Goal: Task Accomplishment & Management: Use online tool/utility

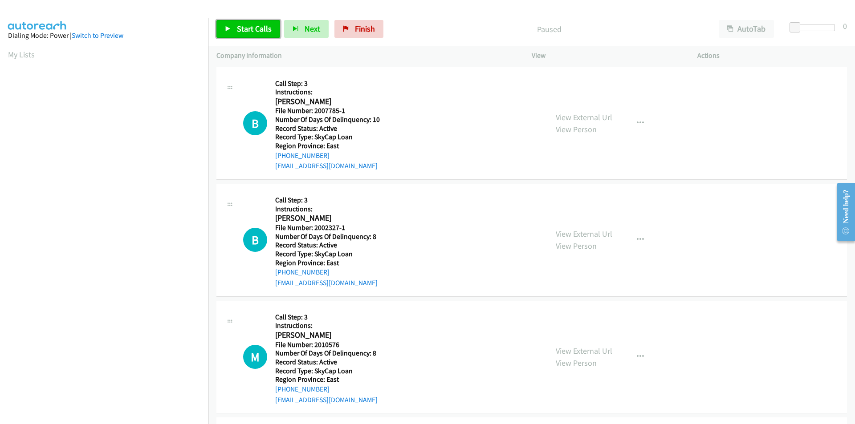
click at [258, 25] on span "Start Calls" at bounding box center [254, 29] width 35 height 10
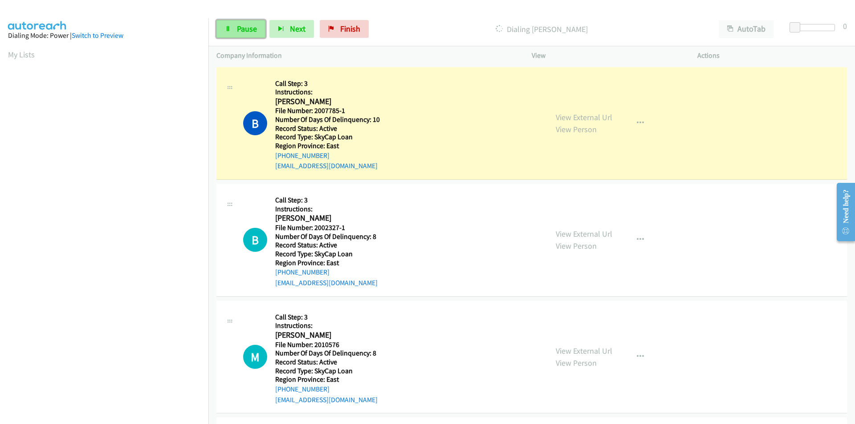
click at [252, 27] on span "Pause" at bounding box center [247, 29] width 20 height 10
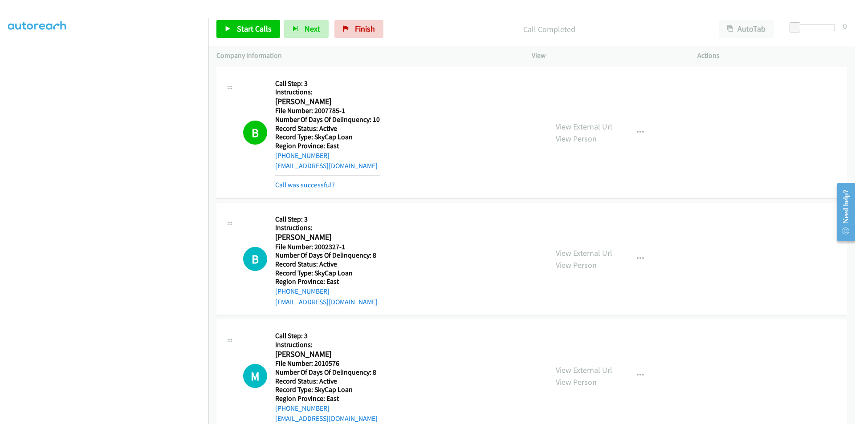
scroll to position [134, 0]
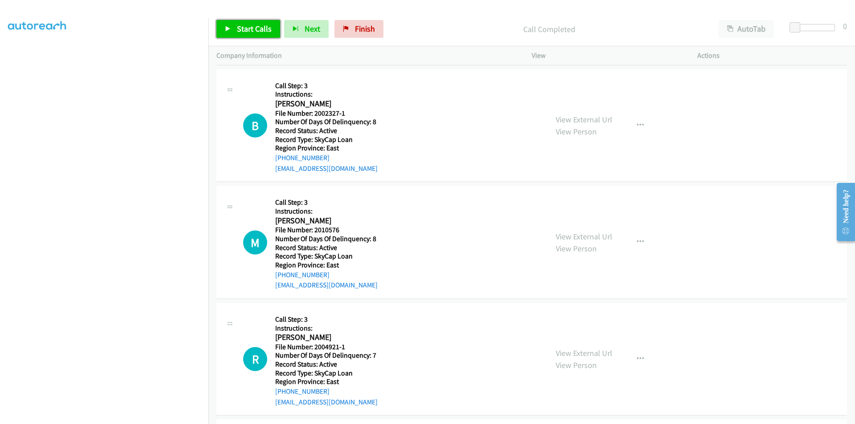
click at [252, 26] on span "Start Calls" at bounding box center [254, 29] width 35 height 10
click at [252, 26] on span "Pause" at bounding box center [247, 29] width 20 height 10
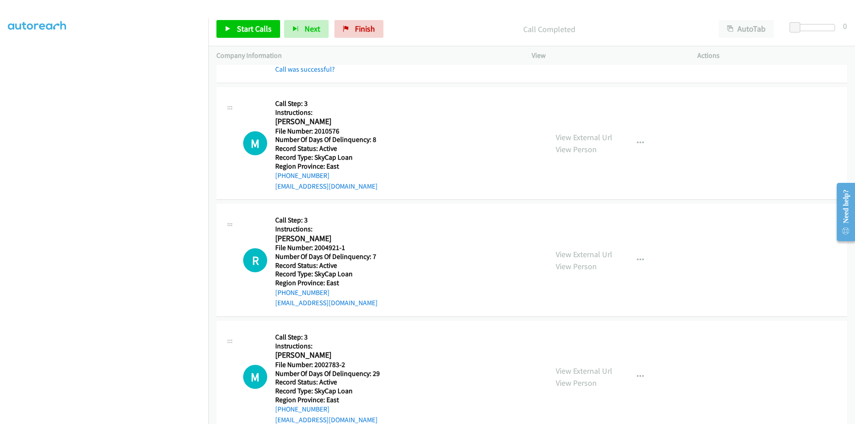
scroll to position [267, 0]
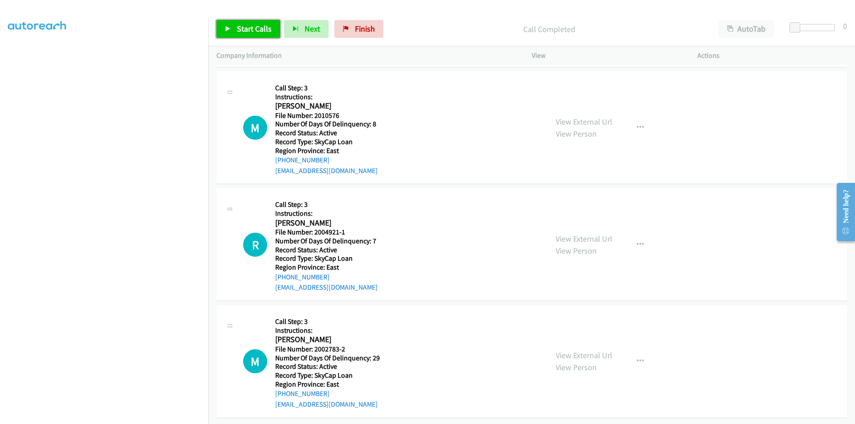
click at [247, 28] on span "Start Calls" at bounding box center [254, 29] width 35 height 10
click at [247, 28] on span "Pause" at bounding box center [247, 29] width 20 height 10
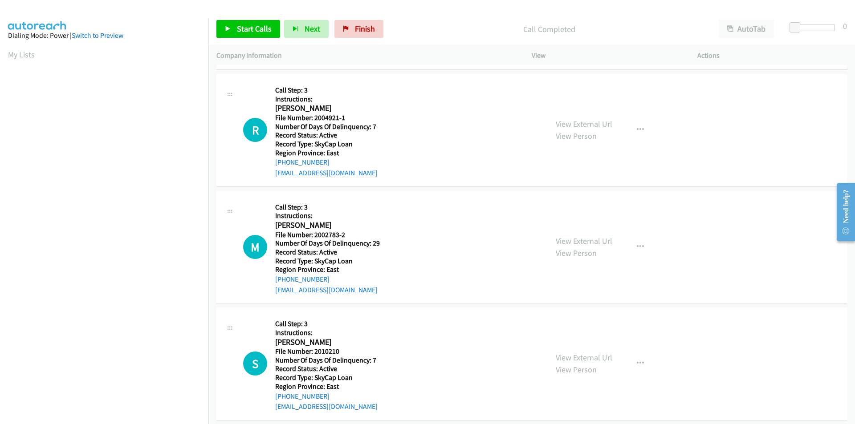
scroll to position [51, 0]
click at [244, 25] on span "Start Calls" at bounding box center [254, 29] width 35 height 10
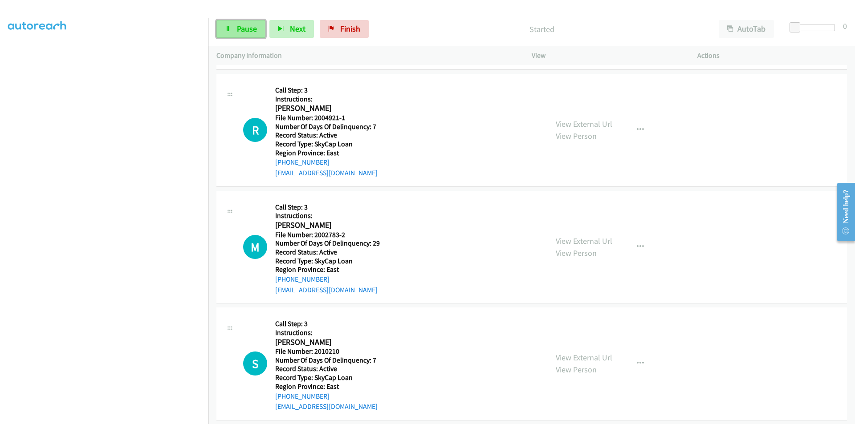
click at [241, 27] on span "Pause" at bounding box center [247, 29] width 20 height 10
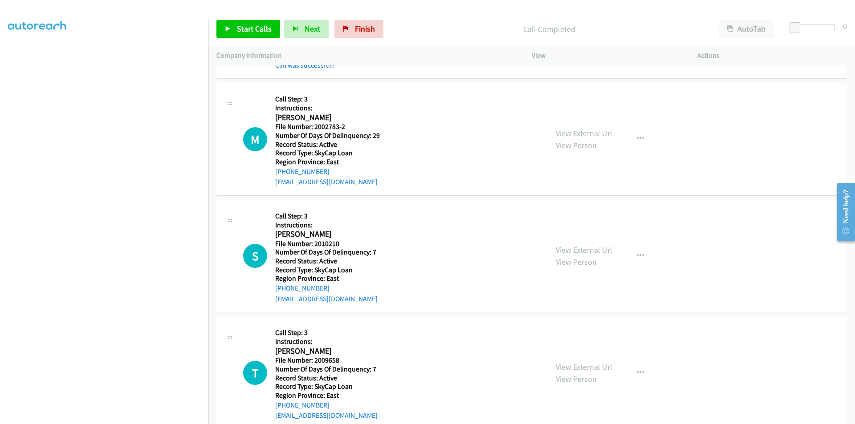
scroll to position [534, 0]
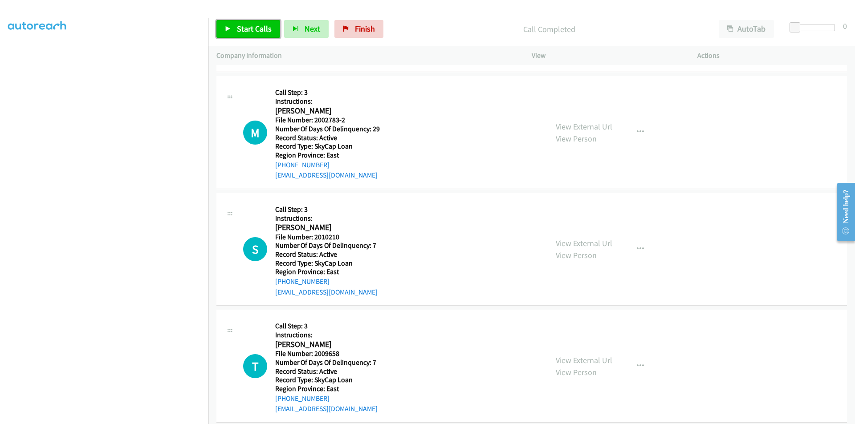
click at [252, 26] on span "Start Calls" at bounding box center [254, 29] width 35 height 10
click at [252, 26] on span "Pause" at bounding box center [247, 29] width 20 height 10
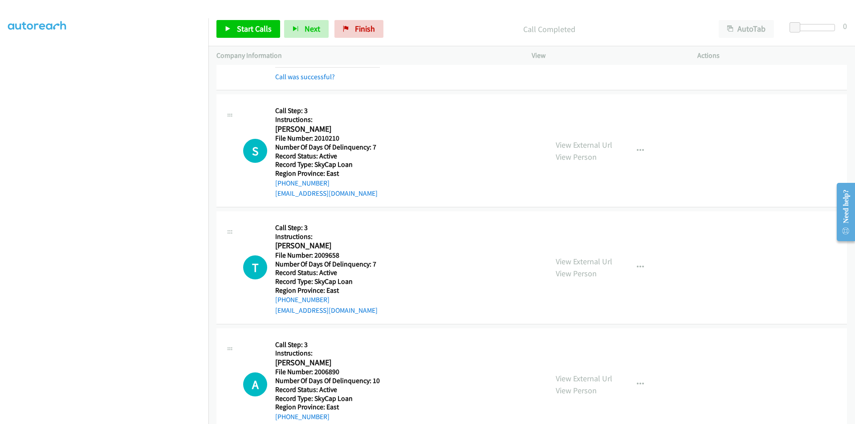
scroll to position [668, 0]
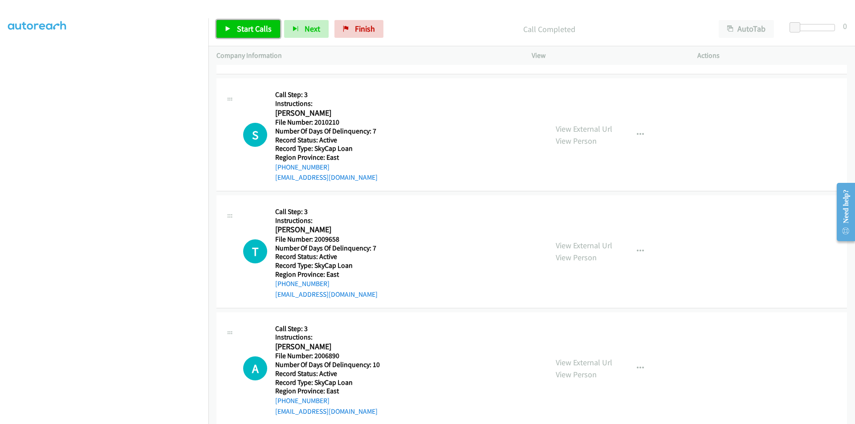
click at [245, 30] on span "Start Calls" at bounding box center [254, 29] width 35 height 10
click at [246, 31] on span "Pause" at bounding box center [247, 29] width 20 height 10
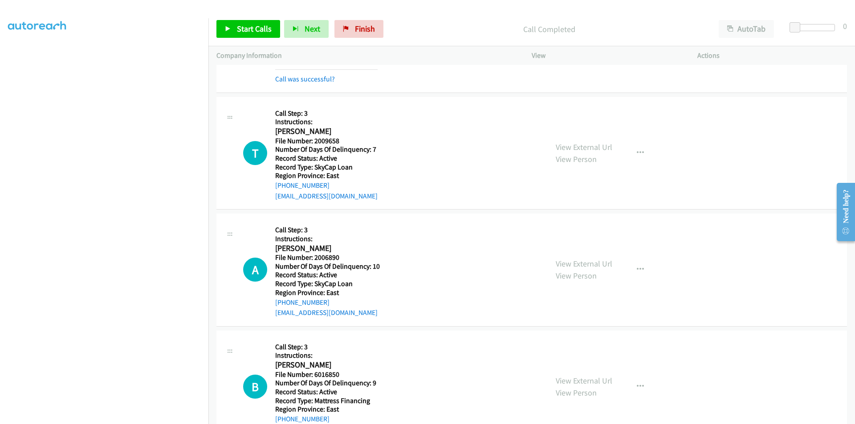
scroll to position [801, 0]
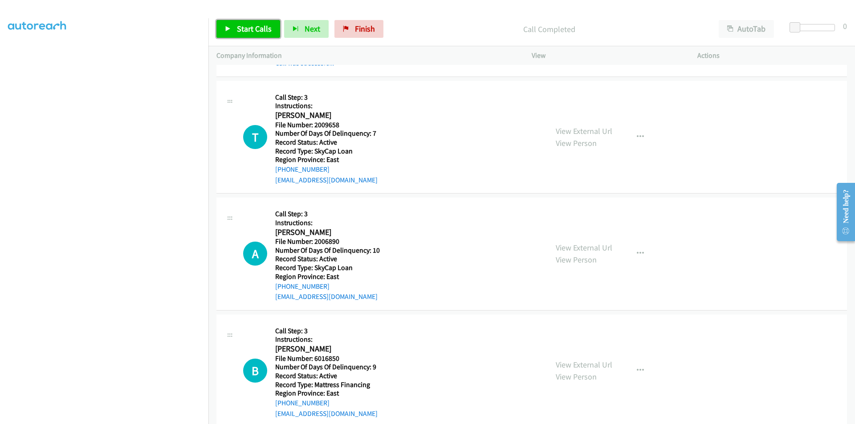
click at [251, 25] on span "Start Calls" at bounding box center [254, 29] width 35 height 10
click at [251, 25] on span "Pause" at bounding box center [247, 29] width 20 height 10
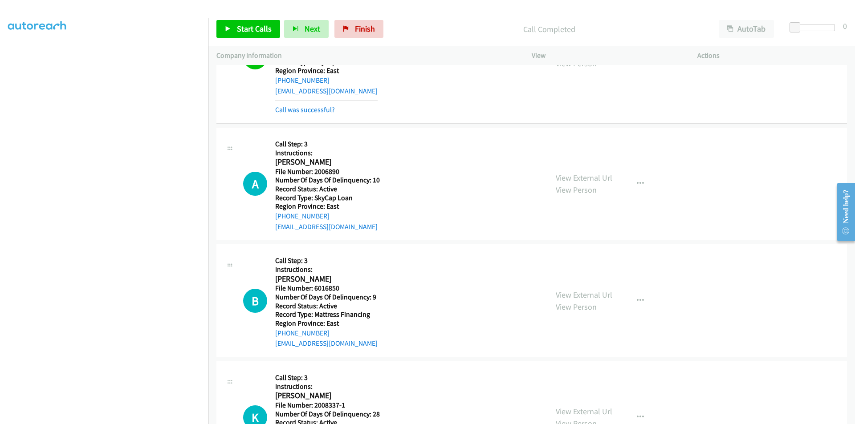
scroll to position [935, 0]
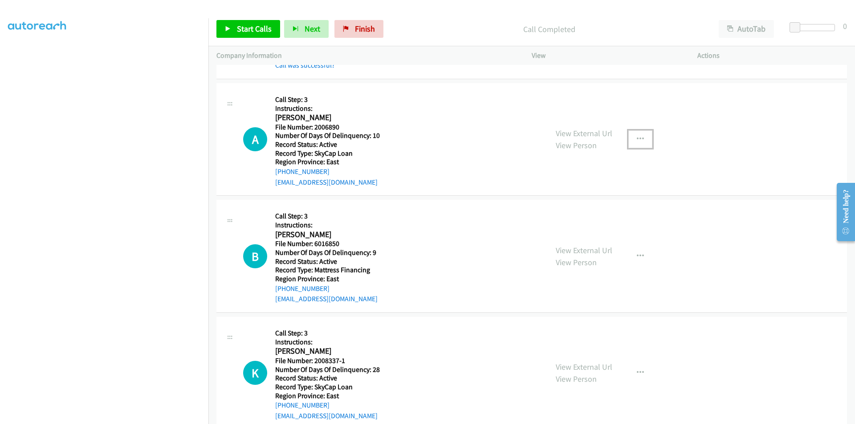
click at [637, 139] on icon "button" at bounding box center [640, 139] width 7 height 7
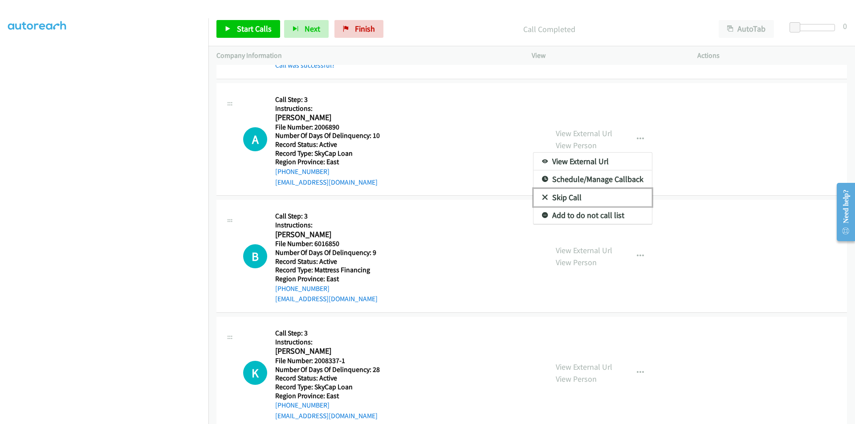
click at [600, 192] on link "Skip Call" at bounding box center [592, 198] width 118 height 18
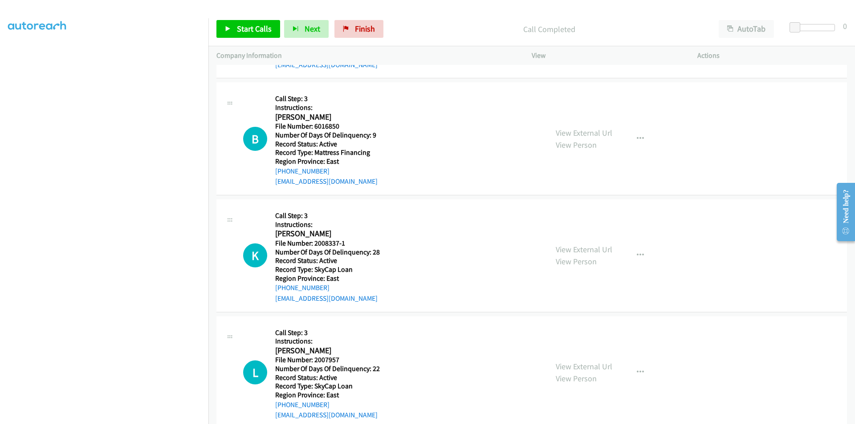
scroll to position [1068, 0]
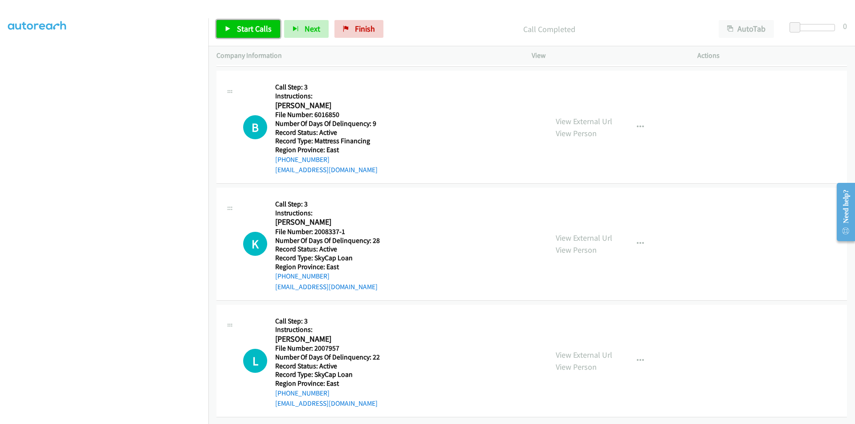
click at [248, 27] on span "Start Calls" at bounding box center [254, 29] width 35 height 10
click at [248, 27] on span "Pause" at bounding box center [247, 29] width 20 height 10
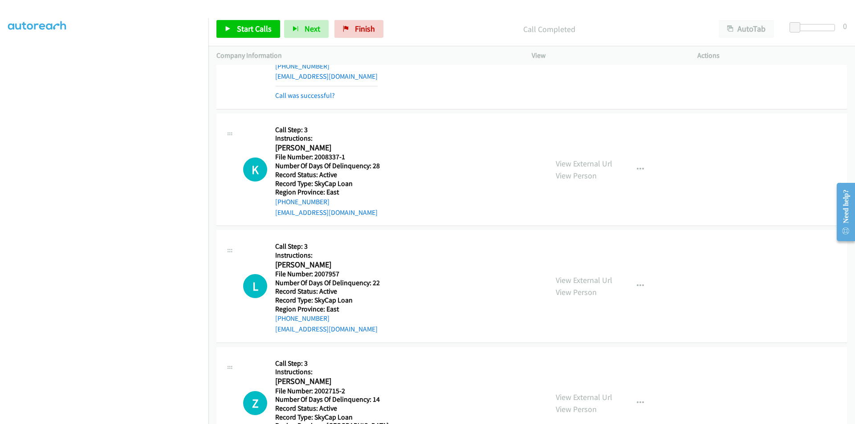
scroll to position [1202, 0]
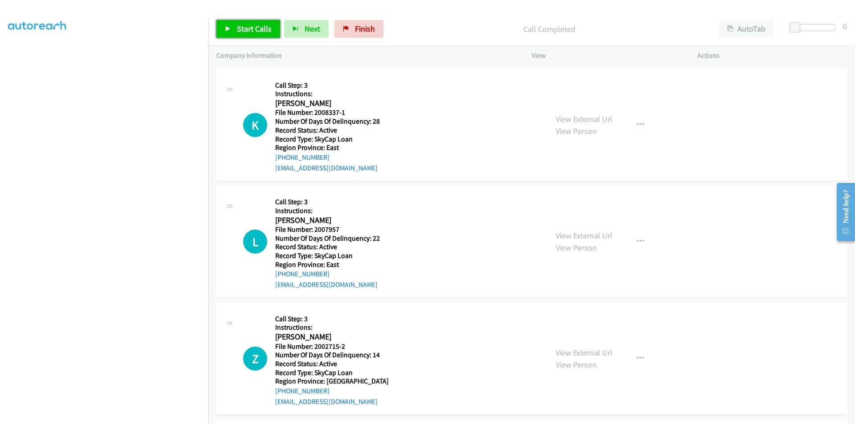
click at [235, 30] on link "Start Calls" at bounding box center [248, 29] width 64 height 18
click at [235, 30] on link "Pause" at bounding box center [240, 29] width 49 height 18
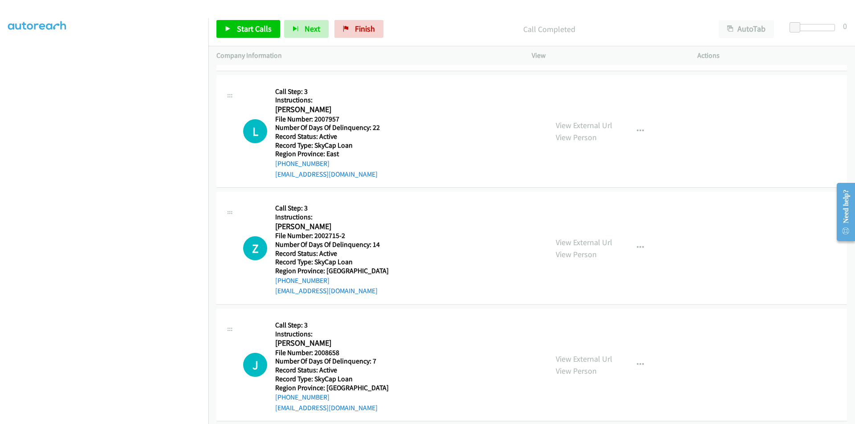
scroll to position [1335, 0]
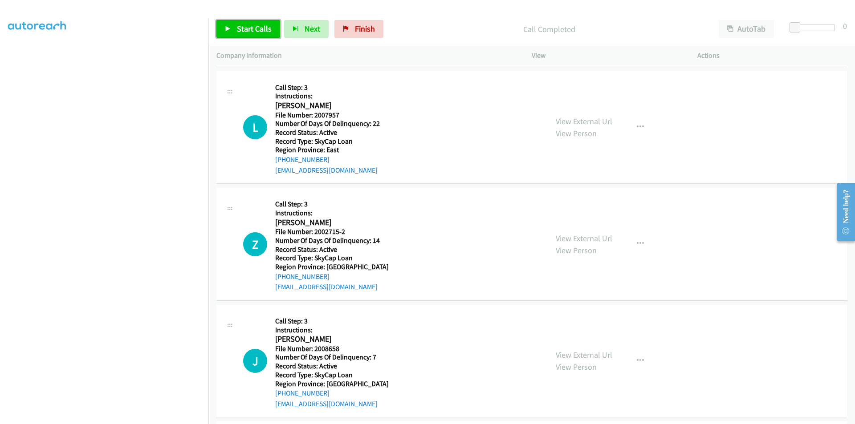
click at [263, 25] on span "Start Calls" at bounding box center [254, 29] width 35 height 10
click at [246, 26] on span "Pause" at bounding box center [247, 29] width 20 height 10
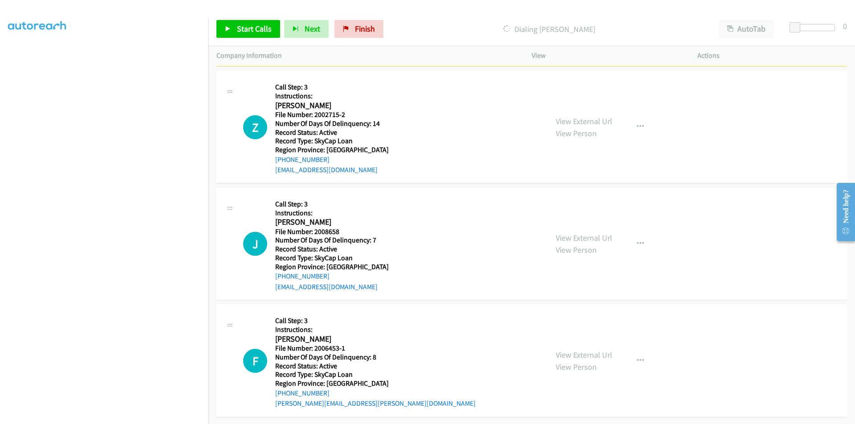
scroll to position [1478, 0]
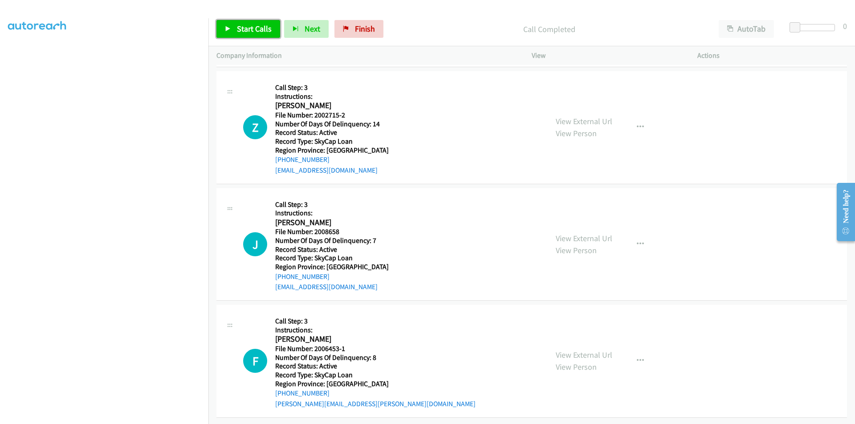
click at [264, 26] on span "Start Calls" at bounding box center [254, 29] width 35 height 10
click at [252, 29] on span "Pause" at bounding box center [247, 29] width 20 height 10
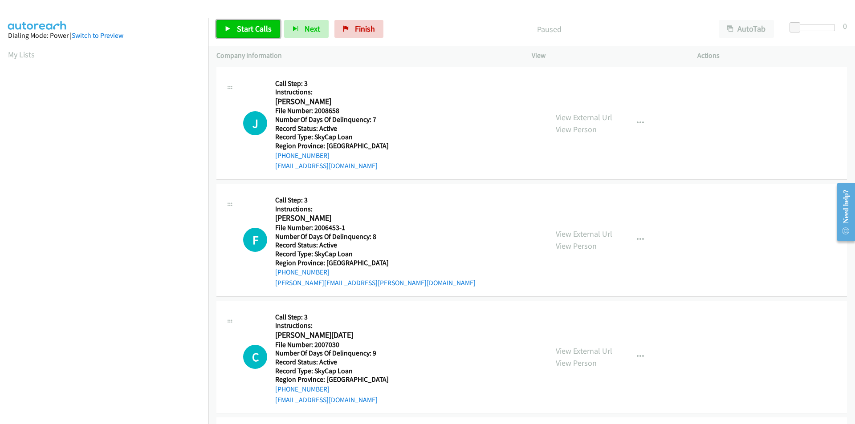
click at [254, 27] on span "Start Calls" at bounding box center [254, 29] width 35 height 10
click at [254, 27] on span "Pause" at bounding box center [247, 29] width 20 height 10
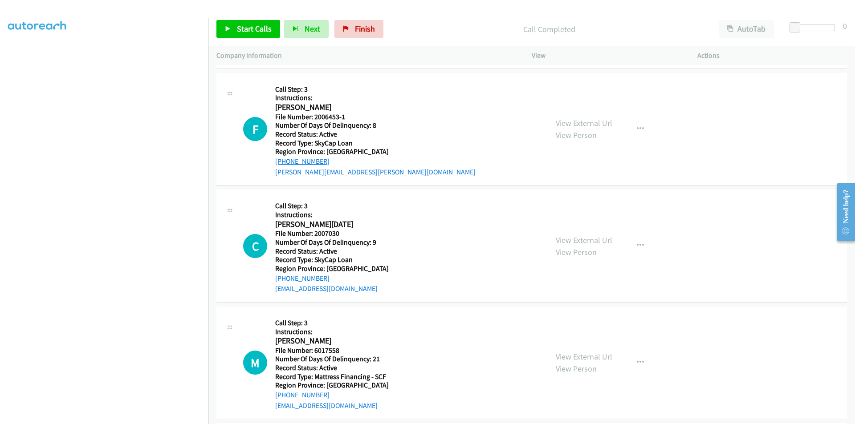
scroll to position [134, 0]
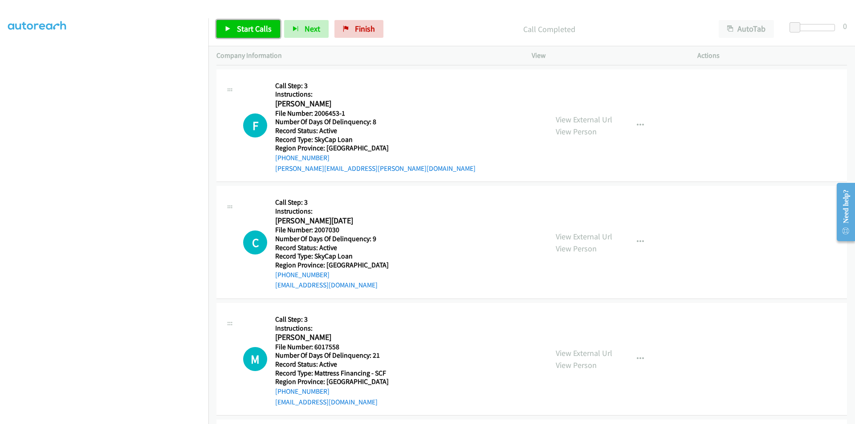
click at [250, 24] on span "Start Calls" at bounding box center [254, 29] width 35 height 10
click at [252, 24] on span "Pause" at bounding box center [247, 29] width 20 height 10
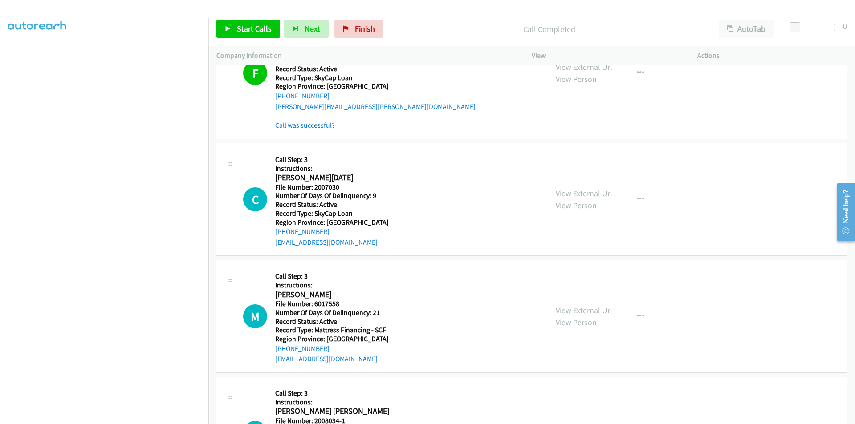
scroll to position [267, 0]
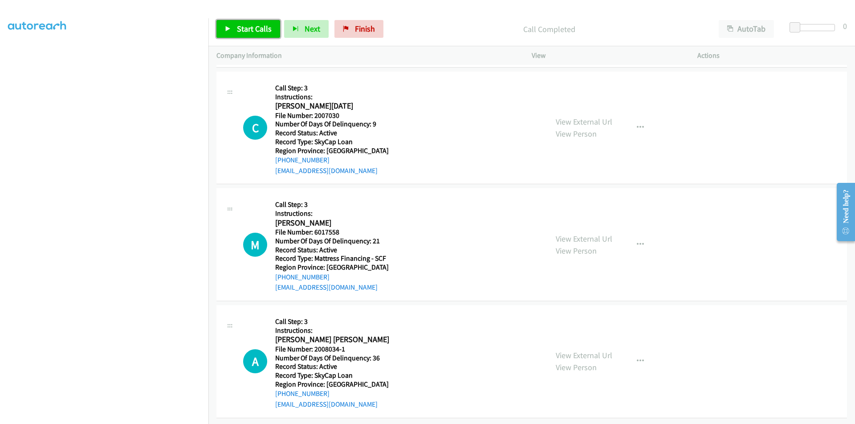
click at [243, 28] on span "Start Calls" at bounding box center [254, 29] width 35 height 10
click at [243, 28] on span "Pause" at bounding box center [247, 29] width 20 height 10
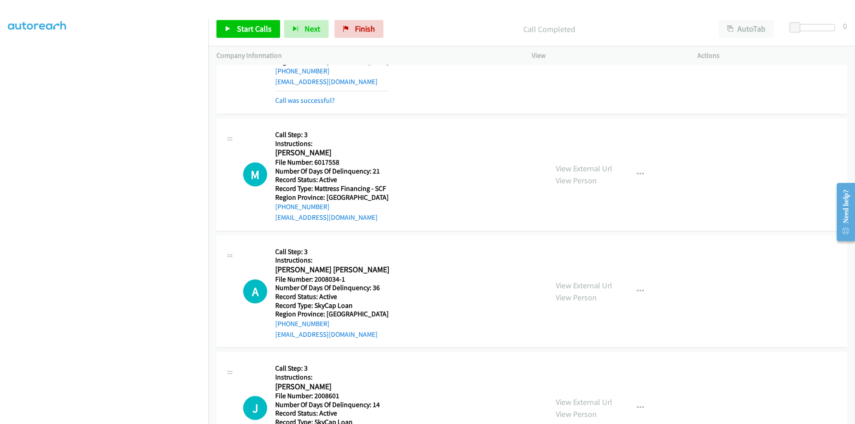
scroll to position [401, 0]
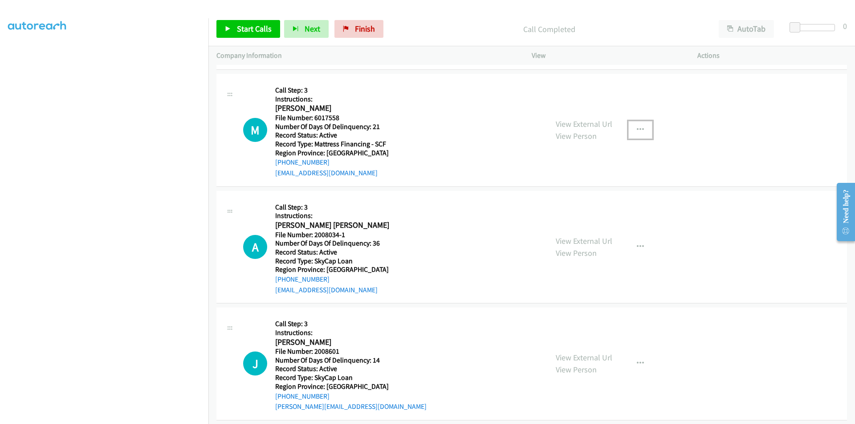
click at [637, 128] on icon "button" at bounding box center [640, 129] width 7 height 7
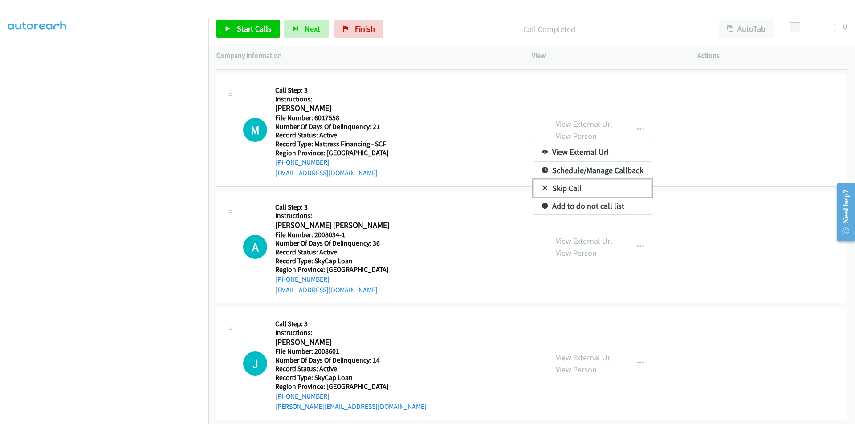
click at [603, 185] on link "Skip Call" at bounding box center [592, 188] width 118 height 18
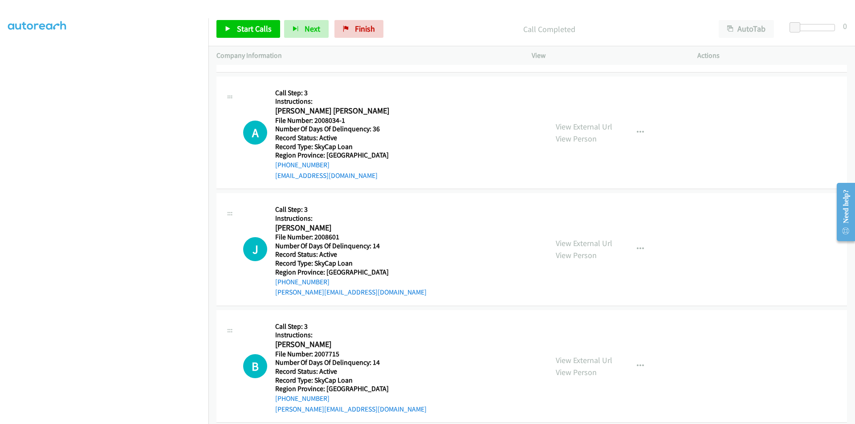
scroll to position [534, 0]
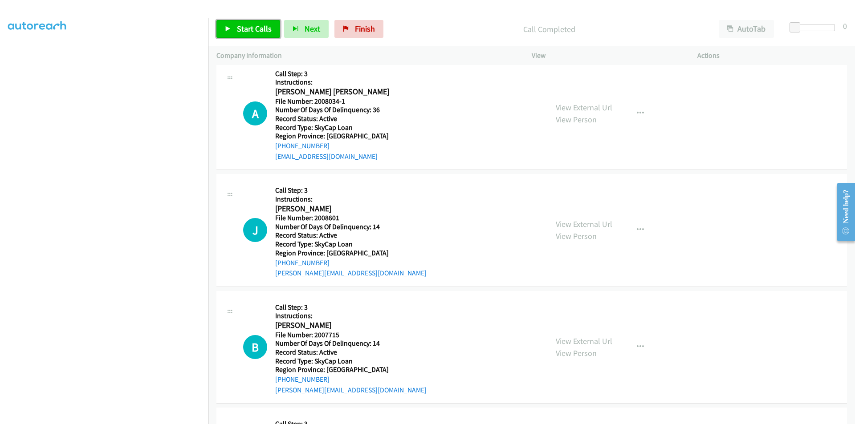
click at [242, 32] on span "Start Calls" at bounding box center [254, 29] width 35 height 10
click at [243, 32] on span "Pause" at bounding box center [247, 29] width 20 height 10
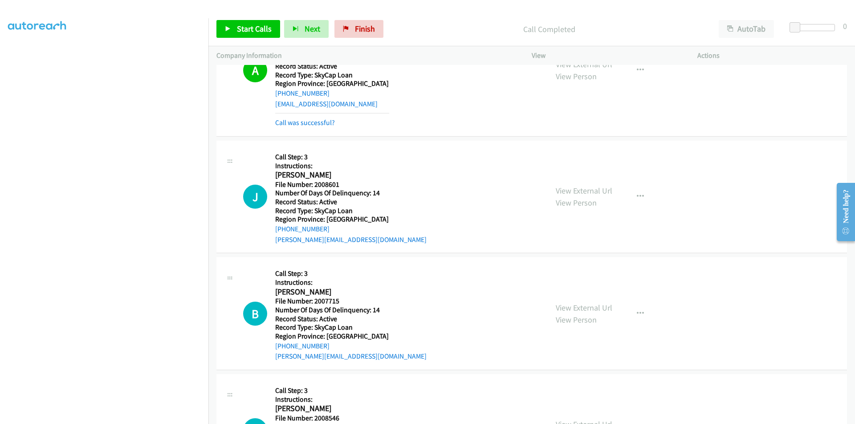
scroll to position [663, 0]
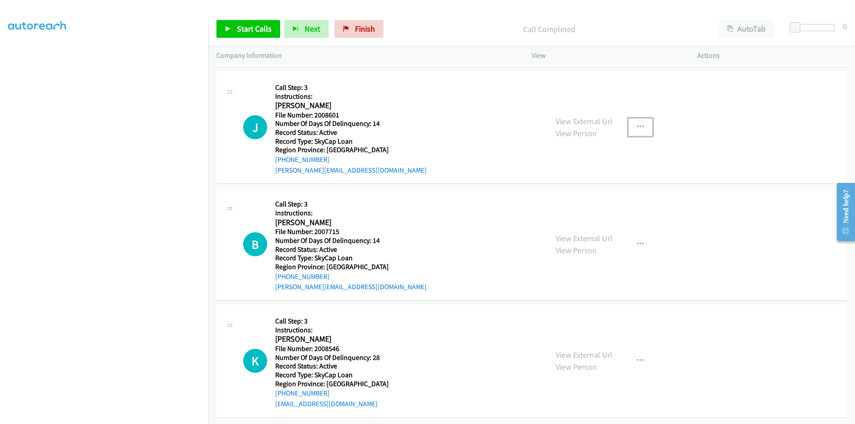
click at [637, 124] on icon "button" at bounding box center [640, 127] width 7 height 7
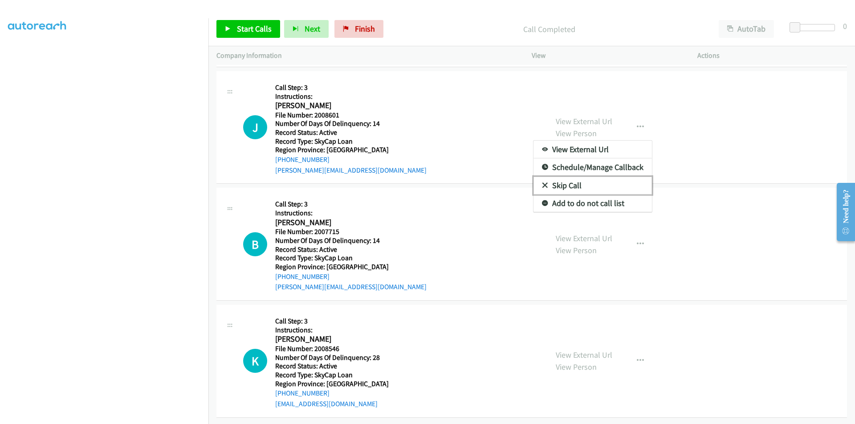
click at [575, 177] on link "Skip Call" at bounding box center [592, 186] width 118 height 18
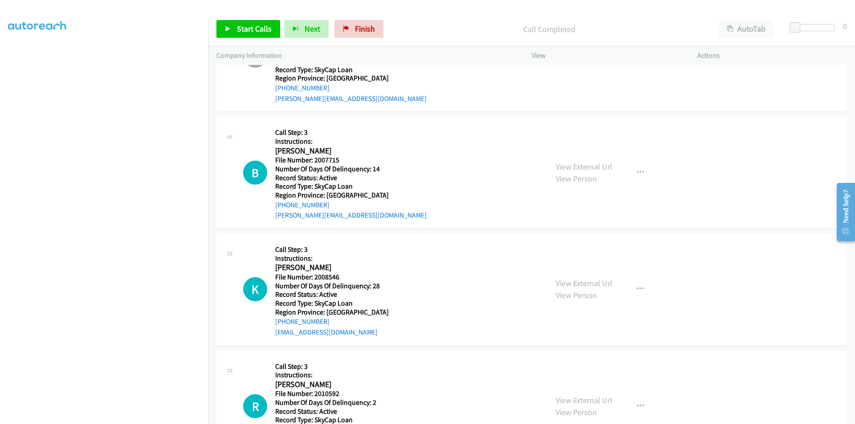
scroll to position [796, 0]
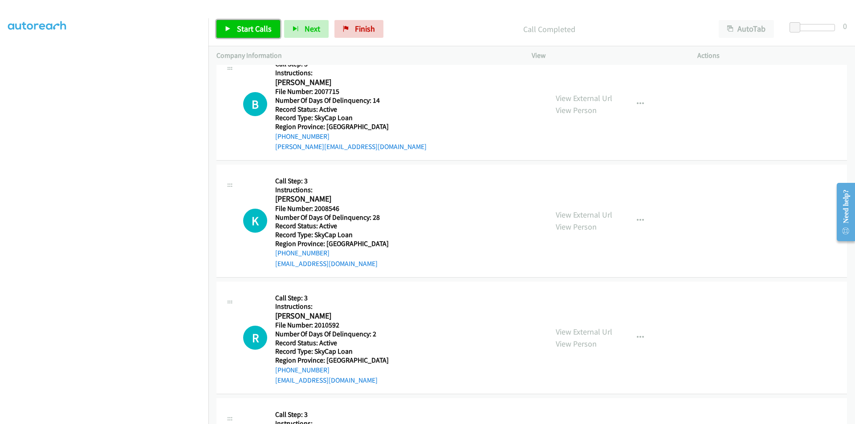
click at [269, 25] on span "Start Calls" at bounding box center [254, 29] width 35 height 10
click at [255, 28] on span "Pause" at bounding box center [247, 29] width 20 height 10
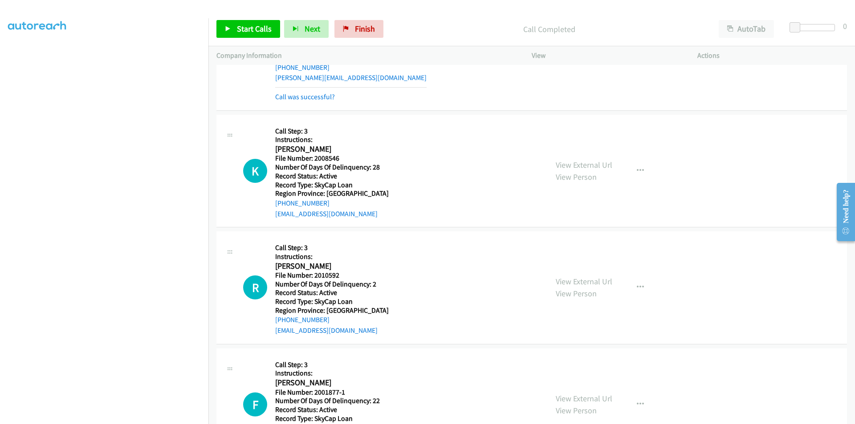
scroll to position [930, 0]
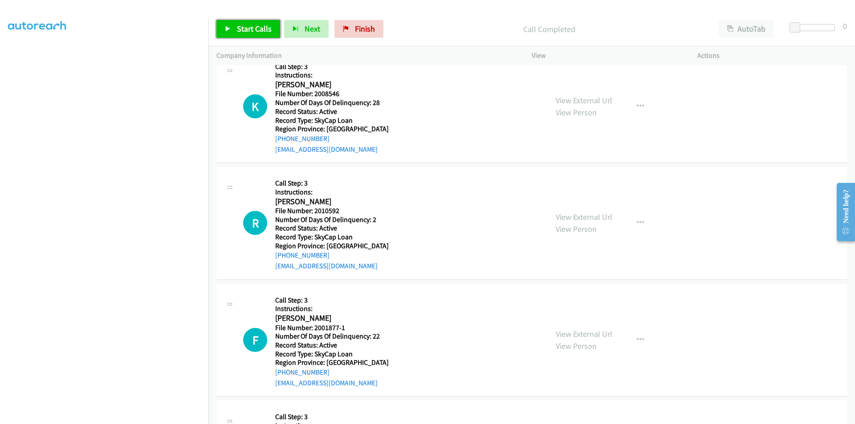
click at [251, 26] on span "Start Calls" at bounding box center [254, 29] width 35 height 10
click at [251, 26] on span "Pause" at bounding box center [247, 29] width 20 height 10
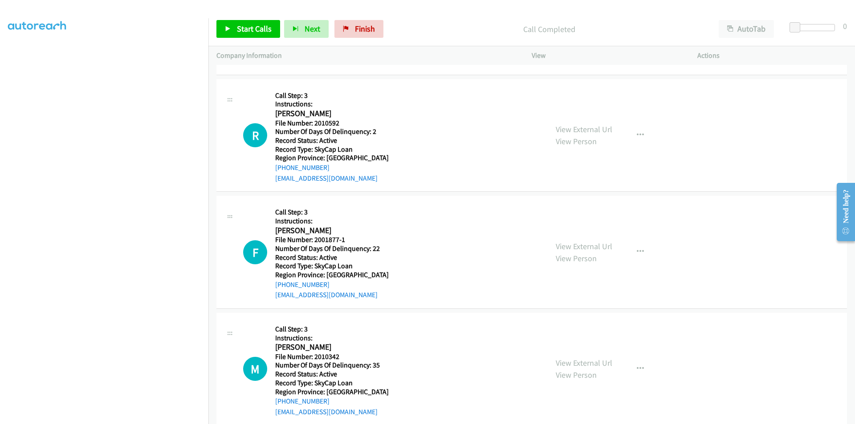
scroll to position [1051, 0]
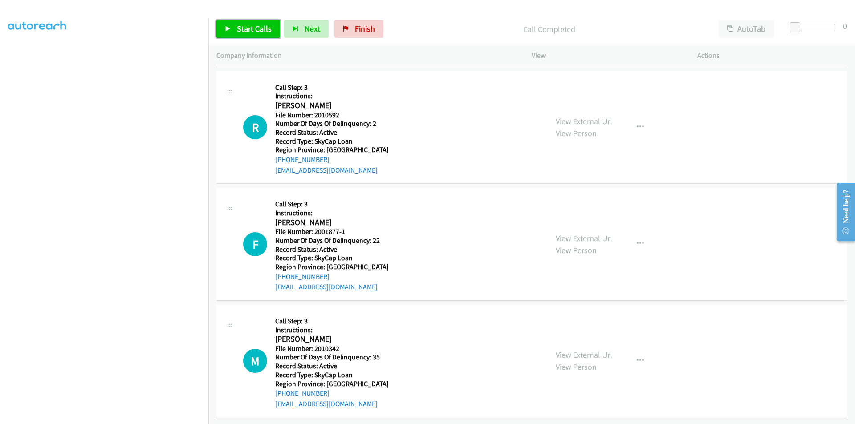
click at [246, 26] on span "Start Calls" at bounding box center [254, 29] width 35 height 10
click at [246, 26] on span "Pause" at bounding box center [247, 29] width 20 height 10
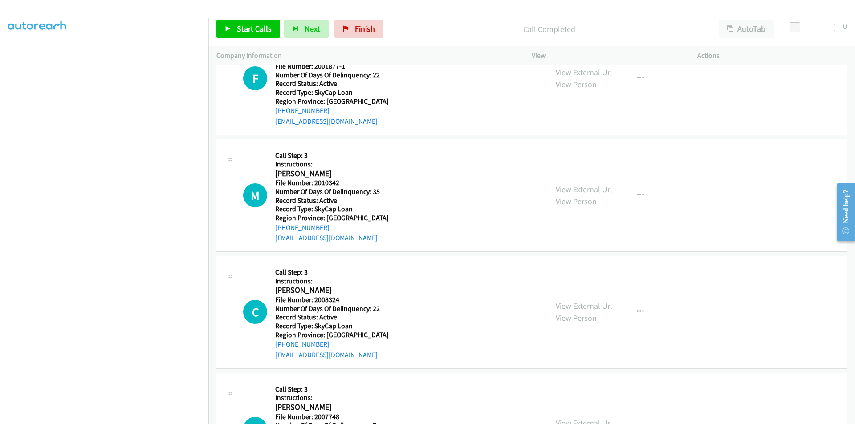
scroll to position [1185, 0]
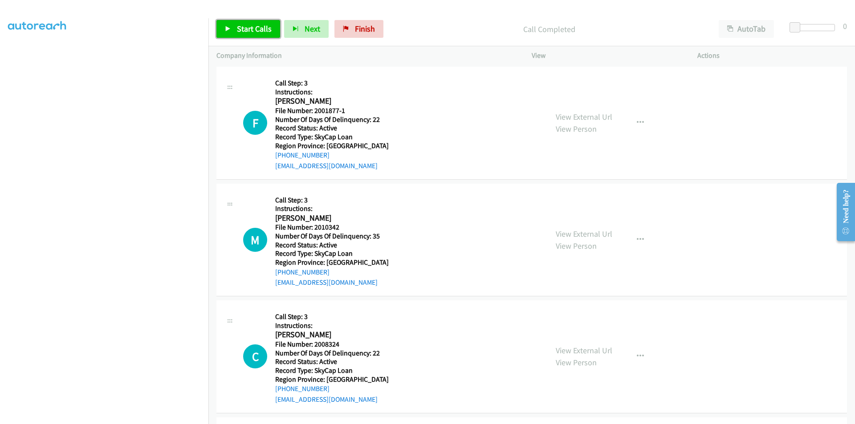
click at [251, 26] on span "Start Calls" at bounding box center [254, 29] width 35 height 10
click at [251, 26] on span "Pause" at bounding box center [247, 29] width 20 height 10
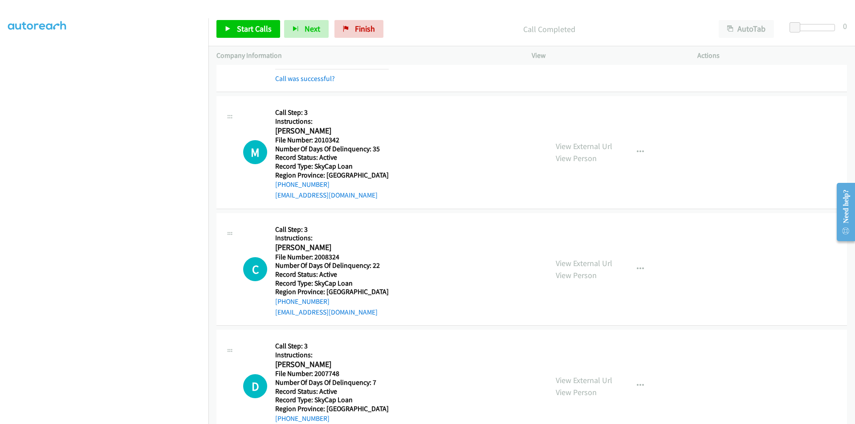
scroll to position [1318, 0]
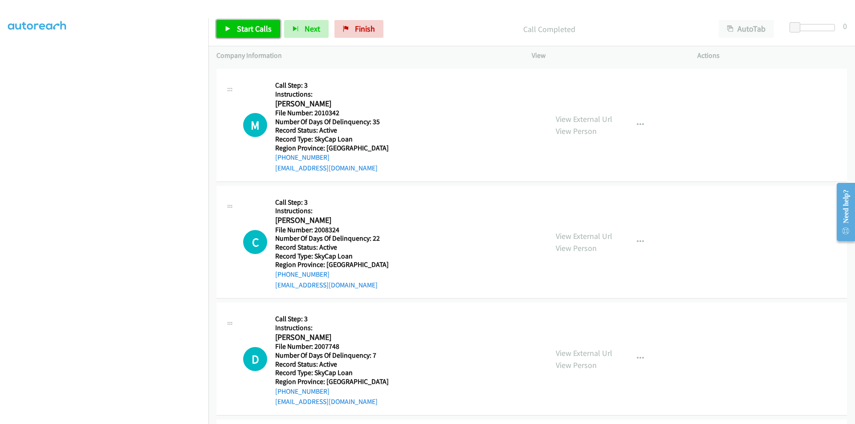
click at [259, 26] on span "Start Calls" at bounding box center [254, 29] width 35 height 10
click at [253, 26] on span "Pause" at bounding box center [247, 29] width 20 height 10
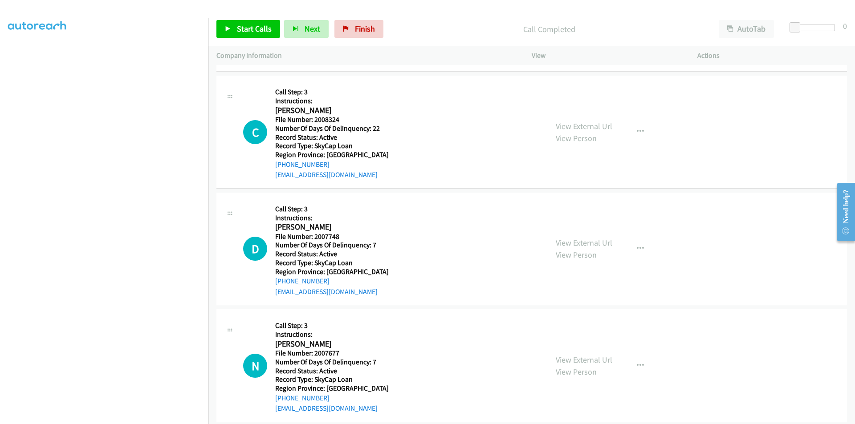
scroll to position [1452, 0]
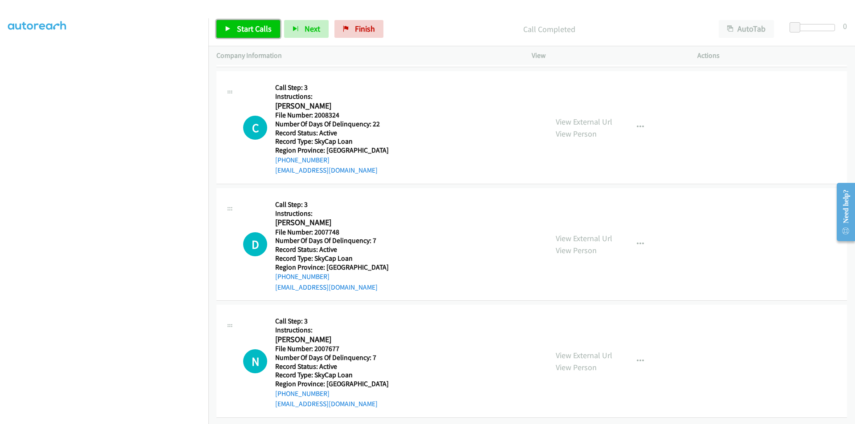
click at [250, 22] on link "Start Calls" at bounding box center [248, 29] width 64 height 18
click at [246, 28] on span "Pause" at bounding box center [247, 29] width 20 height 10
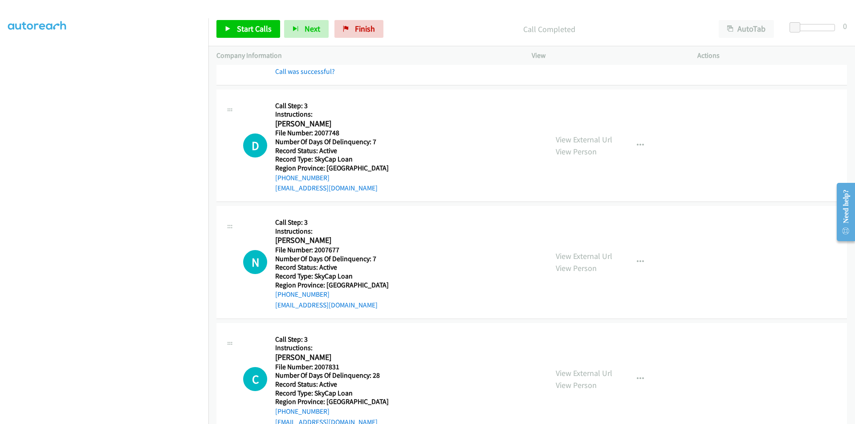
scroll to position [1585, 0]
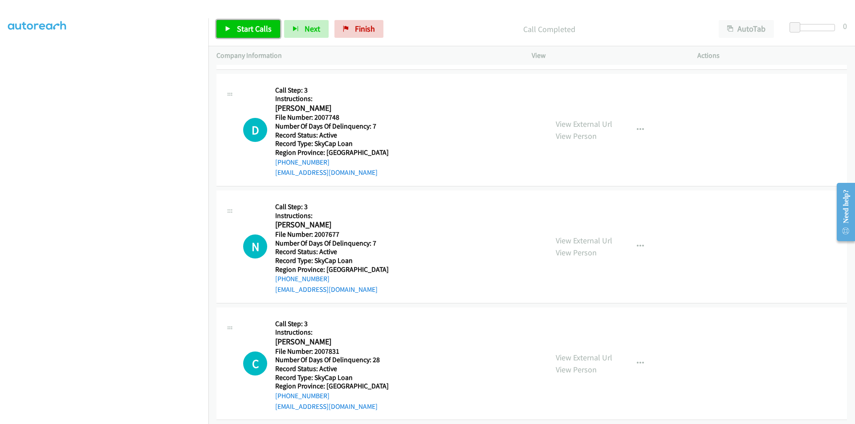
click at [251, 26] on span "Start Calls" at bounding box center [254, 29] width 35 height 10
click at [251, 26] on span "Pause" at bounding box center [247, 29] width 20 height 10
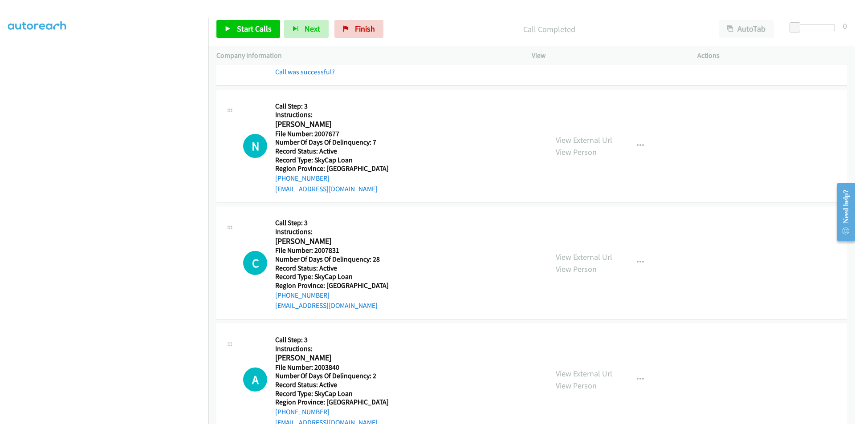
scroll to position [1719, 0]
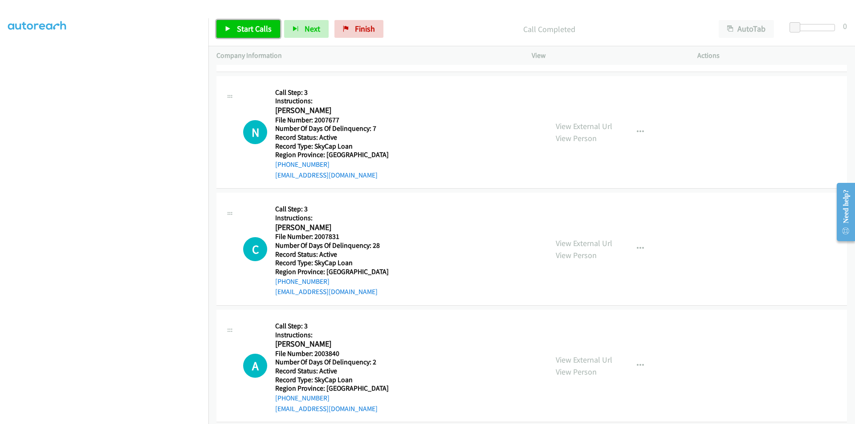
click at [258, 23] on link "Start Calls" at bounding box center [248, 29] width 64 height 18
click at [249, 28] on span "Pause" at bounding box center [247, 29] width 20 height 10
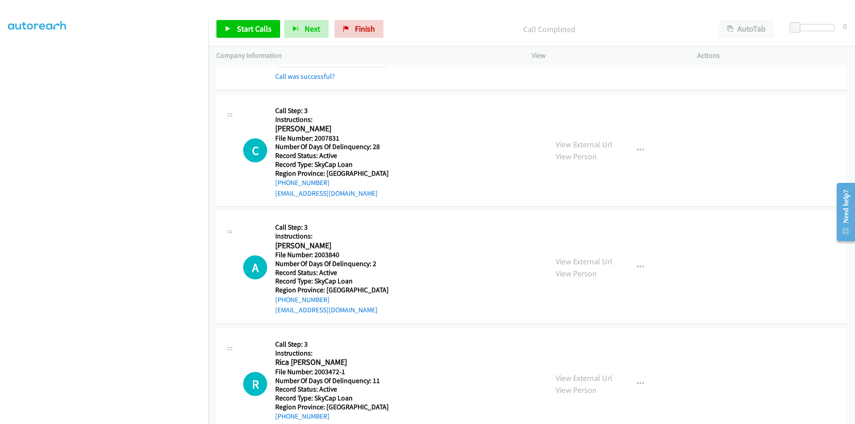
scroll to position [1853, 0]
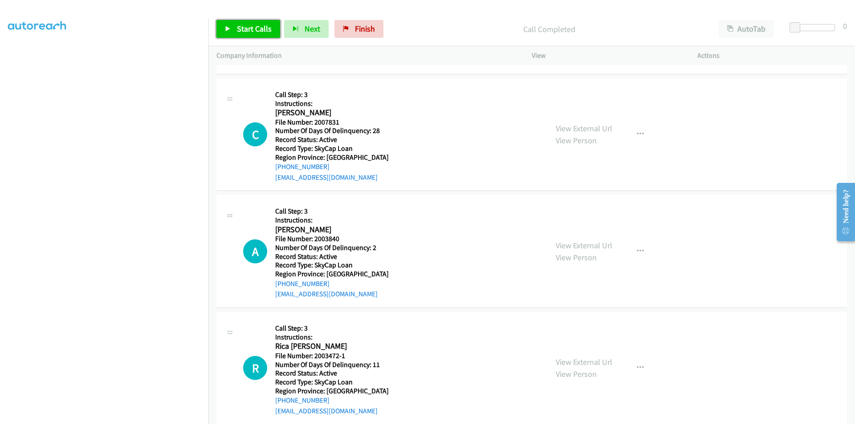
click at [251, 28] on span "Start Calls" at bounding box center [254, 29] width 35 height 10
click at [251, 28] on span "Pause" at bounding box center [247, 29] width 20 height 10
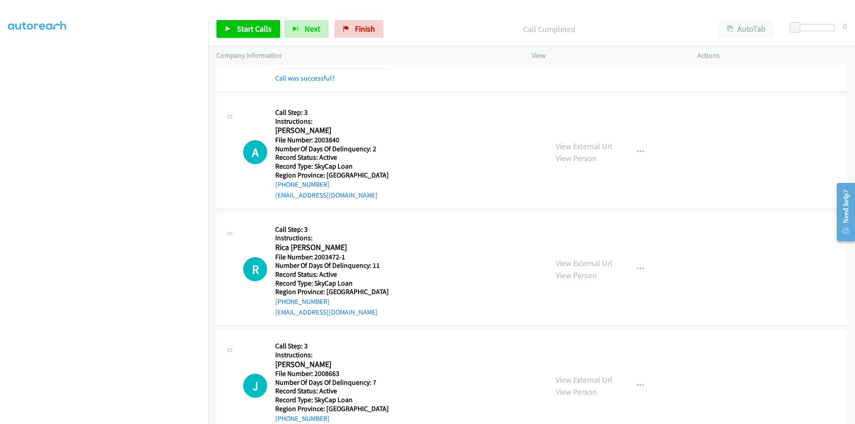
scroll to position [1986, 0]
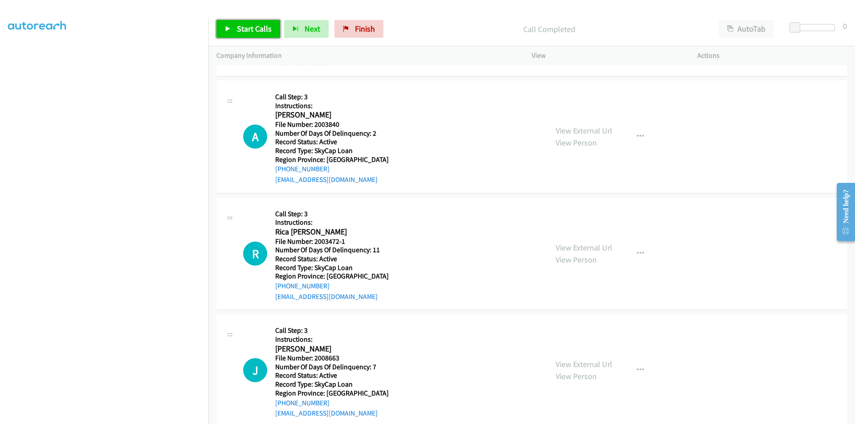
click at [247, 29] on span "Start Calls" at bounding box center [254, 29] width 35 height 10
click at [247, 29] on span "Pause" at bounding box center [247, 29] width 20 height 10
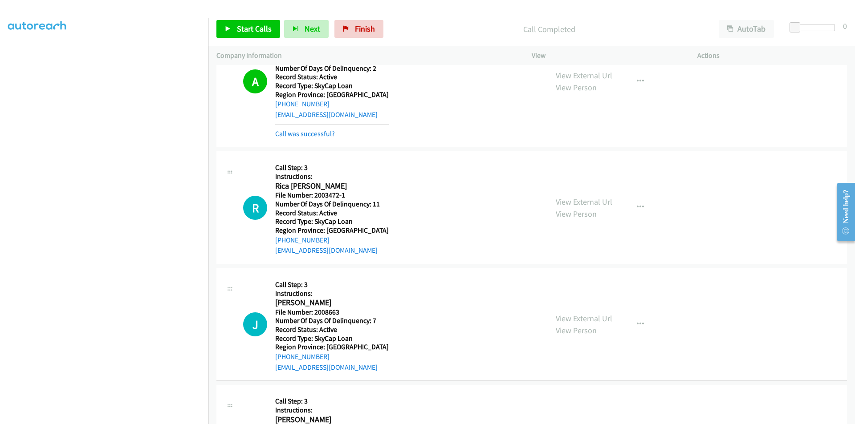
scroll to position [2120, 0]
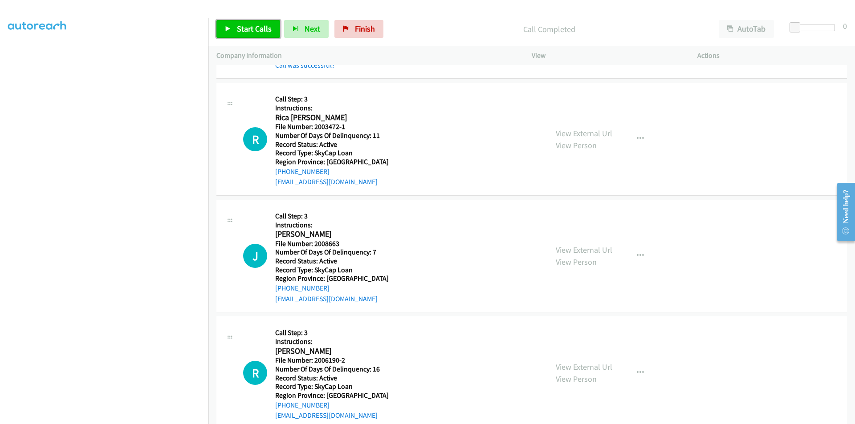
click at [246, 24] on span "Start Calls" at bounding box center [254, 29] width 35 height 10
click at [246, 24] on span "Pause" at bounding box center [247, 29] width 20 height 10
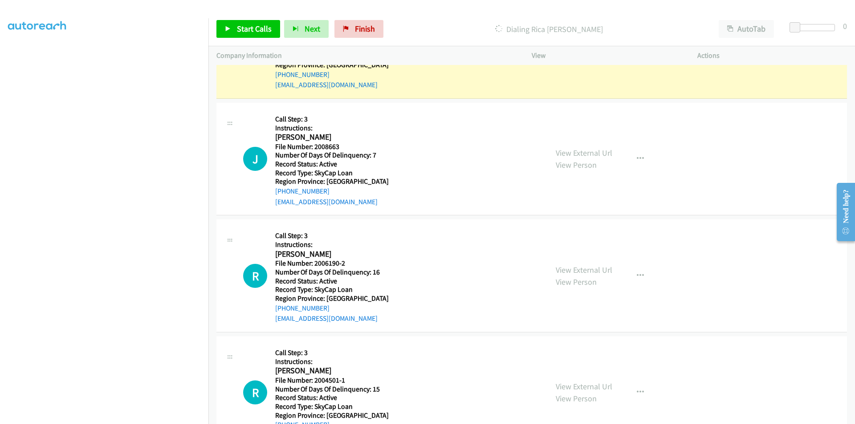
scroll to position [2253, 0]
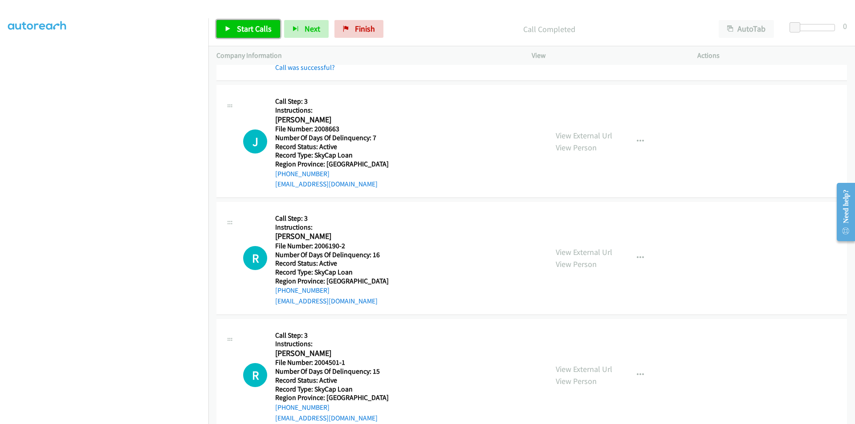
click at [243, 28] on span "Start Calls" at bounding box center [254, 29] width 35 height 10
click at [244, 28] on span "Pause" at bounding box center [247, 29] width 20 height 10
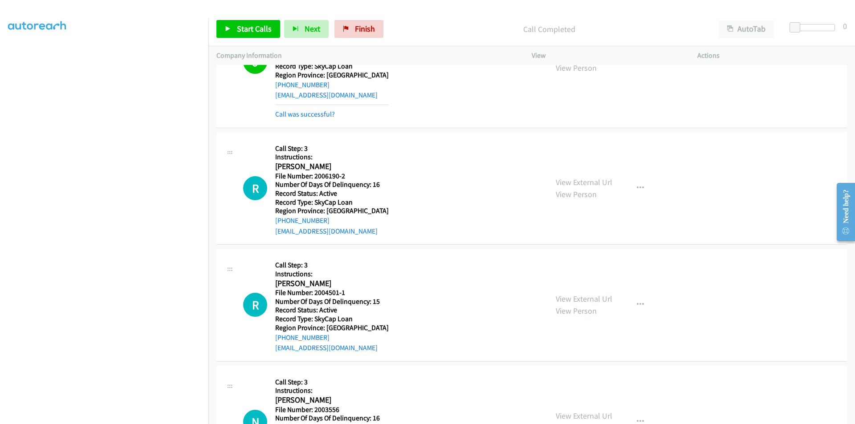
scroll to position [2387, 0]
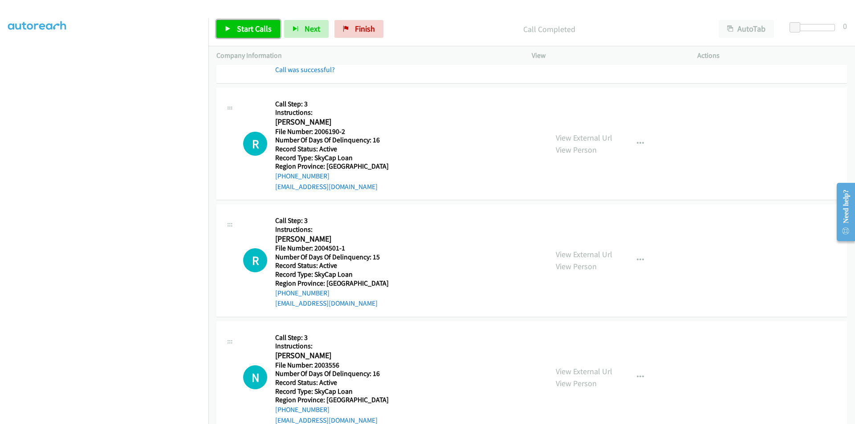
click at [247, 27] on span "Start Calls" at bounding box center [254, 29] width 35 height 10
click at [247, 27] on span "Pause" at bounding box center [247, 29] width 20 height 10
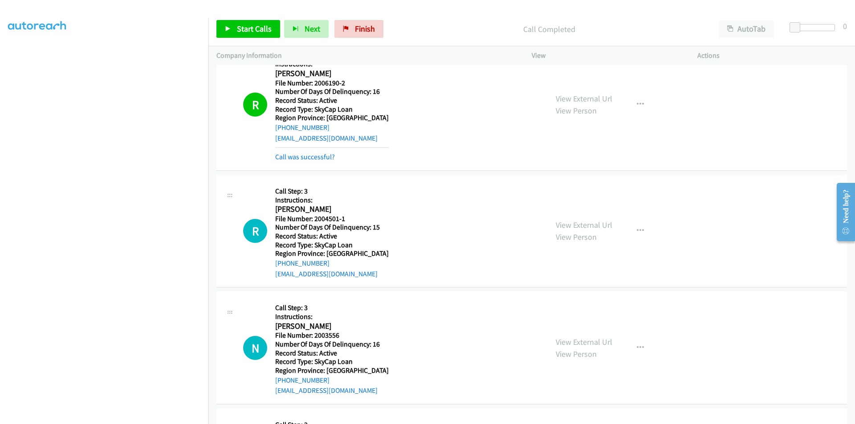
scroll to position [2520, 0]
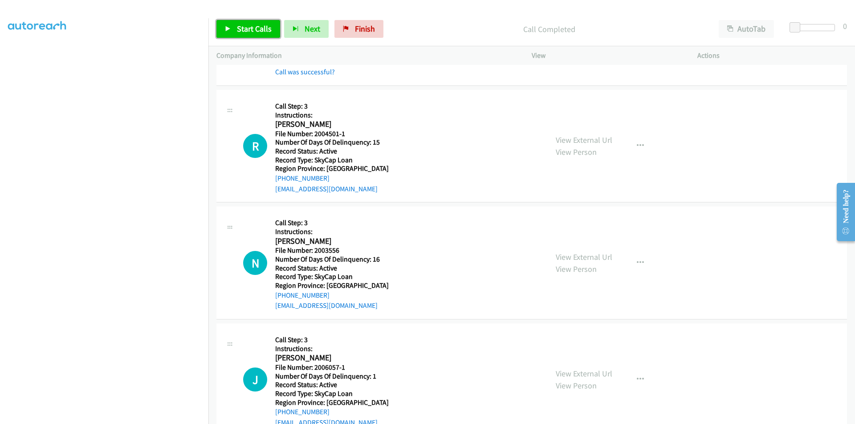
click at [253, 25] on span "Start Calls" at bounding box center [254, 29] width 35 height 10
click at [253, 25] on span "Pause" at bounding box center [247, 29] width 20 height 10
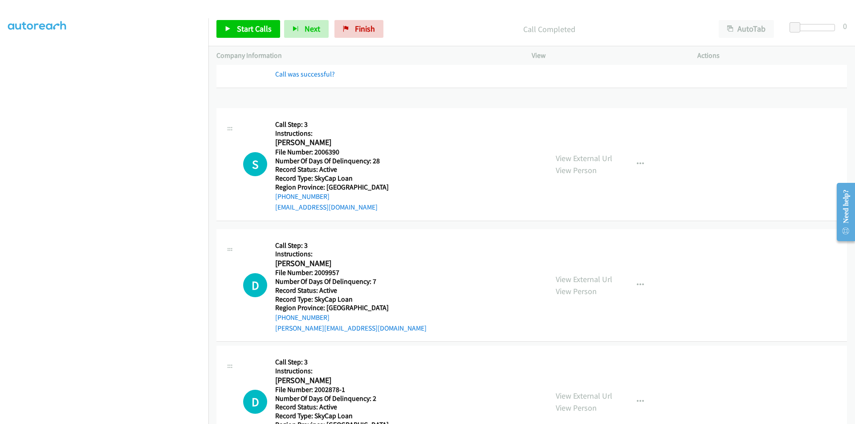
scroll to position [2654, 0]
drag, startPoint x: 353, startPoint y: 32, endPoint x: 496, endPoint y: 41, distance: 143.2
click at [355, 32] on span "Finish" at bounding box center [365, 29] width 20 height 10
click at [343, 28] on icon at bounding box center [346, 29] width 6 height 6
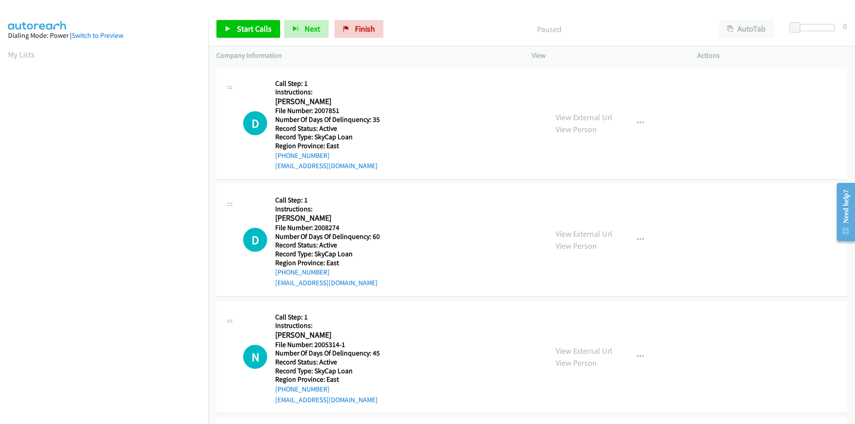
scroll to position [45, 0]
click at [252, 29] on span "Start Calls" at bounding box center [254, 29] width 35 height 10
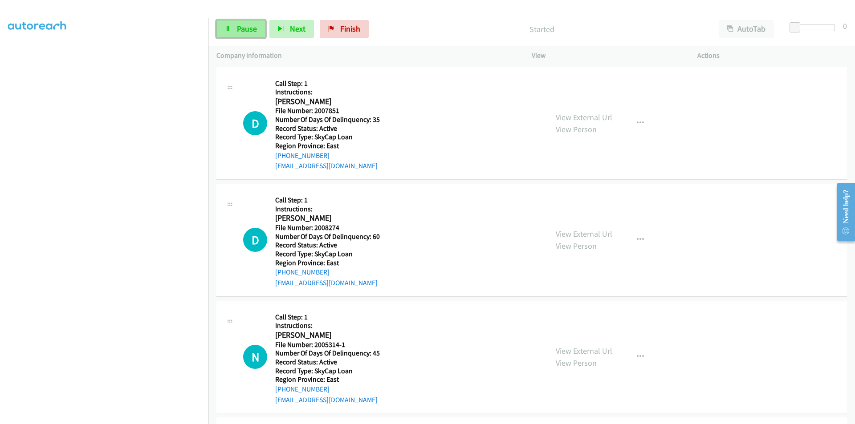
click at [253, 29] on span "Pause" at bounding box center [247, 29] width 20 height 10
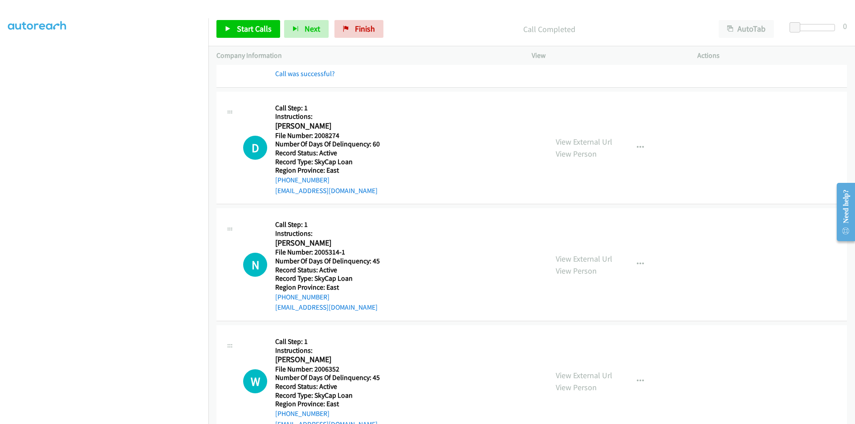
scroll to position [134, 0]
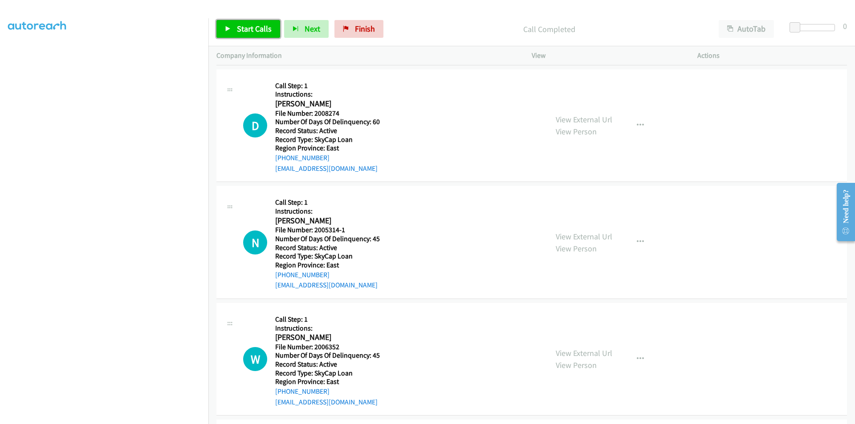
click at [238, 26] on span "Start Calls" at bounding box center [254, 29] width 35 height 10
click at [238, 26] on span "Pause" at bounding box center [247, 29] width 20 height 10
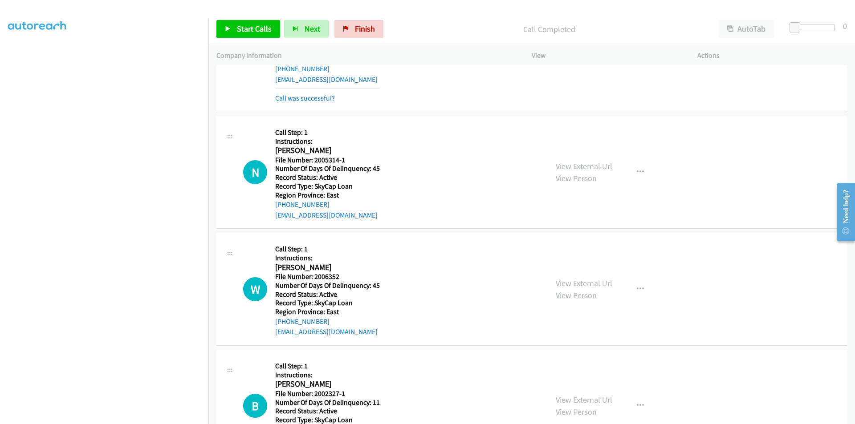
scroll to position [267, 0]
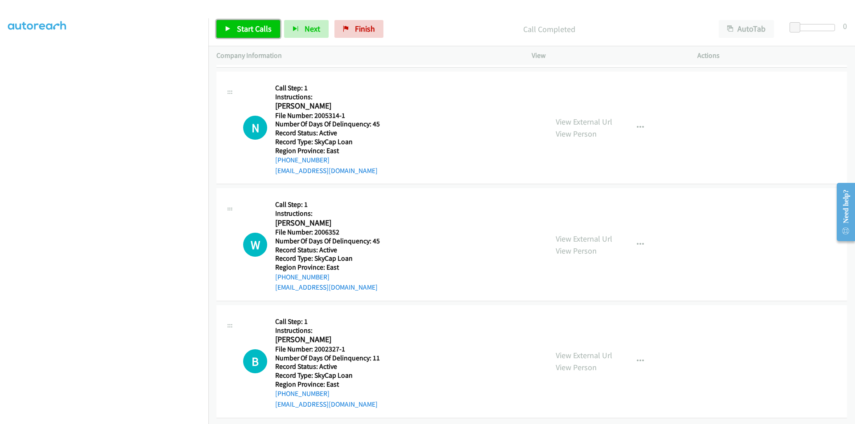
click at [250, 25] on span "Start Calls" at bounding box center [254, 29] width 35 height 10
click at [250, 25] on span "Pause" at bounding box center [247, 29] width 20 height 10
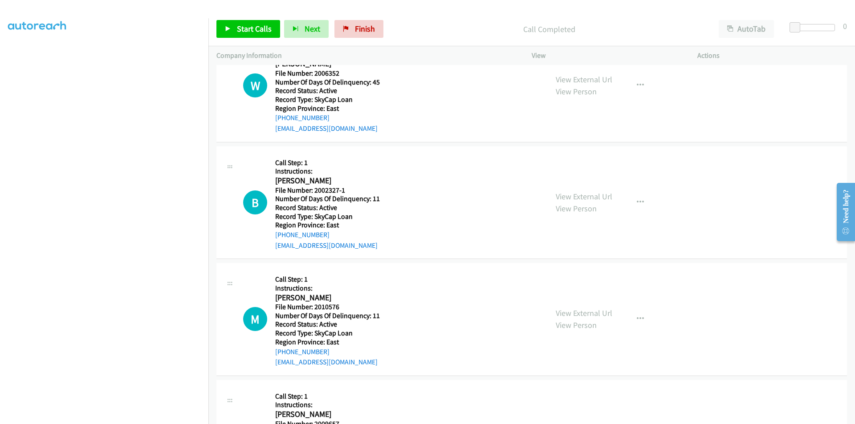
scroll to position [401, 0]
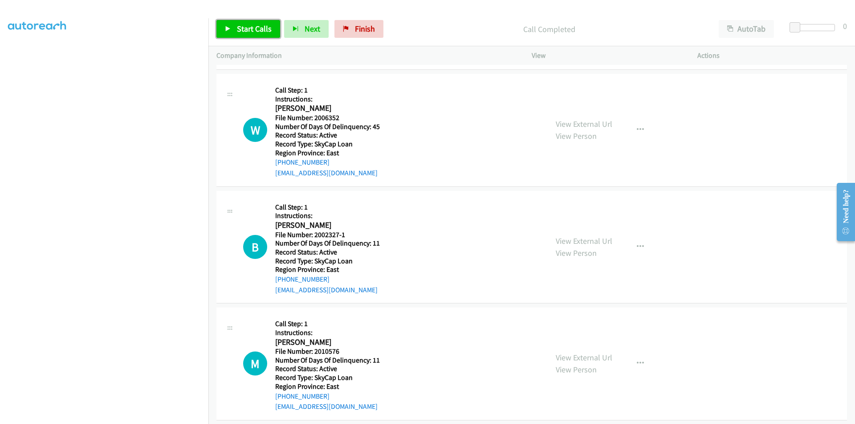
click at [251, 26] on span "Start Calls" at bounding box center [254, 29] width 35 height 10
click at [251, 25] on span "Pause" at bounding box center [247, 29] width 20 height 10
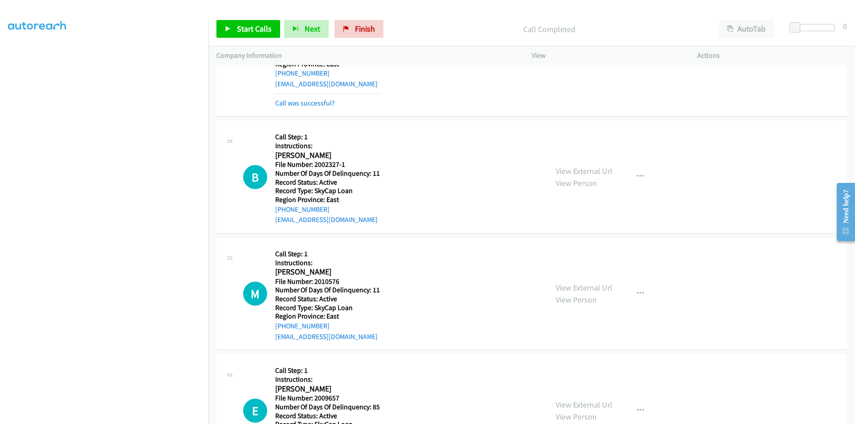
scroll to position [534, 0]
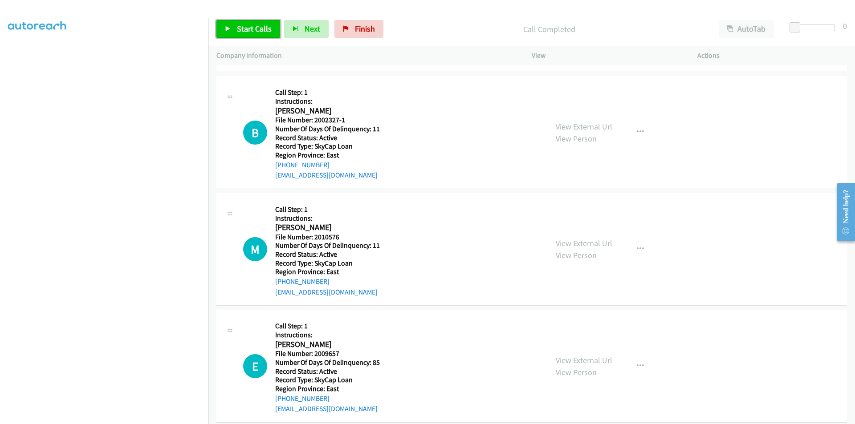
click at [241, 25] on span "Start Calls" at bounding box center [254, 29] width 35 height 10
click at [241, 25] on span "Pause" at bounding box center [247, 29] width 20 height 10
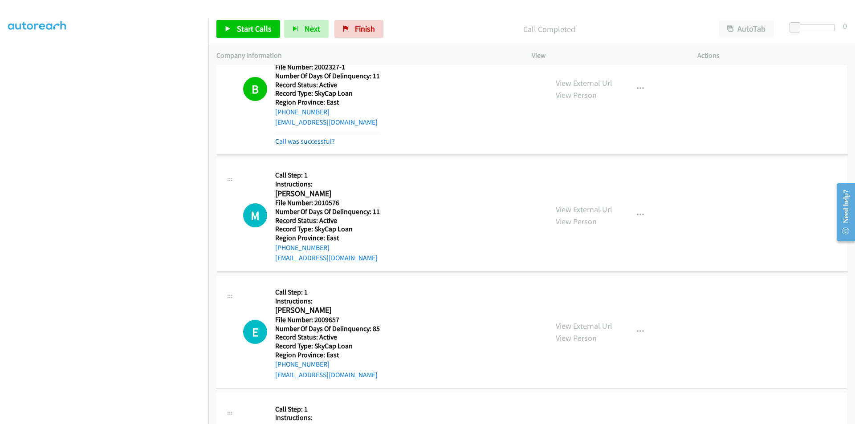
scroll to position [668, 0]
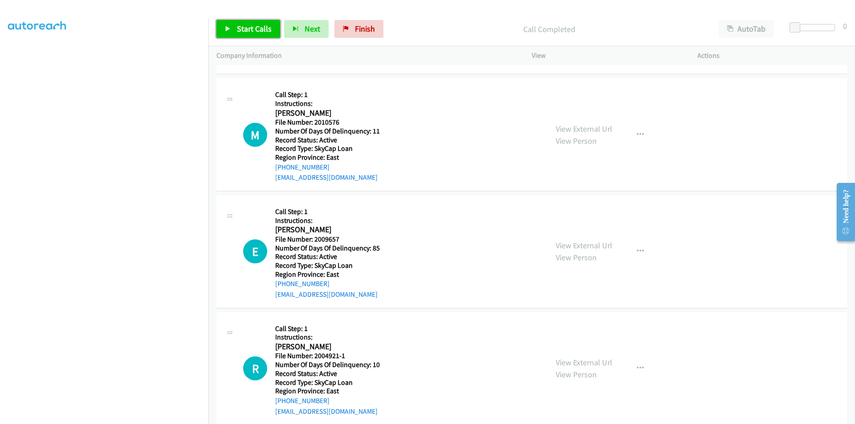
click at [257, 30] on span "Start Calls" at bounding box center [254, 29] width 35 height 10
click at [257, 30] on link "Pause" at bounding box center [240, 29] width 49 height 18
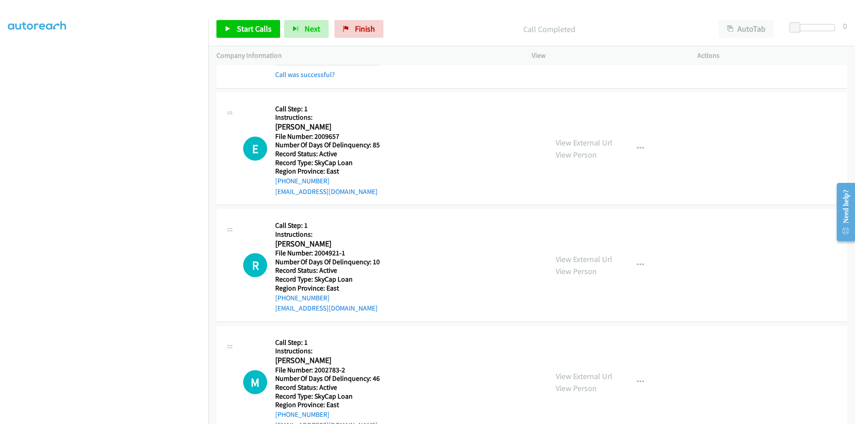
scroll to position [834, 0]
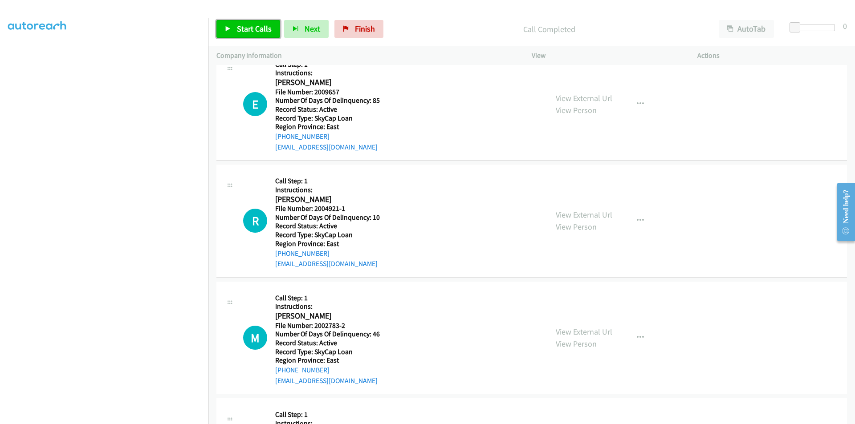
click at [245, 29] on span "Start Calls" at bounding box center [254, 29] width 35 height 10
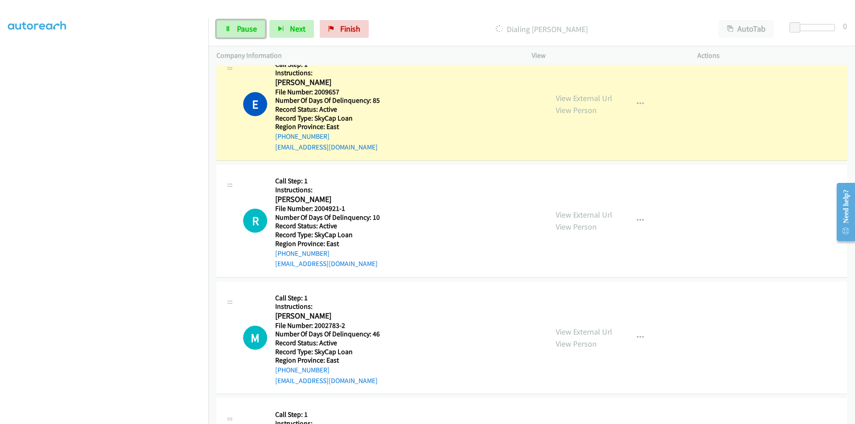
click at [245, 29] on span "Pause" at bounding box center [247, 29] width 20 height 10
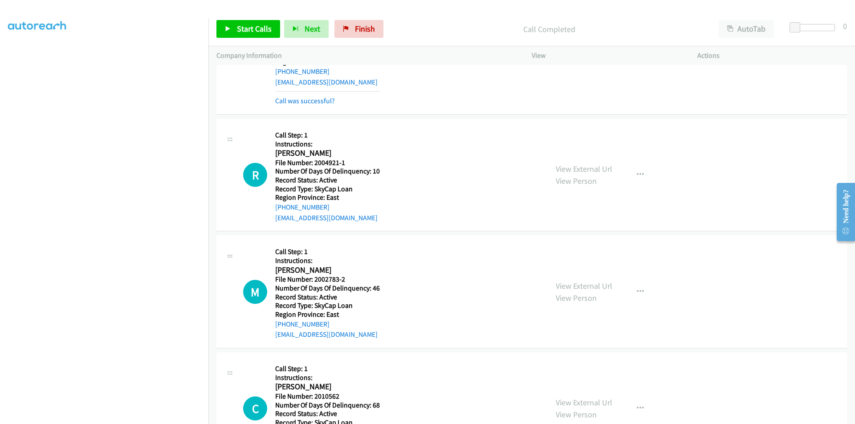
scroll to position [968, 0]
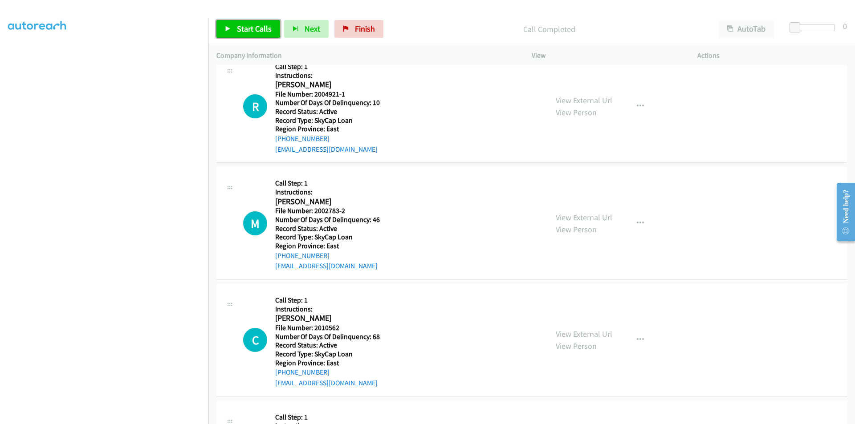
click at [252, 33] on span "Start Calls" at bounding box center [254, 29] width 35 height 10
click at [252, 33] on span "Pause" at bounding box center [247, 29] width 20 height 10
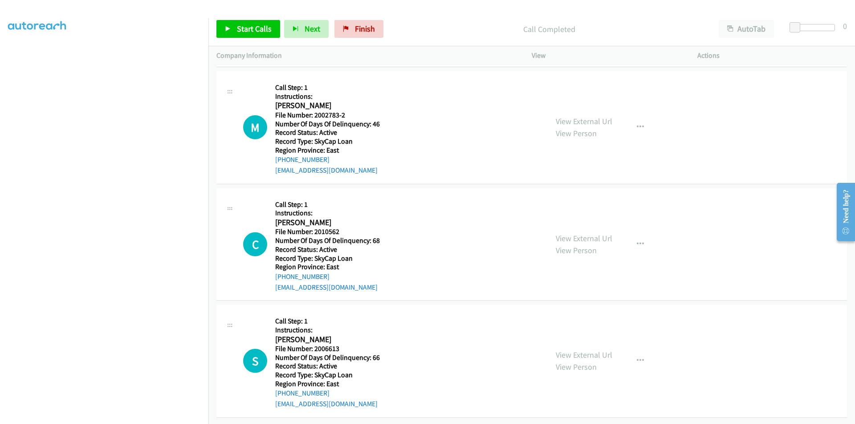
scroll to position [1089, 0]
click at [253, 29] on span "Start Calls" at bounding box center [254, 29] width 35 height 10
click at [251, 29] on span "Pause" at bounding box center [247, 29] width 20 height 10
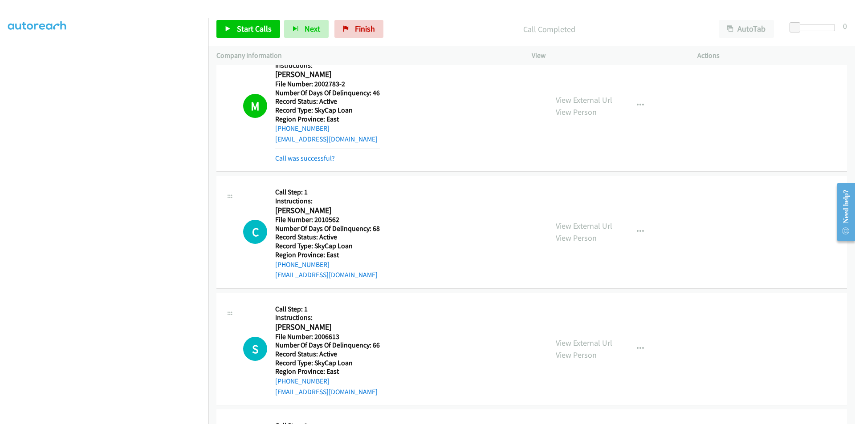
scroll to position [1223, 0]
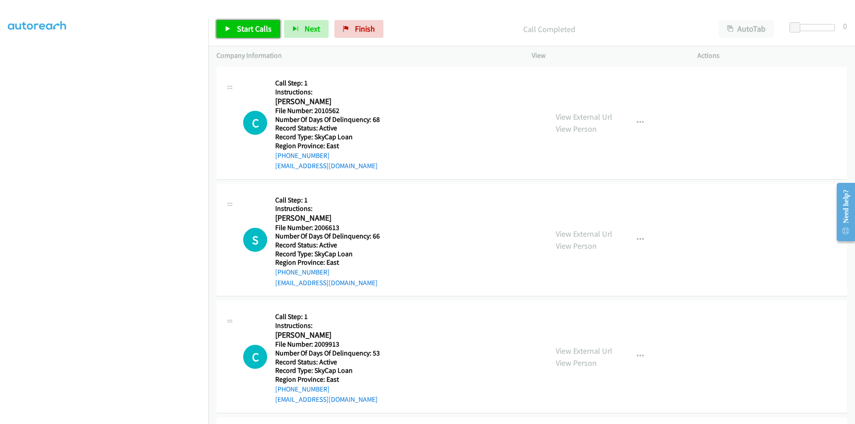
click at [265, 28] on span "Start Calls" at bounding box center [254, 29] width 35 height 10
click at [256, 30] on link "Pause" at bounding box center [240, 29] width 49 height 18
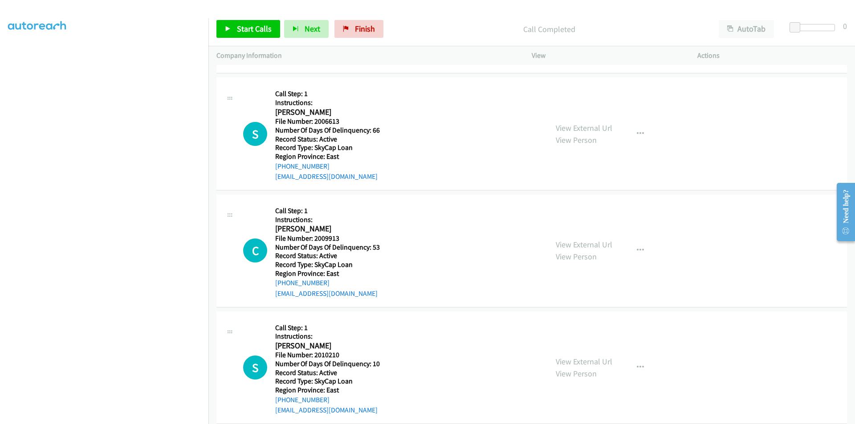
scroll to position [1356, 0]
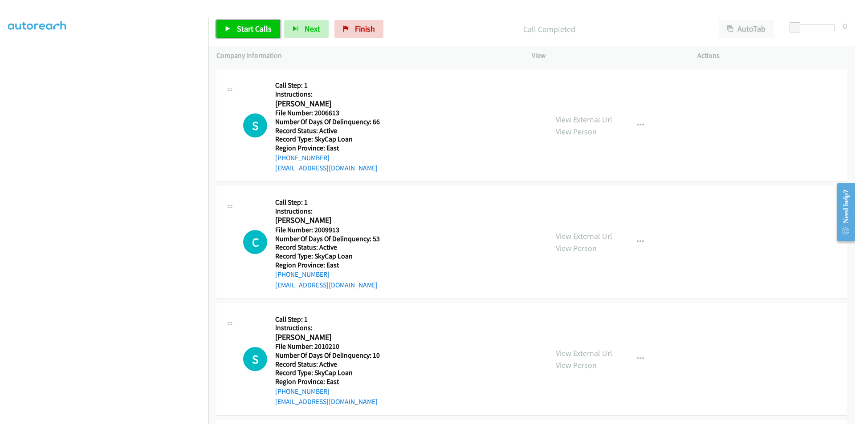
click at [259, 23] on link "Start Calls" at bounding box center [248, 29] width 64 height 18
click at [244, 31] on span "Pause" at bounding box center [247, 29] width 20 height 10
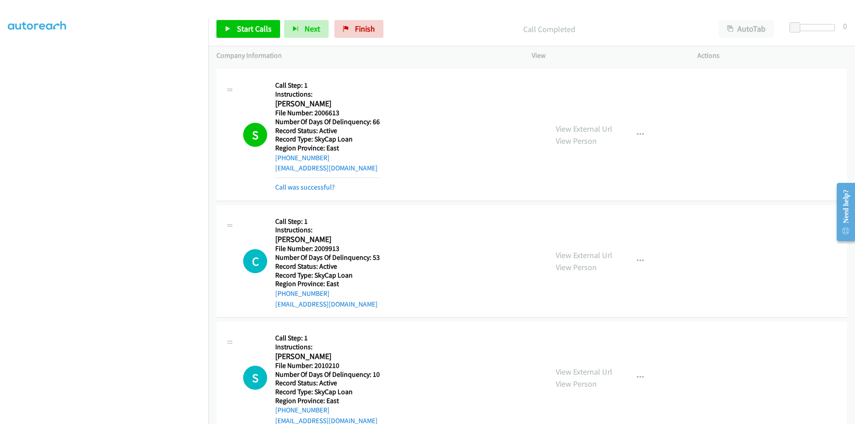
scroll to position [1490, 0]
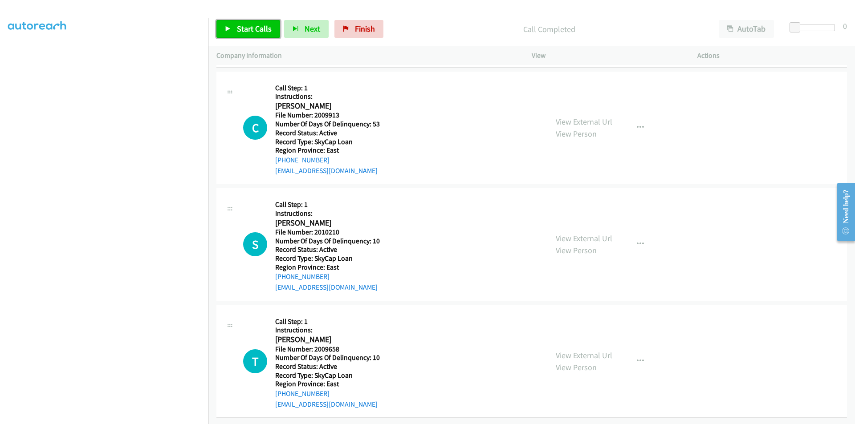
click at [250, 27] on span "Start Calls" at bounding box center [254, 29] width 35 height 10
click at [250, 27] on span "Pause" at bounding box center [247, 29] width 20 height 10
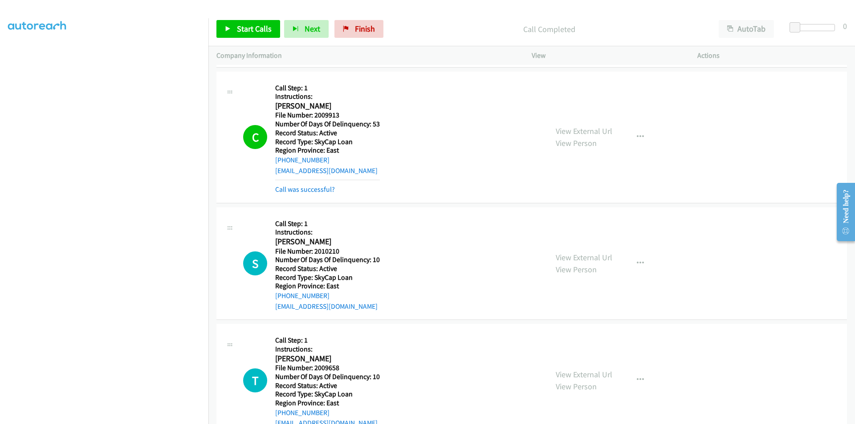
scroll to position [1623, 0]
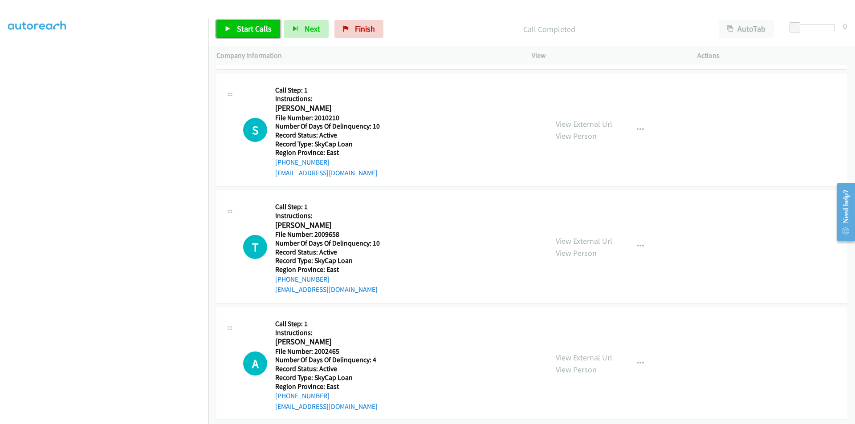
click at [245, 32] on span "Start Calls" at bounding box center [254, 29] width 35 height 10
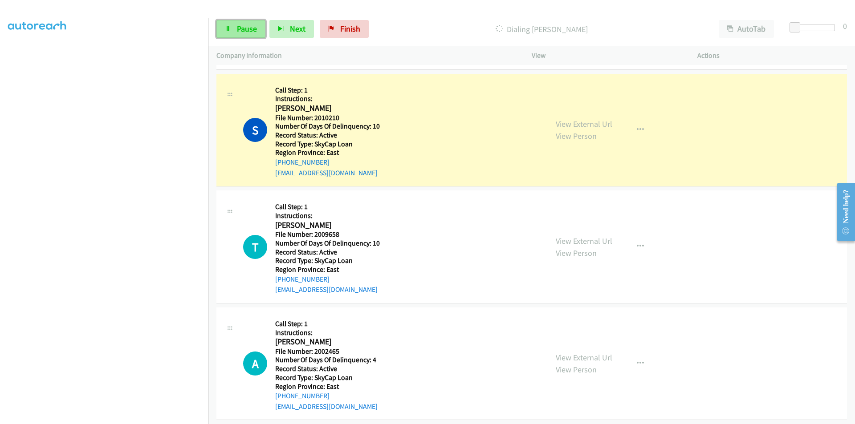
click at [244, 26] on span "Pause" at bounding box center [247, 29] width 20 height 10
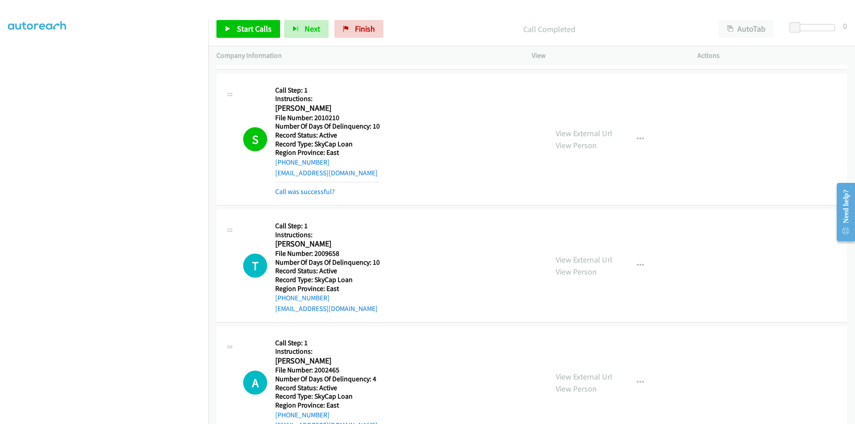
scroll to position [1757, 0]
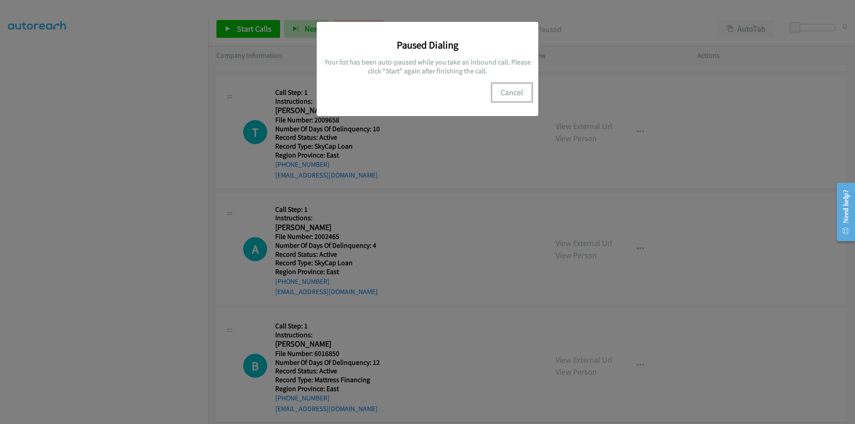
click at [512, 94] on button "Cancel" at bounding box center [512, 93] width 40 height 18
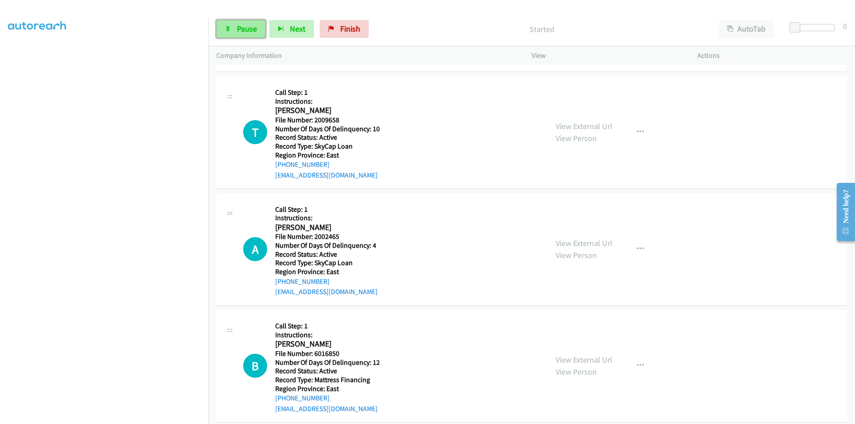
click at [241, 26] on span "Pause" at bounding box center [247, 29] width 20 height 10
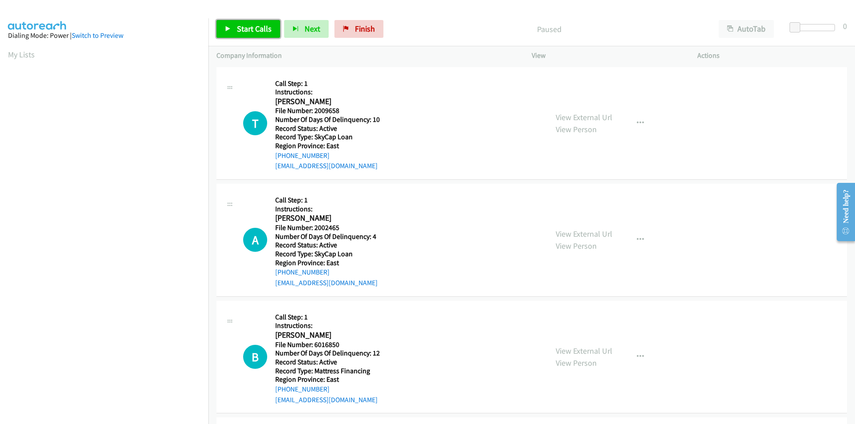
click at [248, 29] on span "Start Calls" at bounding box center [254, 29] width 35 height 10
click at [248, 30] on span "Pause" at bounding box center [247, 29] width 20 height 10
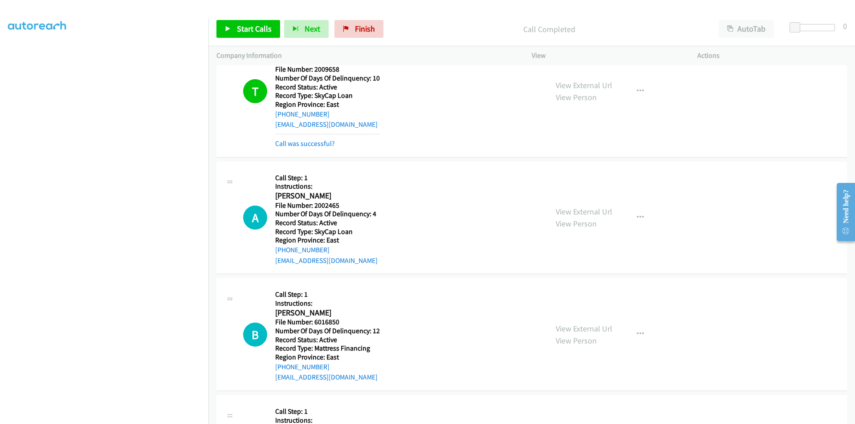
scroll to position [134, 0]
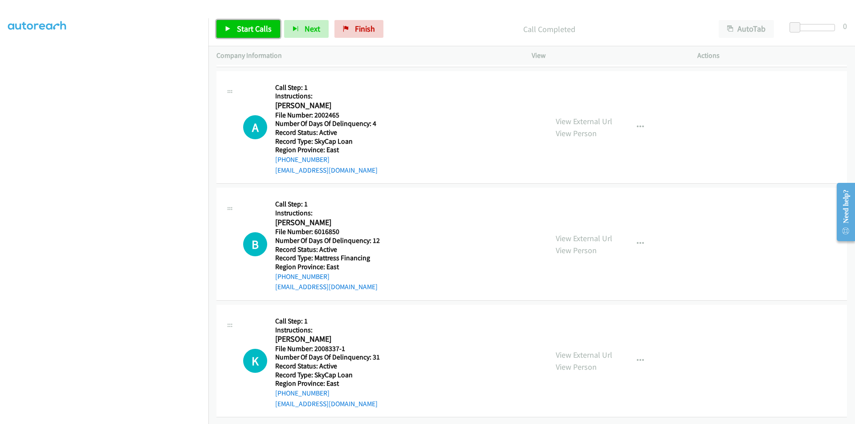
click at [250, 28] on span "Start Calls" at bounding box center [254, 29] width 35 height 10
click at [250, 28] on span "Pause" at bounding box center [247, 29] width 20 height 10
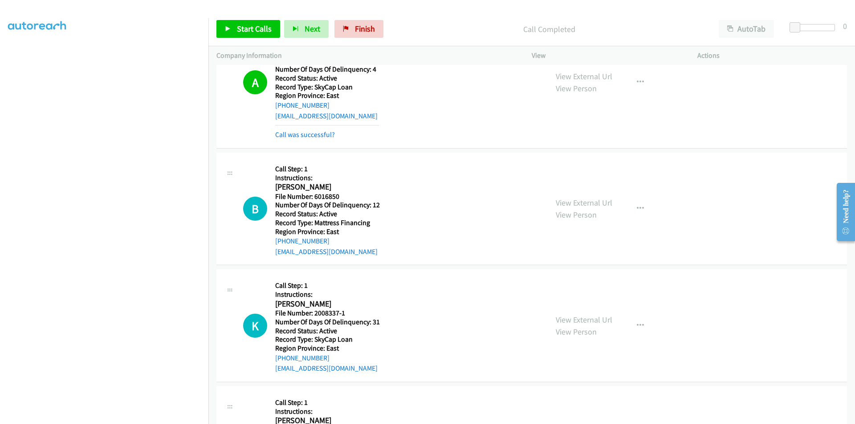
scroll to position [267, 0]
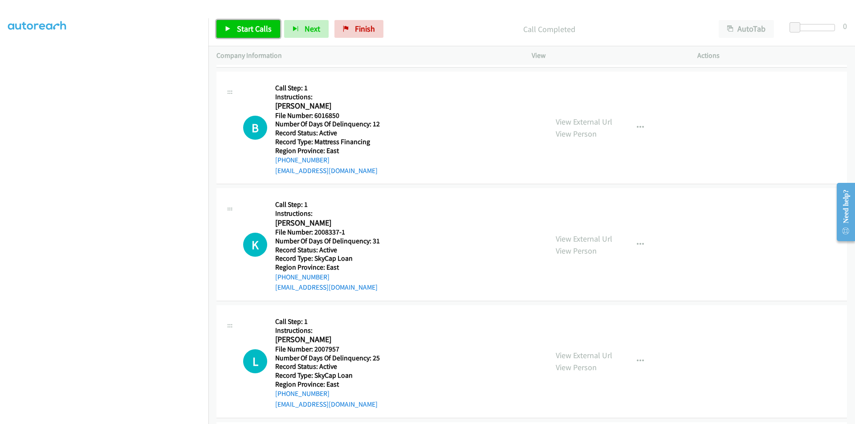
click at [266, 33] on span "Start Calls" at bounding box center [254, 29] width 35 height 10
click at [248, 30] on span "Pause" at bounding box center [247, 29] width 20 height 10
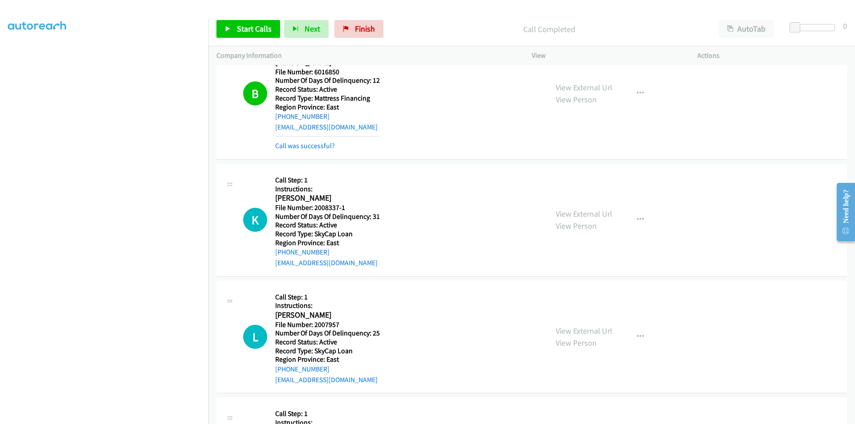
scroll to position [401, 0]
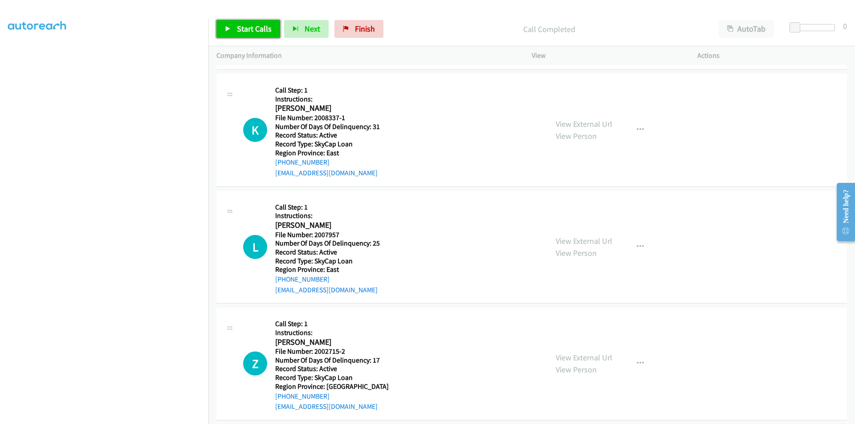
click at [244, 25] on span "Start Calls" at bounding box center [254, 29] width 35 height 10
click at [244, 25] on span "Pause" at bounding box center [247, 29] width 20 height 10
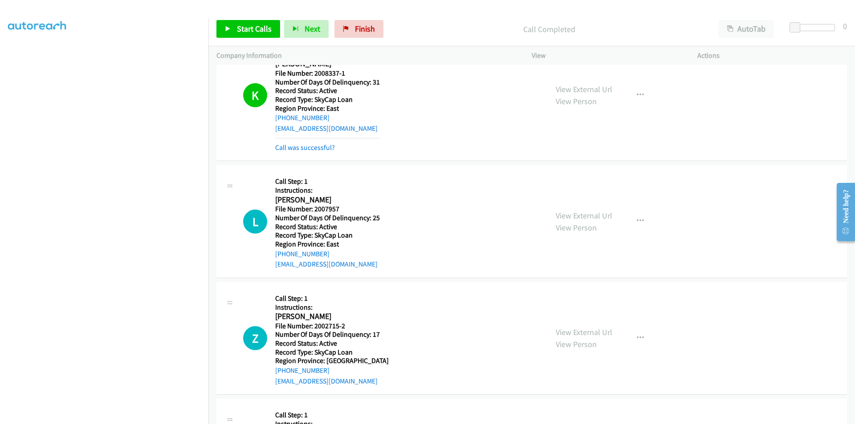
scroll to position [534, 0]
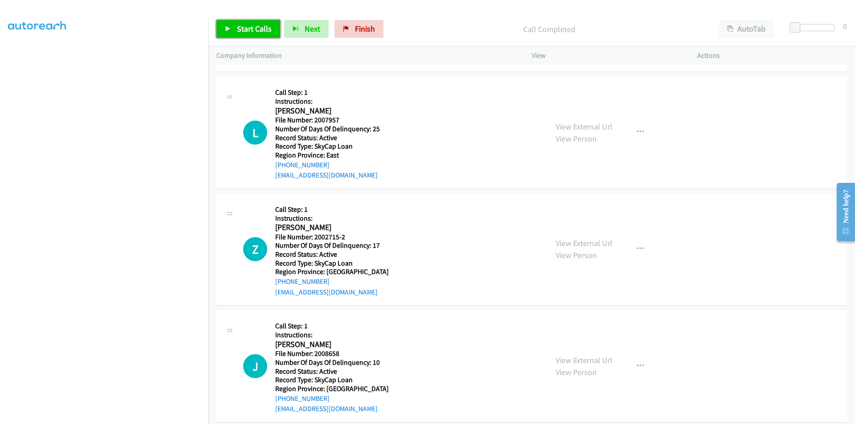
click at [248, 29] on span "Start Calls" at bounding box center [254, 29] width 35 height 10
click at [247, 29] on span "Pause" at bounding box center [247, 29] width 20 height 10
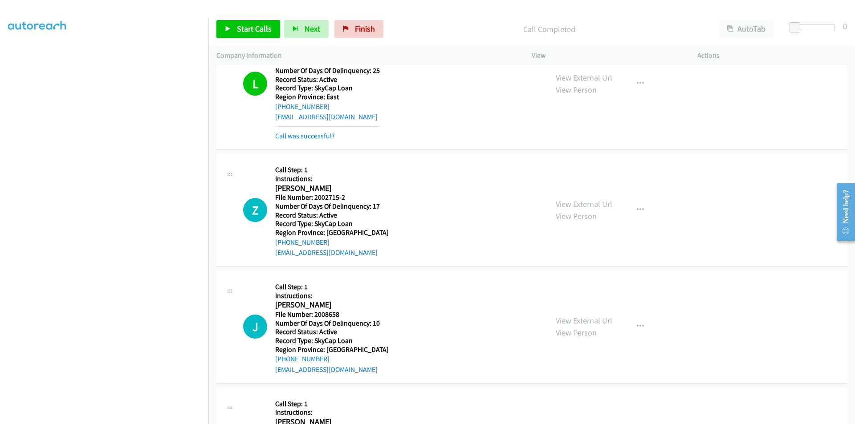
scroll to position [668, 0]
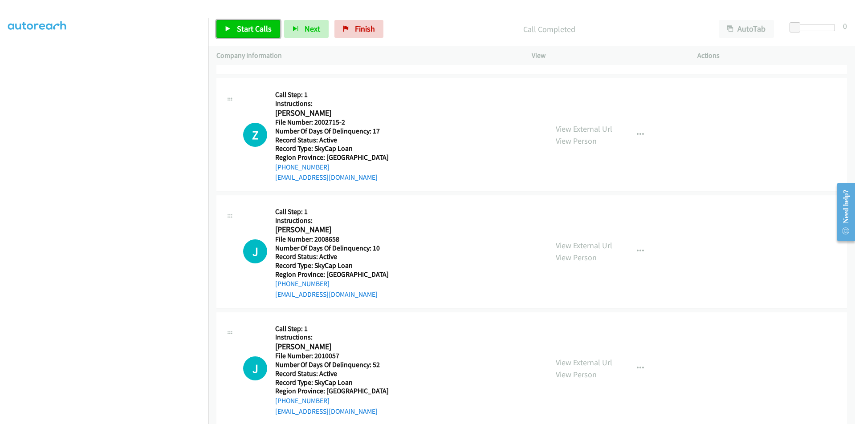
click at [255, 28] on span "Start Calls" at bounding box center [254, 29] width 35 height 10
click at [255, 28] on span "Pause" at bounding box center [247, 29] width 20 height 10
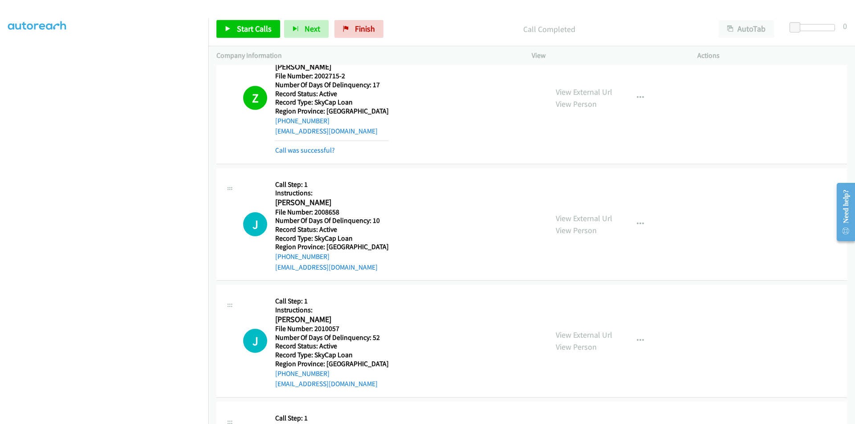
scroll to position [801, 0]
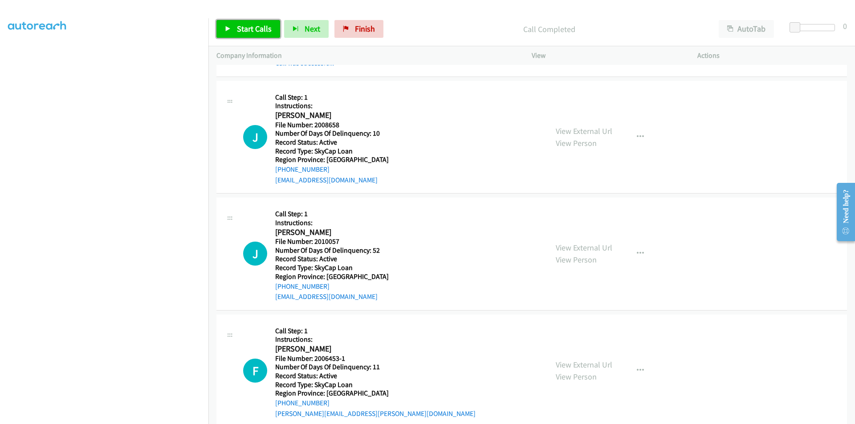
click at [253, 30] on span "Start Calls" at bounding box center [254, 29] width 35 height 10
click at [253, 27] on span "Pause" at bounding box center [247, 29] width 20 height 10
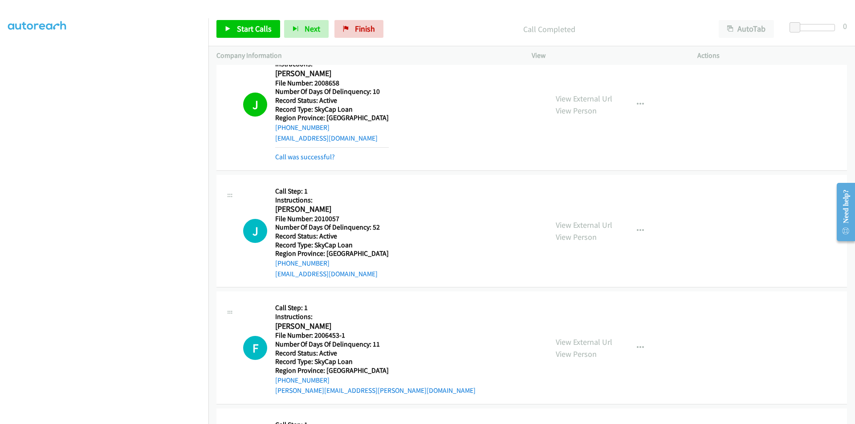
scroll to position [935, 0]
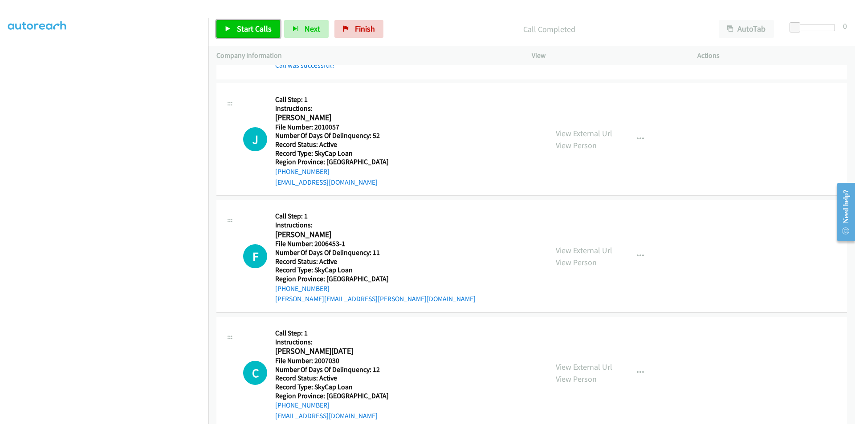
click at [251, 31] on span "Start Calls" at bounding box center [254, 29] width 35 height 10
click at [256, 26] on span "Pause" at bounding box center [247, 29] width 20 height 10
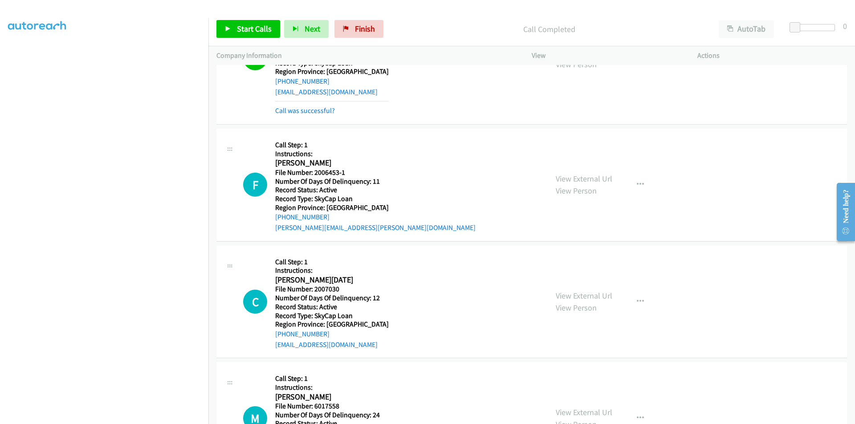
scroll to position [1068, 0]
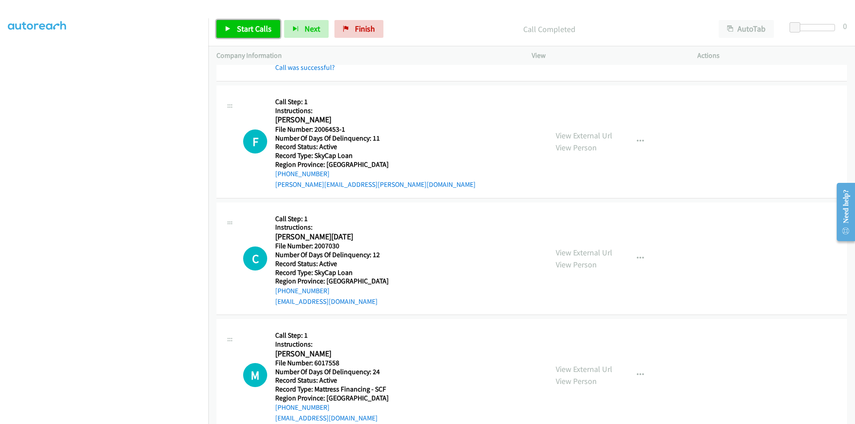
click at [254, 29] on span "Start Calls" at bounding box center [254, 29] width 35 height 10
click at [254, 29] on span "Pause" at bounding box center [247, 29] width 20 height 10
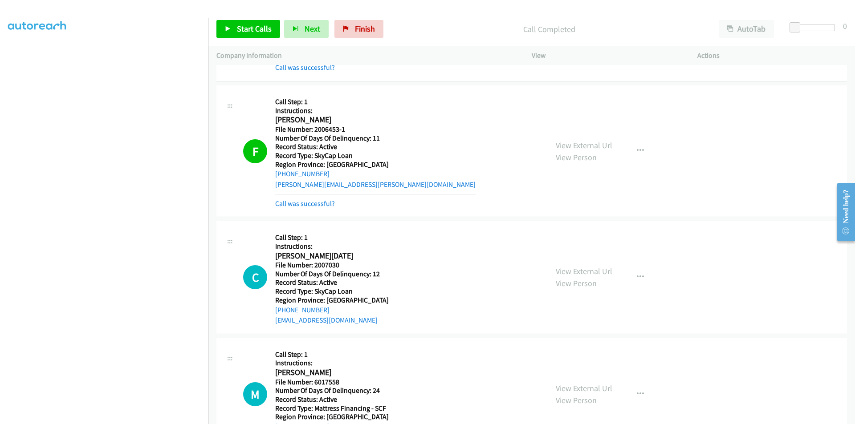
scroll to position [1202, 0]
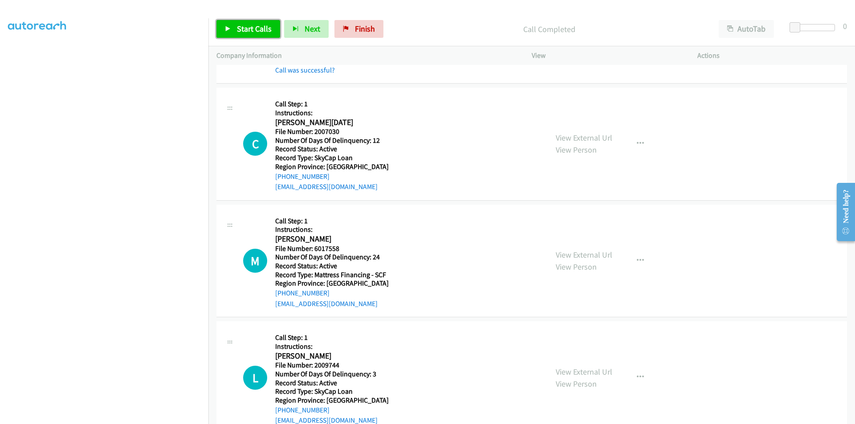
click at [251, 26] on span "Start Calls" at bounding box center [254, 29] width 35 height 10
click at [251, 26] on span "Pause" at bounding box center [247, 29] width 20 height 10
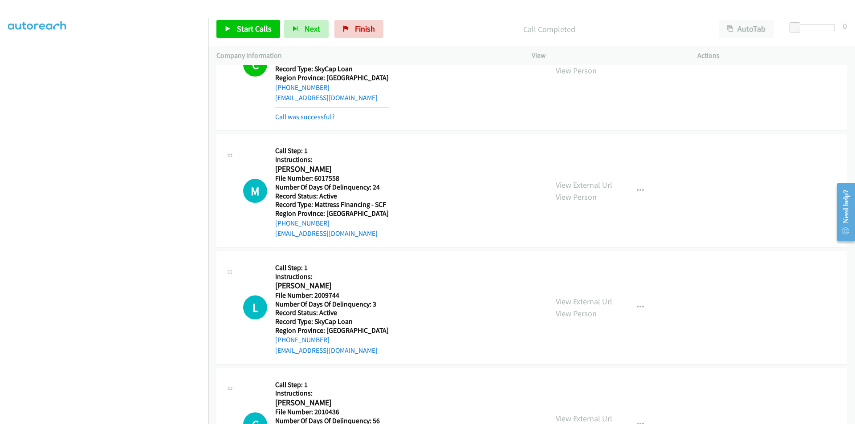
scroll to position [1335, 0]
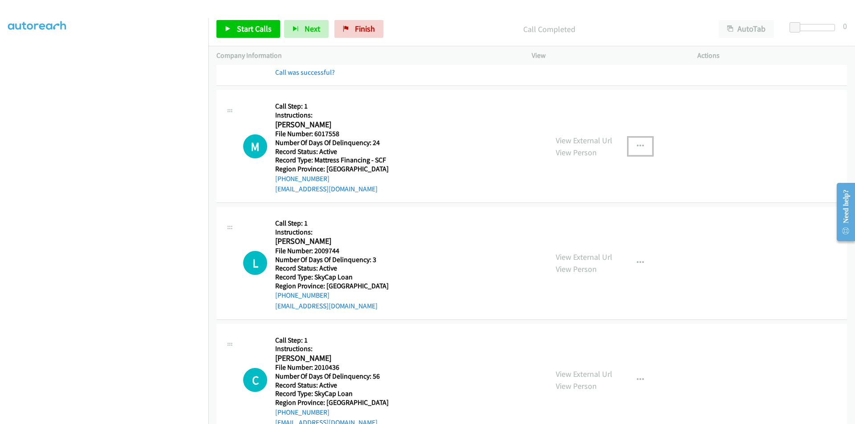
click at [637, 146] on icon "button" at bounding box center [640, 146] width 7 height 7
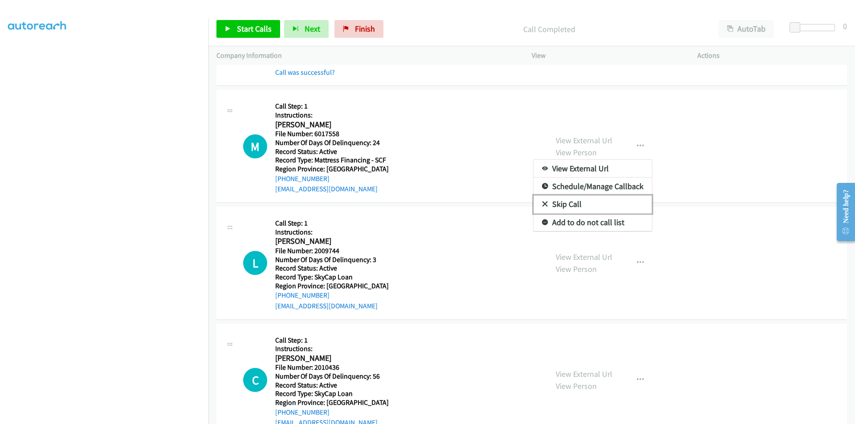
click at [603, 208] on link "Skip Call" at bounding box center [592, 204] width 118 height 18
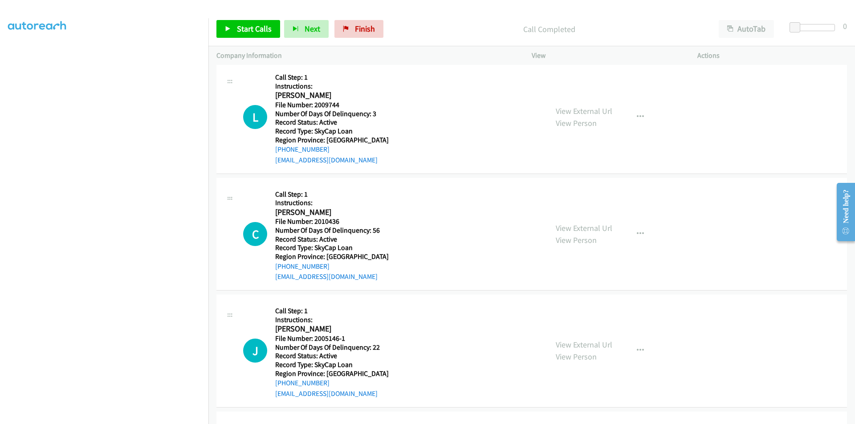
scroll to position [1495, 0]
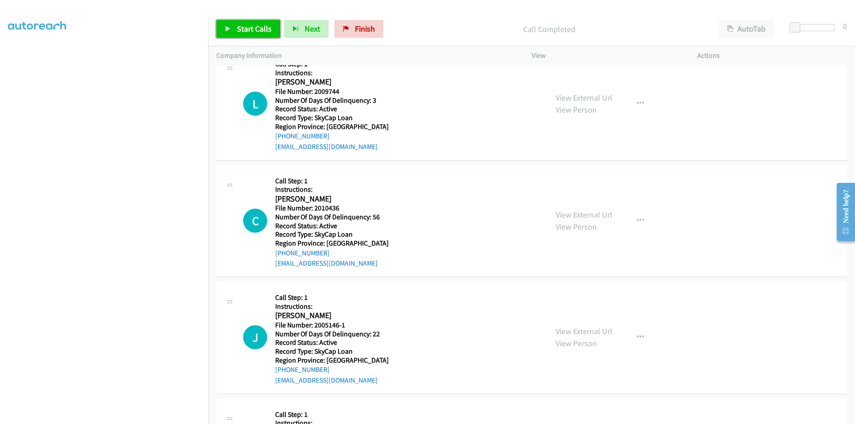
click at [246, 26] on span "Start Calls" at bounding box center [254, 29] width 35 height 10
click at [246, 26] on span "Pause" at bounding box center [247, 29] width 20 height 10
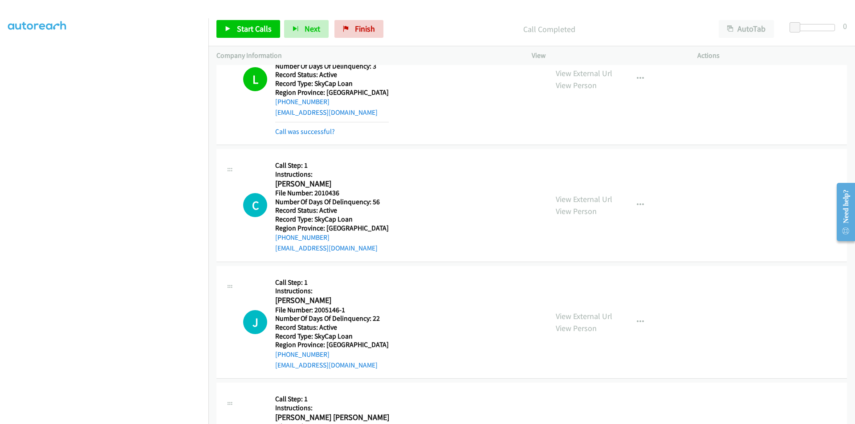
scroll to position [1584, 0]
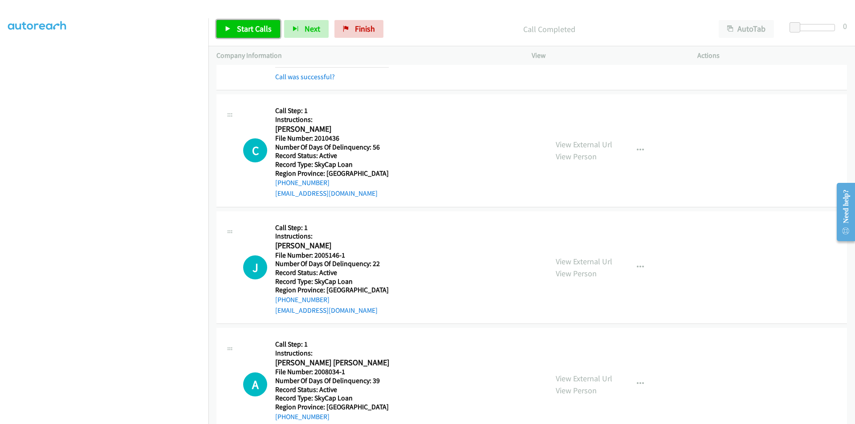
click at [249, 28] on span "Start Calls" at bounding box center [254, 29] width 35 height 10
click at [246, 28] on span "Pause" at bounding box center [247, 29] width 20 height 10
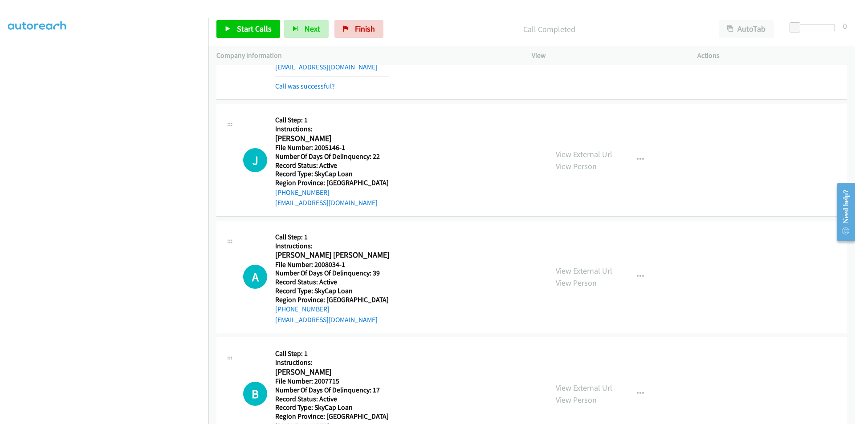
scroll to position [1717, 0]
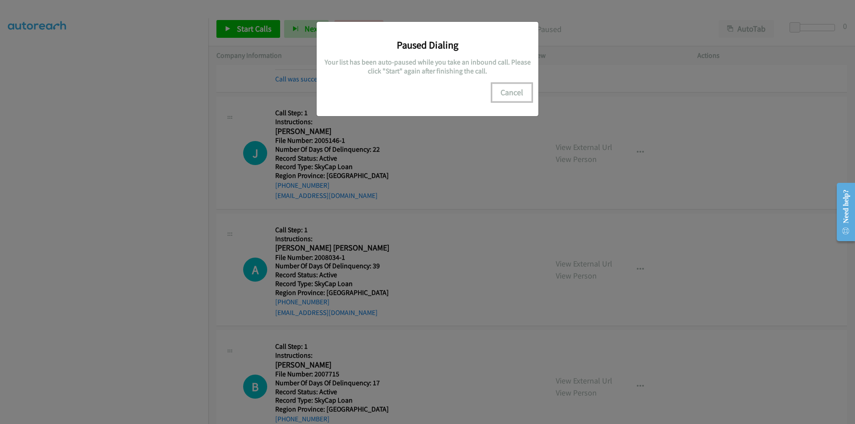
click at [516, 97] on button "Cancel" at bounding box center [512, 93] width 40 height 18
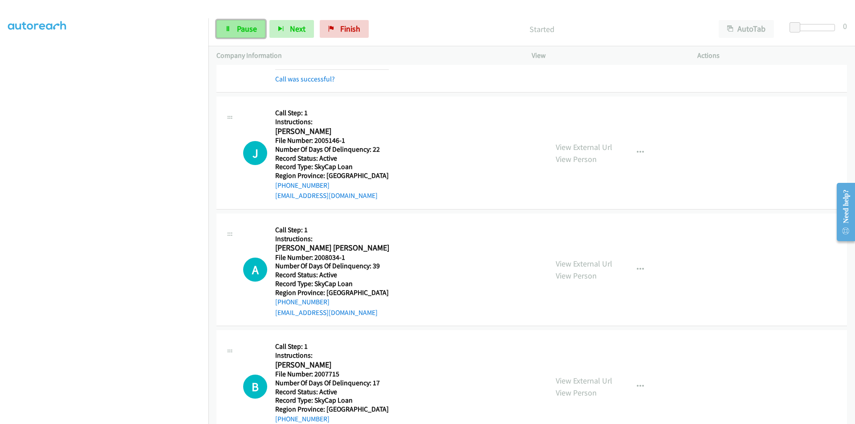
click at [245, 26] on span "Pause" at bounding box center [247, 29] width 20 height 10
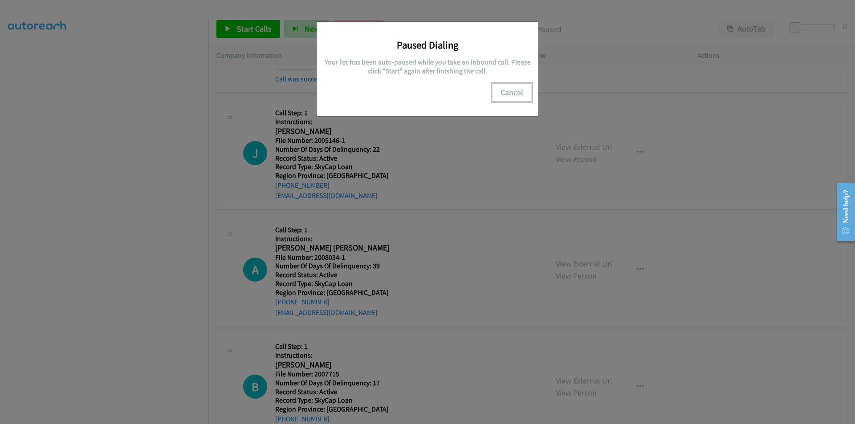
click at [516, 94] on button "Cancel" at bounding box center [512, 93] width 40 height 18
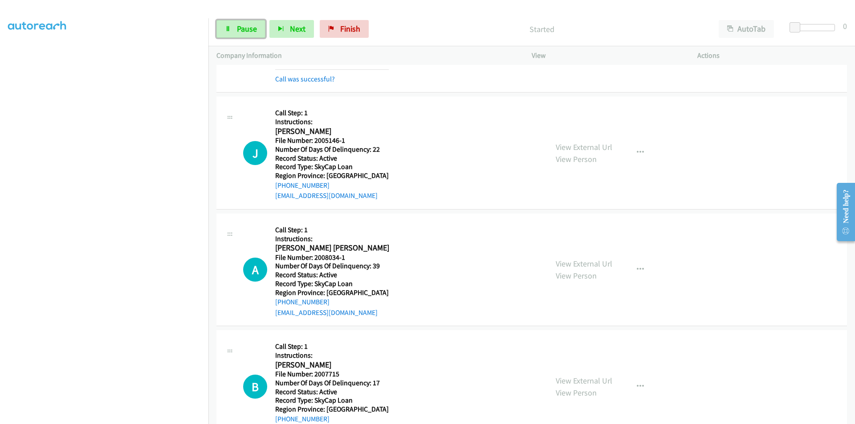
click at [246, 29] on span "Pause" at bounding box center [247, 29] width 20 height 10
click at [637, 149] on icon "button" at bounding box center [640, 152] width 7 height 7
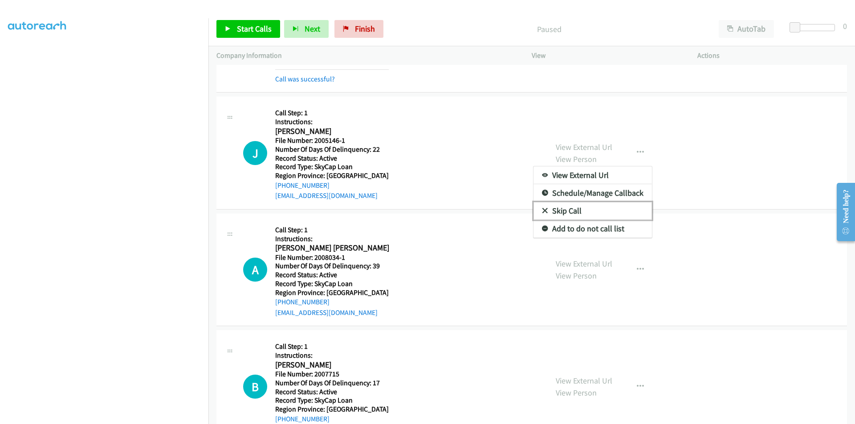
click at [567, 207] on link "Skip Call" at bounding box center [592, 211] width 118 height 18
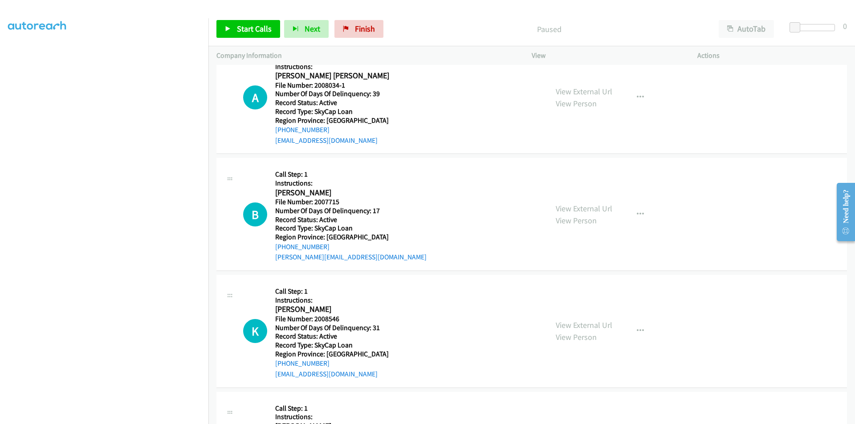
scroll to position [1895, 0]
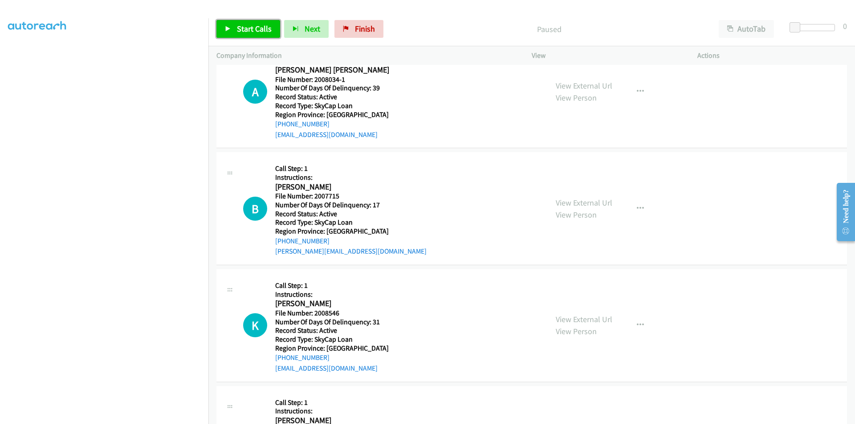
click at [247, 30] on span "Start Calls" at bounding box center [254, 29] width 35 height 10
click at [247, 30] on span "Pause" at bounding box center [247, 29] width 20 height 10
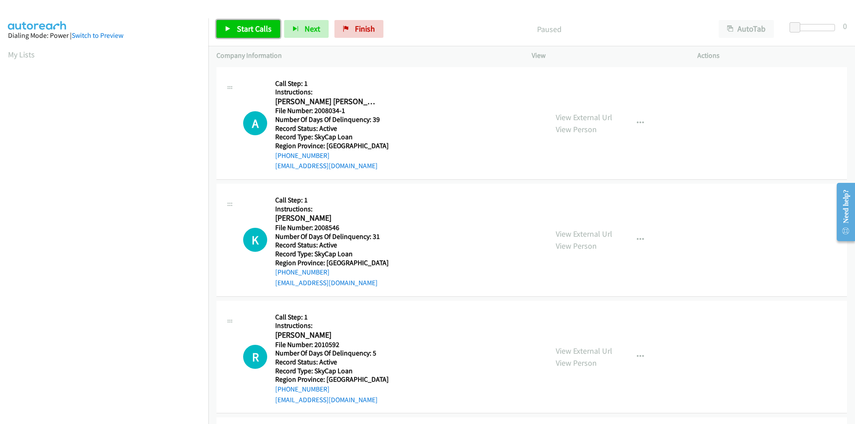
click at [257, 29] on span "Start Calls" at bounding box center [254, 29] width 35 height 10
click at [257, 29] on link "Pause" at bounding box center [240, 29] width 49 height 18
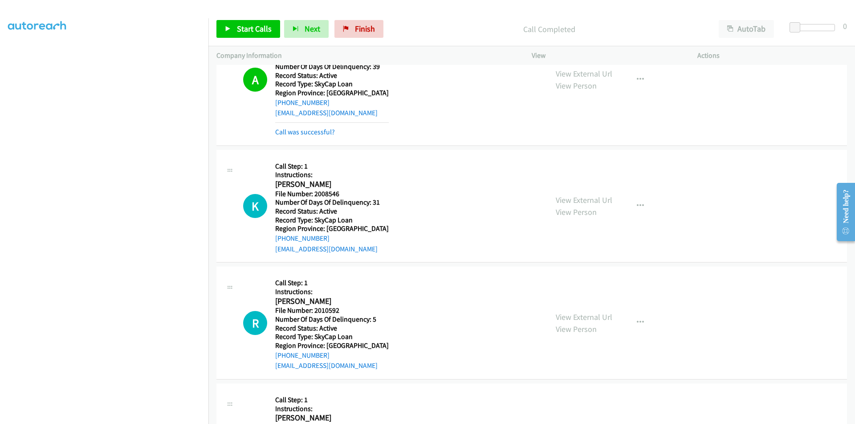
scroll to position [134, 0]
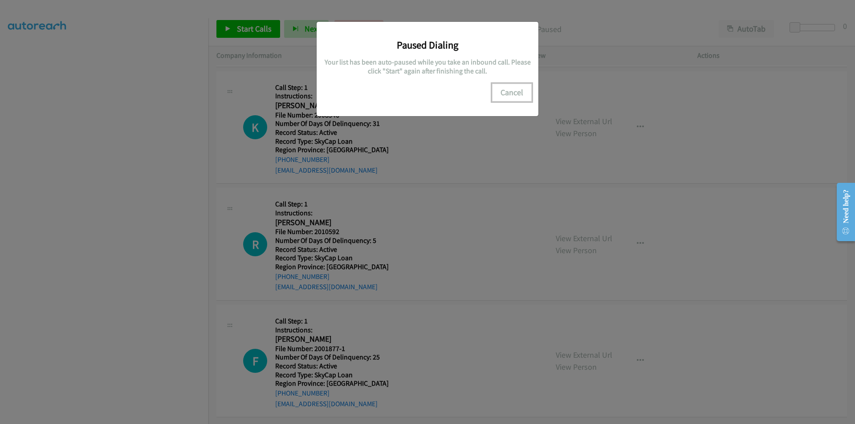
click at [506, 94] on button "Cancel" at bounding box center [512, 93] width 40 height 18
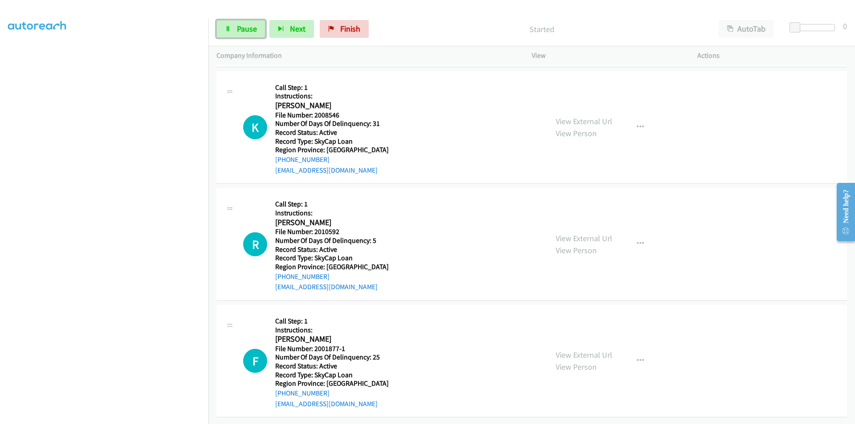
click at [242, 24] on span "Pause" at bounding box center [247, 29] width 20 height 10
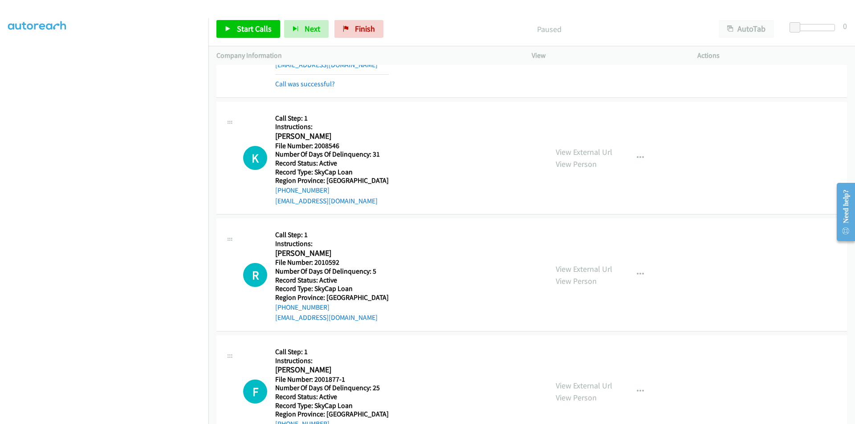
scroll to position [138, 0]
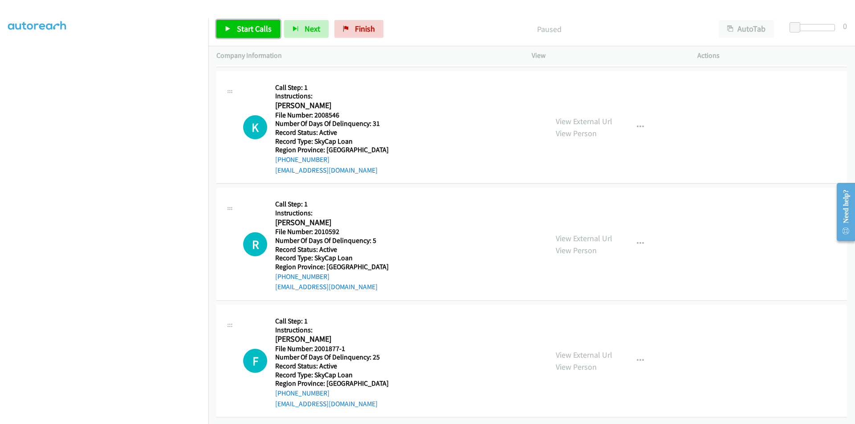
click at [244, 30] on span "Start Calls" at bounding box center [254, 29] width 35 height 10
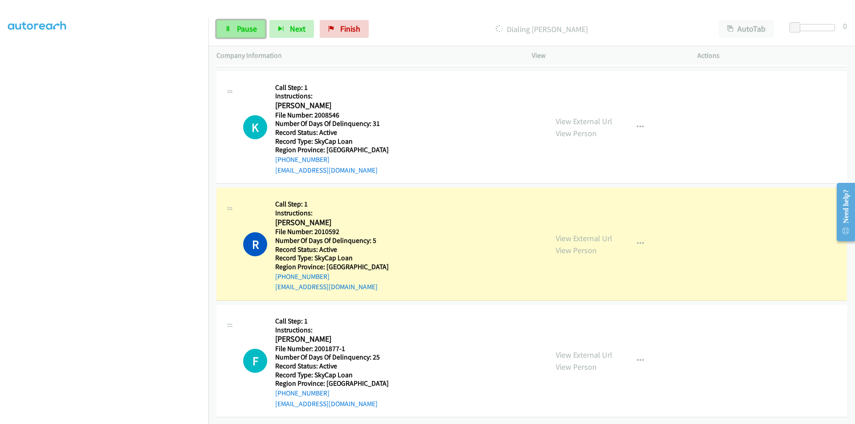
click at [246, 31] on span "Pause" at bounding box center [247, 29] width 20 height 10
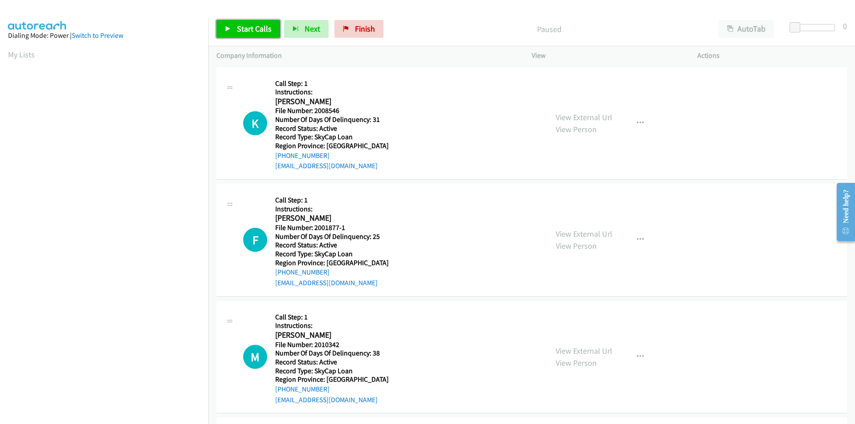
click at [250, 32] on span "Start Calls" at bounding box center [254, 29] width 35 height 10
click at [250, 32] on span "Pause" at bounding box center [247, 29] width 20 height 10
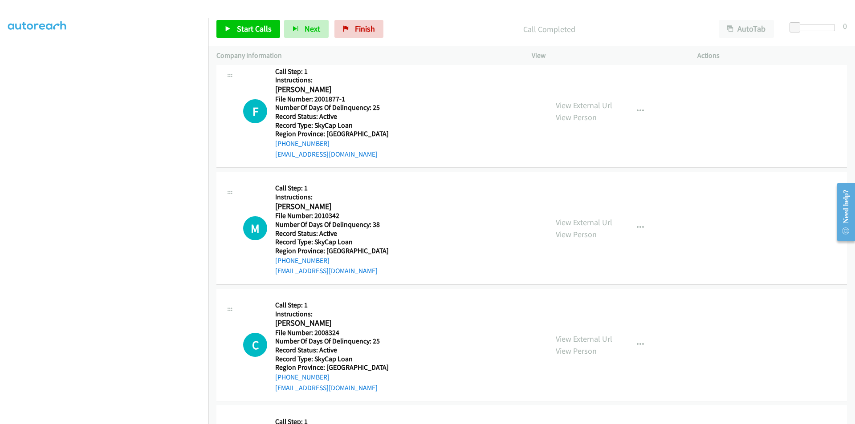
scroll to position [134, 0]
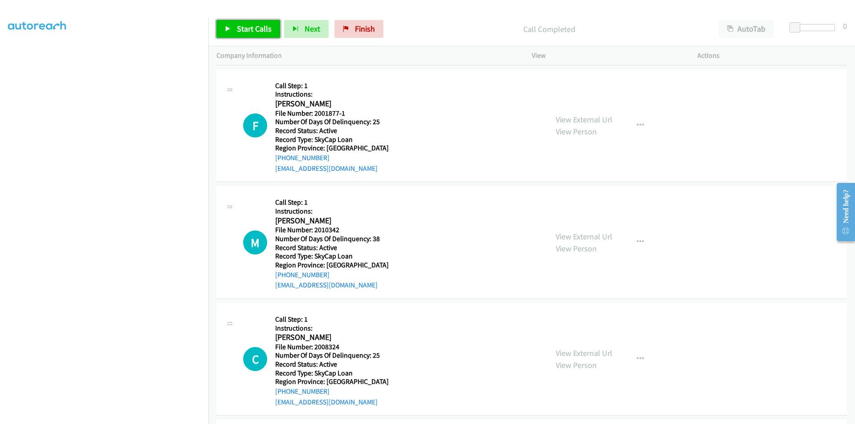
click at [258, 25] on span "Start Calls" at bounding box center [254, 29] width 35 height 10
click at [244, 32] on span "Pause" at bounding box center [247, 29] width 20 height 10
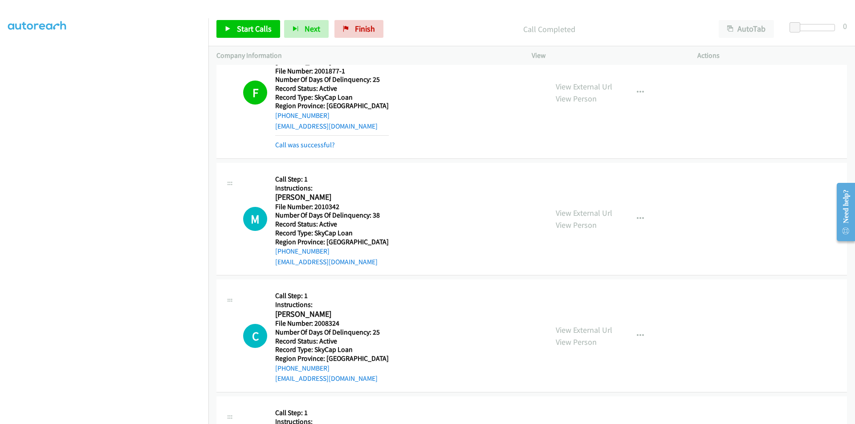
scroll to position [267, 0]
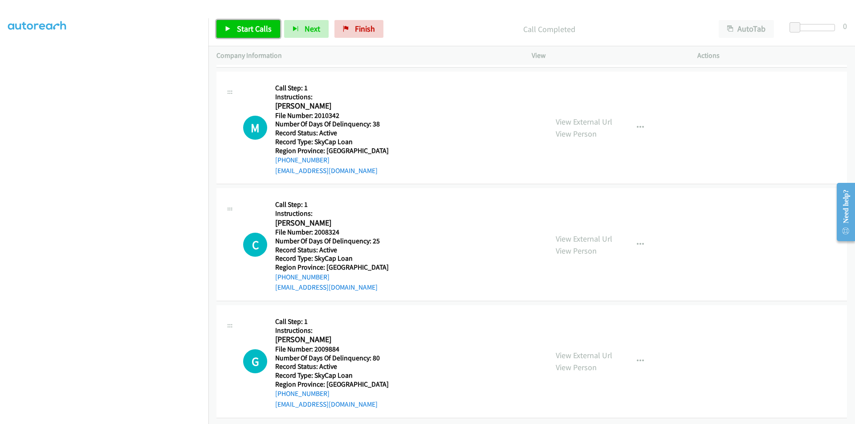
click at [242, 26] on span "Start Calls" at bounding box center [254, 29] width 35 height 10
click at [242, 26] on span "Pause" at bounding box center [247, 29] width 20 height 10
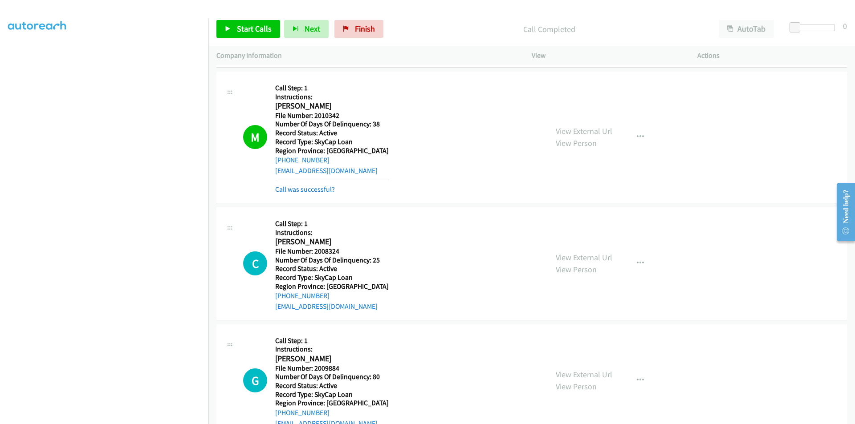
scroll to position [401, 0]
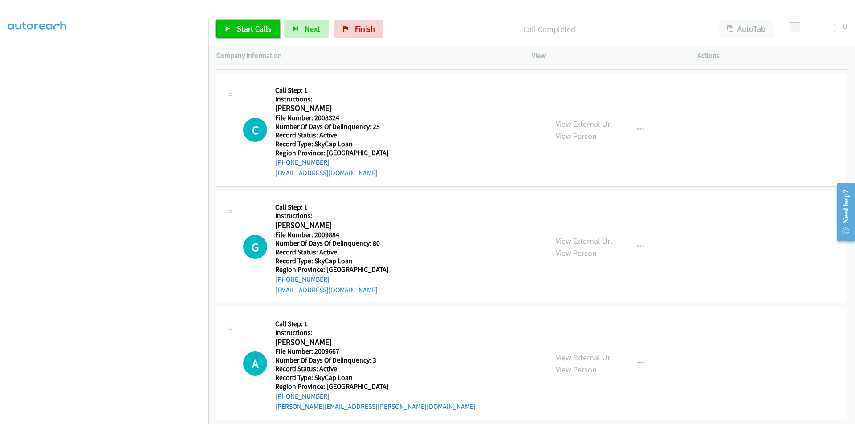
click at [241, 26] on span "Start Calls" at bounding box center [254, 29] width 35 height 10
click at [242, 26] on span "Pause" at bounding box center [247, 29] width 20 height 10
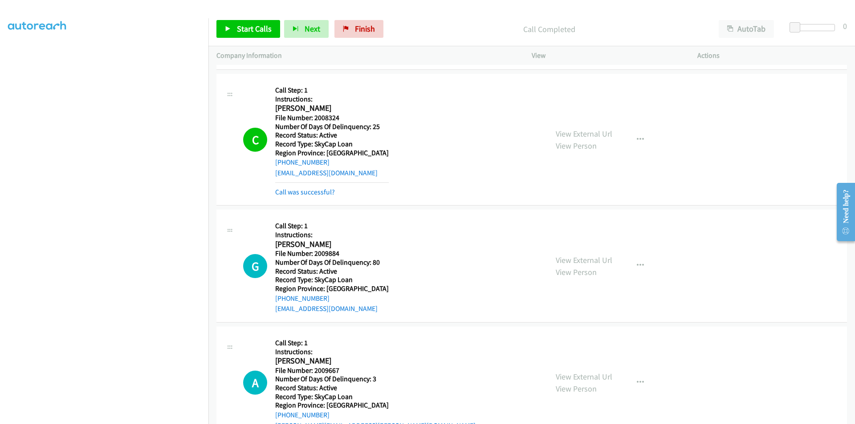
scroll to position [534, 0]
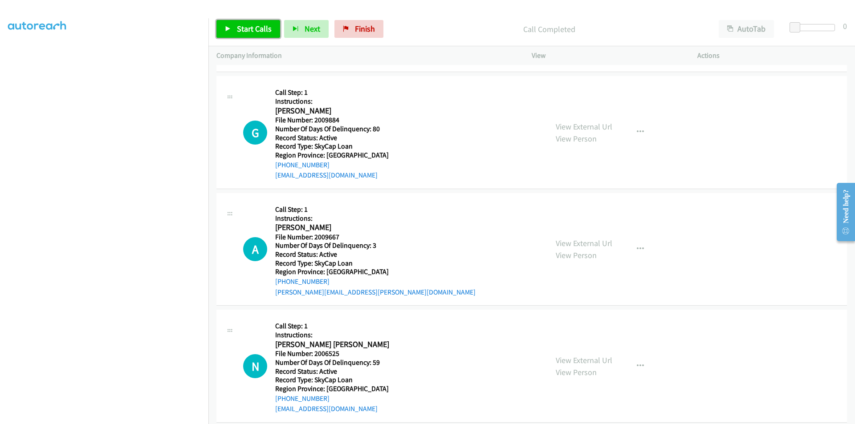
click at [263, 31] on span "Start Calls" at bounding box center [254, 29] width 35 height 10
click at [256, 31] on span "Pause" at bounding box center [247, 29] width 20 height 10
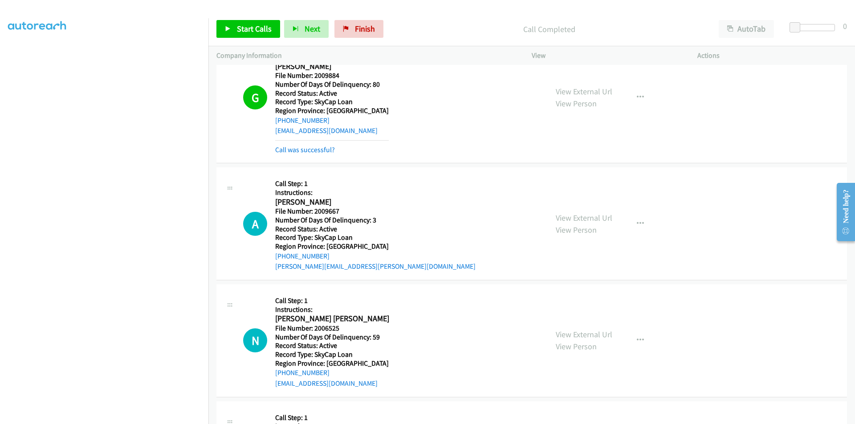
scroll to position [668, 0]
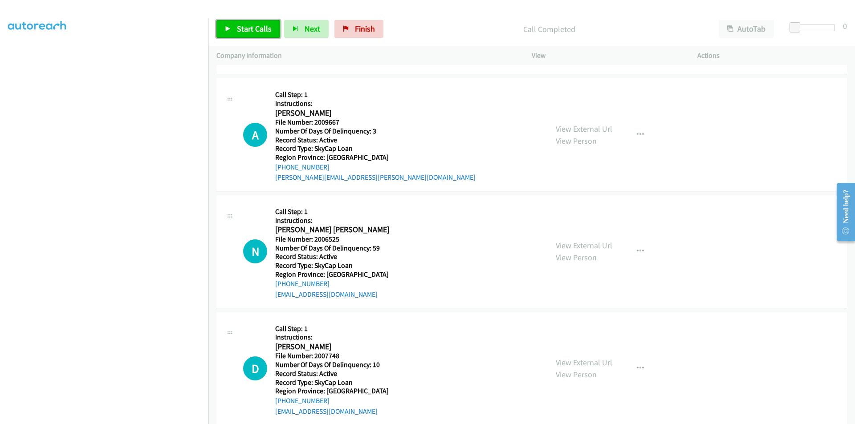
click at [269, 32] on span "Start Calls" at bounding box center [254, 29] width 35 height 10
click at [243, 26] on span "Pause" at bounding box center [247, 29] width 20 height 10
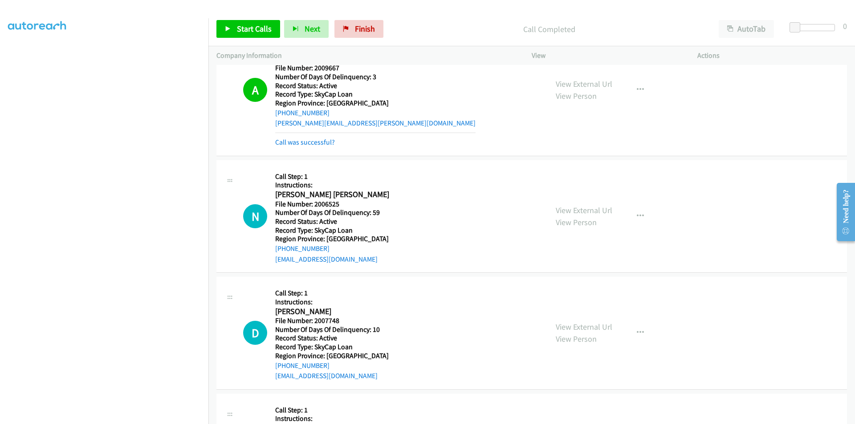
scroll to position [801, 0]
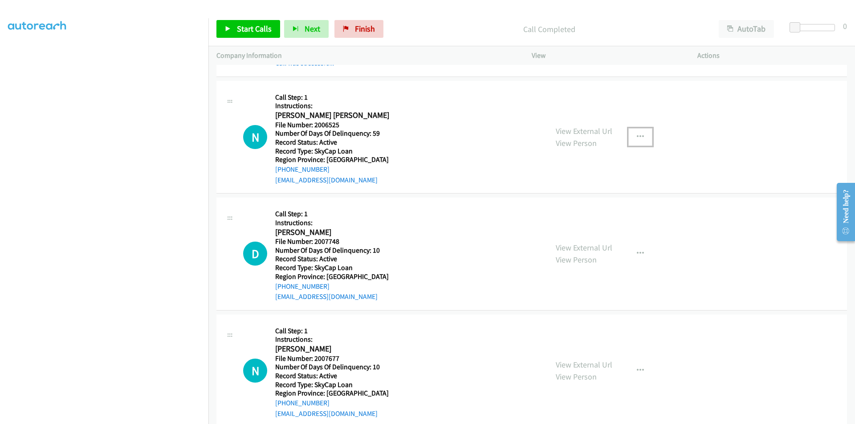
click at [637, 134] on icon "button" at bounding box center [640, 137] width 7 height 7
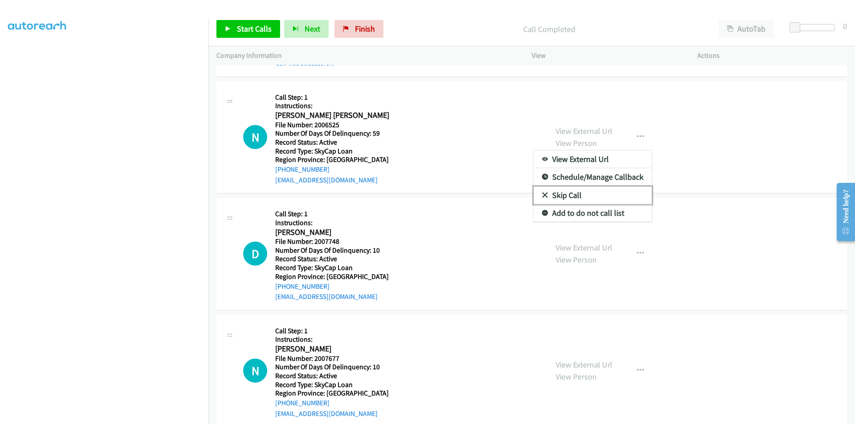
click at [575, 202] on link "Skip Call" at bounding box center [592, 196] width 118 height 18
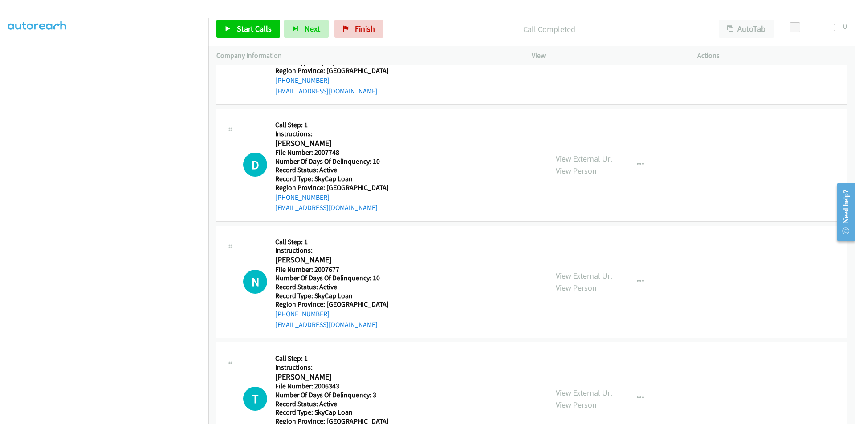
scroll to position [935, 0]
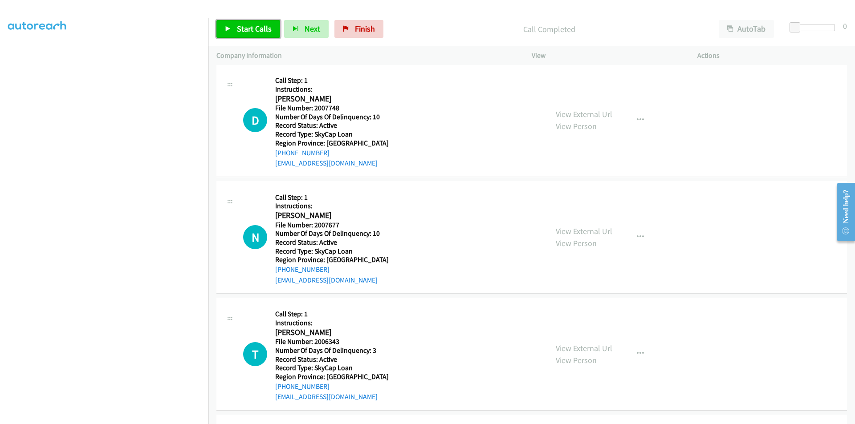
click at [244, 31] on span "Start Calls" at bounding box center [254, 29] width 35 height 10
click at [249, 29] on span "Pause" at bounding box center [247, 29] width 20 height 10
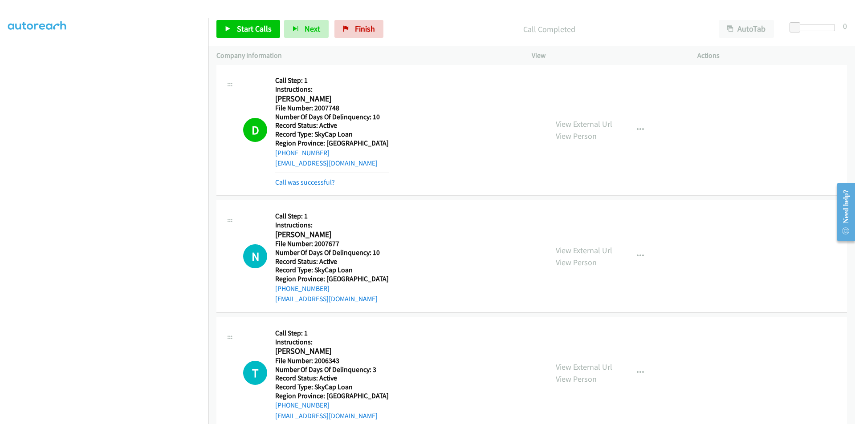
scroll to position [1068, 0]
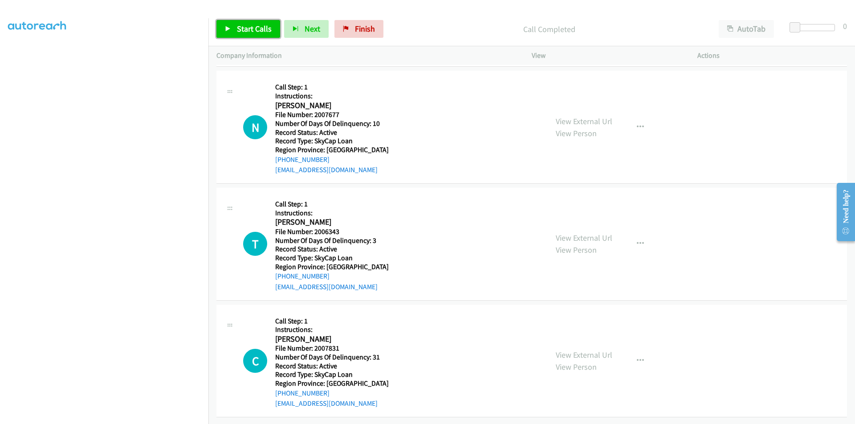
click at [262, 21] on link "Start Calls" at bounding box center [248, 29] width 64 height 18
click at [259, 26] on link "Pause" at bounding box center [240, 29] width 49 height 18
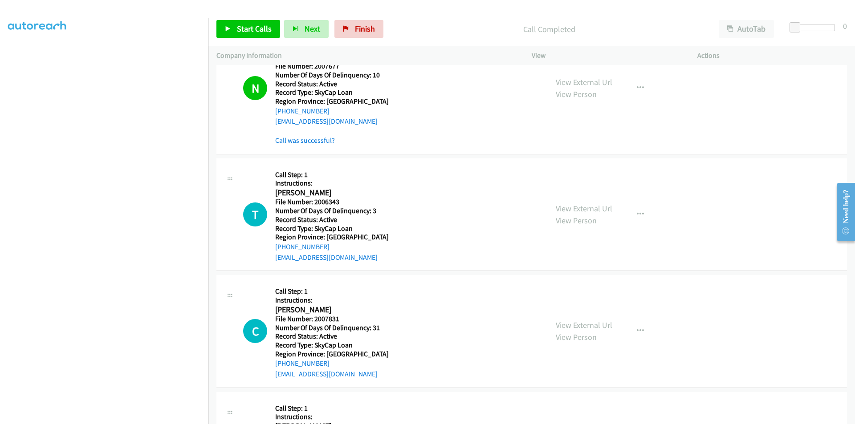
scroll to position [1202, 0]
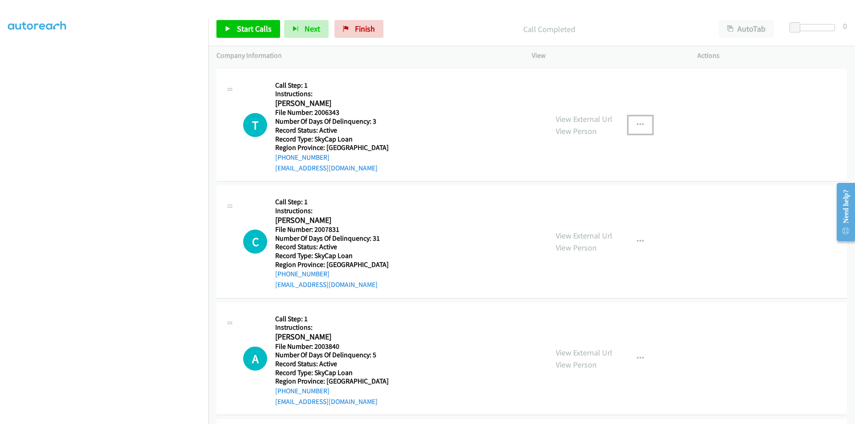
click at [637, 122] on icon "button" at bounding box center [640, 125] width 7 height 7
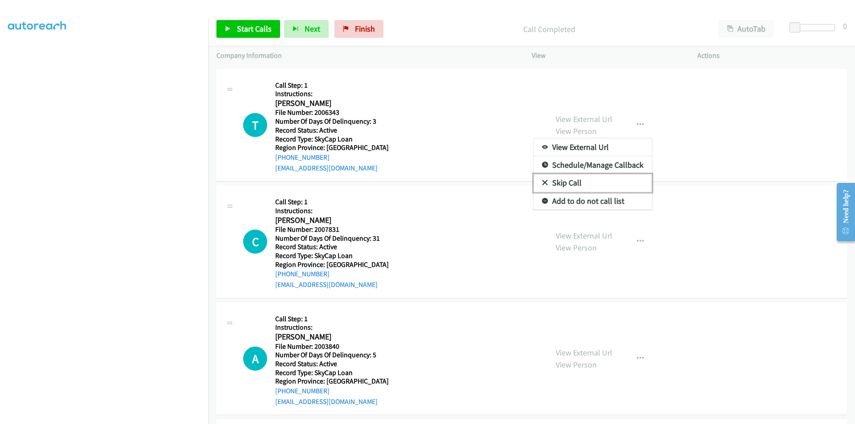
click at [580, 181] on link "Skip Call" at bounding box center [592, 183] width 118 height 18
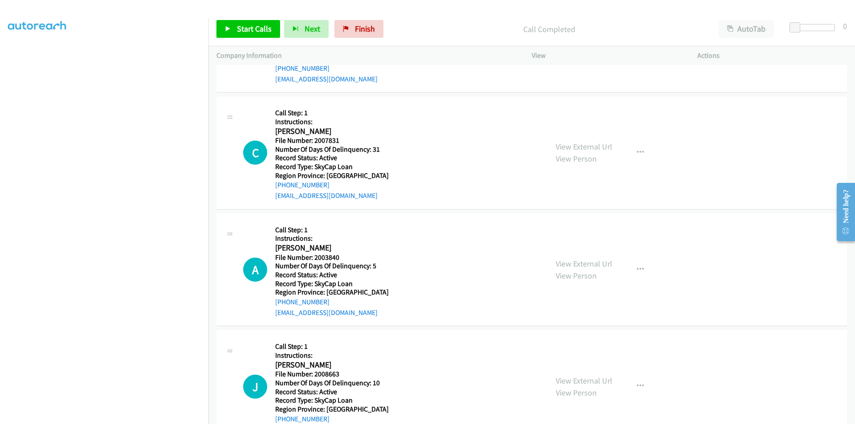
scroll to position [1335, 0]
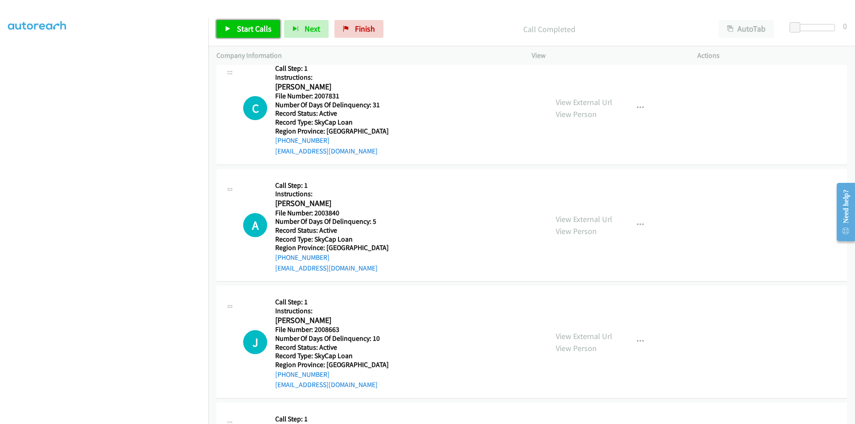
click at [248, 24] on span "Start Calls" at bounding box center [254, 29] width 35 height 10
click at [248, 24] on span "Pause" at bounding box center [247, 29] width 20 height 10
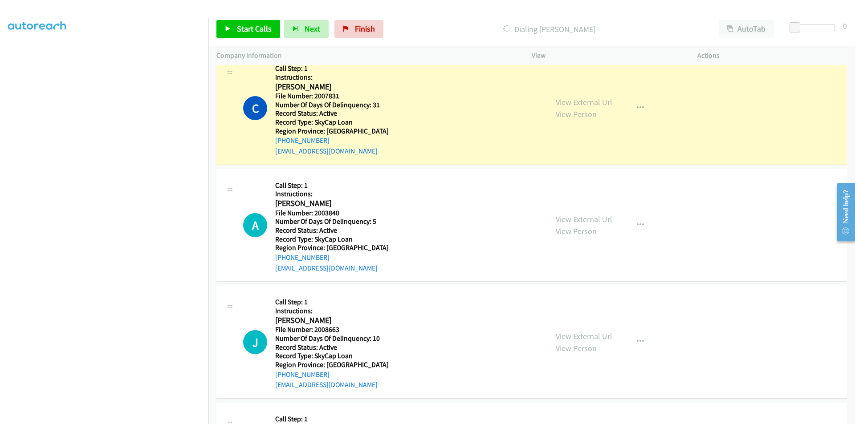
click at [210, 375] on td "J Callback Scheduled Call Step: 1 Instructions: Jenn Sheppard America/New_York …" at bounding box center [531, 342] width 646 height 117
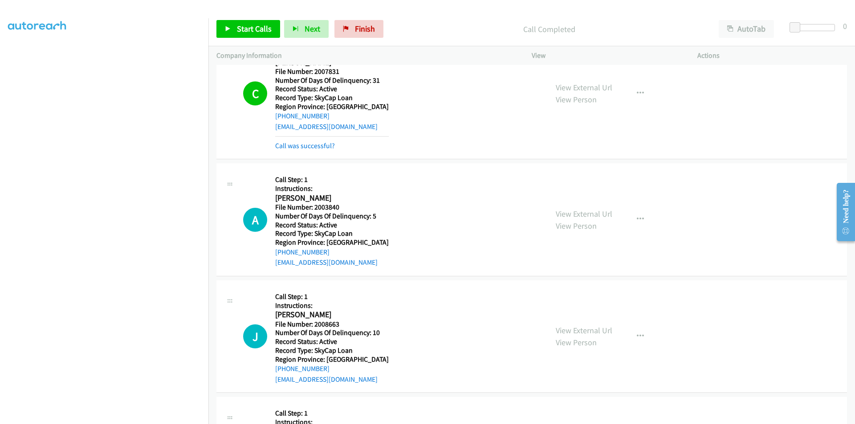
scroll to position [1459, 0]
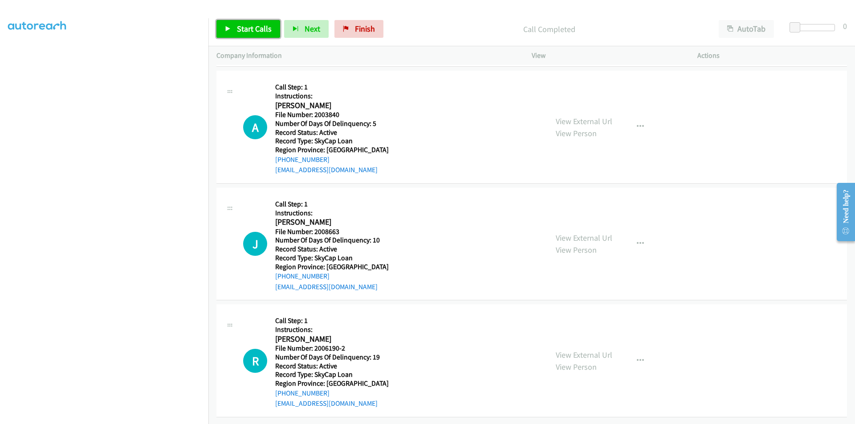
click at [237, 24] on span "Start Calls" at bounding box center [254, 29] width 35 height 10
click at [237, 24] on span "Pause" at bounding box center [247, 29] width 20 height 10
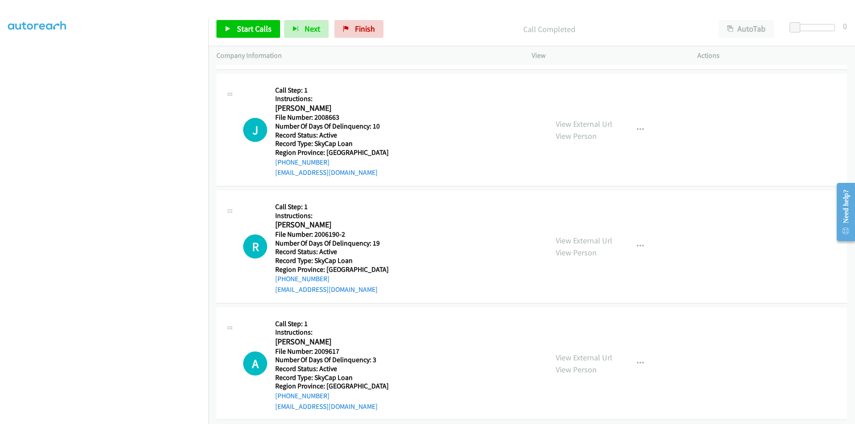
scroll to position [1593, 0]
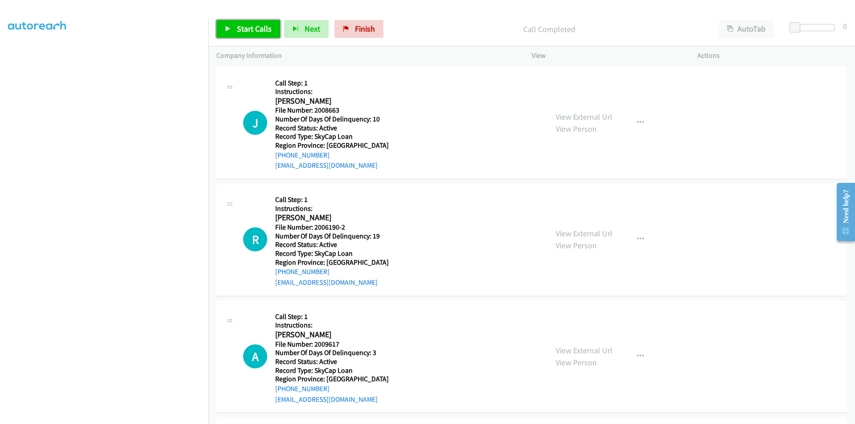
click at [240, 24] on span "Start Calls" at bounding box center [254, 29] width 35 height 10
click at [239, 27] on span "Pause" at bounding box center [247, 29] width 20 height 10
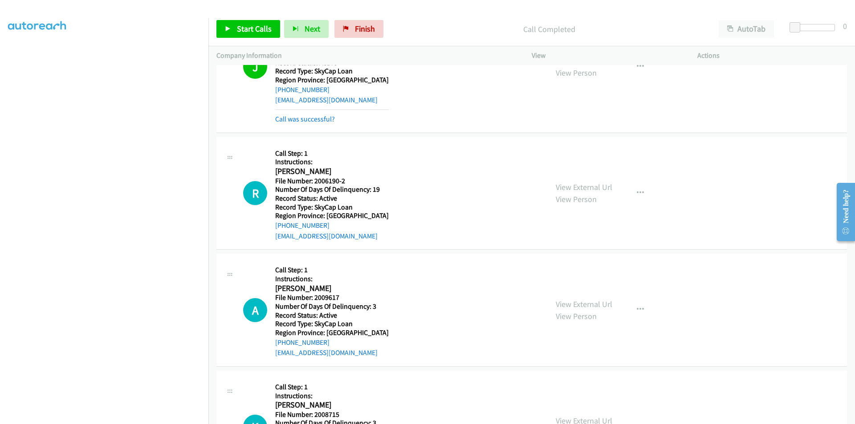
scroll to position [1726, 0]
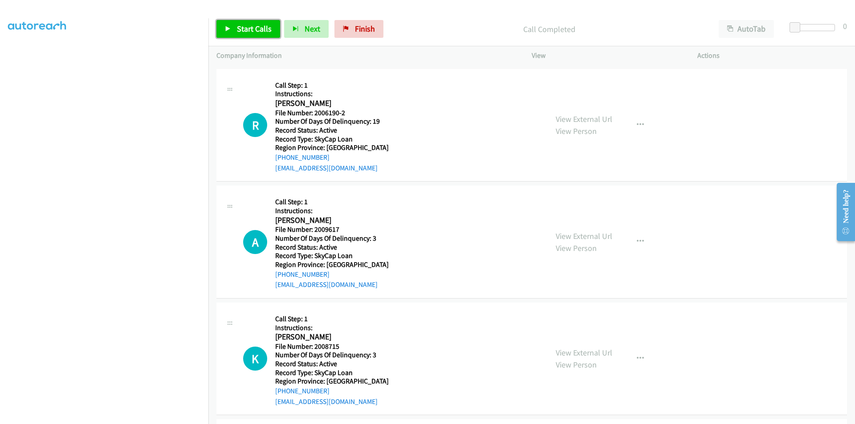
click at [250, 27] on span "Start Calls" at bounding box center [254, 29] width 35 height 10
click at [248, 27] on span "Pause" at bounding box center [247, 29] width 20 height 10
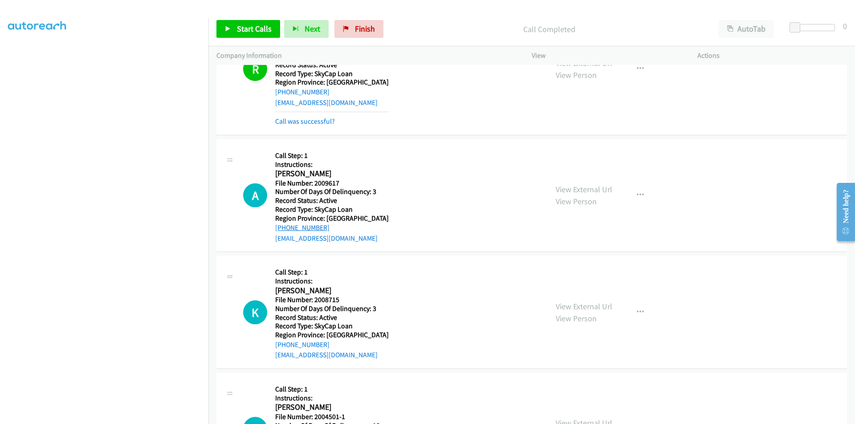
scroll to position [1860, 0]
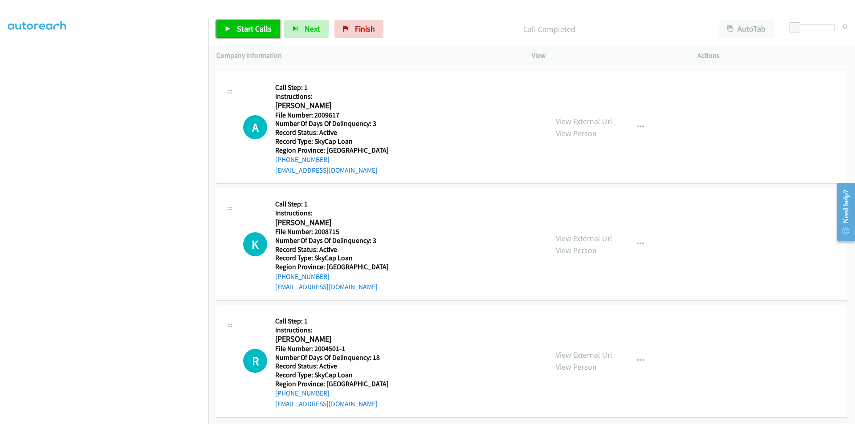
click at [251, 24] on span "Start Calls" at bounding box center [254, 29] width 35 height 10
click at [251, 24] on span "Pause" at bounding box center [247, 29] width 20 height 10
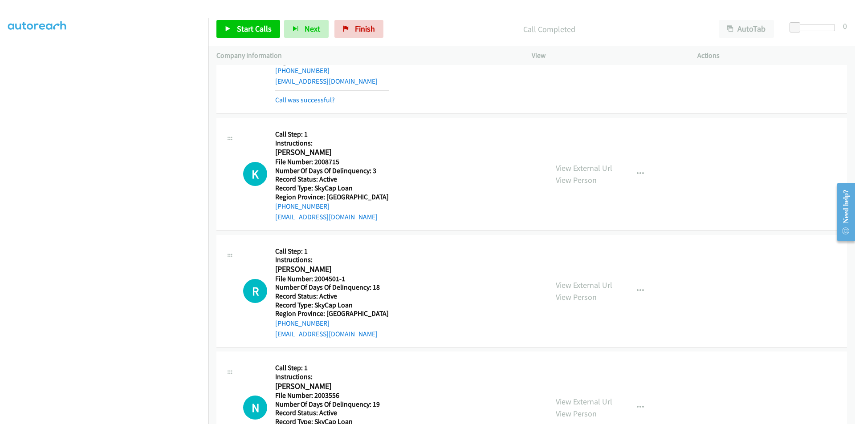
scroll to position [1993, 0]
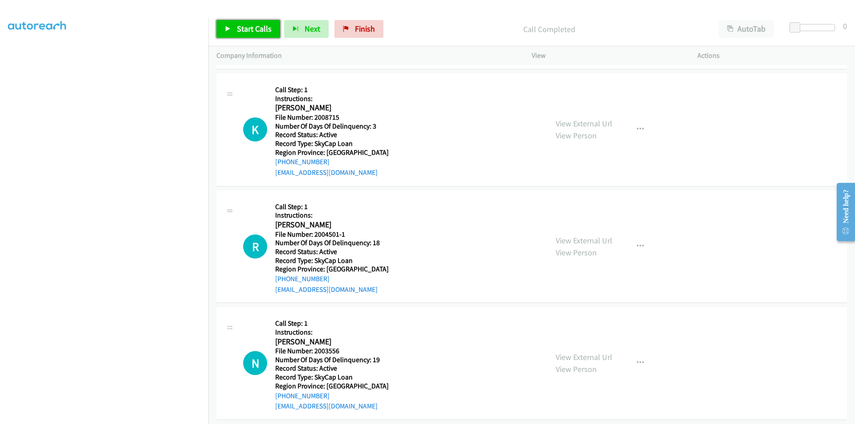
click at [241, 30] on span "Start Calls" at bounding box center [254, 29] width 35 height 10
click at [245, 27] on span "Pause" at bounding box center [247, 29] width 20 height 10
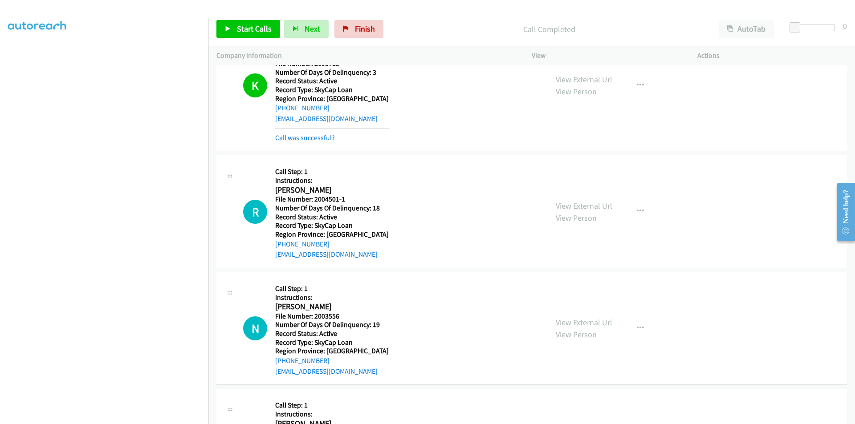
scroll to position [2127, 0]
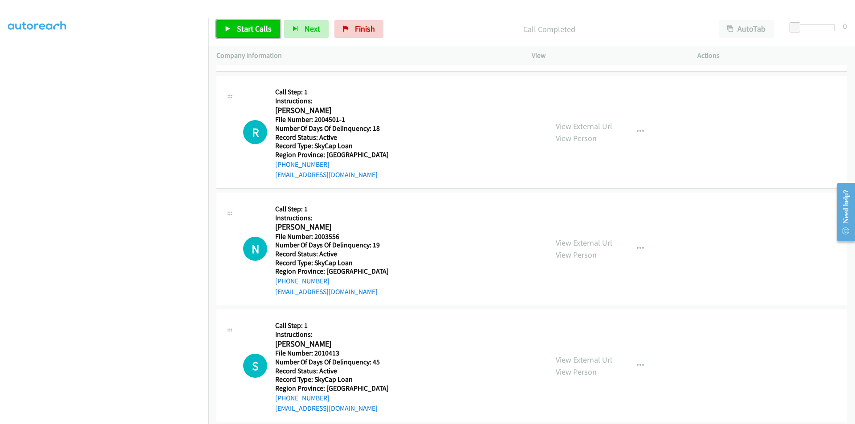
click at [240, 25] on span "Start Calls" at bounding box center [254, 29] width 35 height 10
click at [239, 29] on span "Pause" at bounding box center [247, 29] width 20 height 10
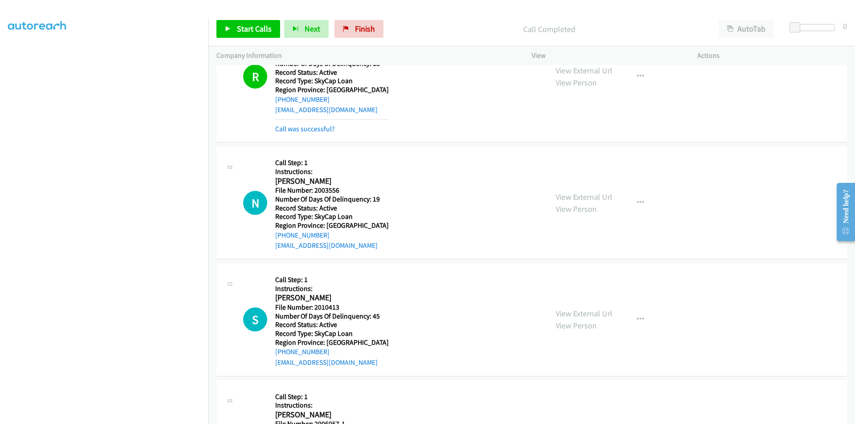
scroll to position [2260, 0]
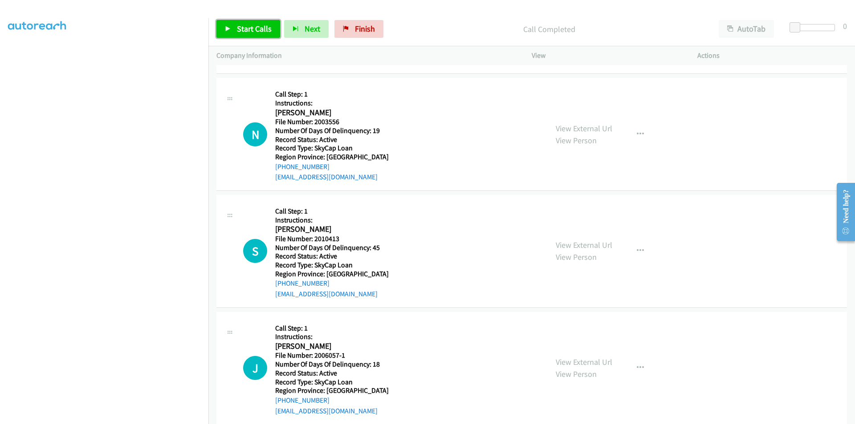
click at [245, 23] on link "Start Calls" at bounding box center [248, 29] width 64 height 18
click at [245, 23] on link "Pause" at bounding box center [240, 29] width 49 height 18
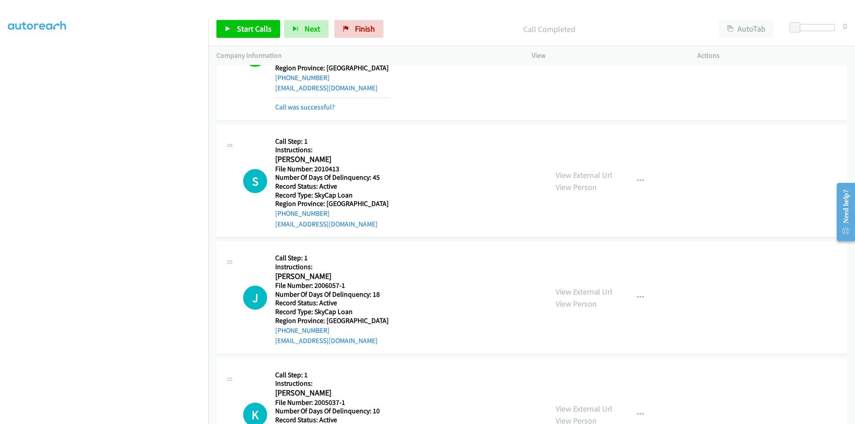
scroll to position [2394, 0]
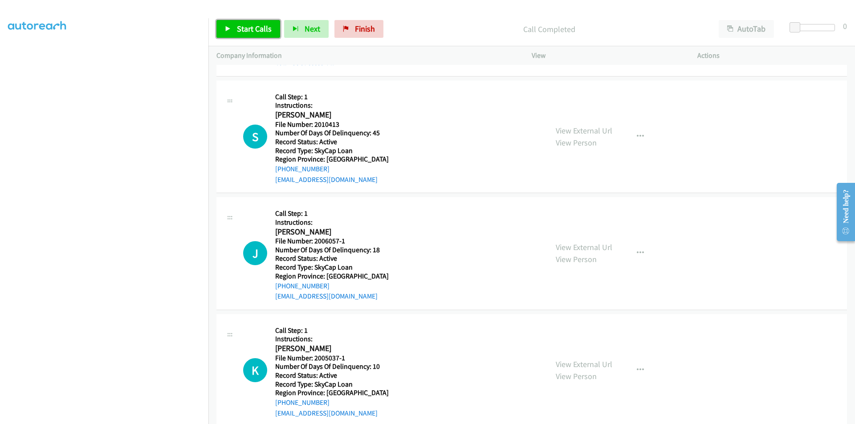
click at [238, 26] on span "Start Calls" at bounding box center [254, 29] width 35 height 10
click at [238, 26] on span "Pause" at bounding box center [247, 29] width 20 height 10
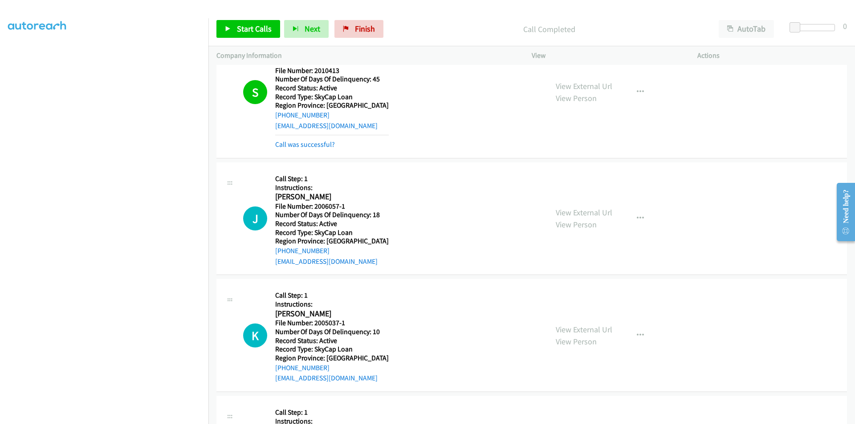
scroll to position [2527, 0]
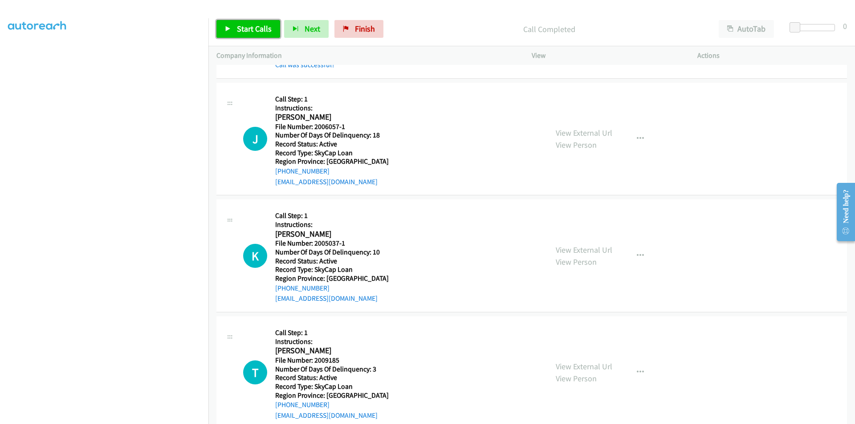
click at [256, 25] on span "Start Calls" at bounding box center [254, 29] width 35 height 10
click at [256, 25] on span "Pause" at bounding box center [247, 29] width 20 height 10
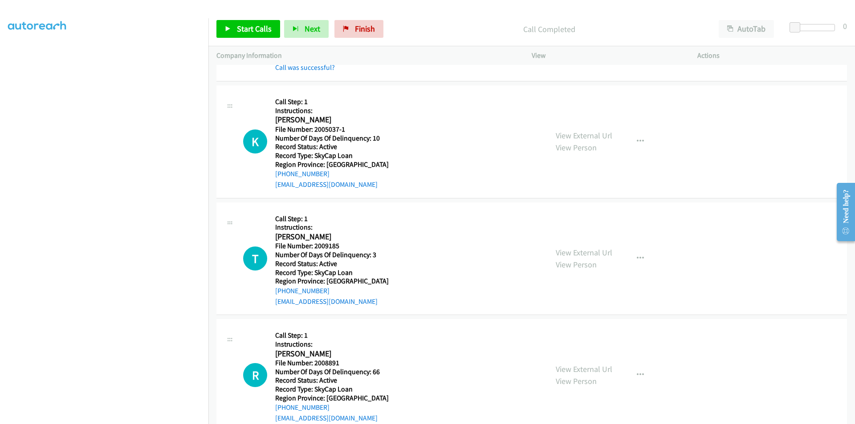
scroll to position [2661, 0]
click at [247, 32] on span "Start Calls" at bounding box center [254, 29] width 35 height 10
click at [247, 24] on span "Pause" at bounding box center [247, 29] width 20 height 10
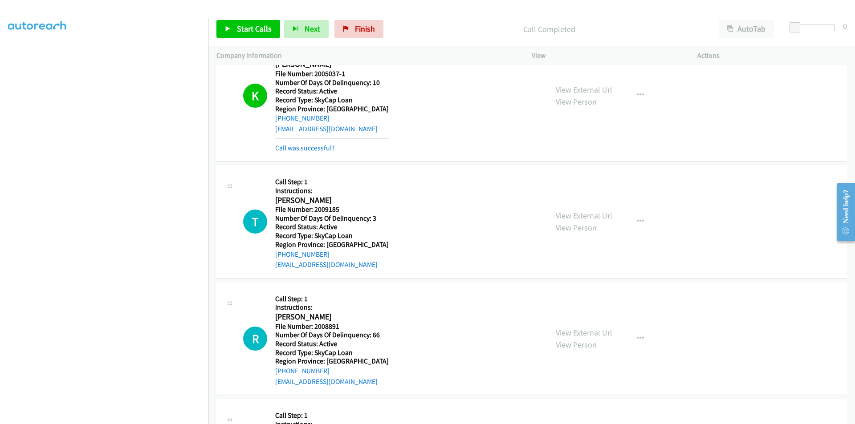
scroll to position [2794, 0]
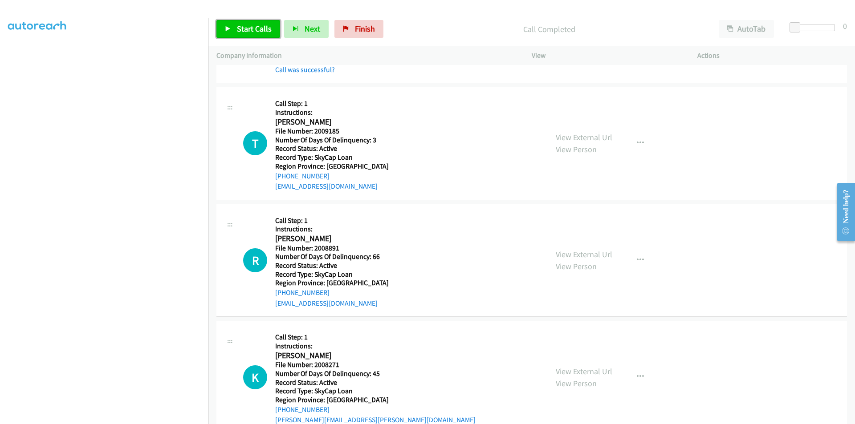
click at [241, 28] on span "Start Calls" at bounding box center [254, 29] width 35 height 10
click at [241, 28] on span "Pause" at bounding box center [247, 29] width 20 height 10
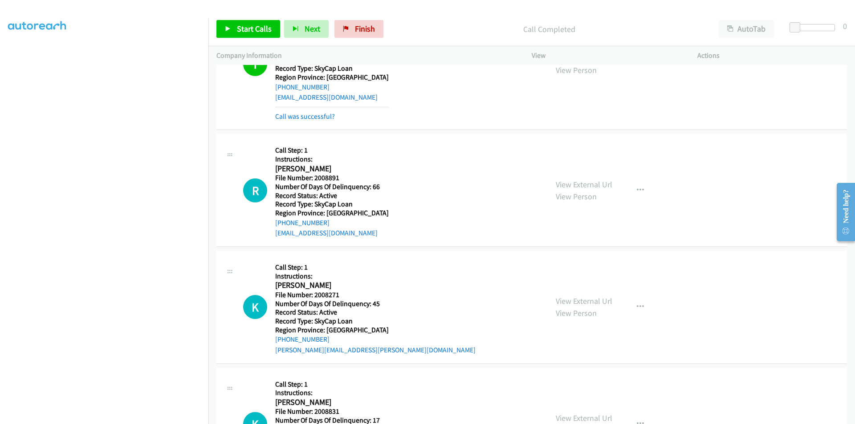
scroll to position [2928, 0]
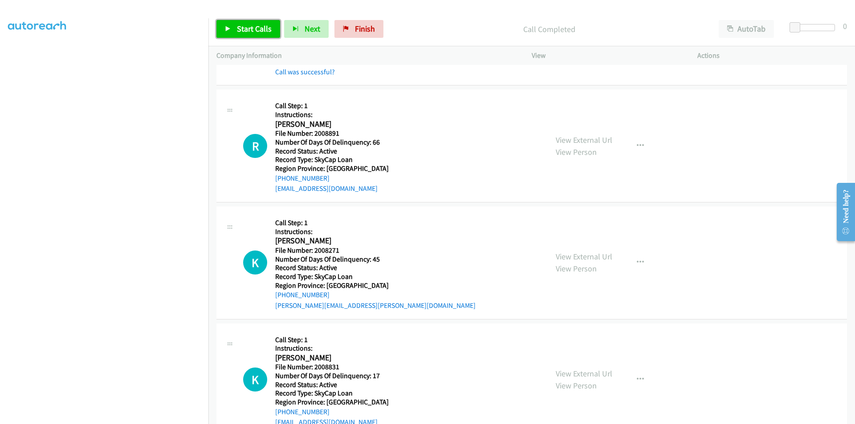
click at [267, 26] on span "Start Calls" at bounding box center [254, 29] width 35 height 10
click at [253, 31] on span "Pause" at bounding box center [247, 29] width 20 height 10
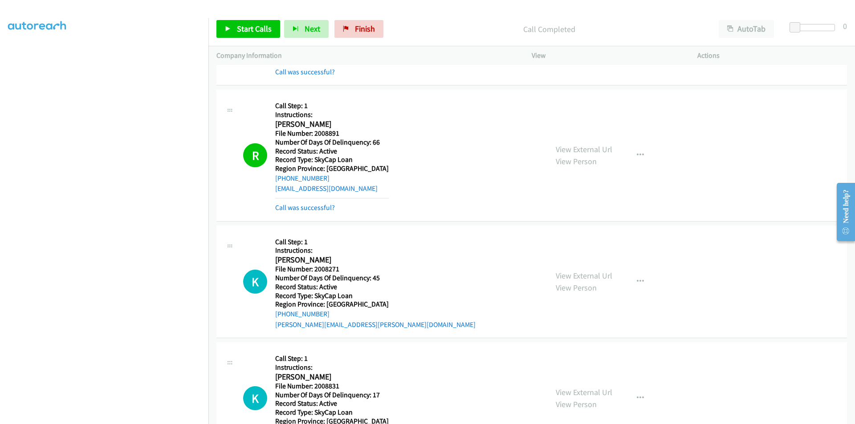
scroll to position [3061, 0]
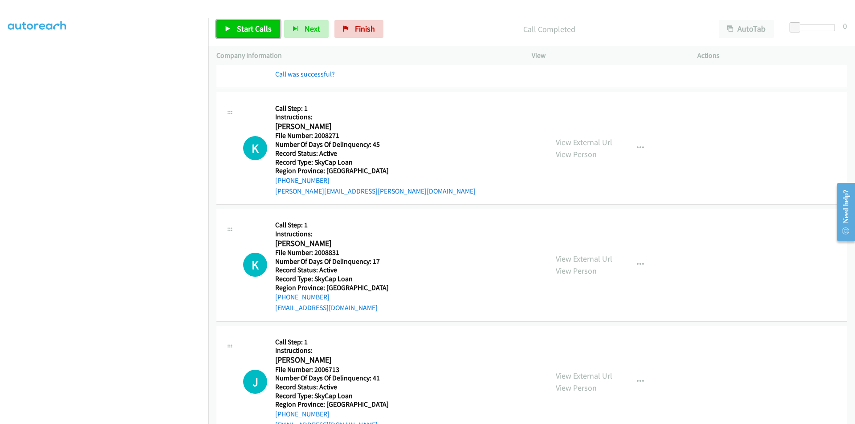
click at [245, 25] on span "Start Calls" at bounding box center [254, 29] width 35 height 10
click at [245, 25] on span "Pause" at bounding box center [247, 29] width 20 height 10
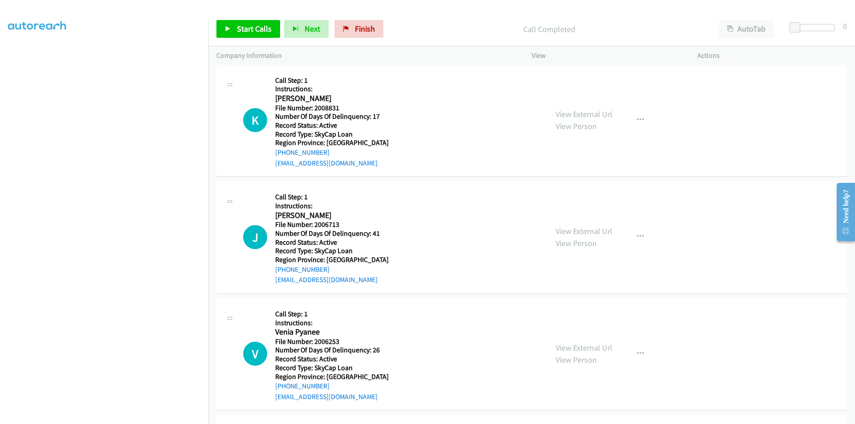
scroll to position [3240, 0]
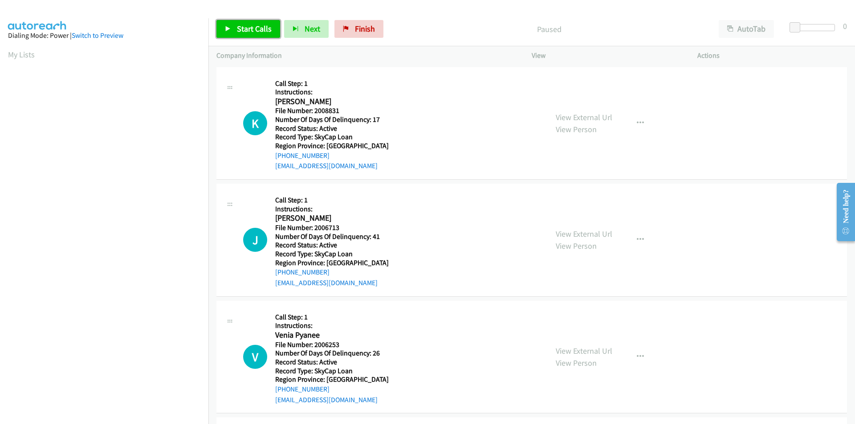
click at [247, 28] on span "Start Calls" at bounding box center [254, 29] width 35 height 10
click at [247, 28] on span "Pause" at bounding box center [247, 29] width 20 height 10
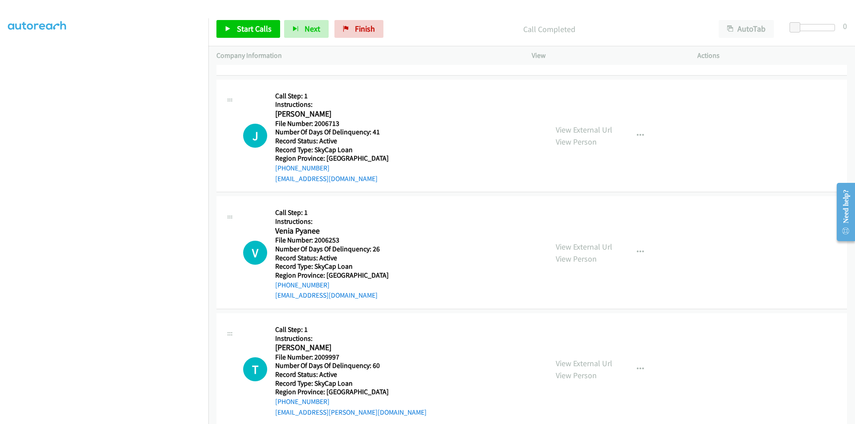
scroll to position [134, 0]
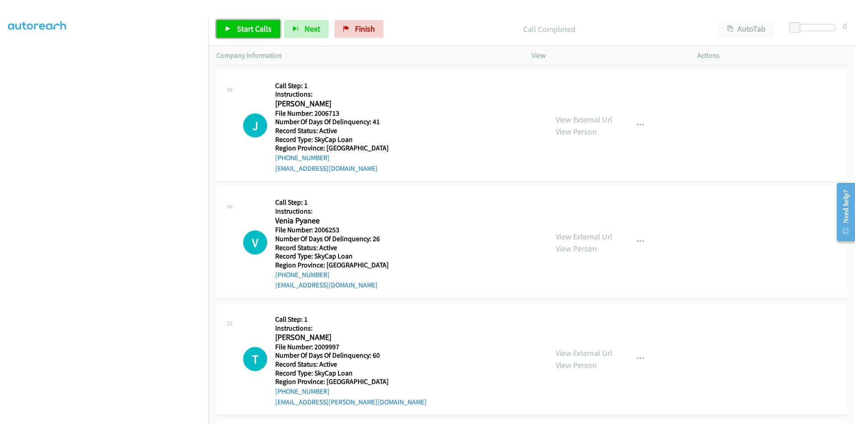
click at [256, 30] on span "Start Calls" at bounding box center [254, 29] width 35 height 10
click at [256, 30] on span "Pause" at bounding box center [247, 29] width 20 height 10
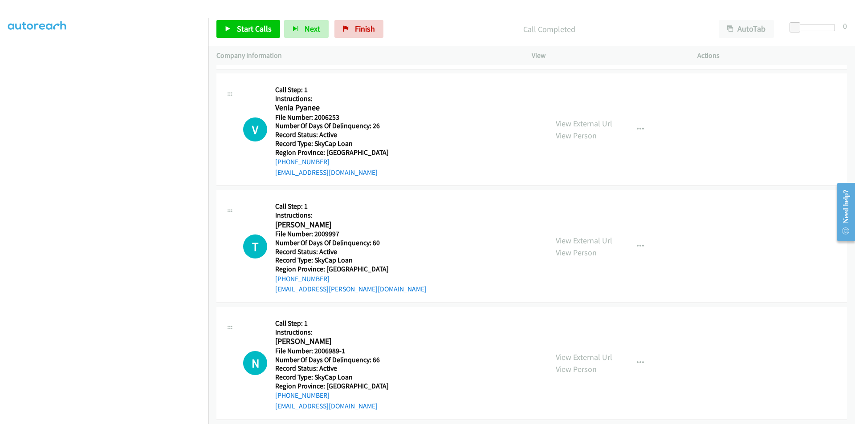
scroll to position [267, 0]
click at [259, 24] on span "Start Calls" at bounding box center [254, 29] width 35 height 10
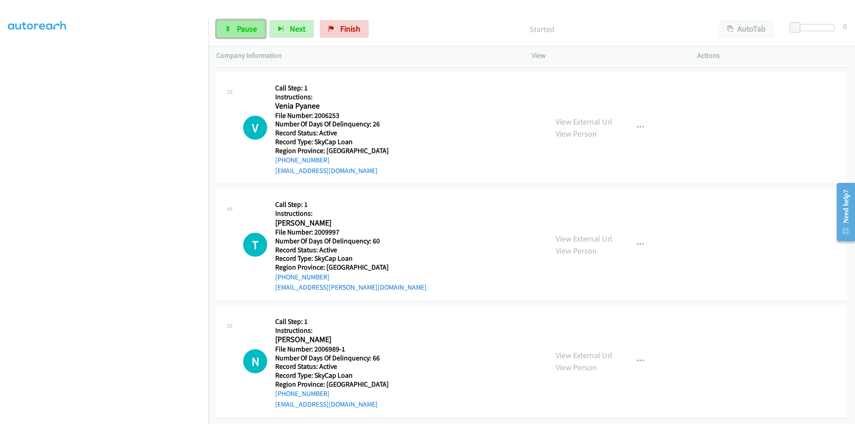
click at [258, 23] on link "Pause" at bounding box center [240, 29] width 49 height 18
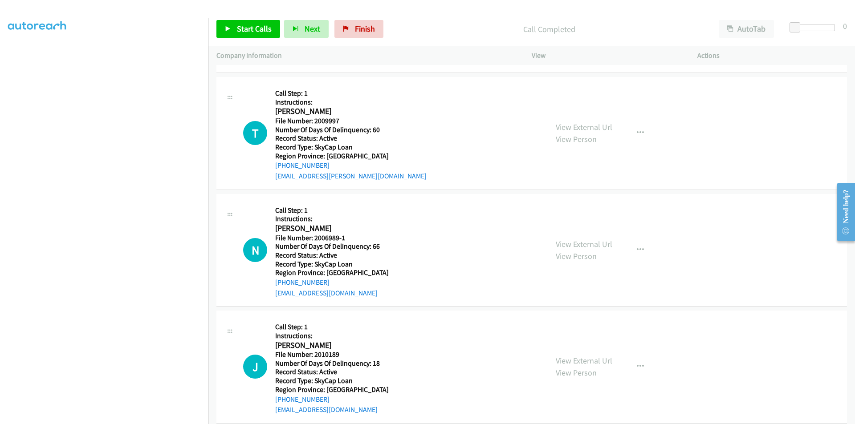
scroll to position [401, 0]
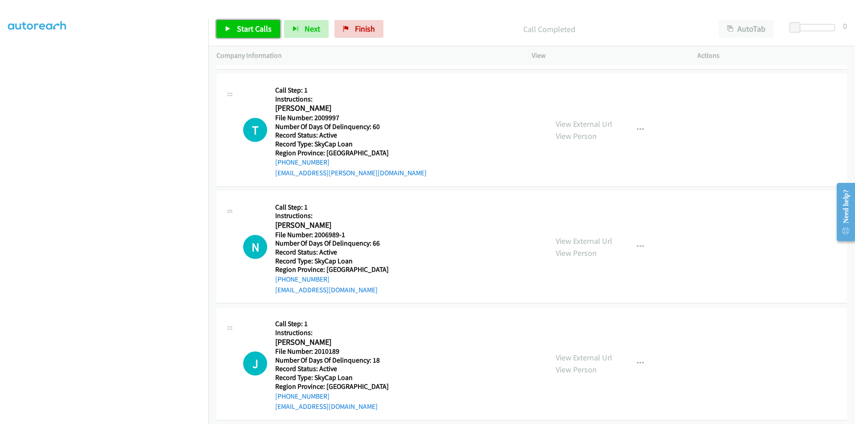
click at [254, 28] on span "Start Calls" at bounding box center [254, 29] width 35 height 10
click at [249, 26] on span "Pause" at bounding box center [247, 29] width 20 height 10
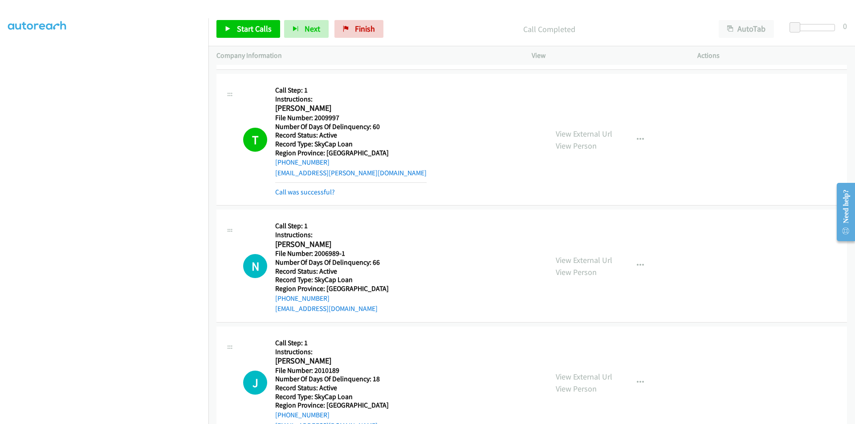
scroll to position [534, 0]
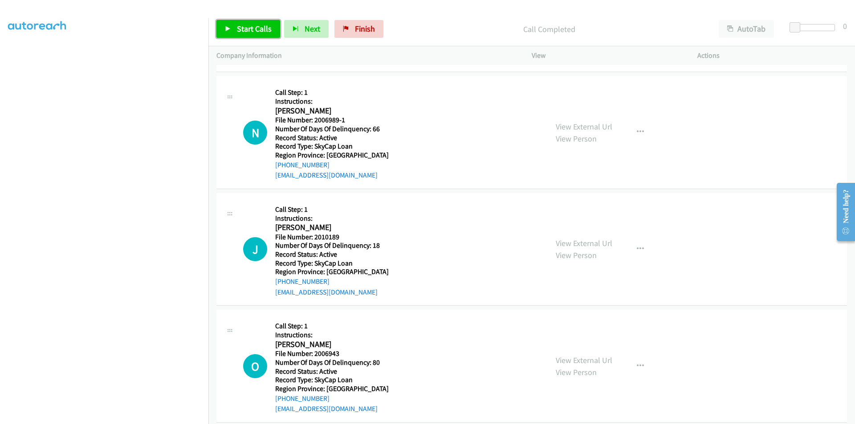
click at [245, 29] on span "Start Calls" at bounding box center [254, 29] width 35 height 10
click at [248, 28] on span "Pause" at bounding box center [247, 29] width 20 height 10
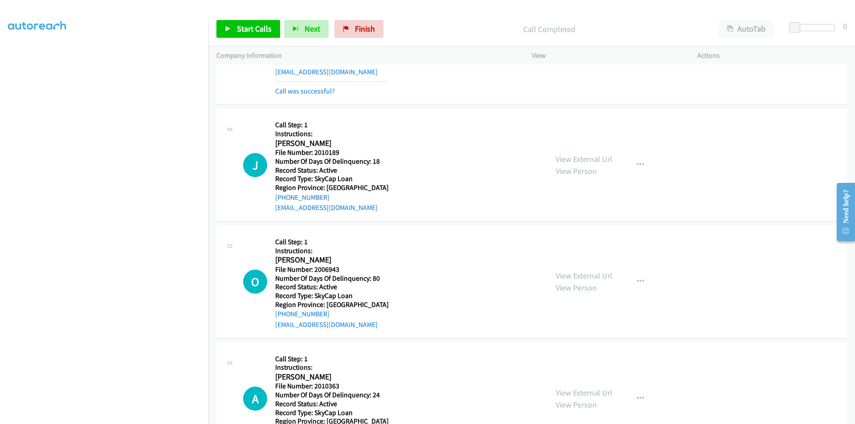
scroll to position [668, 0]
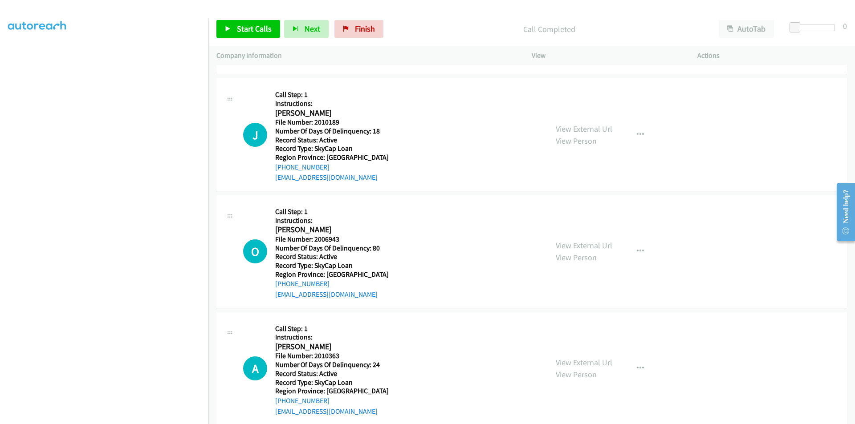
click at [246, 20] on div "Start Calls Pause Next Finish Call Completed AutoTab AutoTab 0" at bounding box center [531, 29] width 646 height 34
click at [246, 26] on span "Start Calls" at bounding box center [254, 29] width 35 height 10
click at [246, 26] on span "Pause" at bounding box center [247, 29] width 20 height 10
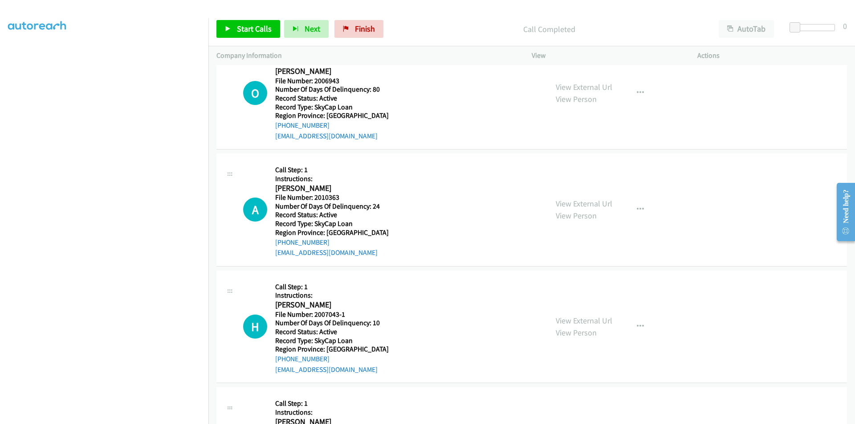
scroll to position [846, 0]
click at [256, 27] on span "Start Calls" at bounding box center [254, 29] width 35 height 10
click at [254, 28] on span "Pause" at bounding box center [247, 29] width 20 height 10
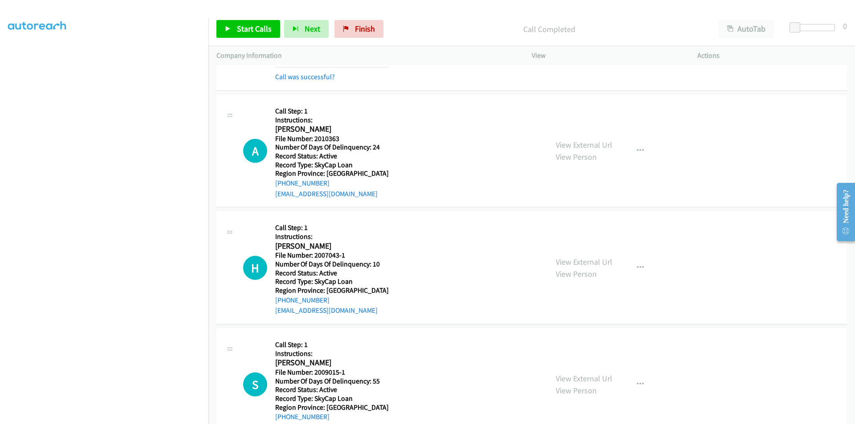
scroll to position [935, 0]
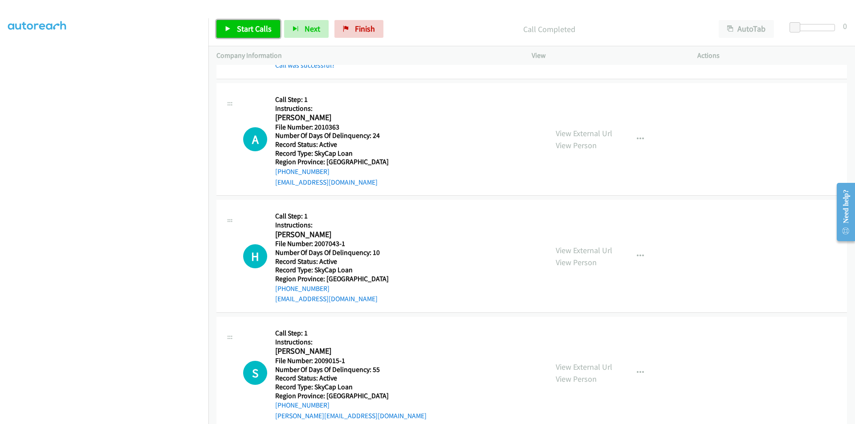
click at [243, 30] on span "Start Calls" at bounding box center [254, 29] width 35 height 10
click at [249, 30] on span "Pause" at bounding box center [247, 29] width 20 height 10
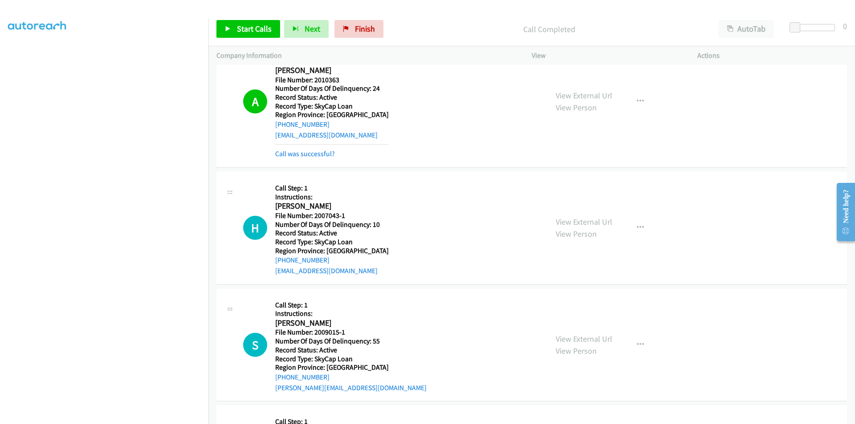
scroll to position [1068, 0]
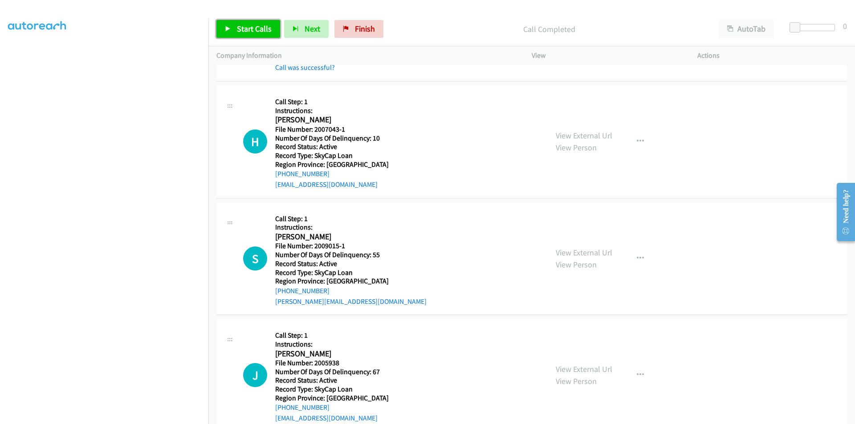
click at [255, 26] on span "Start Calls" at bounding box center [254, 29] width 35 height 10
click at [254, 26] on span "Pause" at bounding box center [247, 29] width 20 height 10
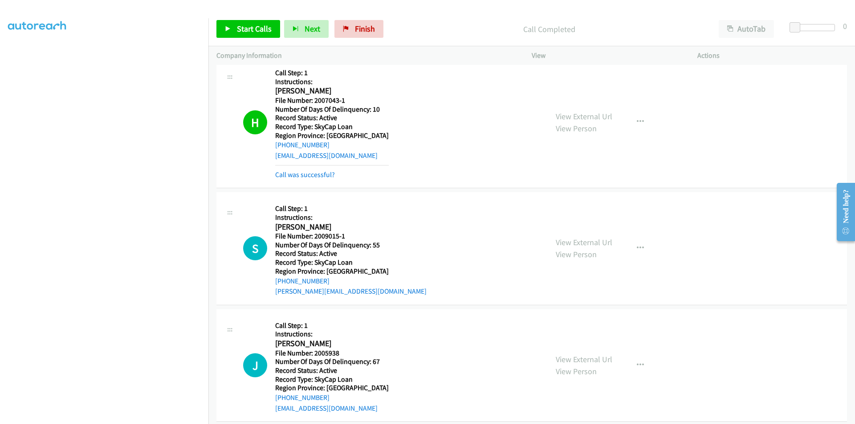
scroll to position [1202, 0]
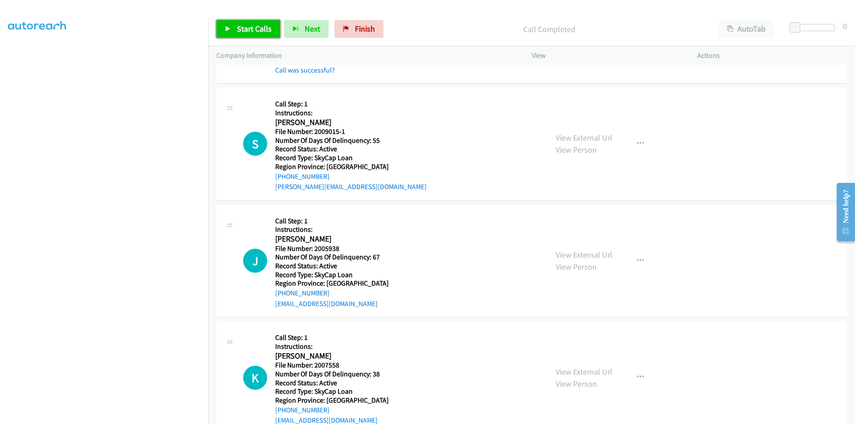
click at [237, 25] on span "Start Calls" at bounding box center [254, 29] width 35 height 10
click at [237, 25] on span "Pause" at bounding box center [247, 29] width 20 height 10
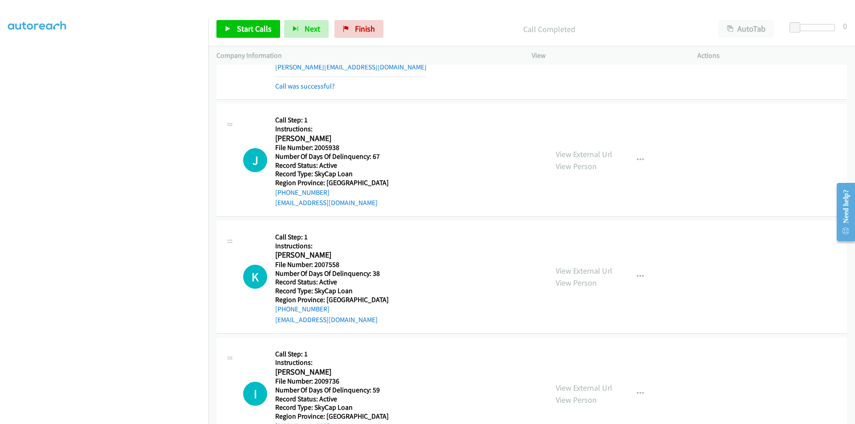
scroll to position [1335, 0]
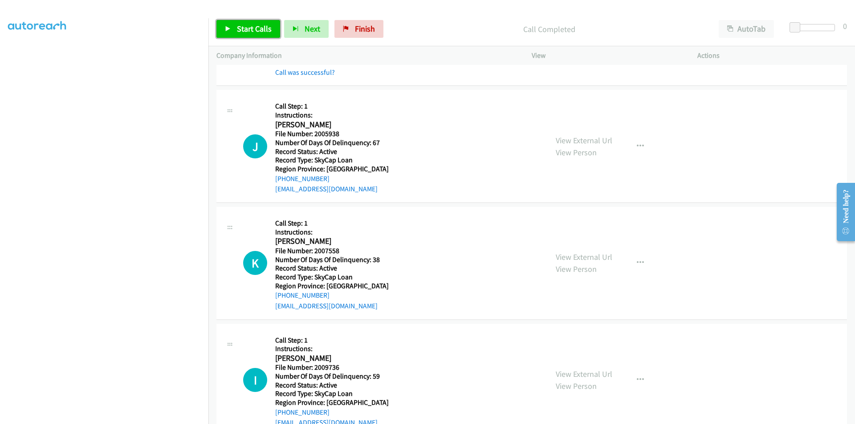
click at [259, 28] on span "Start Calls" at bounding box center [254, 29] width 35 height 10
click at [259, 28] on link "Pause" at bounding box center [240, 29] width 49 height 18
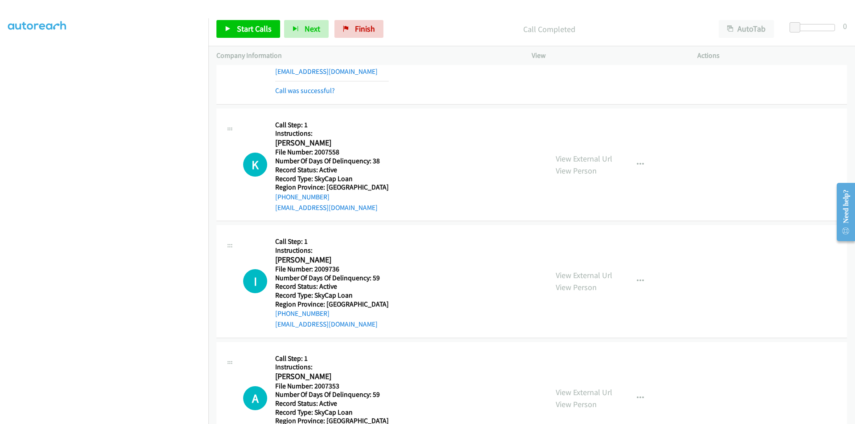
scroll to position [1469, 0]
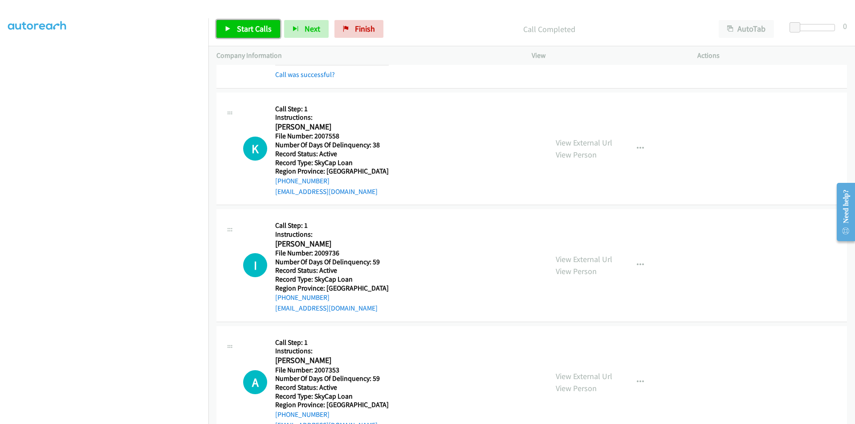
click at [243, 30] on span "Start Calls" at bounding box center [254, 29] width 35 height 10
click at [243, 30] on span "Pause" at bounding box center [247, 29] width 20 height 10
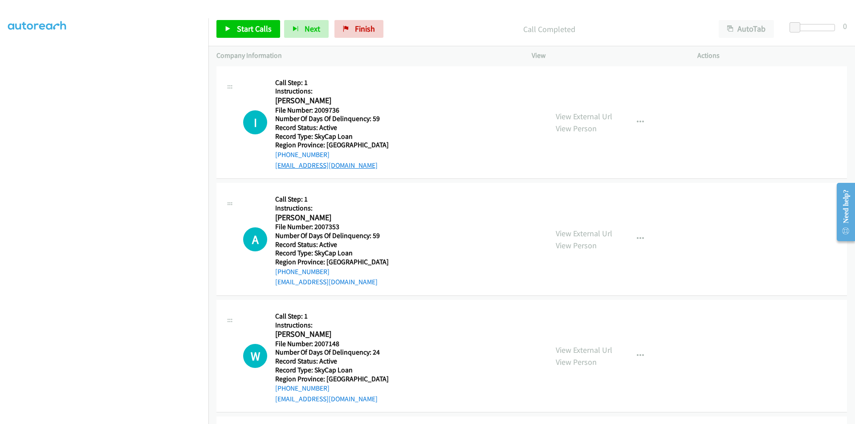
scroll to position [1647, 0]
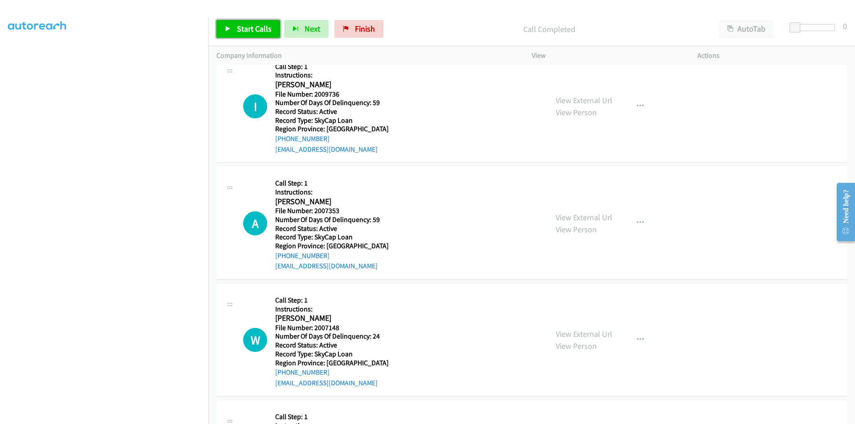
click at [239, 31] on span "Start Calls" at bounding box center [254, 29] width 35 height 10
click at [252, 26] on span "Pause" at bounding box center [247, 29] width 20 height 10
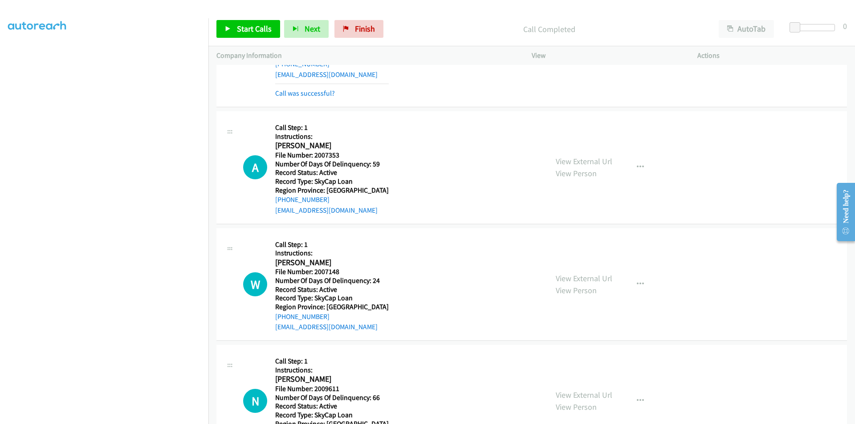
scroll to position [1736, 0]
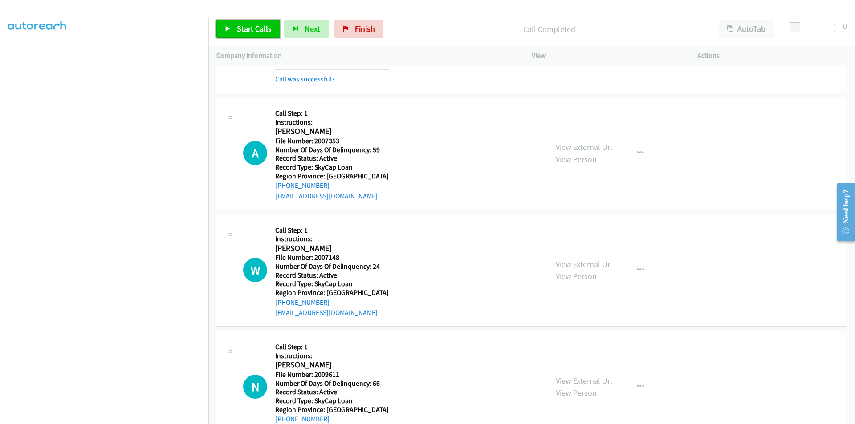
click at [258, 28] on span "Start Calls" at bounding box center [254, 29] width 35 height 10
click at [245, 29] on span "Pause" at bounding box center [247, 29] width 20 height 10
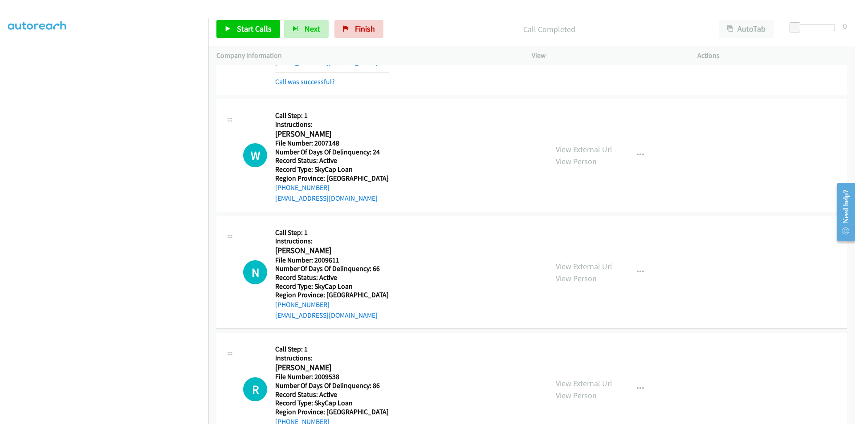
scroll to position [1904, 0]
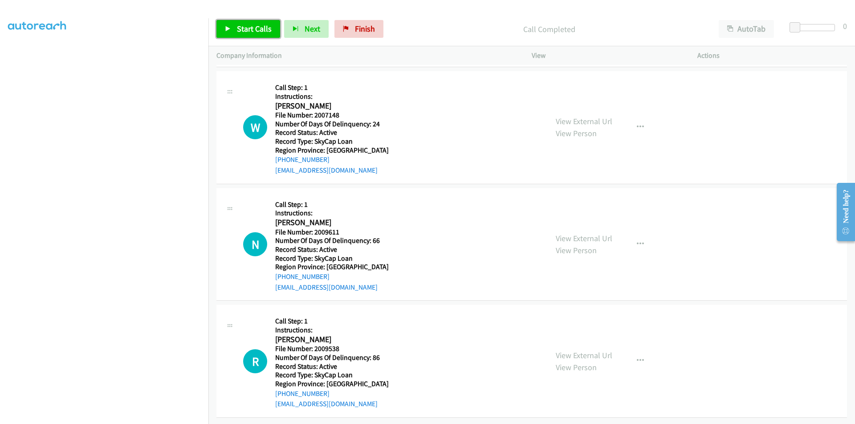
click at [249, 31] on span "Start Calls" at bounding box center [254, 29] width 35 height 10
click at [251, 25] on span "Pause" at bounding box center [247, 29] width 20 height 10
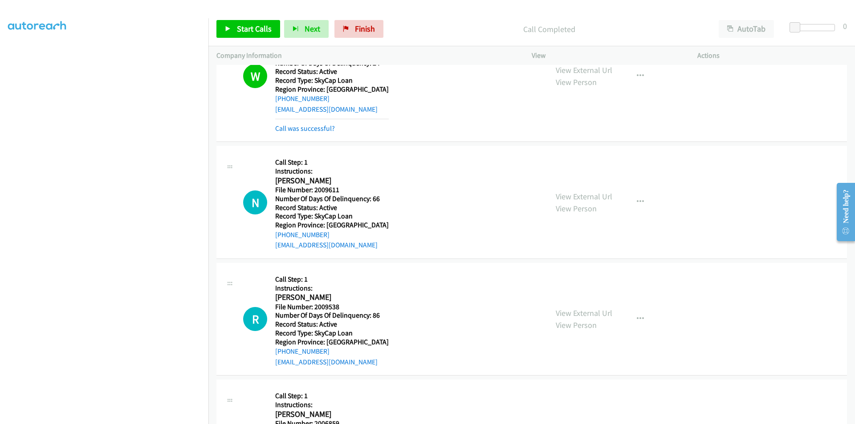
scroll to position [2038, 0]
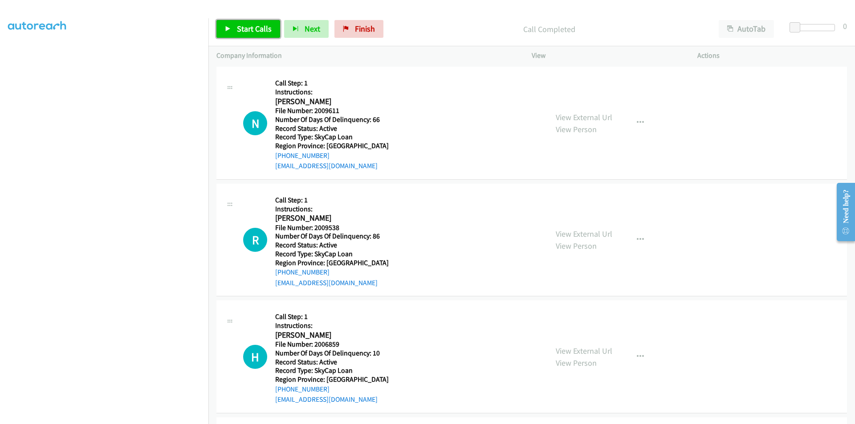
click at [244, 24] on span "Start Calls" at bounding box center [254, 29] width 35 height 10
click at [244, 24] on span "Pause" at bounding box center [247, 29] width 20 height 10
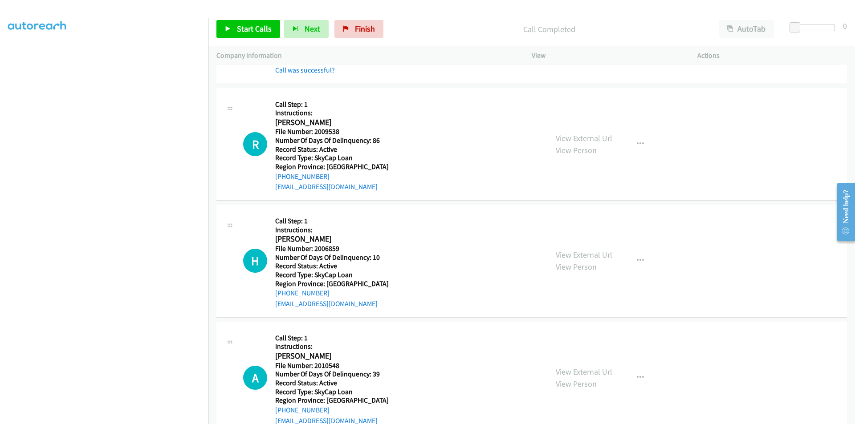
scroll to position [2171, 0]
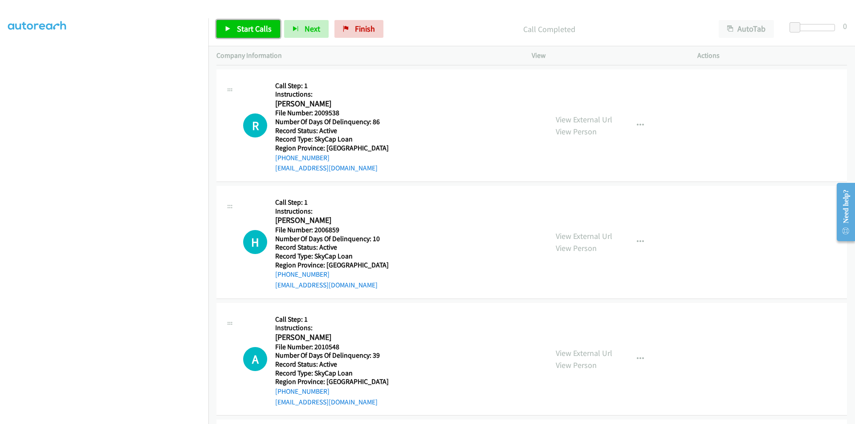
click at [261, 29] on span "Start Calls" at bounding box center [254, 29] width 35 height 10
click at [247, 30] on span "Pause" at bounding box center [247, 29] width 20 height 10
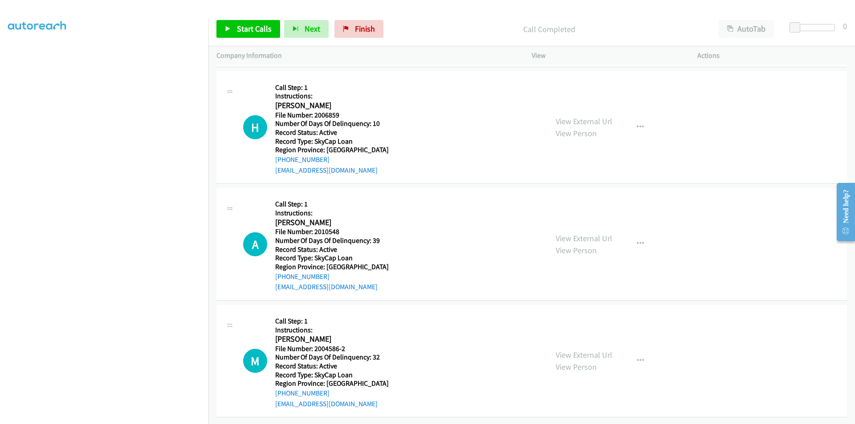
scroll to position [2312, 0]
click at [257, 25] on span "Start Calls" at bounding box center [254, 29] width 35 height 10
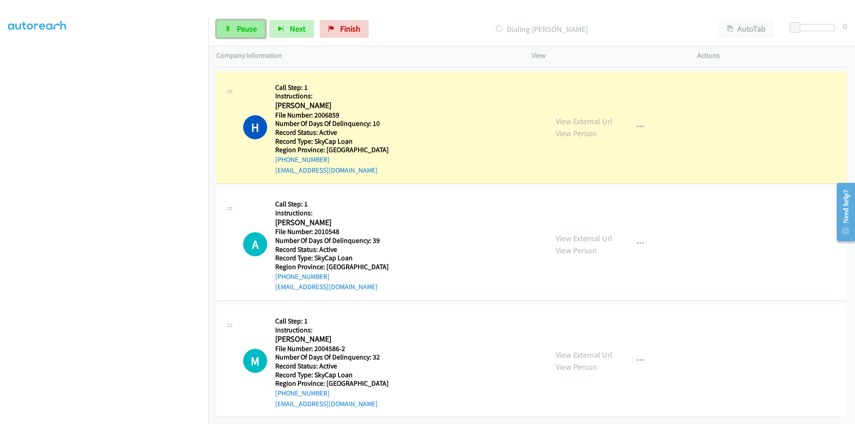
click at [251, 25] on span "Pause" at bounding box center [247, 29] width 20 height 10
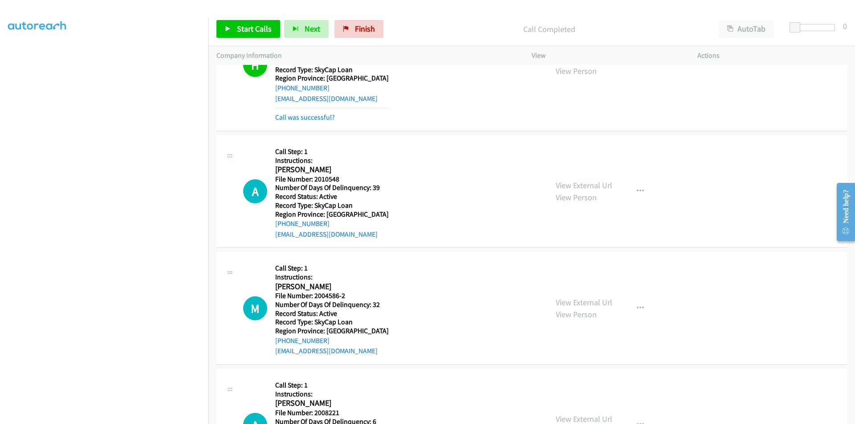
scroll to position [2445, 0]
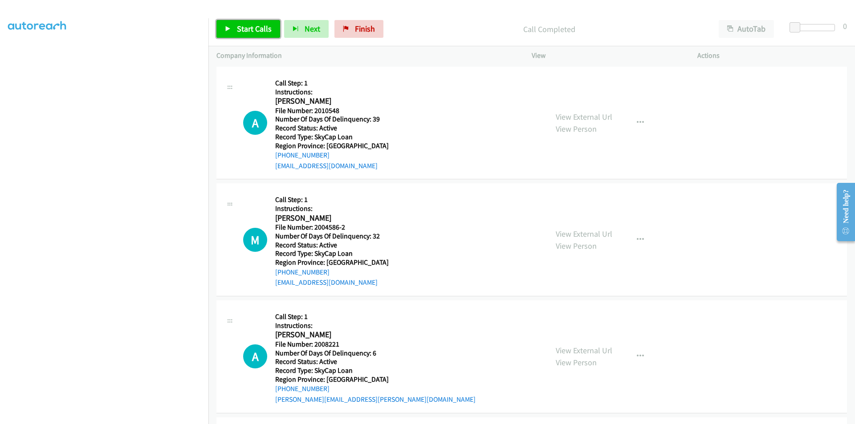
click at [252, 28] on span "Start Calls" at bounding box center [254, 29] width 35 height 10
click at [252, 28] on span "Pause" at bounding box center [247, 29] width 20 height 10
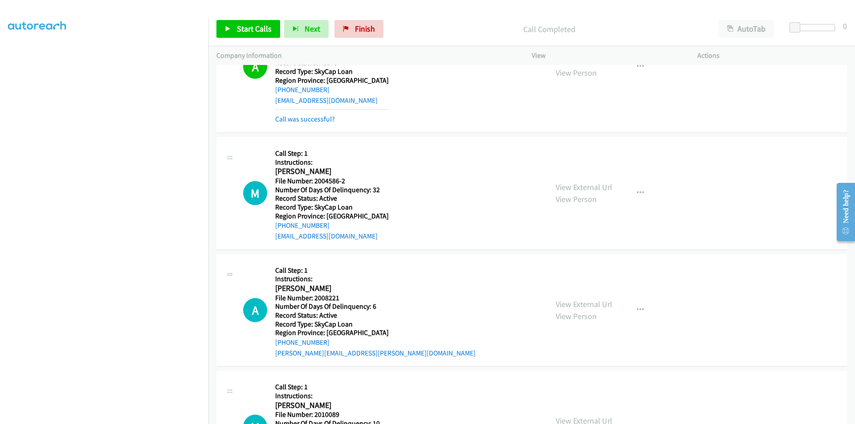
scroll to position [2579, 0]
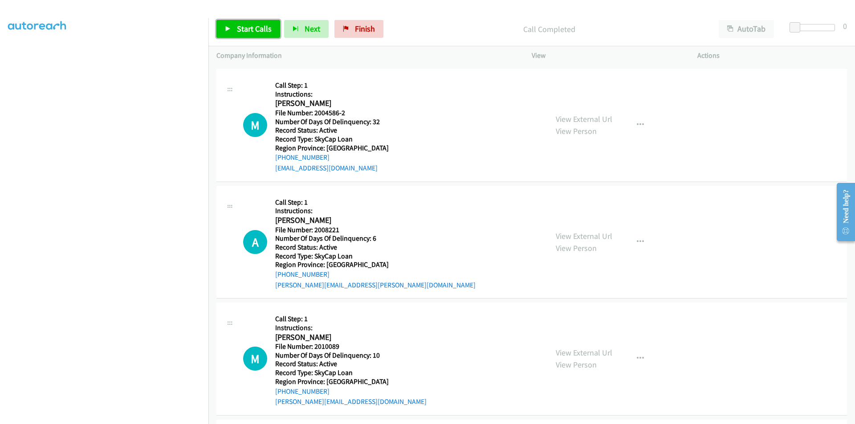
click at [245, 31] on span "Start Calls" at bounding box center [254, 29] width 35 height 10
click at [245, 31] on span "Pause" at bounding box center [247, 29] width 20 height 10
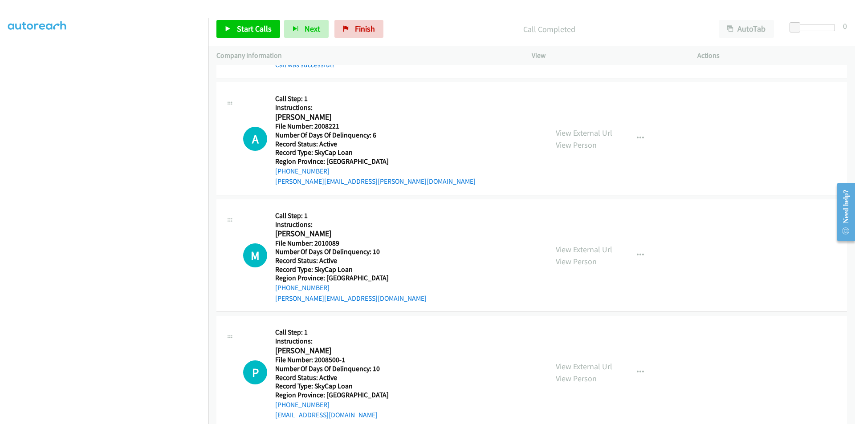
scroll to position [2713, 0]
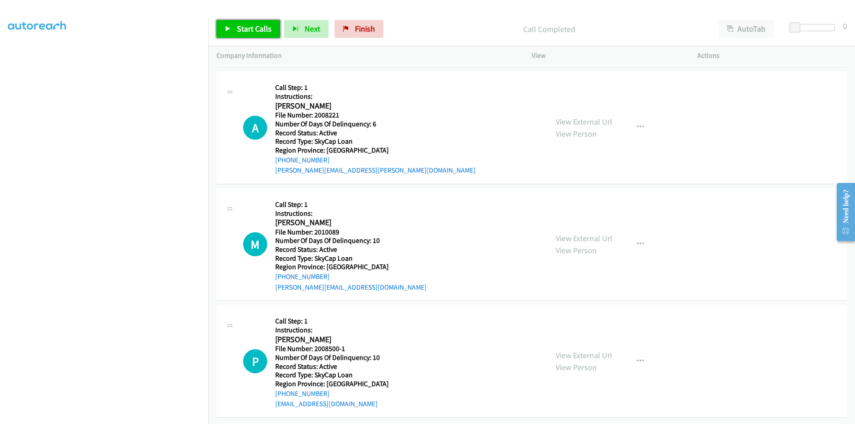
click at [250, 27] on span "Start Calls" at bounding box center [254, 29] width 35 height 10
click at [251, 27] on span "Pause" at bounding box center [247, 29] width 20 height 10
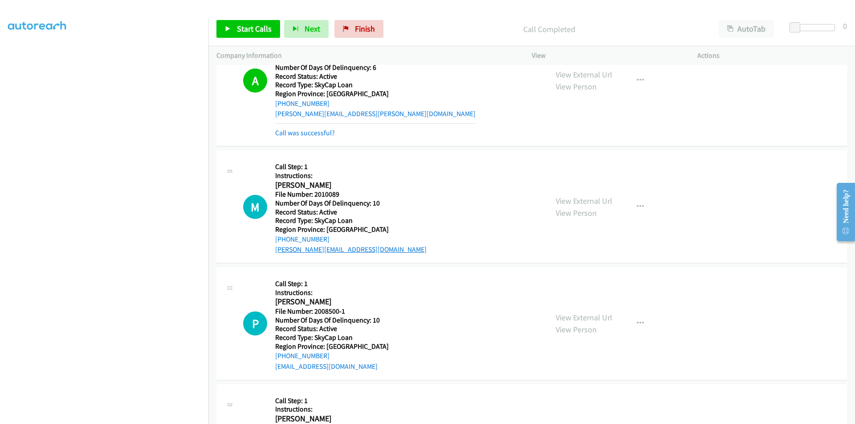
scroll to position [2846, 0]
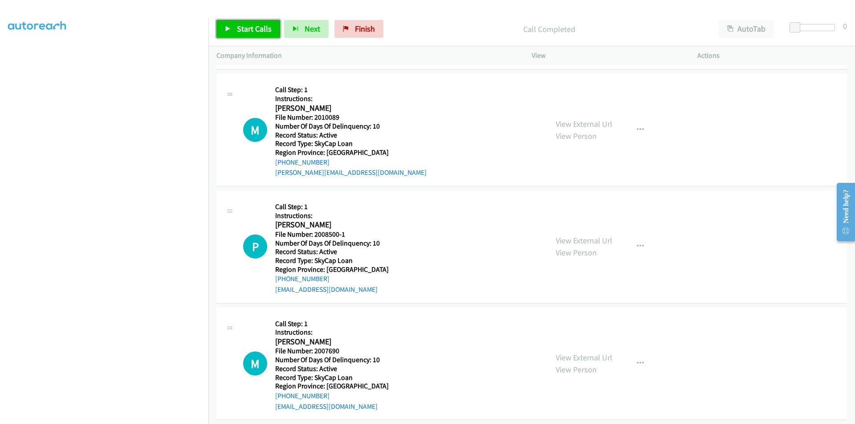
click at [241, 27] on span "Start Calls" at bounding box center [254, 29] width 35 height 10
click at [241, 27] on span "Pause" at bounding box center [247, 29] width 20 height 10
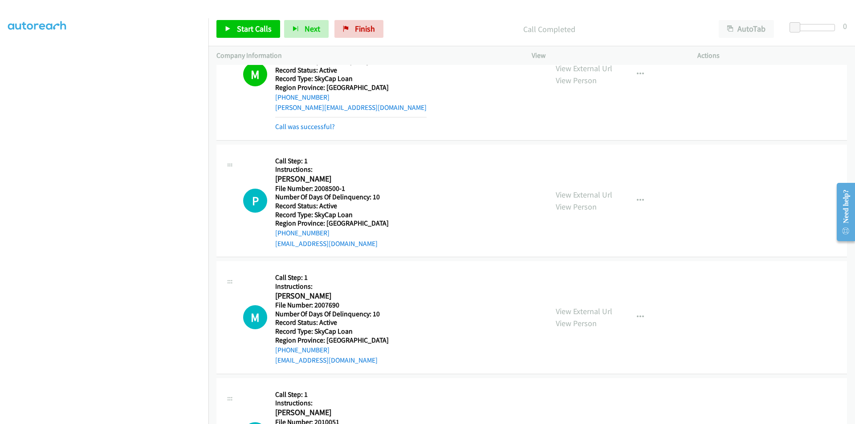
scroll to position [2980, 0]
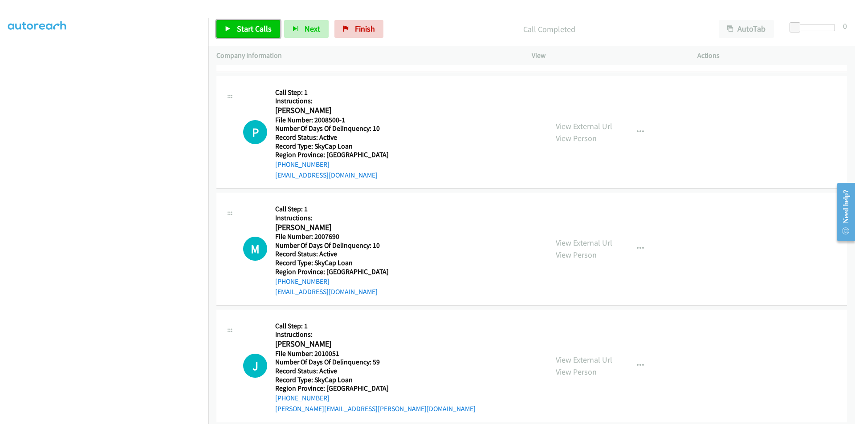
click at [248, 31] on span "Start Calls" at bounding box center [254, 29] width 35 height 10
click at [248, 31] on span "Pause" at bounding box center [247, 29] width 20 height 10
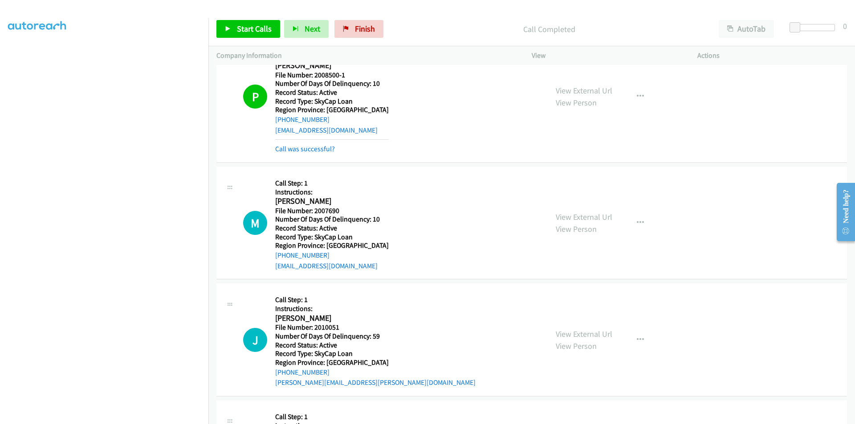
scroll to position [3113, 0]
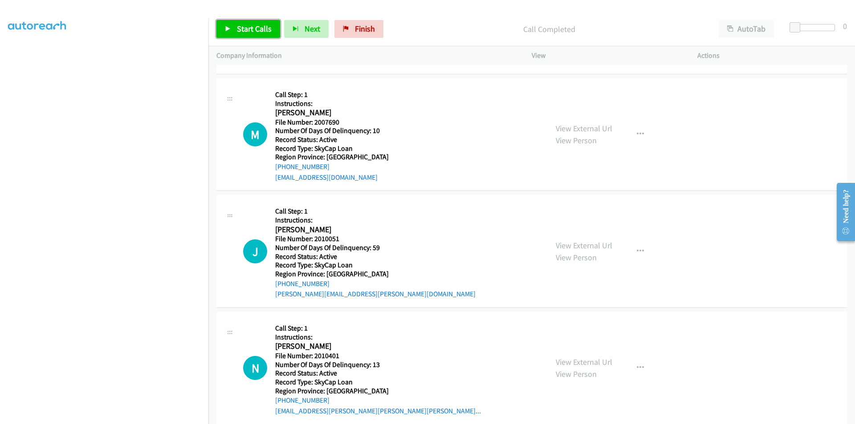
click at [241, 26] on span "Start Calls" at bounding box center [254, 29] width 35 height 10
click at [241, 24] on span "Pause" at bounding box center [247, 29] width 20 height 10
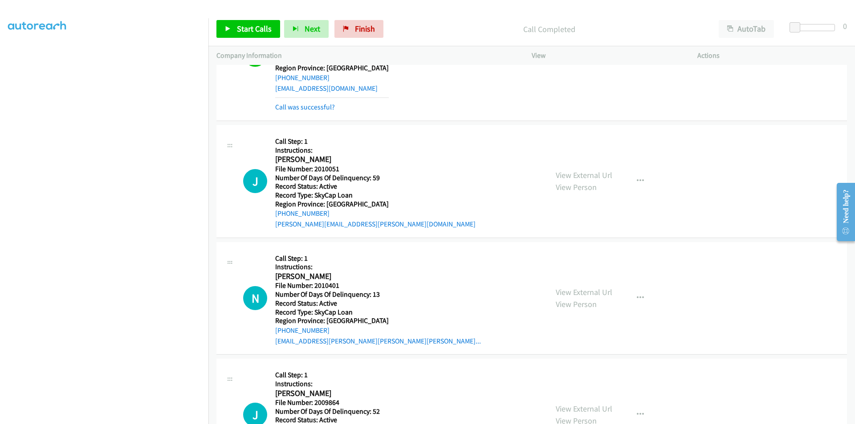
scroll to position [3247, 0]
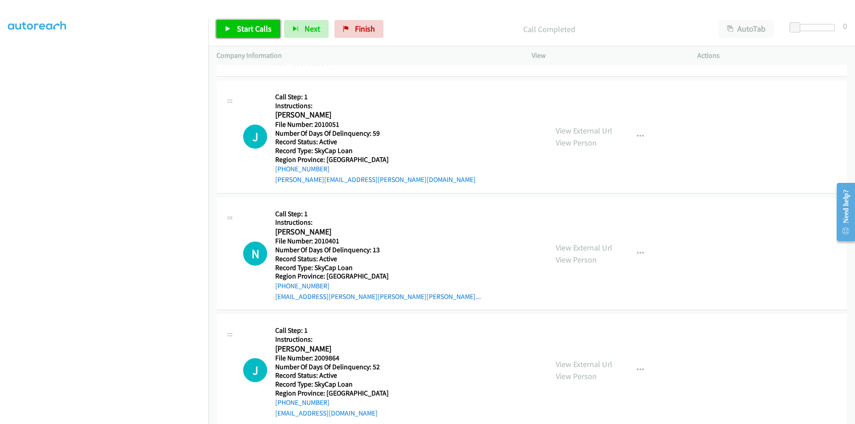
click at [249, 29] on span "Start Calls" at bounding box center [254, 29] width 35 height 10
click at [249, 28] on span "Pause" at bounding box center [247, 29] width 20 height 10
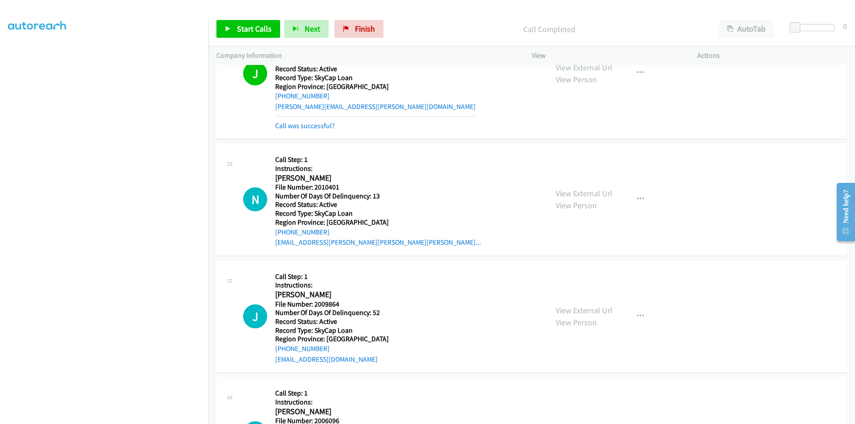
scroll to position [3380, 0]
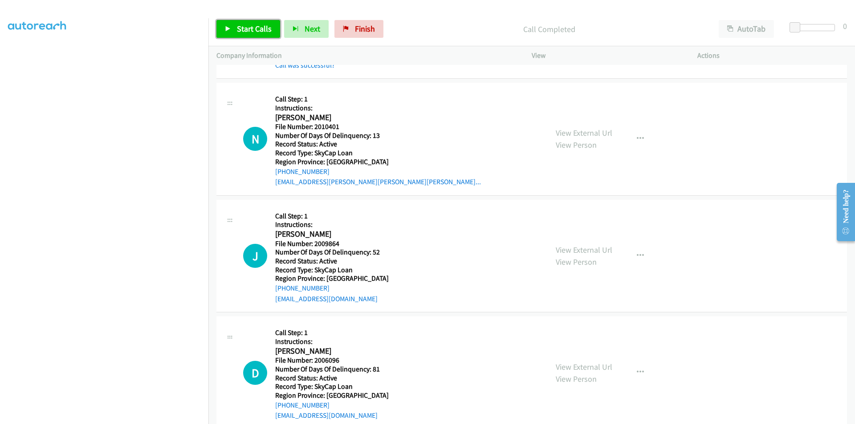
click at [244, 24] on span "Start Calls" at bounding box center [254, 29] width 35 height 10
drag, startPoint x: 248, startPoint y: 25, endPoint x: 189, endPoint y: 30, distance: 59.9
click at [248, 24] on span "Pause" at bounding box center [247, 29] width 20 height 10
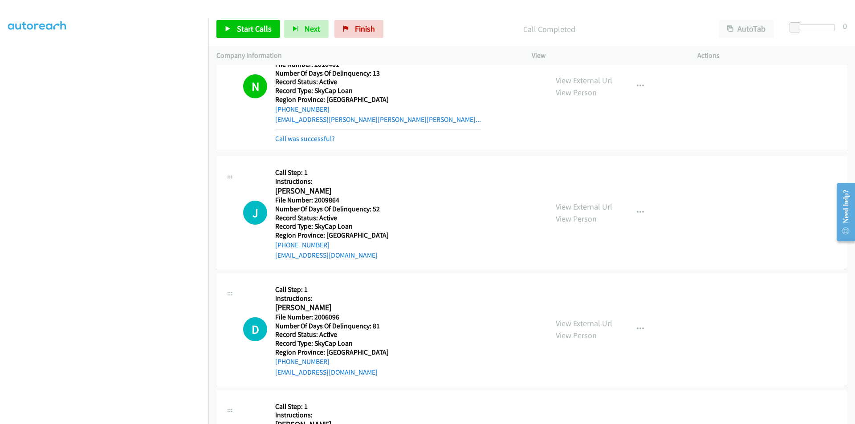
scroll to position [3514, 0]
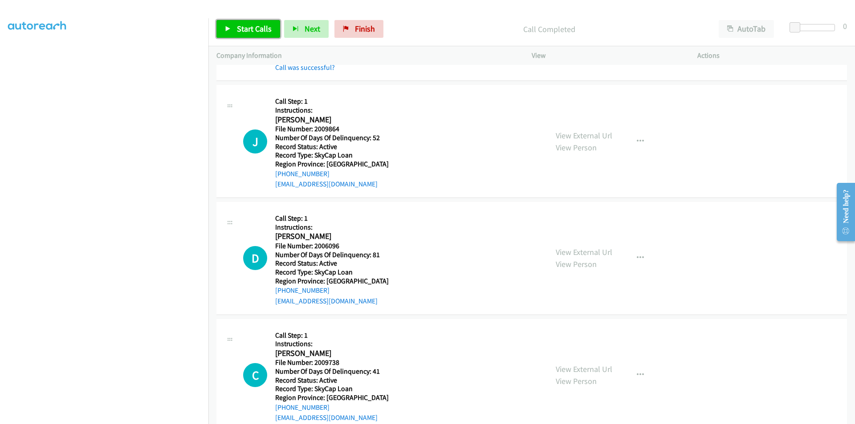
click at [260, 28] on span "Start Calls" at bounding box center [254, 29] width 35 height 10
click at [251, 28] on span "Pause" at bounding box center [247, 29] width 20 height 10
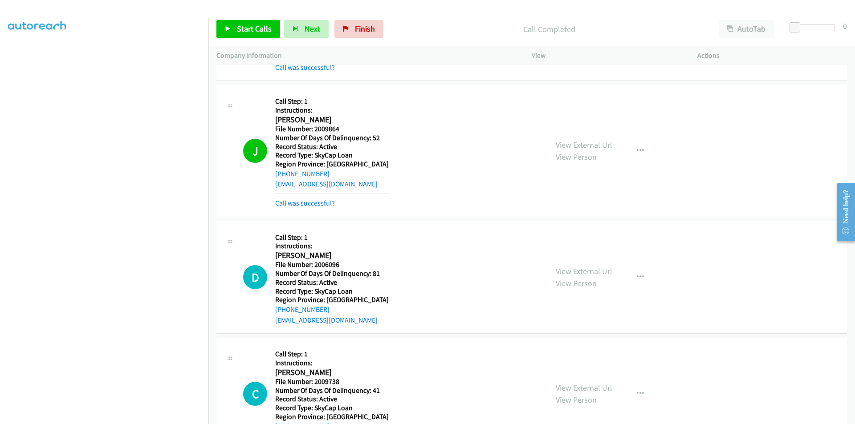
scroll to position [3647, 0]
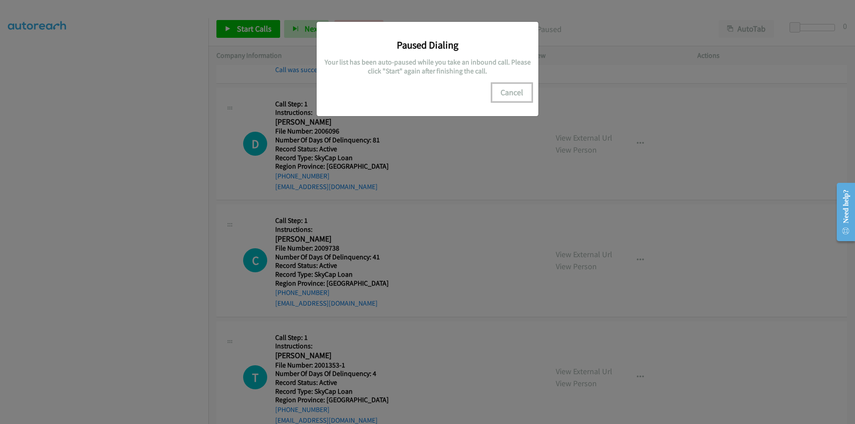
click at [505, 91] on button "Cancel" at bounding box center [512, 93] width 40 height 18
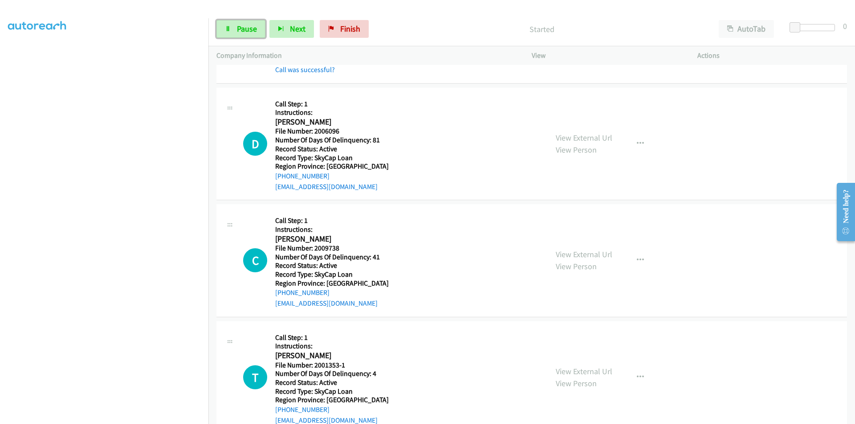
click at [251, 26] on span "Pause" at bounding box center [247, 29] width 20 height 10
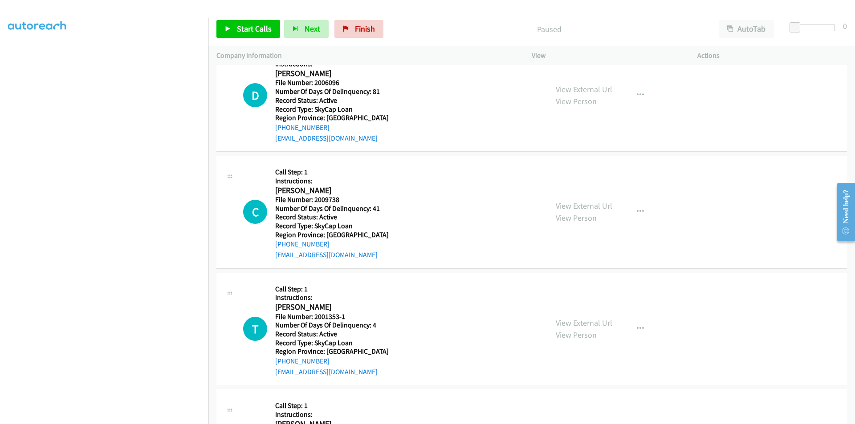
scroll to position [3692, 0]
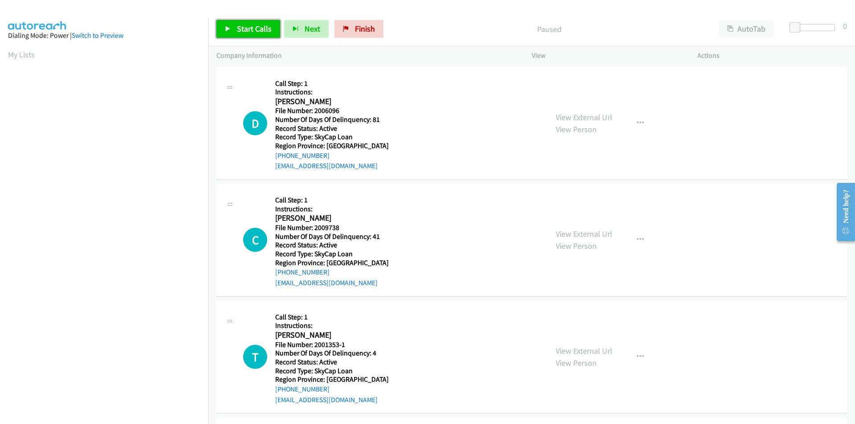
click at [256, 27] on span "Start Calls" at bounding box center [254, 29] width 35 height 10
click at [255, 24] on span "Pause" at bounding box center [247, 29] width 20 height 10
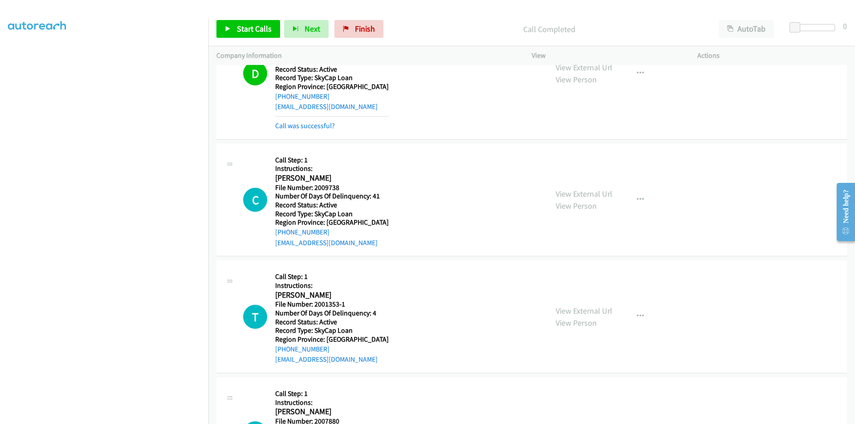
scroll to position [134, 0]
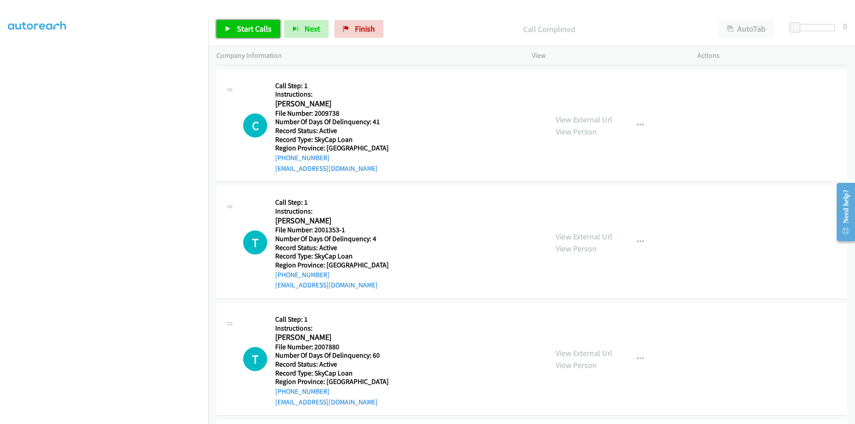
click at [251, 25] on span "Start Calls" at bounding box center [254, 29] width 35 height 10
click at [250, 24] on span "Pause" at bounding box center [247, 29] width 20 height 10
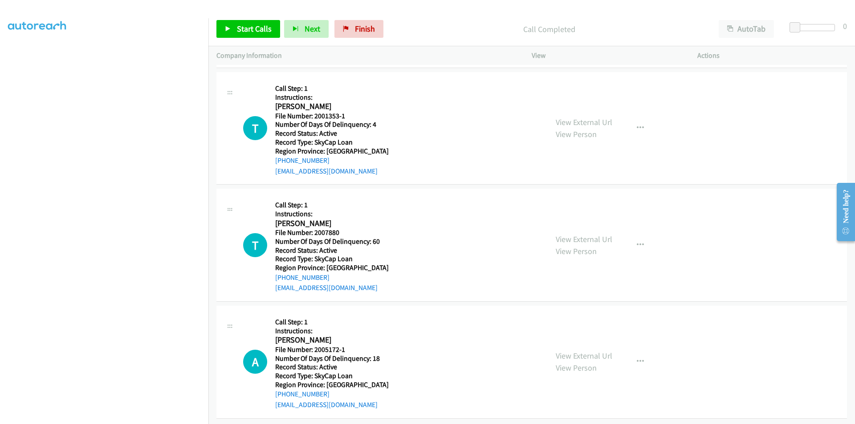
scroll to position [267, 0]
click at [244, 28] on span "Start Calls" at bounding box center [254, 29] width 35 height 10
click at [244, 28] on span "Pause" at bounding box center [247, 29] width 20 height 10
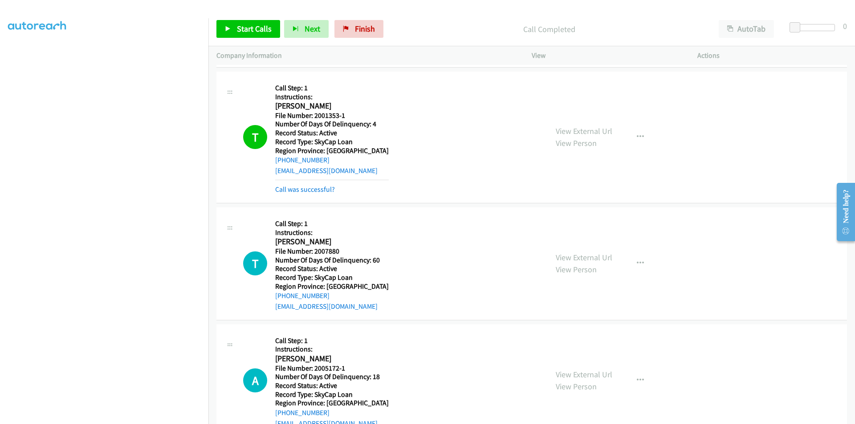
scroll to position [401, 0]
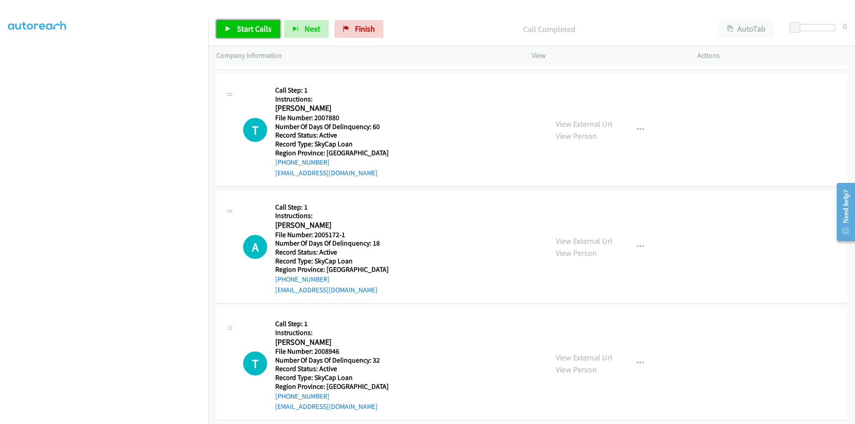
click at [246, 24] on span "Start Calls" at bounding box center [254, 29] width 35 height 10
click at [246, 24] on span "Pause" at bounding box center [247, 29] width 20 height 10
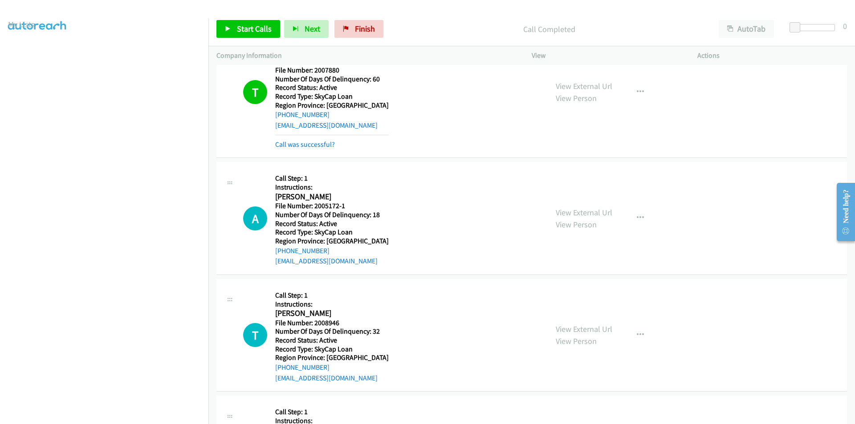
scroll to position [534, 0]
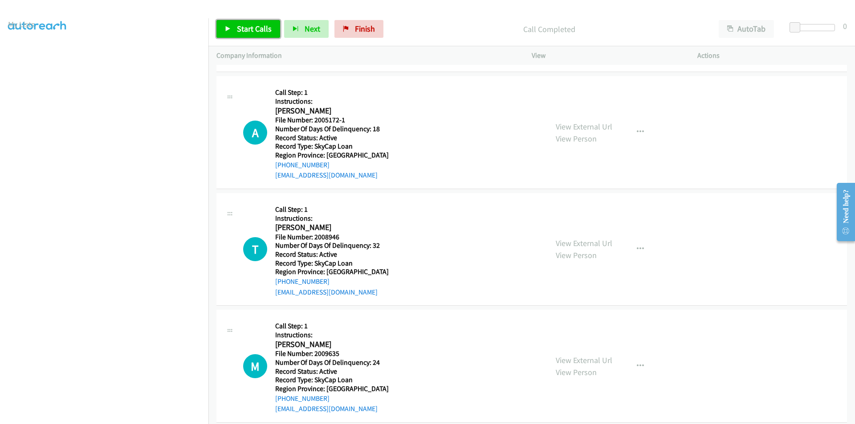
click at [245, 25] on span "Start Calls" at bounding box center [254, 29] width 35 height 10
click at [243, 30] on span "Pause" at bounding box center [247, 29] width 20 height 10
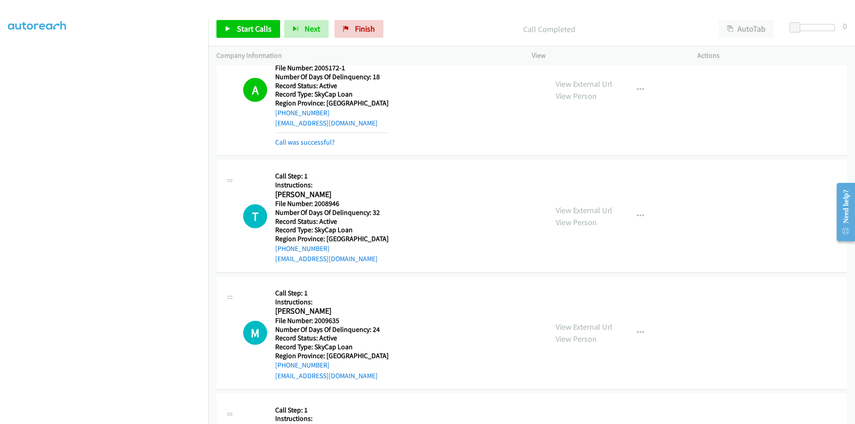
scroll to position [668, 0]
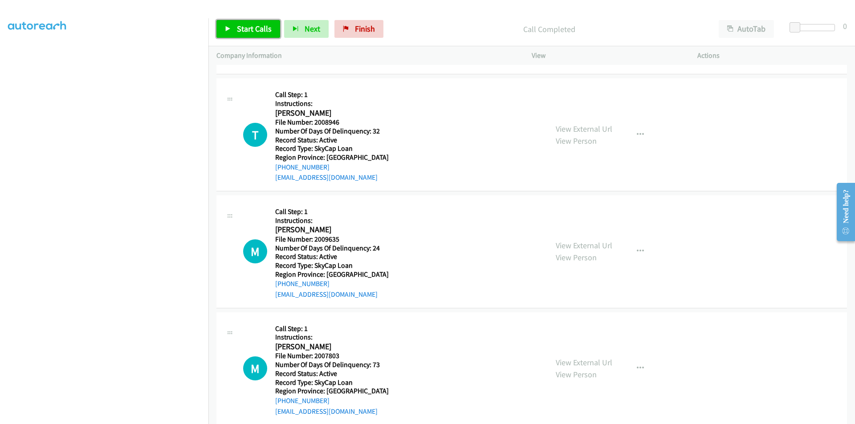
click at [255, 29] on span "Start Calls" at bounding box center [254, 29] width 35 height 10
click at [252, 24] on span "Pause" at bounding box center [247, 29] width 20 height 10
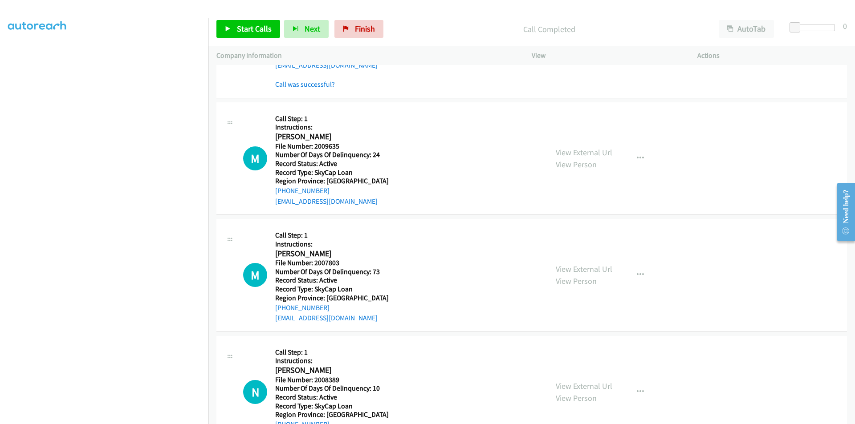
scroll to position [801, 0]
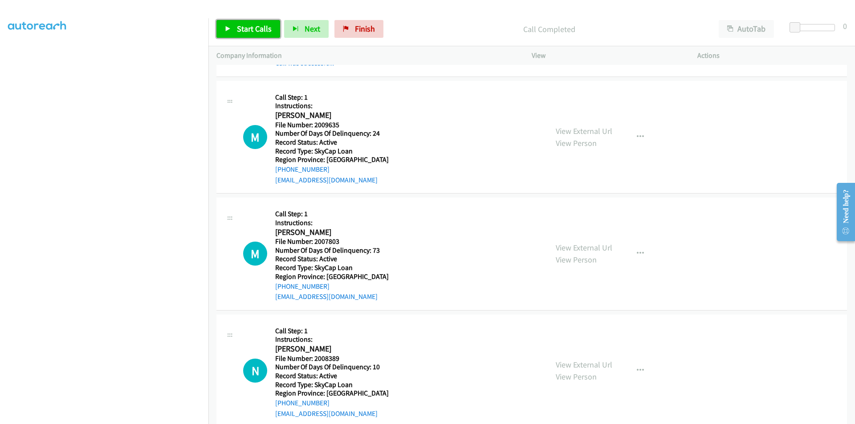
click at [251, 32] on span "Start Calls" at bounding box center [254, 29] width 35 height 10
click at [251, 32] on span "Pause" at bounding box center [247, 29] width 20 height 10
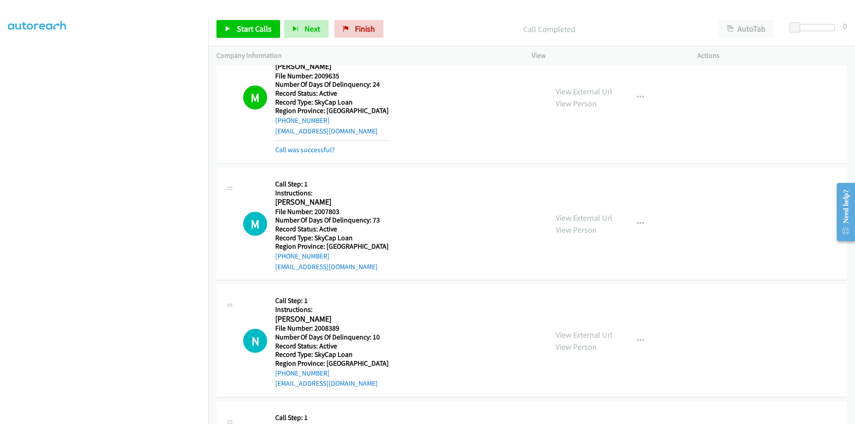
scroll to position [935, 0]
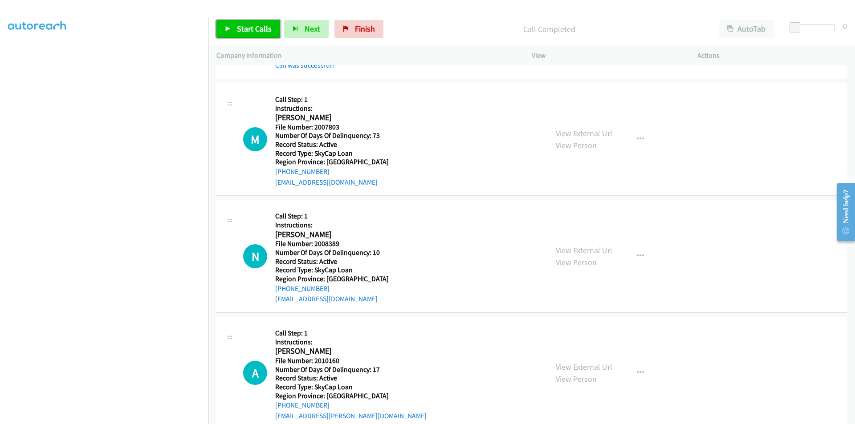
click at [251, 27] on span "Start Calls" at bounding box center [254, 29] width 35 height 10
click at [251, 27] on span "Pause" at bounding box center [247, 29] width 20 height 10
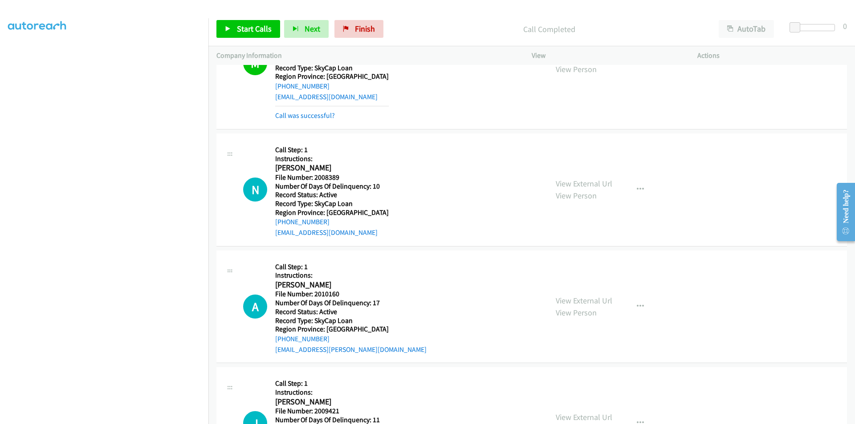
scroll to position [1068, 0]
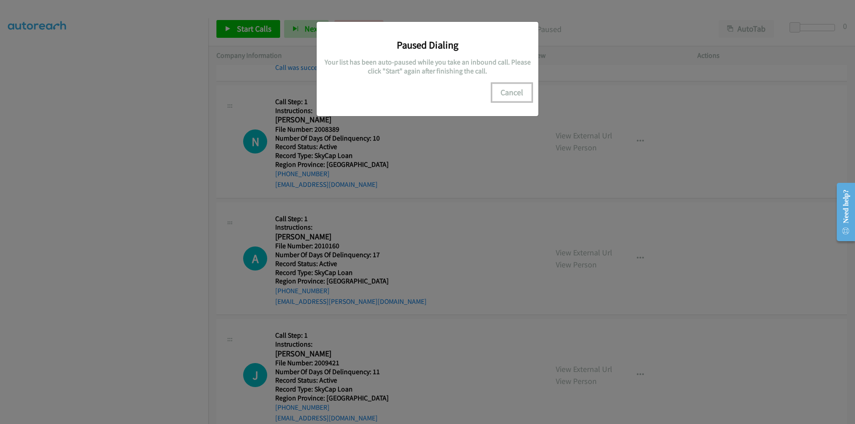
click at [521, 89] on button "Cancel" at bounding box center [512, 93] width 40 height 18
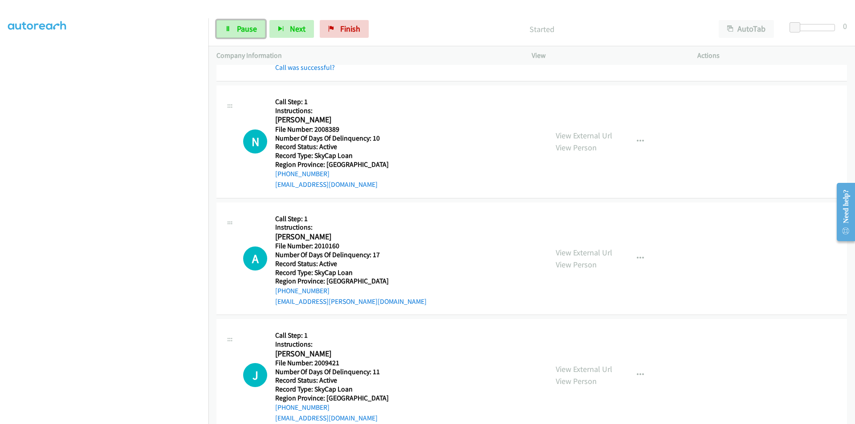
click at [238, 29] on span "Pause" at bounding box center [247, 29] width 20 height 10
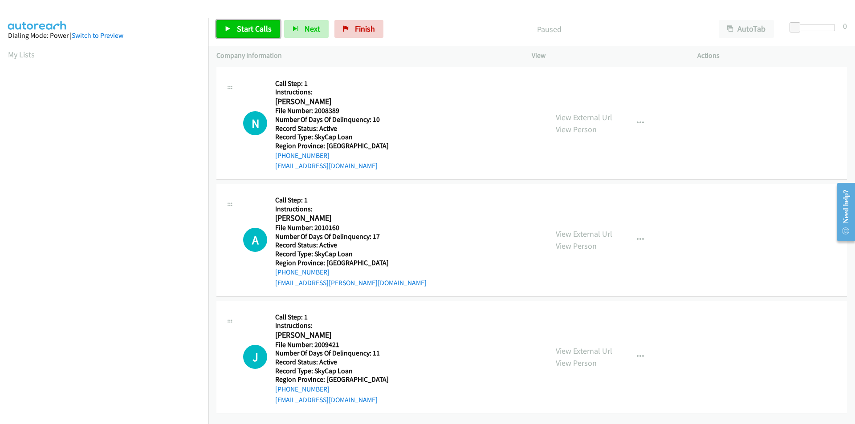
click at [250, 27] on span "Start Calls" at bounding box center [254, 29] width 35 height 10
click at [254, 28] on span "Pause" at bounding box center [247, 29] width 20 height 10
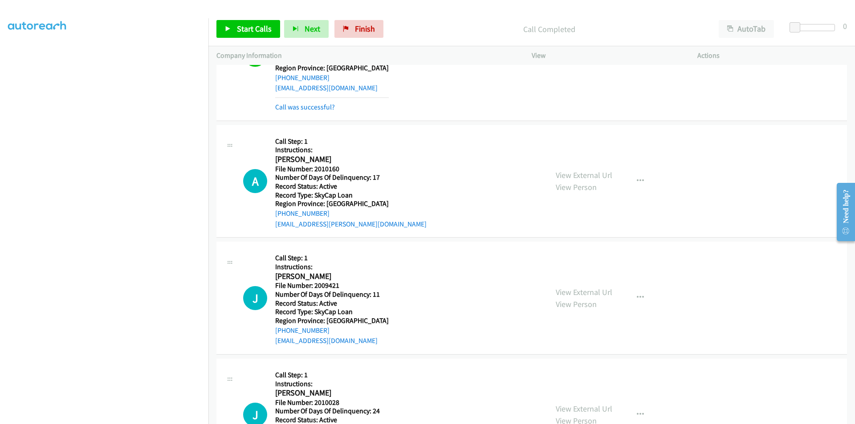
scroll to position [134, 0]
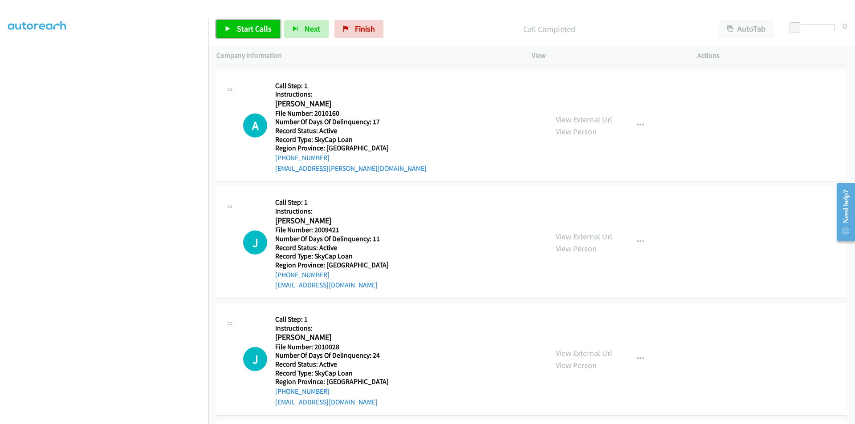
click at [252, 33] on span "Start Calls" at bounding box center [254, 29] width 35 height 10
click at [250, 28] on span "Pause" at bounding box center [247, 29] width 20 height 10
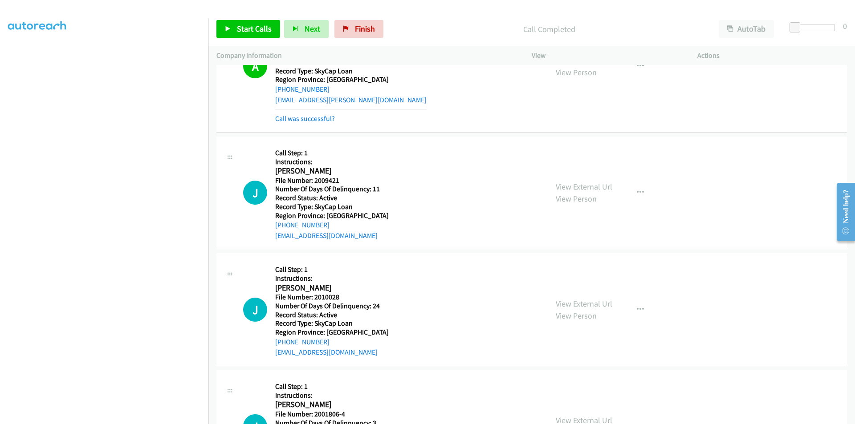
scroll to position [267, 0]
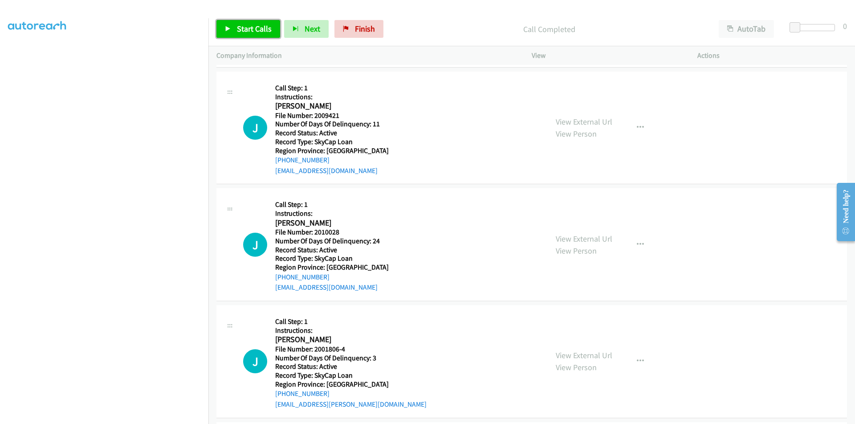
click at [256, 23] on link "Start Calls" at bounding box center [248, 29] width 64 height 18
click at [250, 28] on span "Pause" at bounding box center [247, 29] width 20 height 10
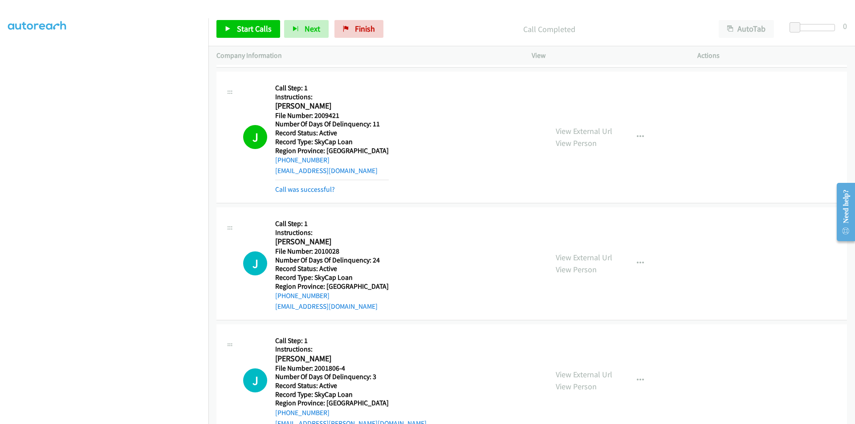
scroll to position [401, 0]
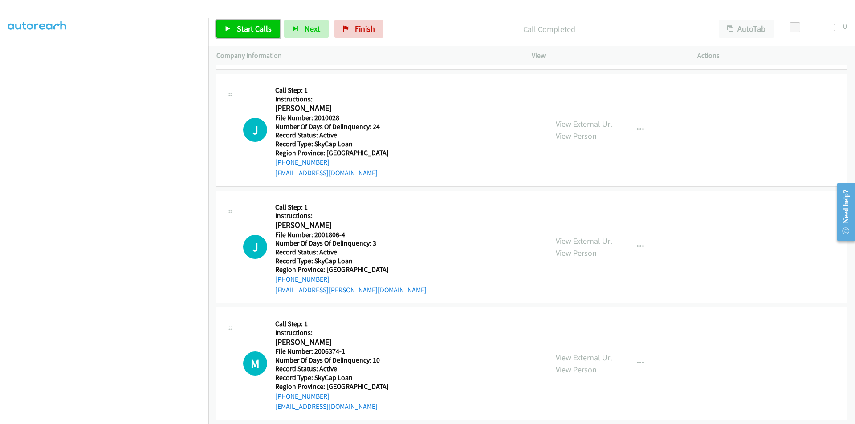
click at [250, 24] on span "Start Calls" at bounding box center [254, 29] width 35 height 10
click at [250, 24] on span "Pause" at bounding box center [247, 29] width 20 height 10
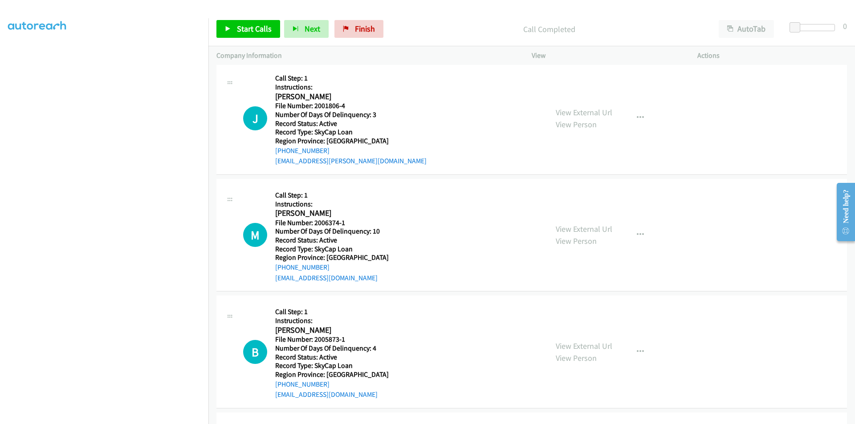
scroll to position [534, 0]
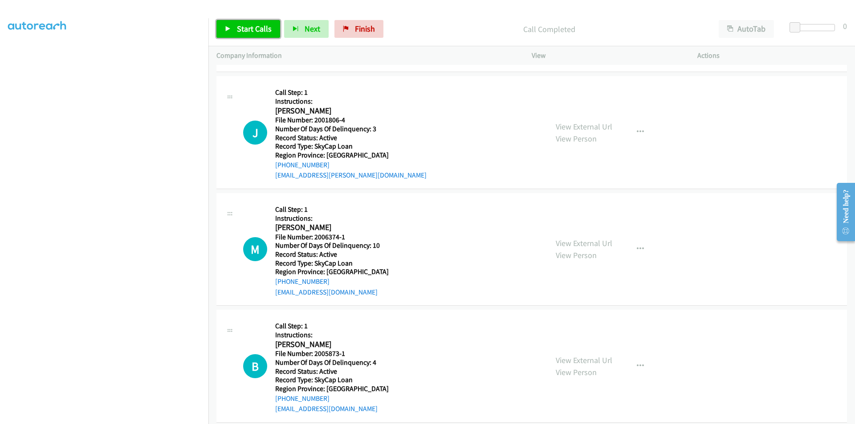
click at [249, 26] on span "Start Calls" at bounding box center [254, 29] width 35 height 10
click at [251, 26] on span "Pause" at bounding box center [247, 29] width 20 height 10
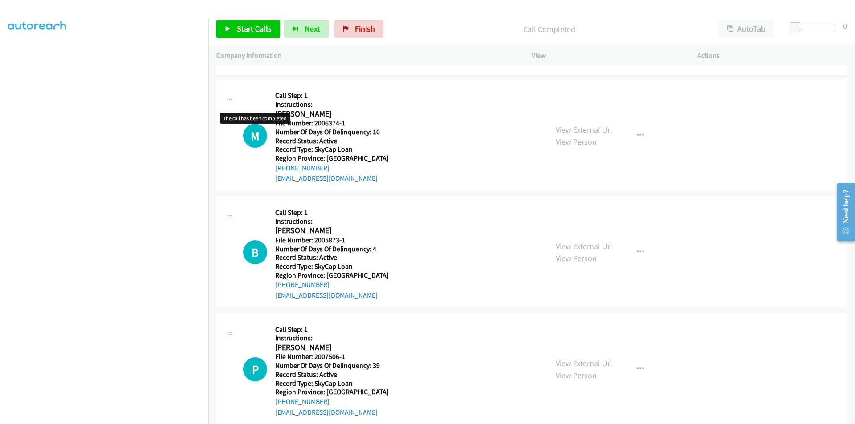
scroll to position [668, 0]
click at [642, 133] on button "button" at bounding box center [640, 135] width 24 height 18
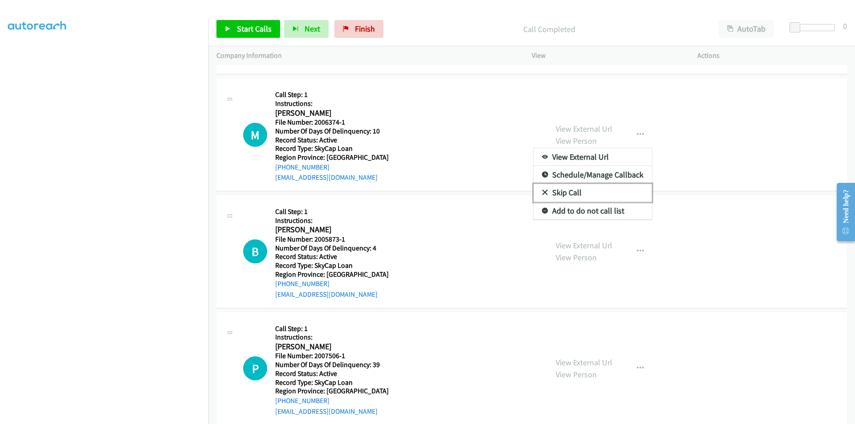
click at [588, 194] on link "Skip Call" at bounding box center [592, 193] width 118 height 18
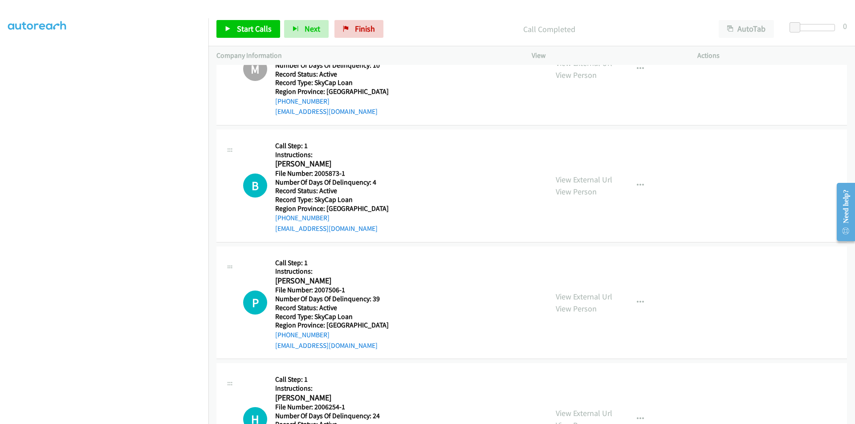
scroll to position [799, 0]
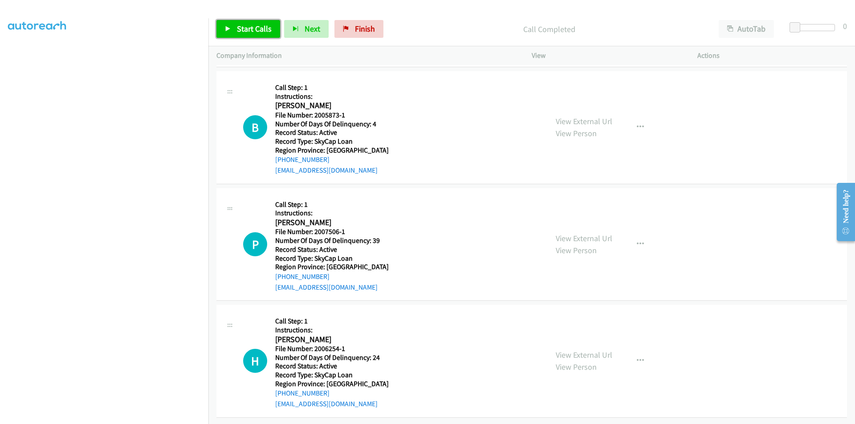
click at [245, 32] on span "Start Calls" at bounding box center [254, 29] width 35 height 10
click at [246, 32] on span "Pause" at bounding box center [247, 29] width 20 height 10
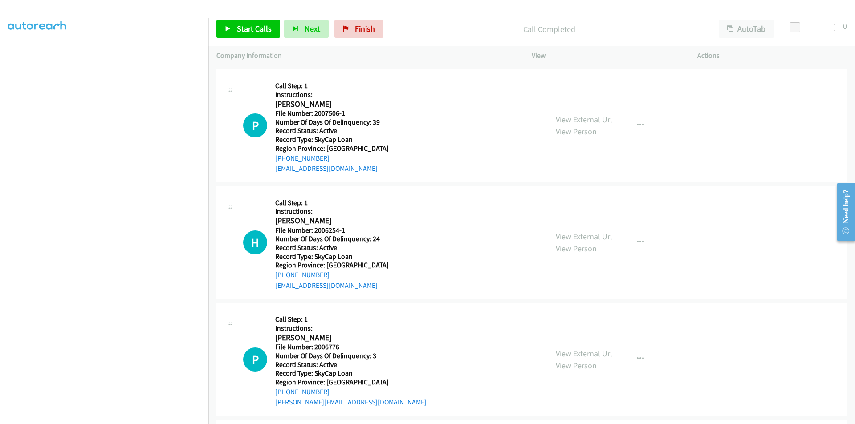
scroll to position [932, 0]
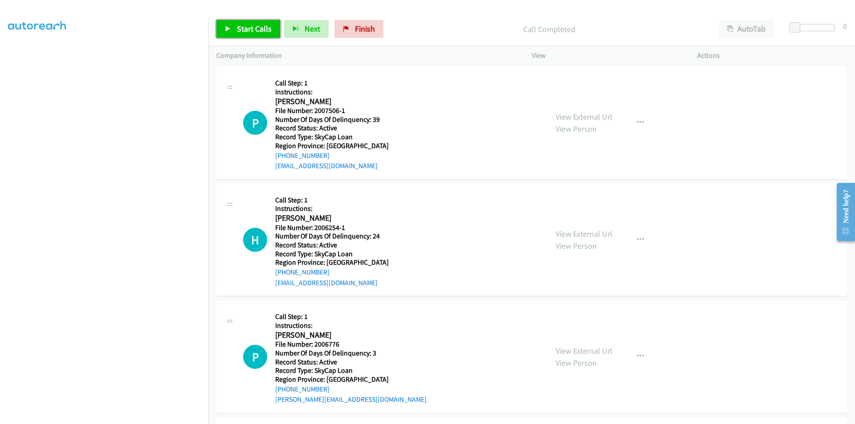
click at [260, 29] on span "Start Calls" at bounding box center [254, 29] width 35 height 10
click at [260, 29] on link "Pause" at bounding box center [240, 29] width 49 height 18
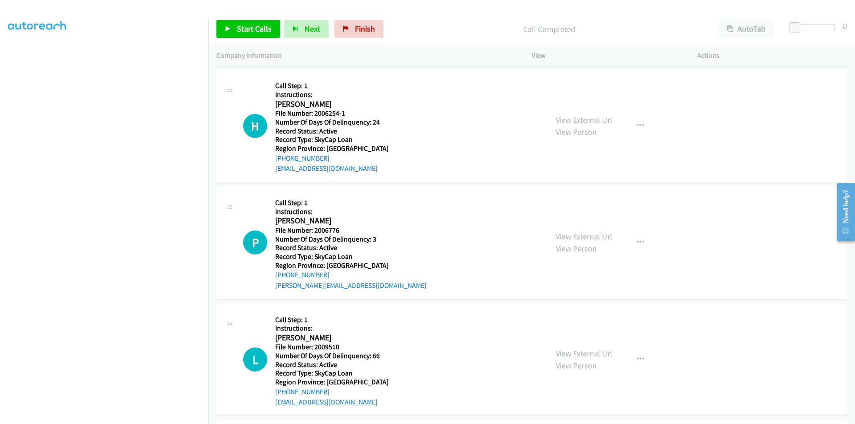
scroll to position [1066, 0]
click at [254, 23] on link "Start Calls" at bounding box center [248, 29] width 64 height 18
click at [251, 29] on span "Pause" at bounding box center [247, 29] width 20 height 10
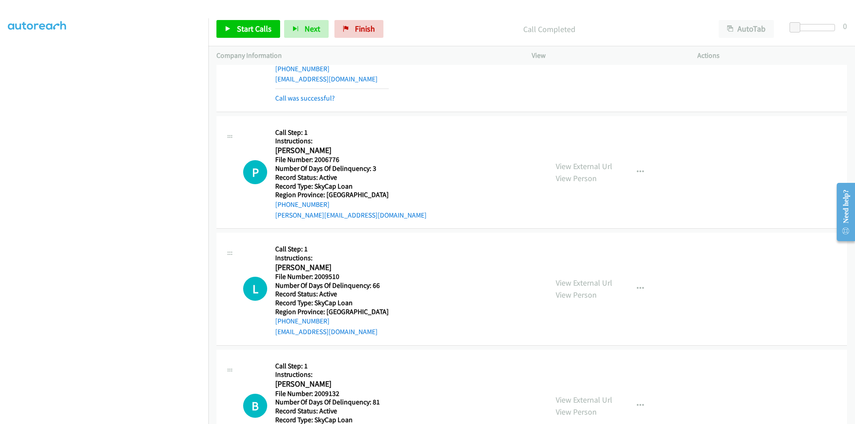
scroll to position [1199, 0]
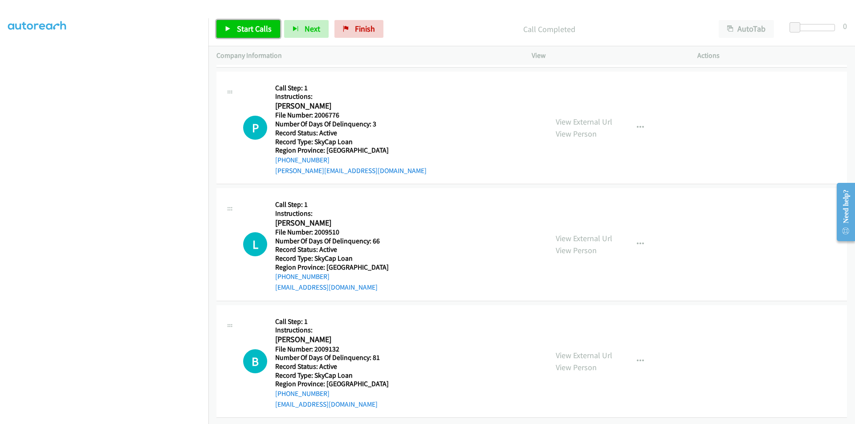
click at [254, 29] on span "Start Calls" at bounding box center [254, 29] width 35 height 10
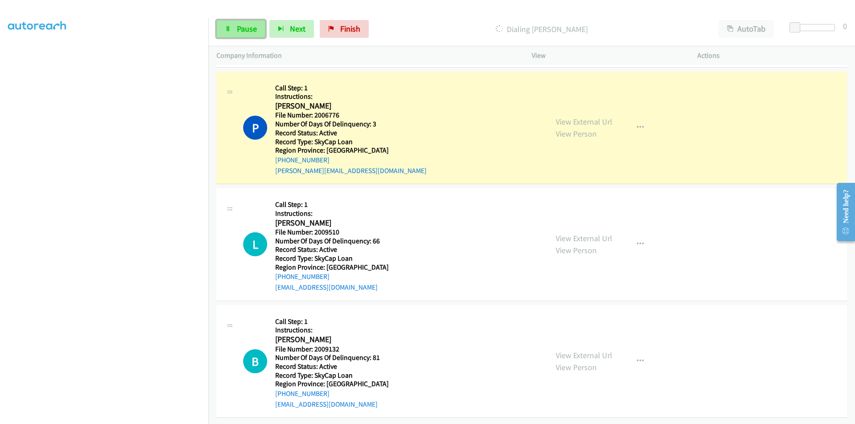
click at [254, 31] on span "Pause" at bounding box center [247, 29] width 20 height 10
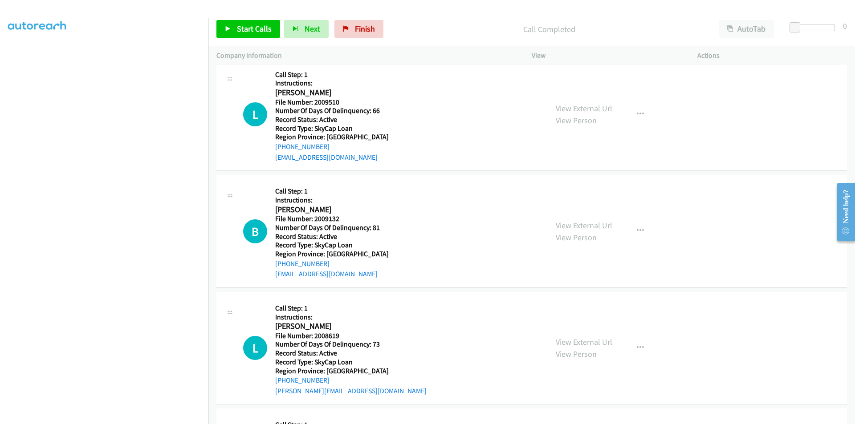
scroll to position [1333, 0]
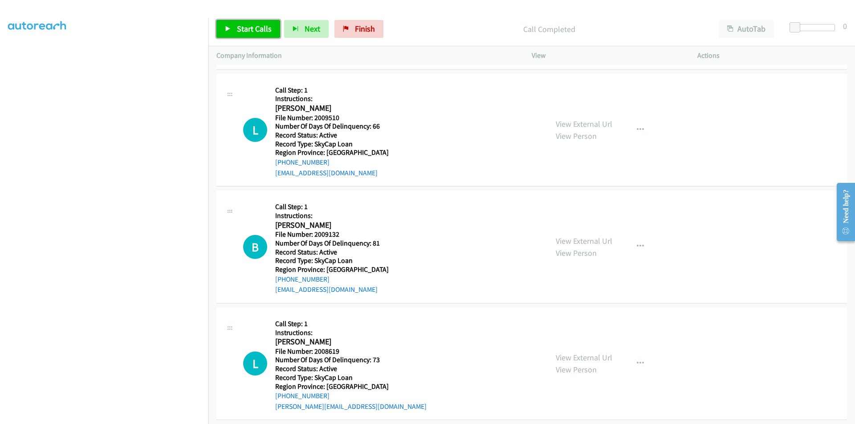
click at [264, 26] on span "Start Calls" at bounding box center [254, 29] width 35 height 10
click at [244, 32] on span "Pause" at bounding box center [247, 29] width 20 height 10
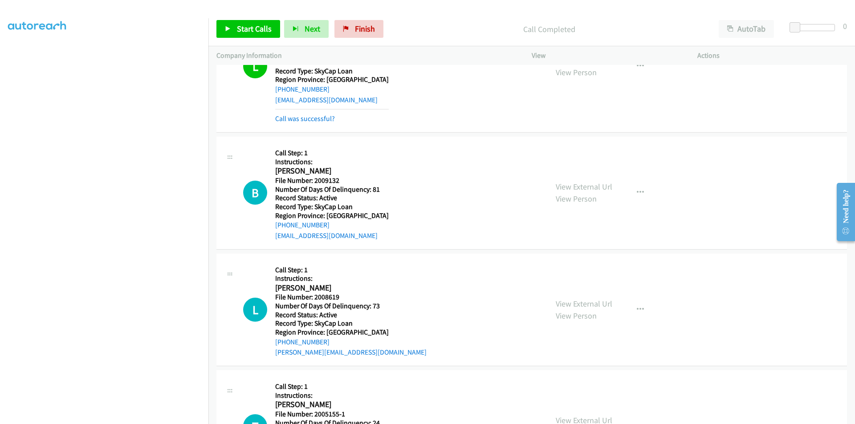
scroll to position [1466, 0]
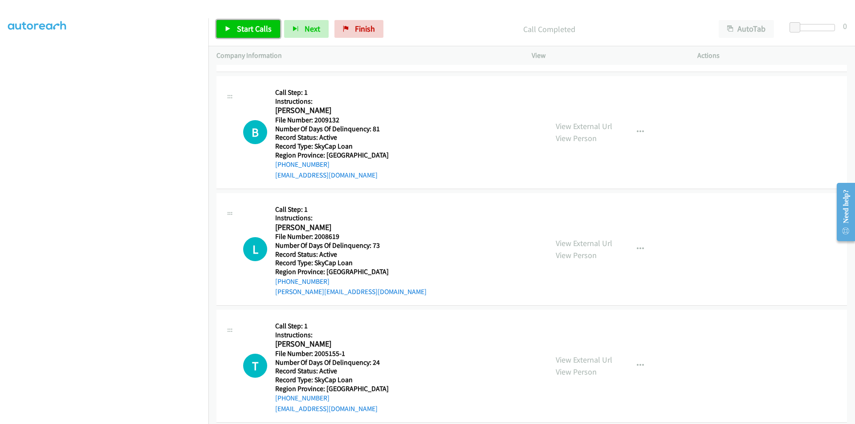
click at [246, 30] on span "Start Calls" at bounding box center [254, 29] width 35 height 10
click at [246, 30] on span "Pause" at bounding box center [247, 29] width 20 height 10
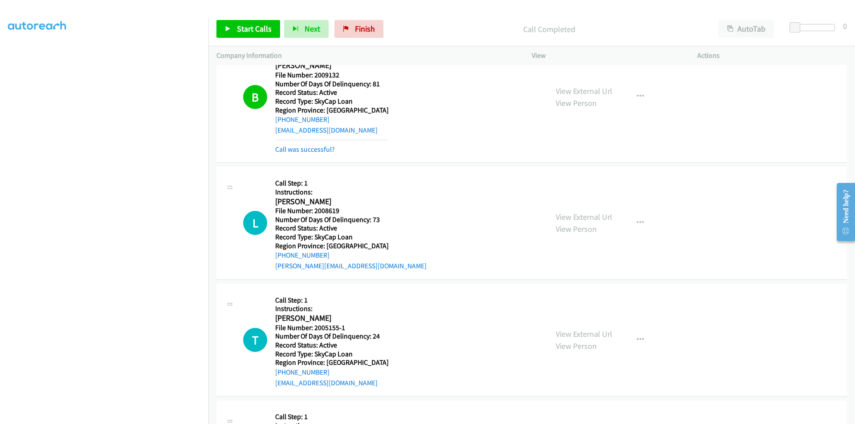
scroll to position [1600, 0]
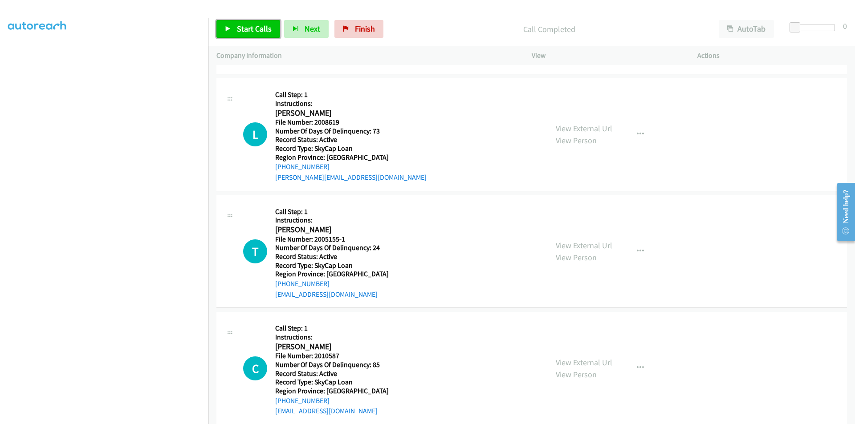
click at [253, 28] on span "Start Calls" at bounding box center [254, 29] width 35 height 10
click at [253, 28] on span "Pause" at bounding box center [247, 29] width 20 height 10
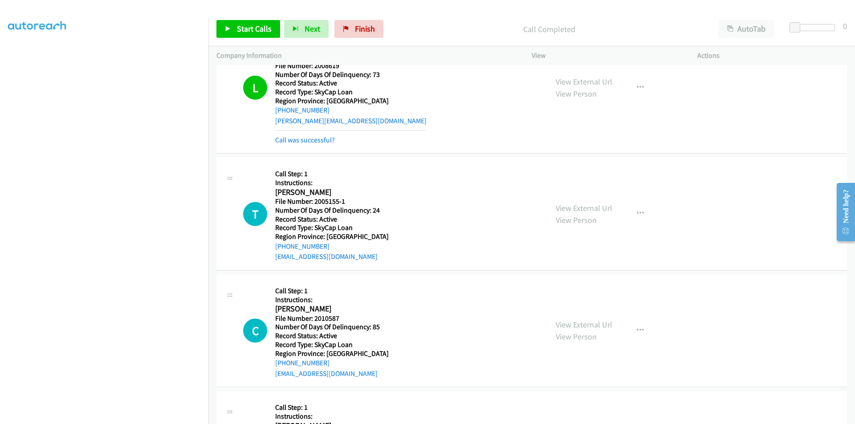
scroll to position [1733, 0]
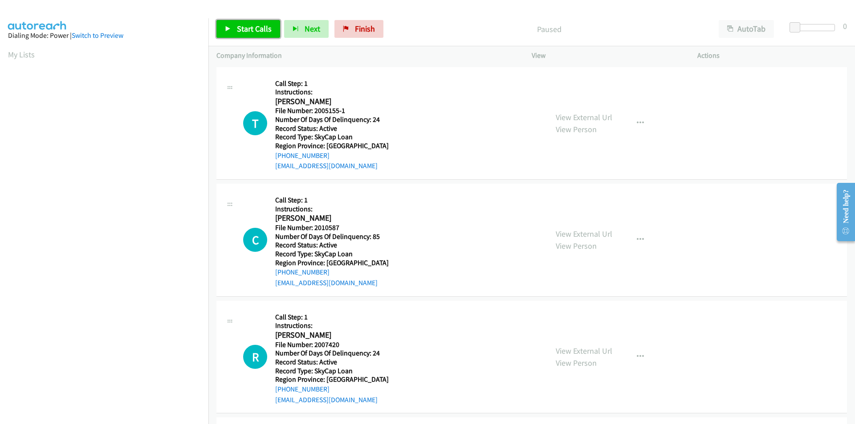
click at [252, 26] on span "Start Calls" at bounding box center [254, 29] width 35 height 10
click at [252, 26] on span "Pause" at bounding box center [247, 29] width 20 height 10
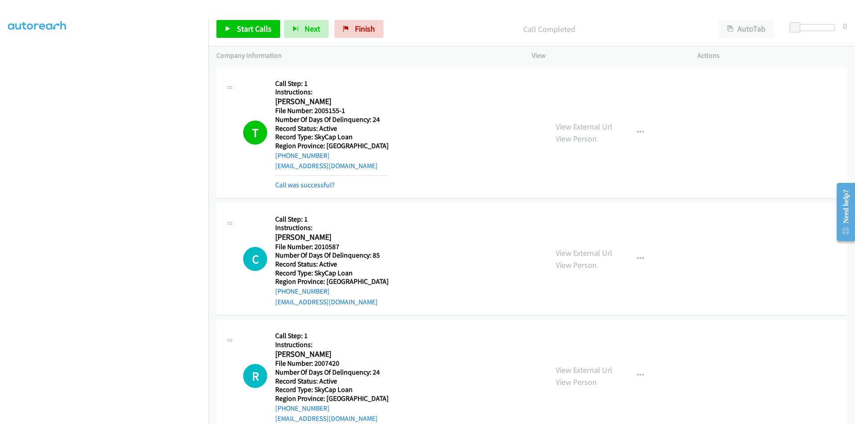
scroll to position [134, 0]
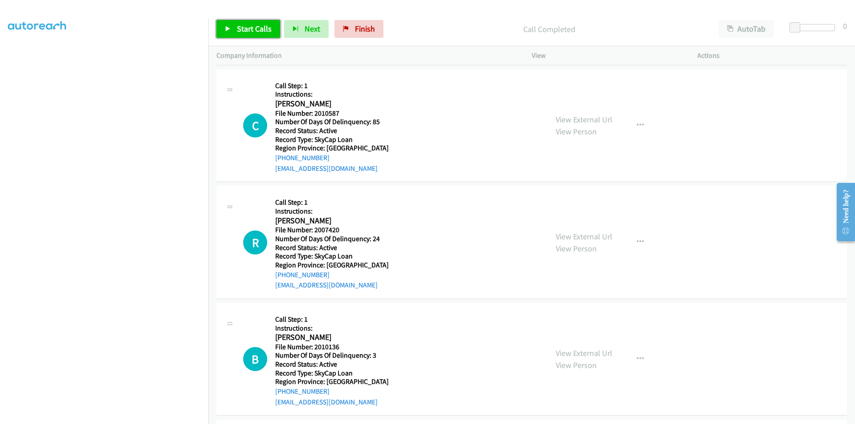
click at [247, 26] on span "Start Calls" at bounding box center [254, 29] width 35 height 10
click at [247, 26] on span "Pause" at bounding box center [247, 29] width 20 height 10
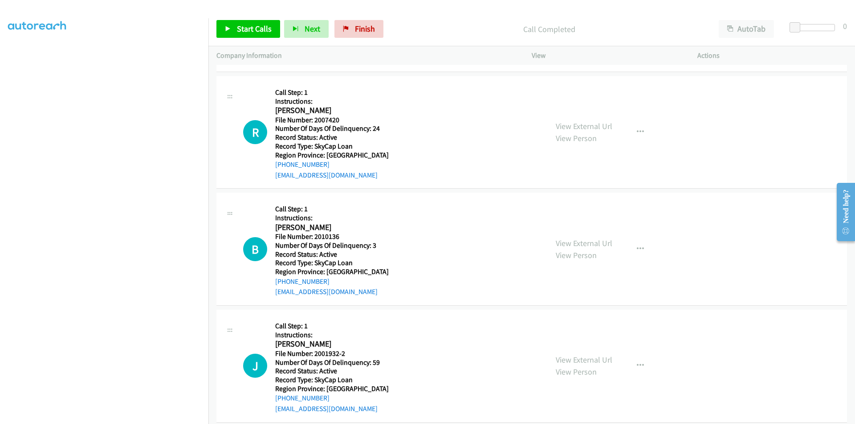
scroll to position [267, 0]
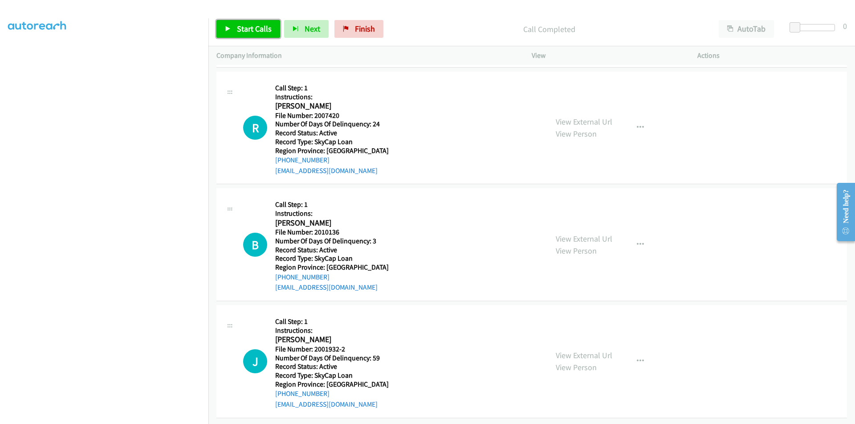
click at [250, 24] on span "Start Calls" at bounding box center [254, 29] width 35 height 10
click at [250, 24] on span "Pause" at bounding box center [247, 29] width 20 height 10
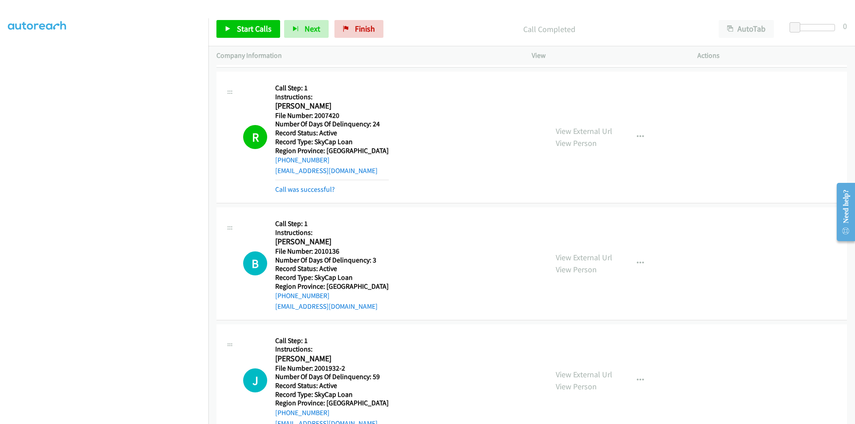
scroll to position [401, 0]
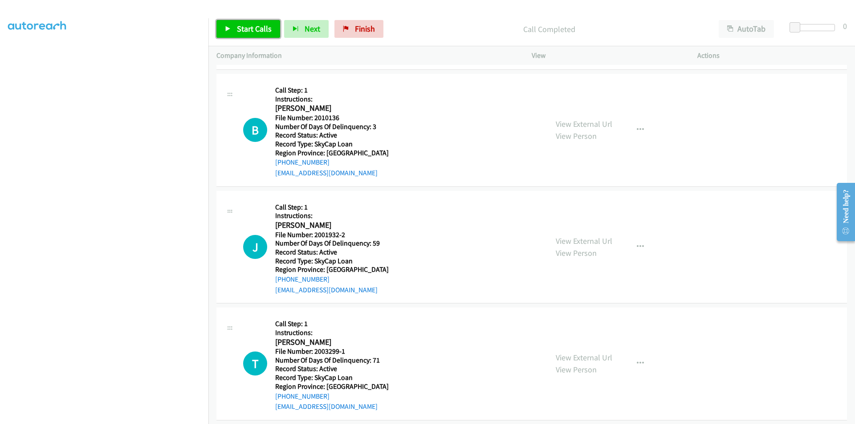
click at [260, 27] on span "Start Calls" at bounding box center [254, 29] width 35 height 10
click at [245, 30] on span "Pause" at bounding box center [247, 29] width 20 height 10
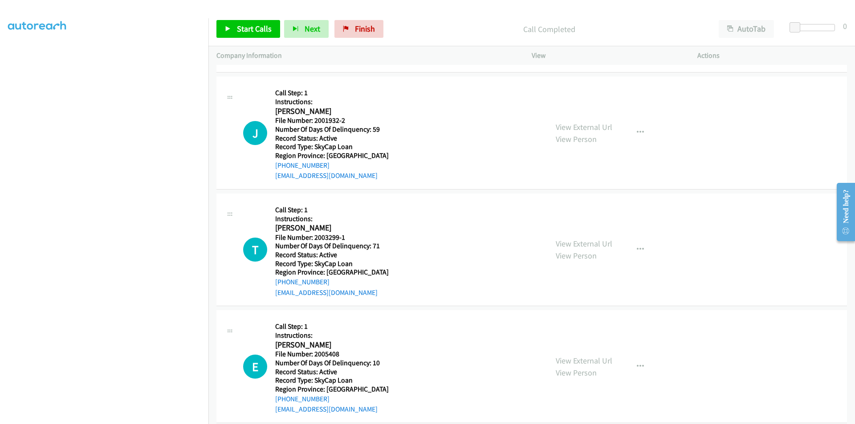
scroll to position [534, 0]
click at [266, 24] on span "Start Calls" at bounding box center [254, 29] width 35 height 10
click at [249, 28] on span "Pause" at bounding box center [247, 29] width 20 height 10
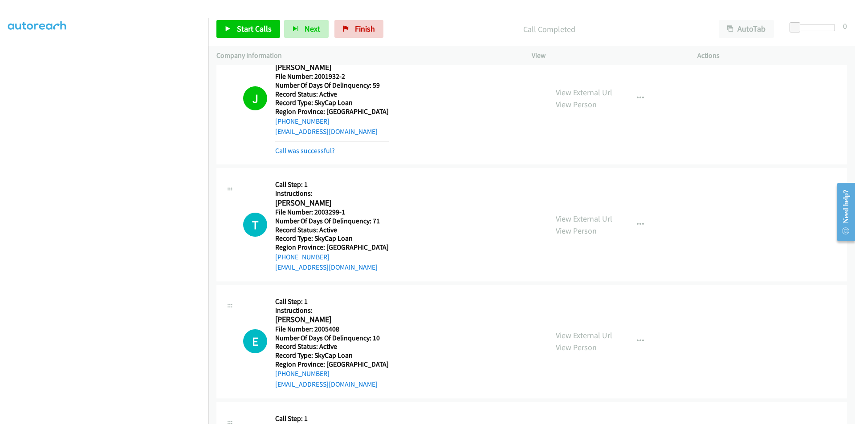
scroll to position [668, 0]
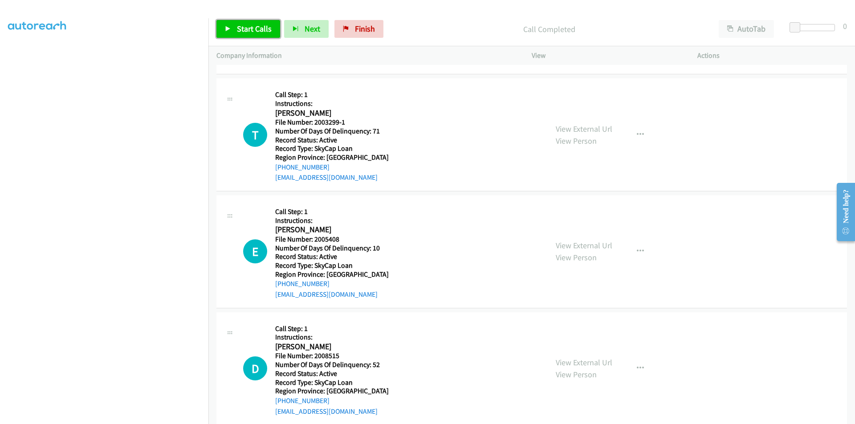
click at [248, 28] on span "Start Calls" at bounding box center [254, 29] width 35 height 10
click at [248, 28] on span "Pause" at bounding box center [247, 29] width 20 height 10
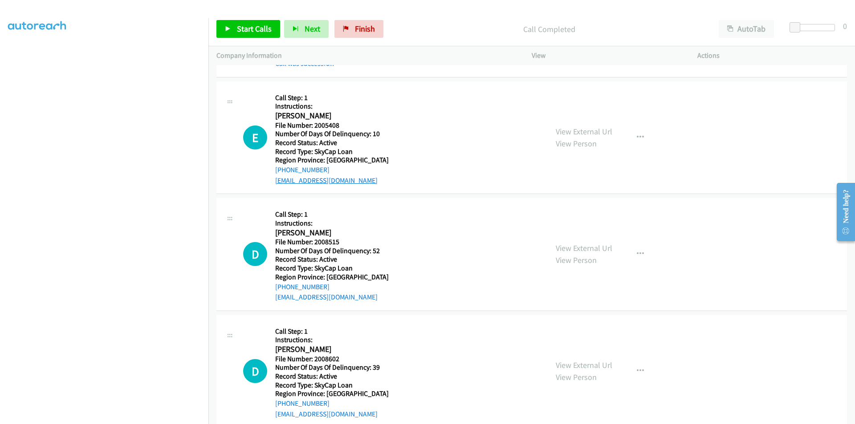
scroll to position [801, 0]
click at [240, 29] on span "Start Calls" at bounding box center [254, 29] width 35 height 10
click at [240, 29] on span "Pause" at bounding box center [247, 29] width 20 height 10
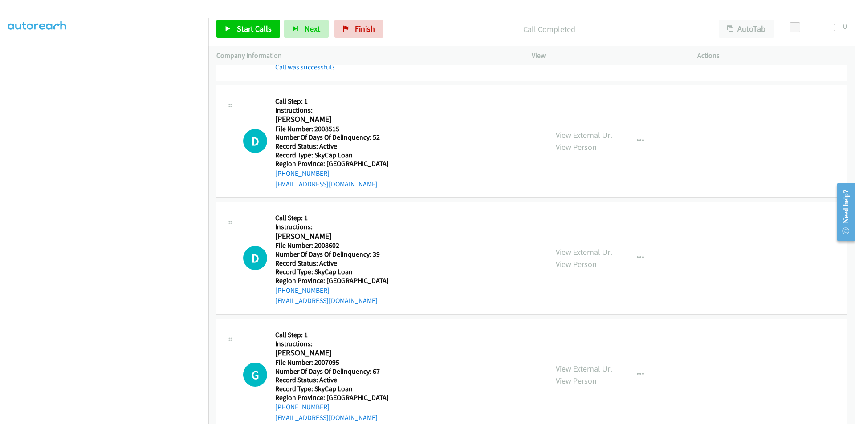
scroll to position [935, 0]
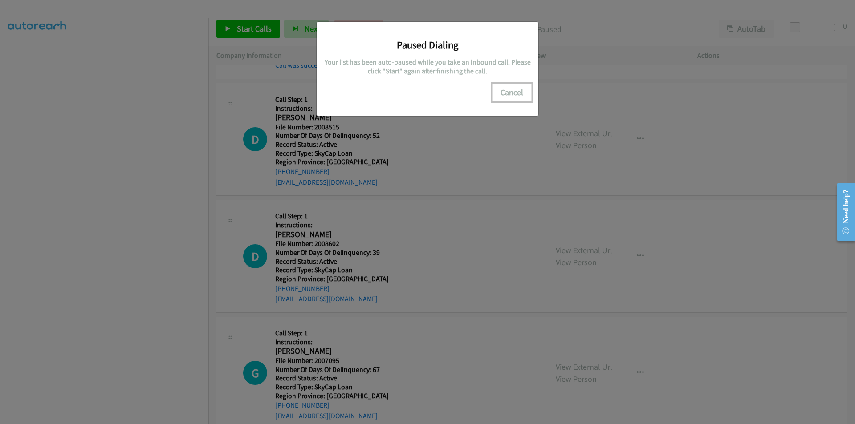
click at [522, 94] on button "Cancel" at bounding box center [512, 93] width 40 height 18
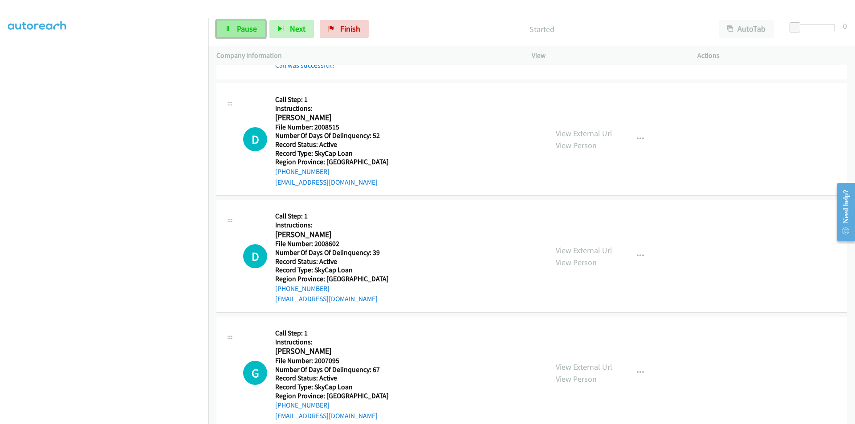
click at [251, 25] on span "Pause" at bounding box center [247, 29] width 20 height 10
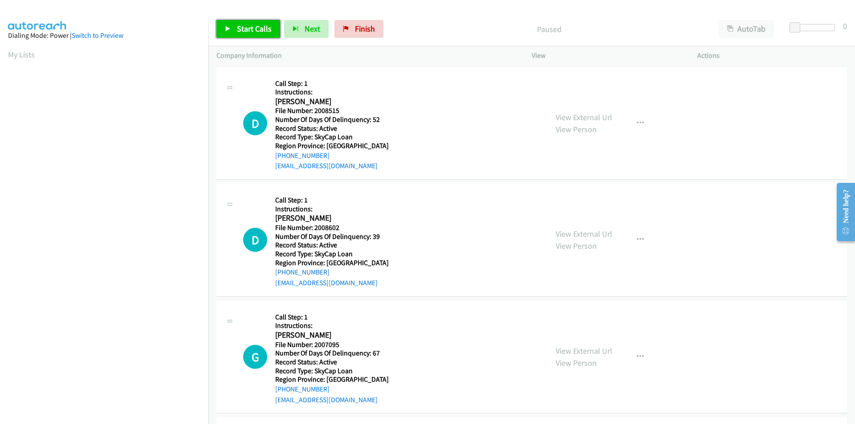
click at [245, 26] on span "Start Calls" at bounding box center [254, 29] width 35 height 10
click at [245, 26] on span "Pause" at bounding box center [247, 29] width 20 height 10
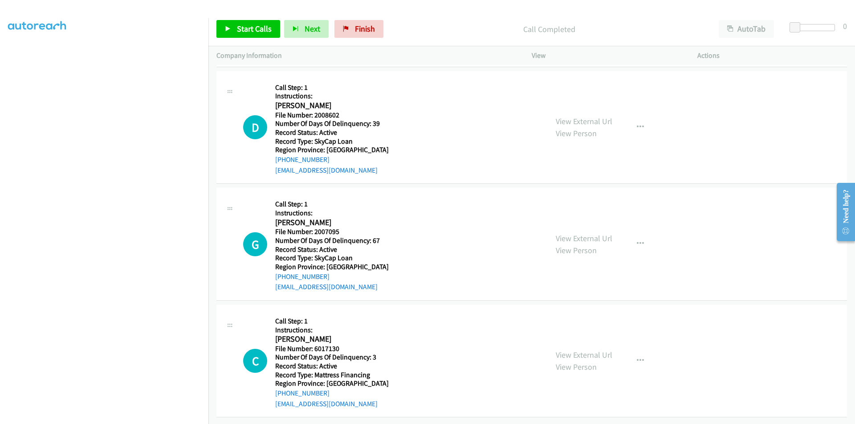
scroll to position [138, 0]
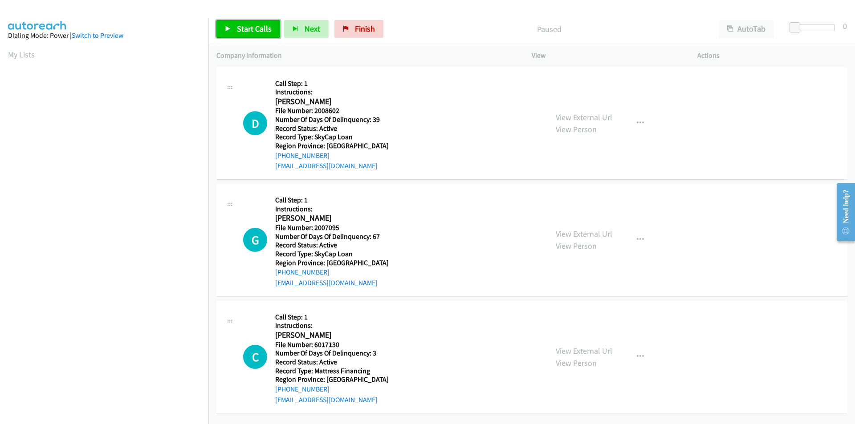
click at [250, 27] on span "Start Calls" at bounding box center [254, 29] width 35 height 10
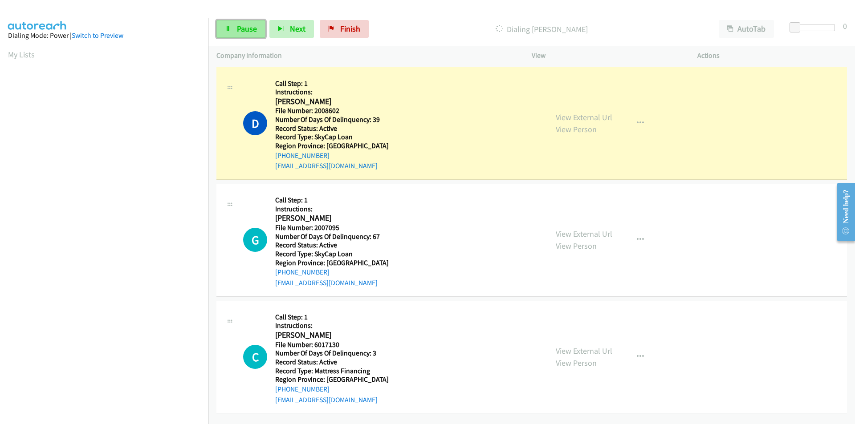
click at [254, 27] on span "Pause" at bounding box center [247, 29] width 20 height 10
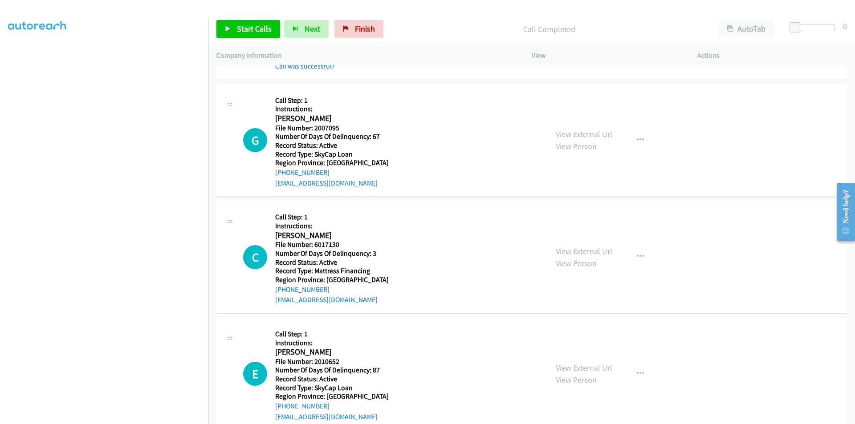
scroll to position [134, 0]
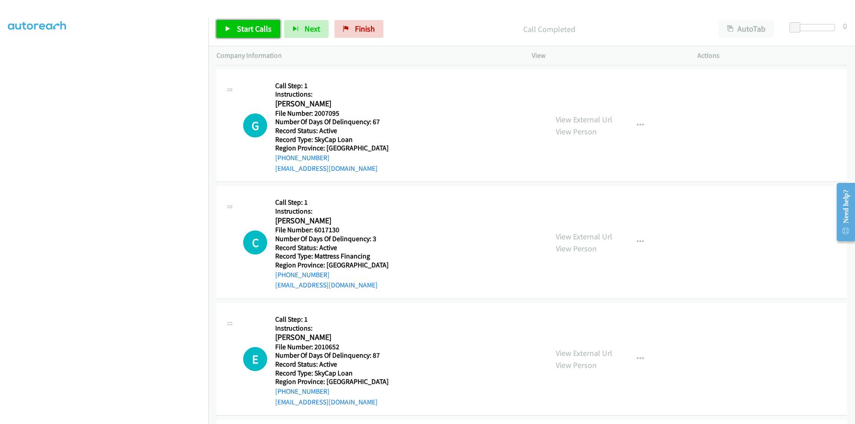
click at [245, 24] on span "Start Calls" at bounding box center [254, 29] width 35 height 10
click at [245, 24] on span "Pause" at bounding box center [247, 29] width 20 height 10
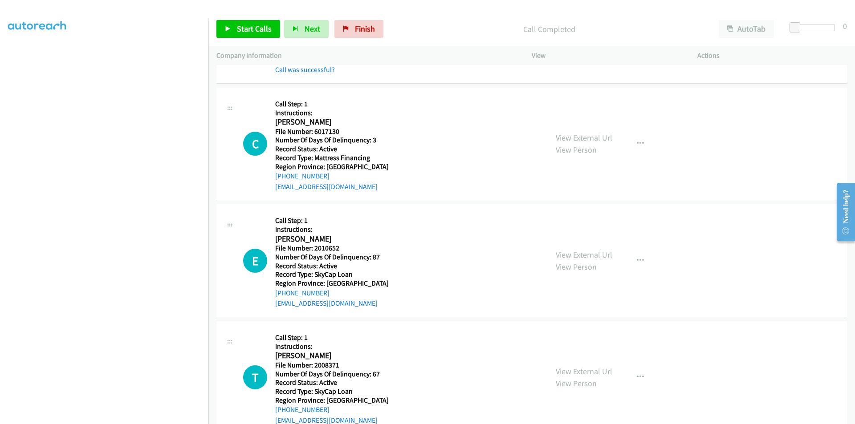
scroll to position [267, 0]
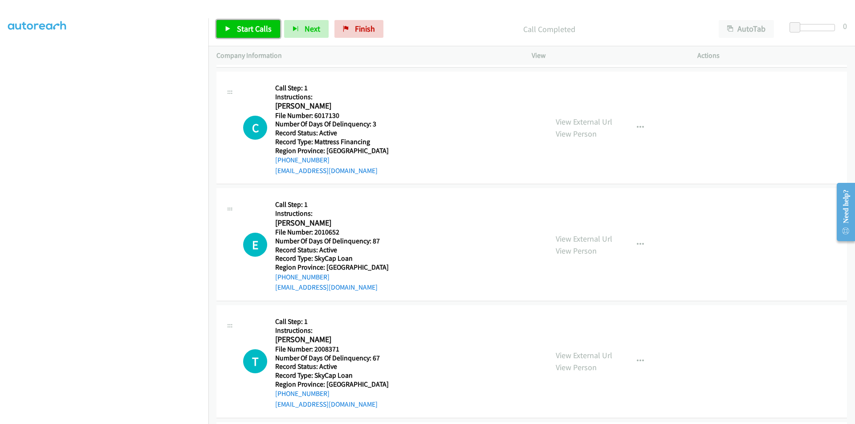
click at [248, 29] on span "Start Calls" at bounding box center [254, 29] width 35 height 10
click at [248, 29] on span "Pause" at bounding box center [247, 29] width 20 height 10
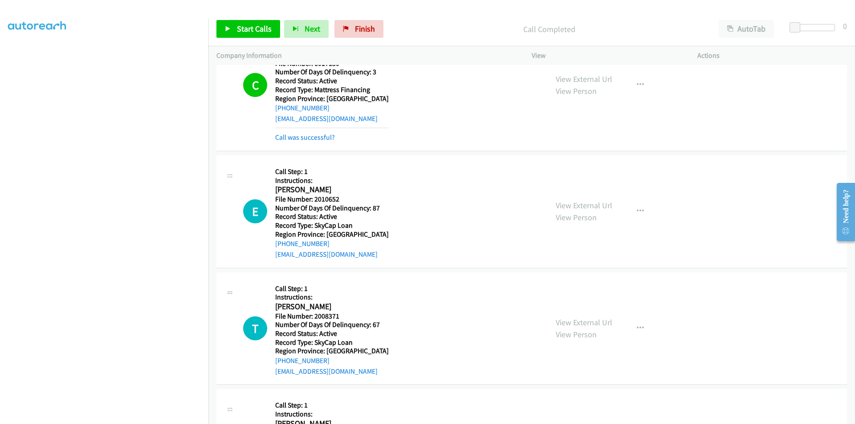
scroll to position [401, 0]
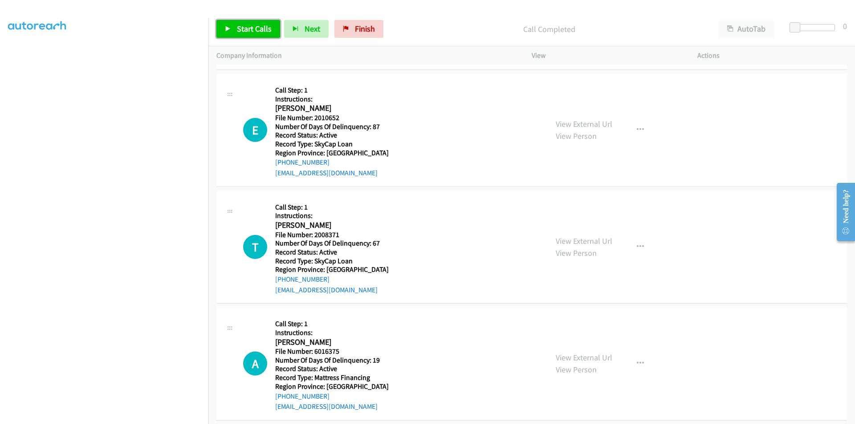
click at [242, 28] on span "Start Calls" at bounding box center [254, 29] width 35 height 10
click at [242, 28] on span "Pause" at bounding box center [247, 29] width 20 height 10
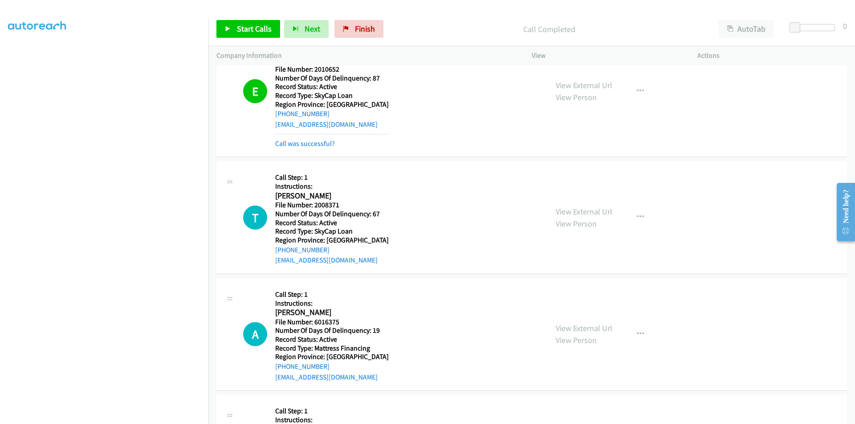
scroll to position [534, 0]
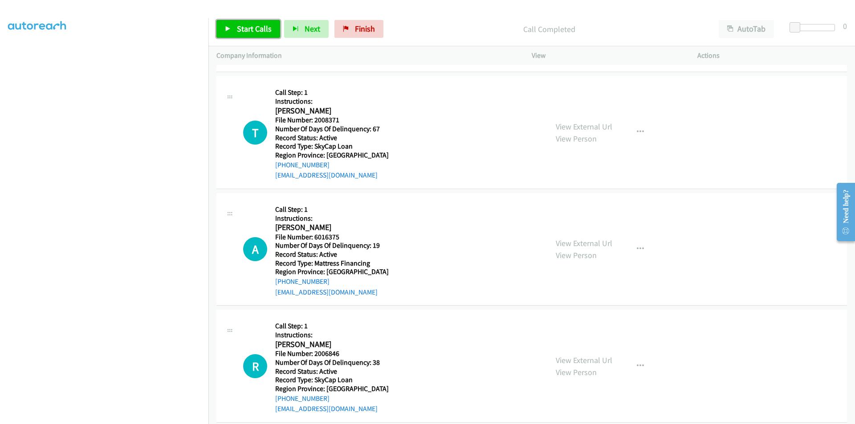
click at [244, 24] on span "Start Calls" at bounding box center [254, 29] width 35 height 10
click at [244, 24] on span "Pause" at bounding box center [247, 29] width 20 height 10
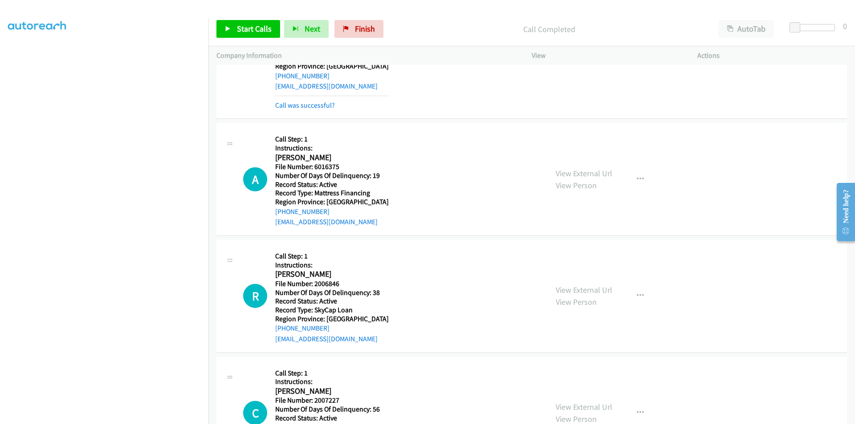
scroll to position [712, 0]
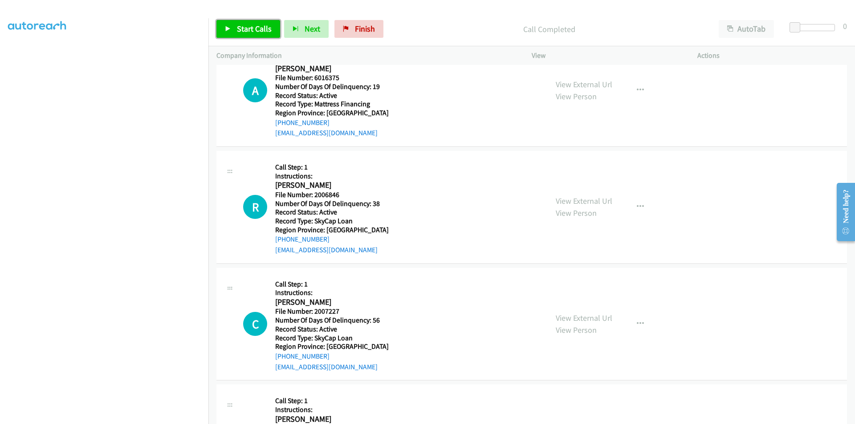
click at [255, 24] on span "Start Calls" at bounding box center [254, 29] width 35 height 10
click at [251, 24] on span "Pause" at bounding box center [247, 29] width 20 height 10
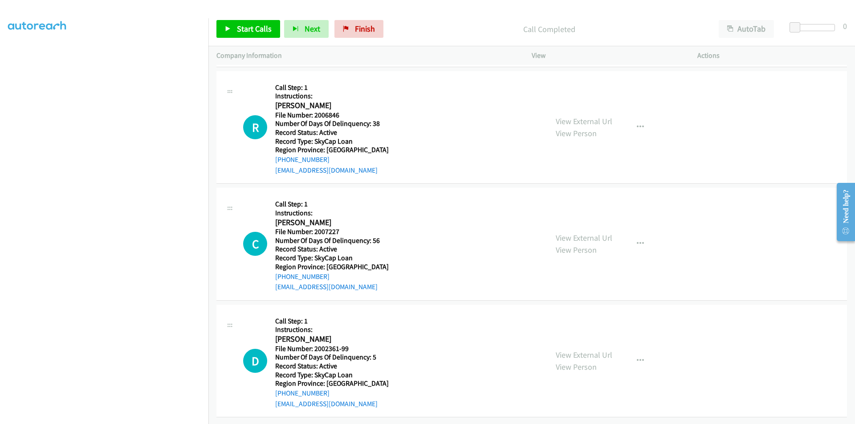
scroll to position [818, 0]
click at [239, 28] on span "Start Calls" at bounding box center [254, 29] width 35 height 10
click at [239, 28] on span "Pause" at bounding box center [247, 29] width 20 height 10
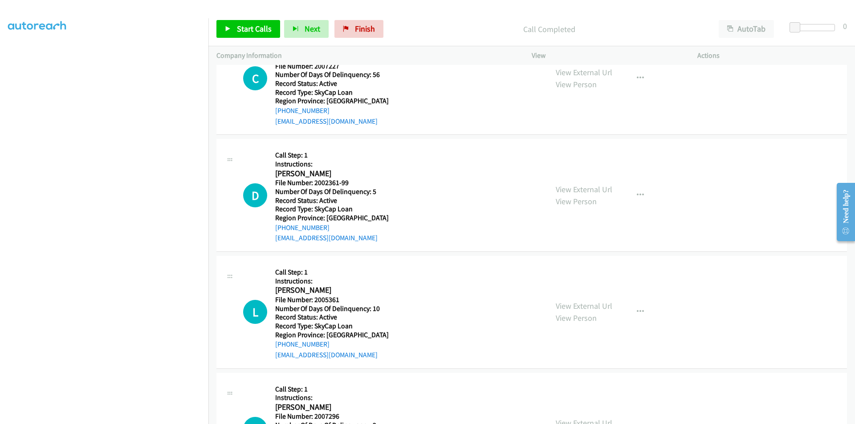
scroll to position [951, 0]
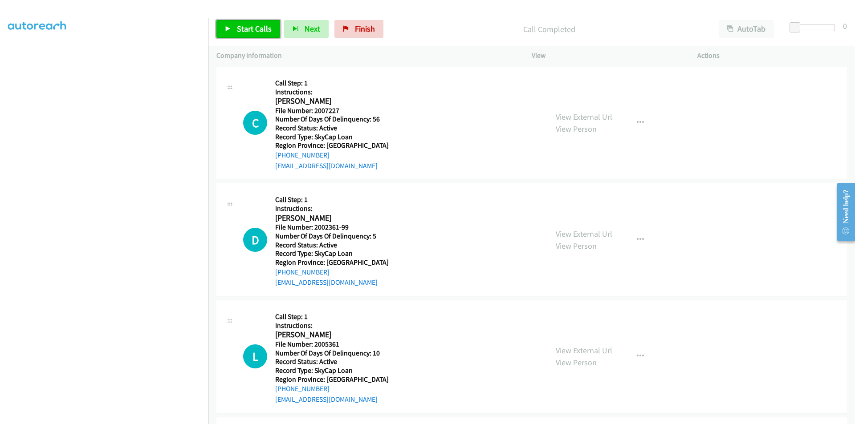
click at [240, 28] on span "Start Calls" at bounding box center [254, 29] width 35 height 10
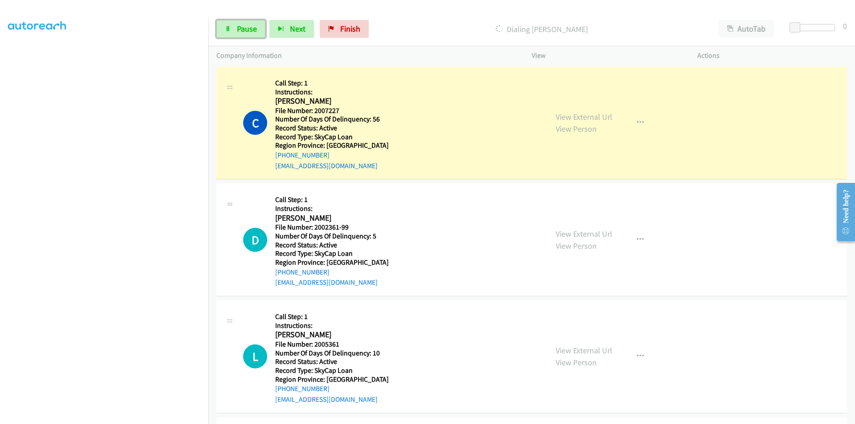
click at [240, 28] on span "Pause" at bounding box center [247, 29] width 20 height 10
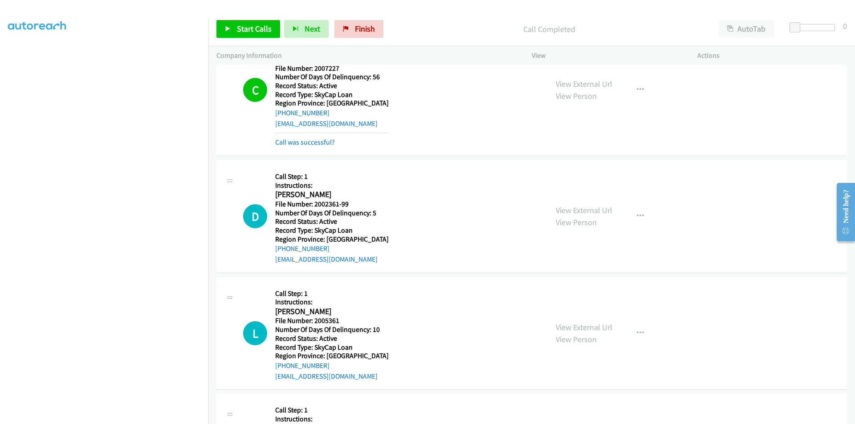
scroll to position [1085, 0]
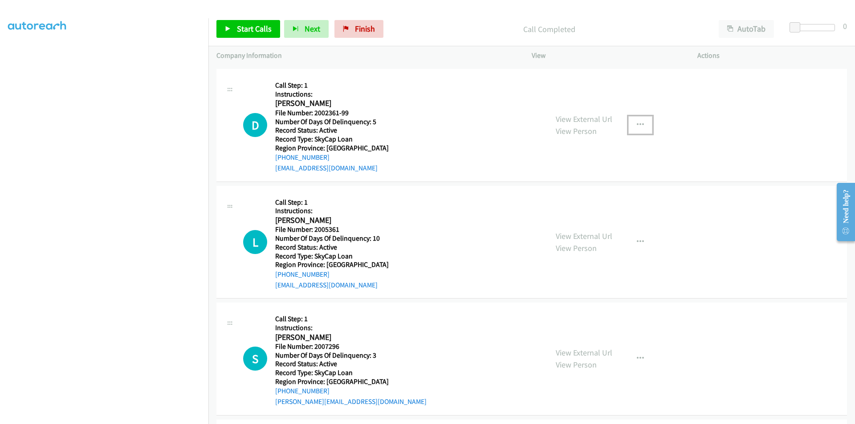
click at [637, 122] on icon "button" at bounding box center [640, 125] width 7 height 7
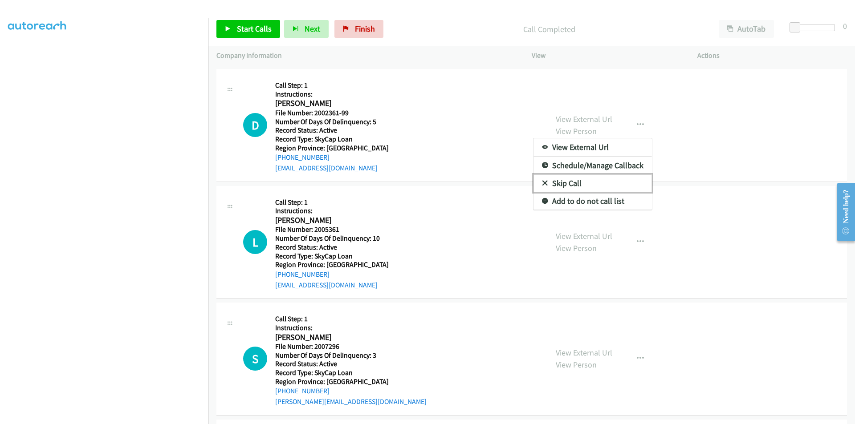
click at [590, 181] on link "Skip Call" at bounding box center [592, 183] width 118 height 18
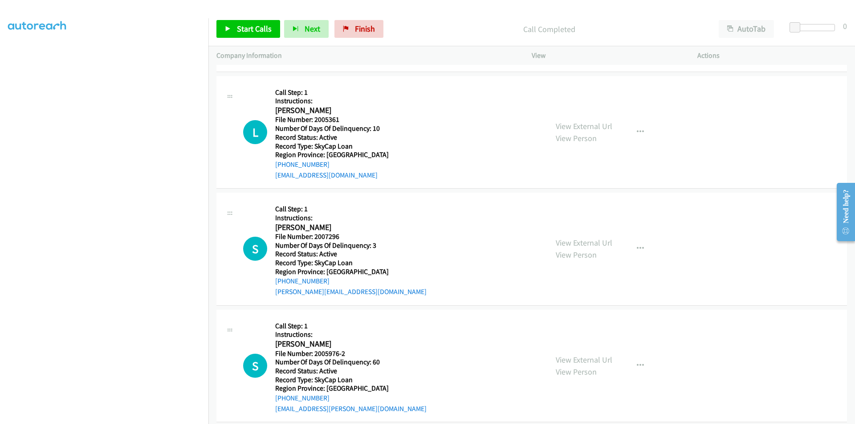
scroll to position [1206, 0]
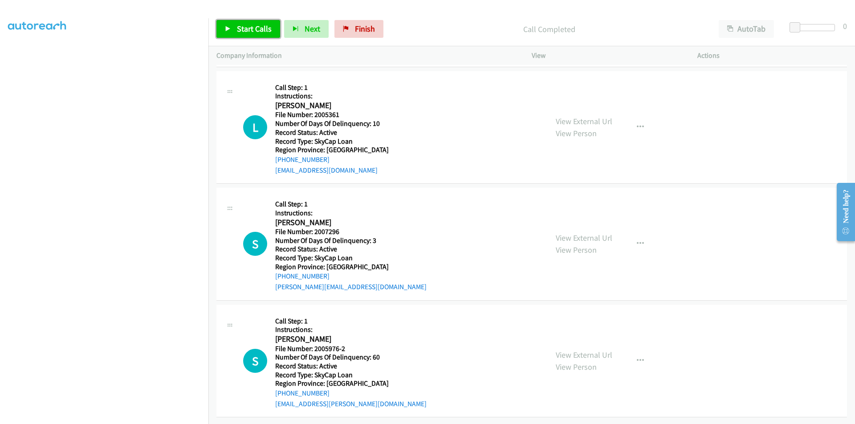
click at [244, 27] on span "Start Calls" at bounding box center [254, 29] width 35 height 10
click at [244, 27] on span "Pause" at bounding box center [247, 29] width 20 height 10
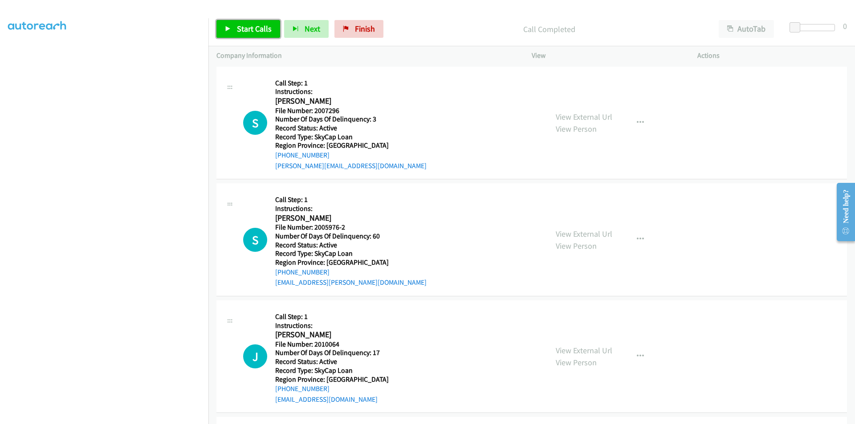
click at [252, 28] on span "Start Calls" at bounding box center [254, 29] width 35 height 10
click at [252, 28] on span "Pause" at bounding box center [247, 29] width 20 height 10
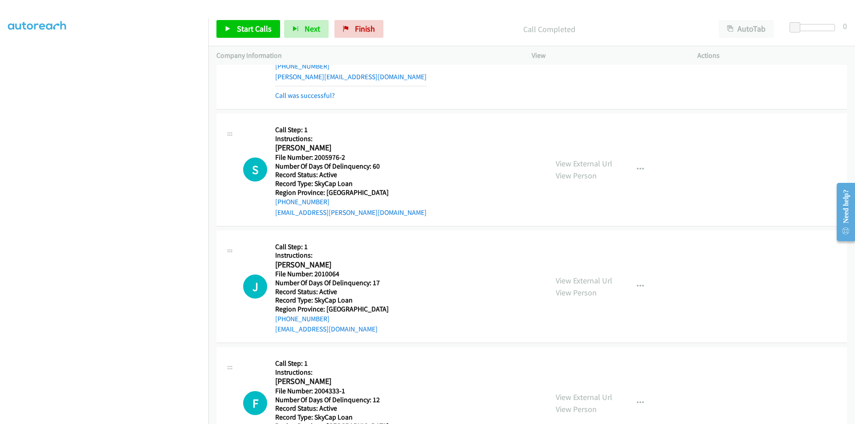
scroll to position [1473, 0]
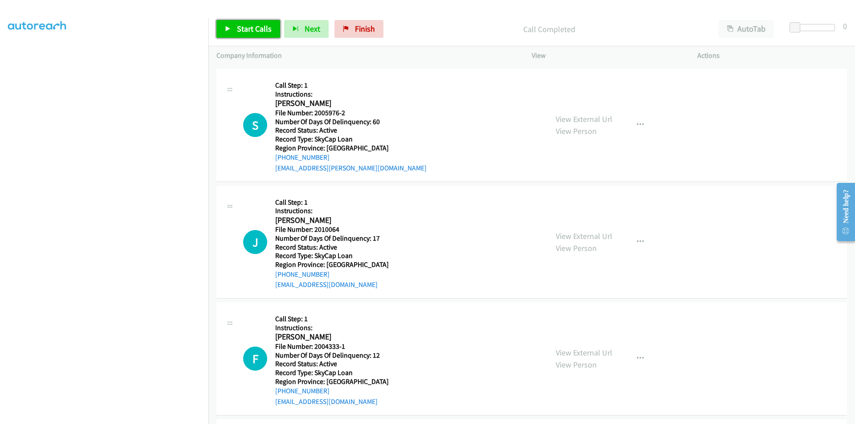
click at [251, 26] on span "Start Calls" at bounding box center [254, 29] width 35 height 10
click at [251, 26] on span "Pause" at bounding box center [247, 29] width 20 height 10
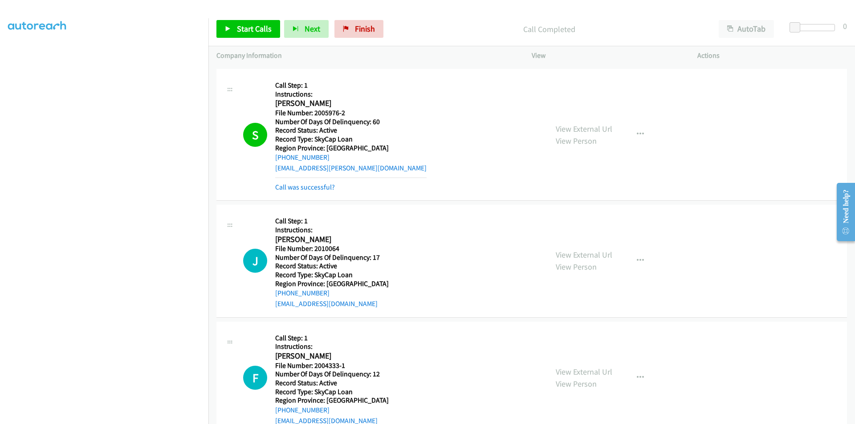
scroll to position [1607, 0]
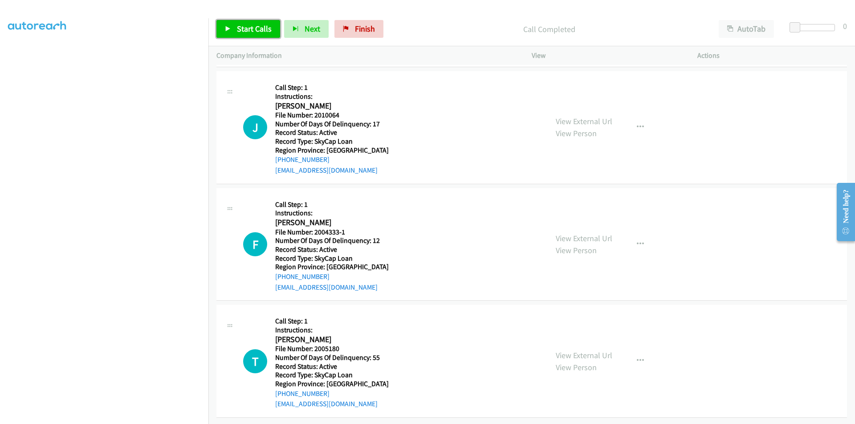
click at [261, 30] on span "Start Calls" at bounding box center [254, 29] width 35 height 10
click at [248, 26] on span "Pause" at bounding box center [247, 29] width 20 height 10
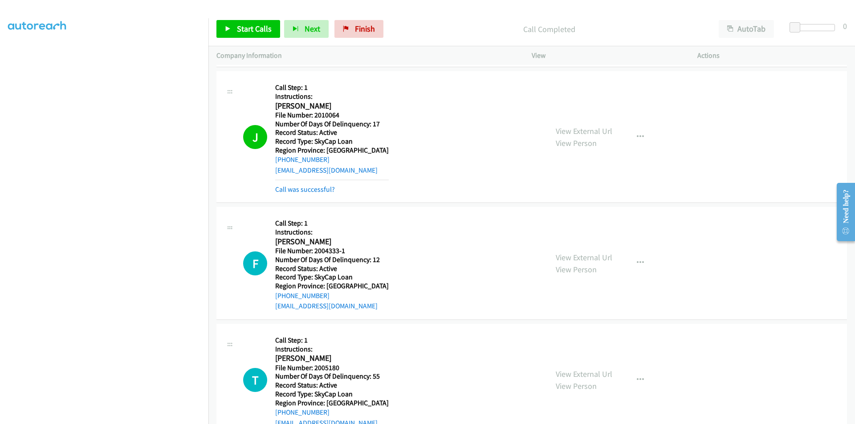
scroll to position [1740, 0]
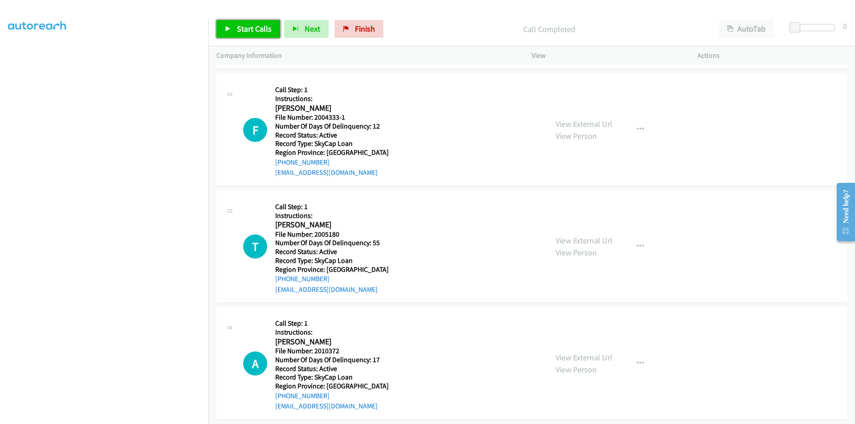
click at [240, 27] on span "Start Calls" at bounding box center [254, 29] width 35 height 10
click at [240, 27] on span "Pause" at bounding box center [247, 29] width 20 height 10
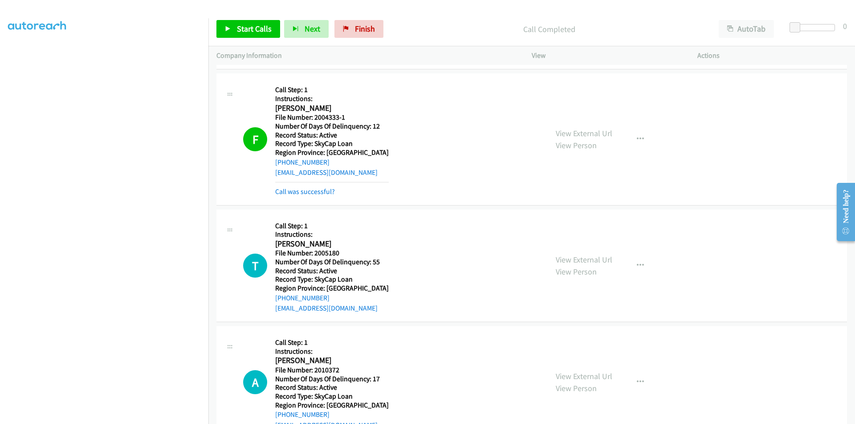
scroll to position [1874, 0]
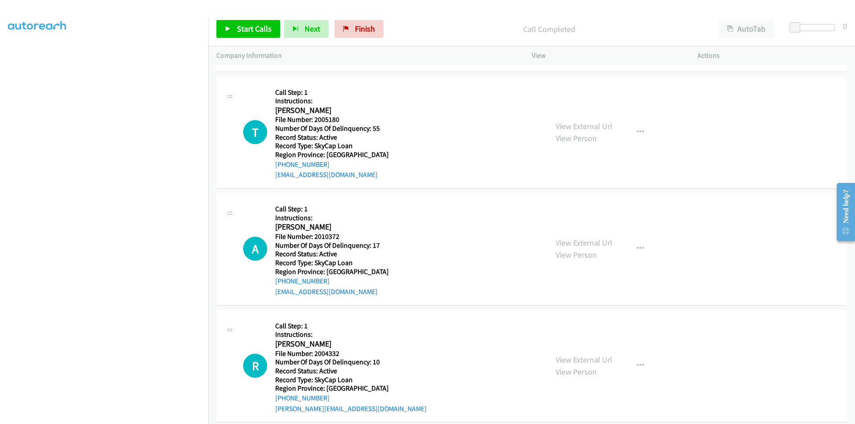
click at [251, 19] on div "Start Calls Pause Next Finish Call Completed AutoTab AutoTab 0" at bounding box center [531, 29] width 646 height 34
click at [249, 24] on span "Start Calls" at bounding box center [254, 29] width 35 height 10
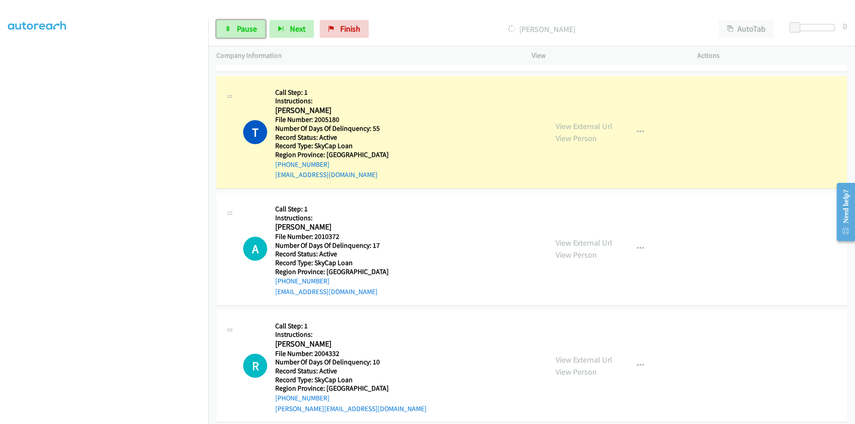
click at [249, 24] on span "Pause" at bounding box center [247, 29] width 20 height 10
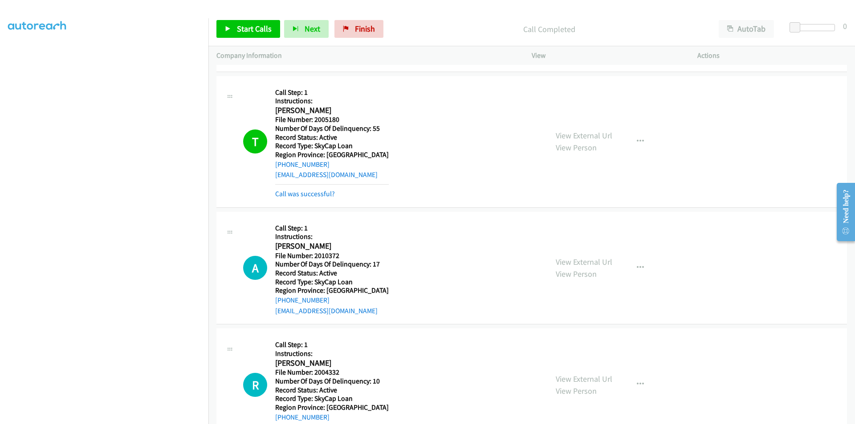
scroll to position [2007, 0]
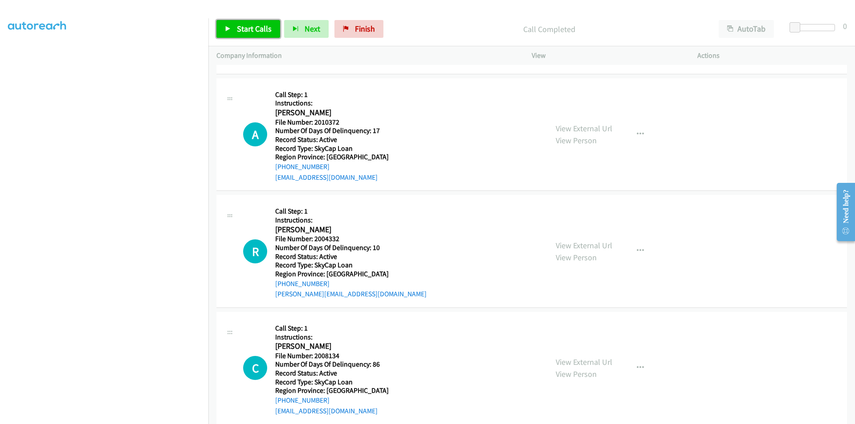
click at [246, 26] on span "Start Calls" at bounding box center [254, 29] width 35 height 10
click at [246, 26] on span "Pause" at bounding box center [247, 29] width 20 height 10
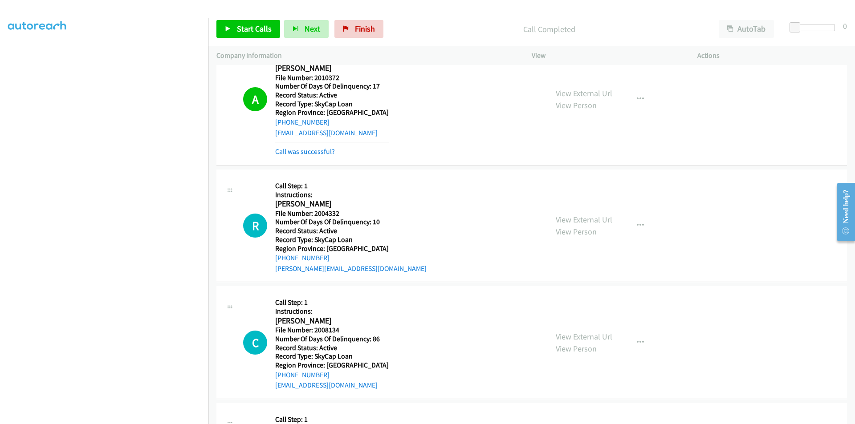
scroll to position [2141, 0]
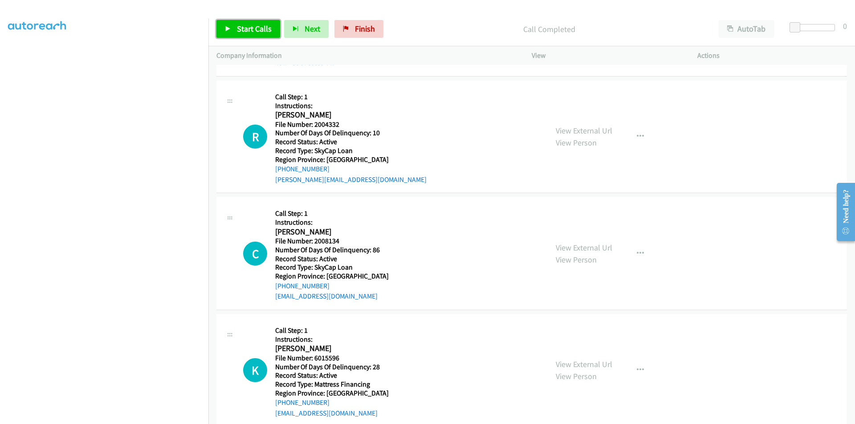
click at [242, 30] on span "Start Calls" at bounding box center [254, 29] width 35 height 10
drag, startPoint x: 242, startPoint y: 30, endPoint x: 190, endPoint y: 38, distance: 52.6
click at [243, 30] on span "Pause" at bounding box center [247, 29] width 20 height 10
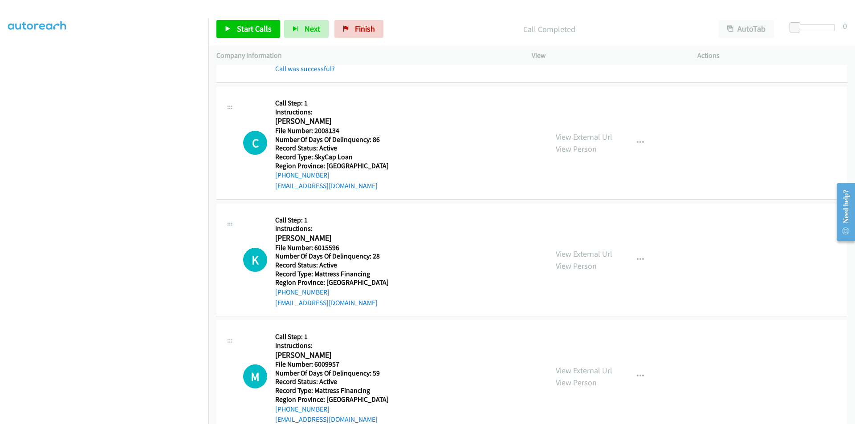
scroll to position [2275, 0]
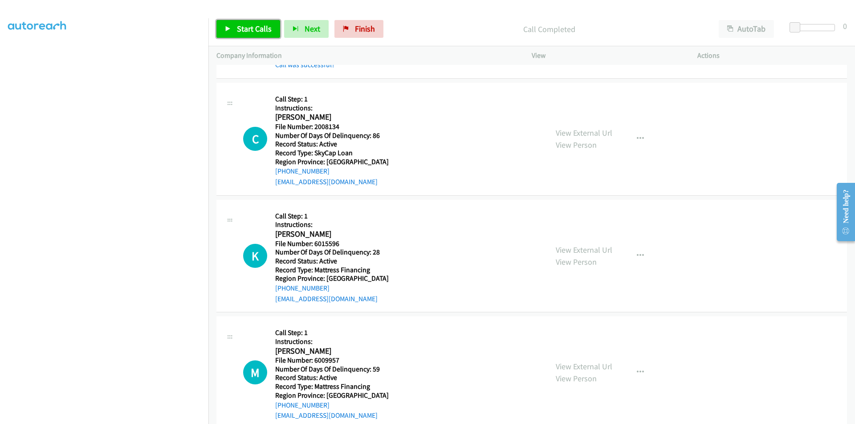
click at [261, 32] on span "Start Calls" at bounding box center [254, 29] width 35 height 10
click at [253, 28] on span "Pause" at bounding box center [247, 29] width 20 height 10
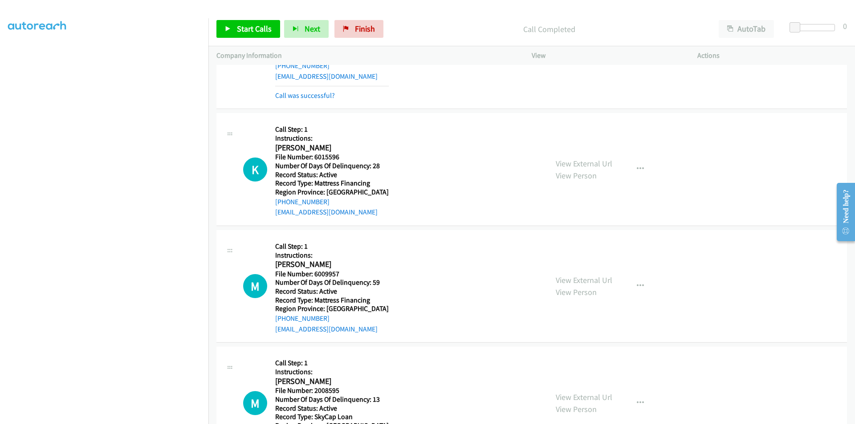
scroll to position [2408, 0]
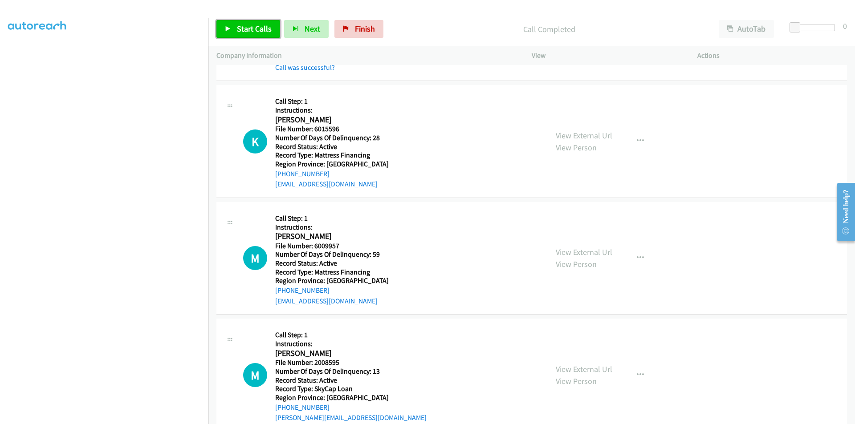
click at [254, 26] on span "Start Calls" at bounding box center [254, 29] width 35 height 10
click at [254, 26] on span "Pause" at bounding box center [247, 29] width 20 height 10
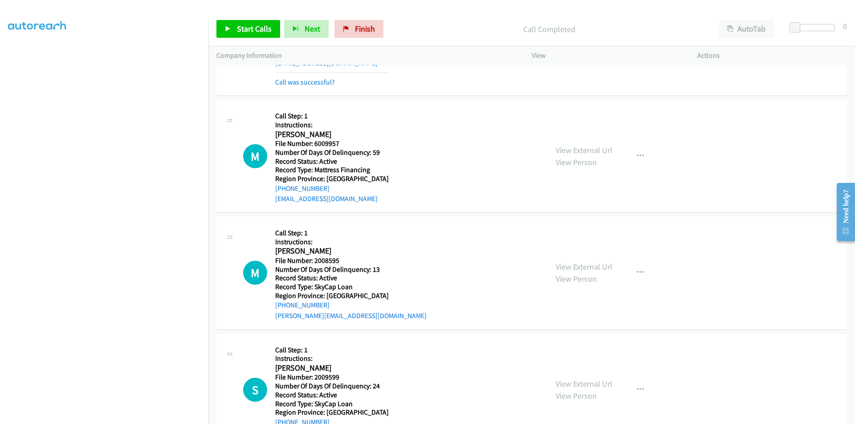
scroll to position [2542, 0]
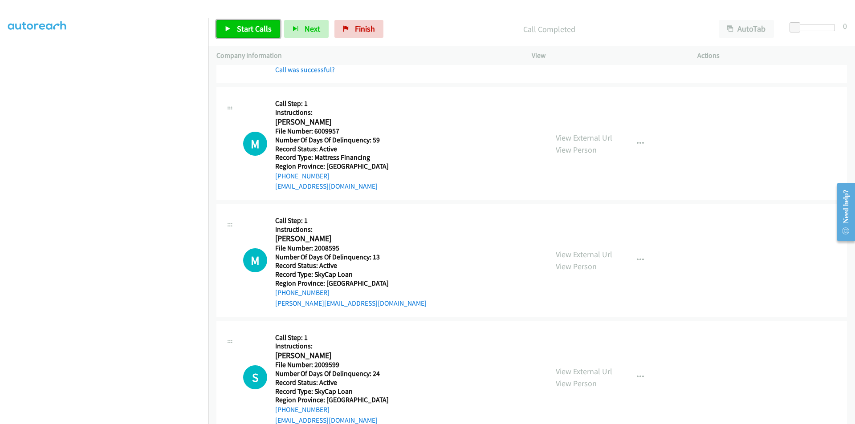
click at [257, 25] on span "Start Calls" at bounding box center [254, 29] width 35 height 10
click at [252, 30] on span "Pause" at bounding box center [247, 29] width 20 height 10
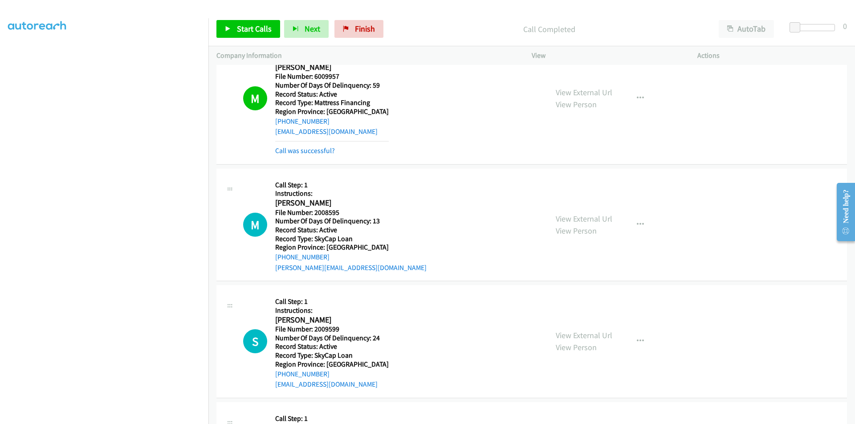
scroll to position [2675, 0]
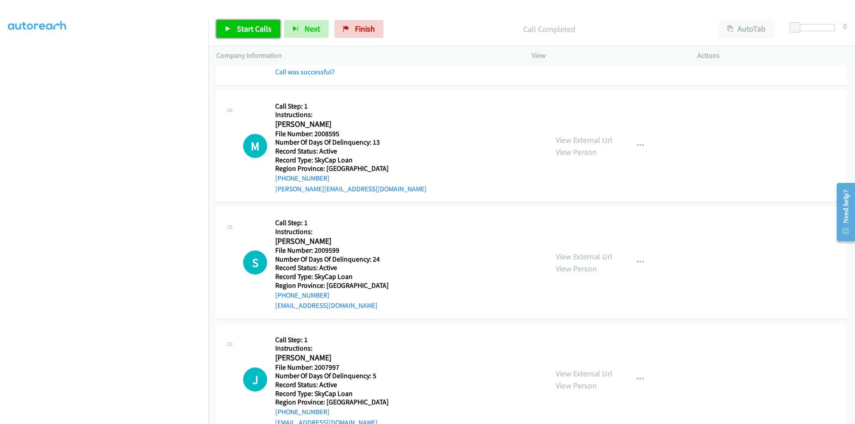
click at [252, 30] on span "Start Calls" at bounding box center [254, 29] width 35 height 10
click at [252, 30] on span "Pause" at bounding box center [247, 29] width 20 height 10
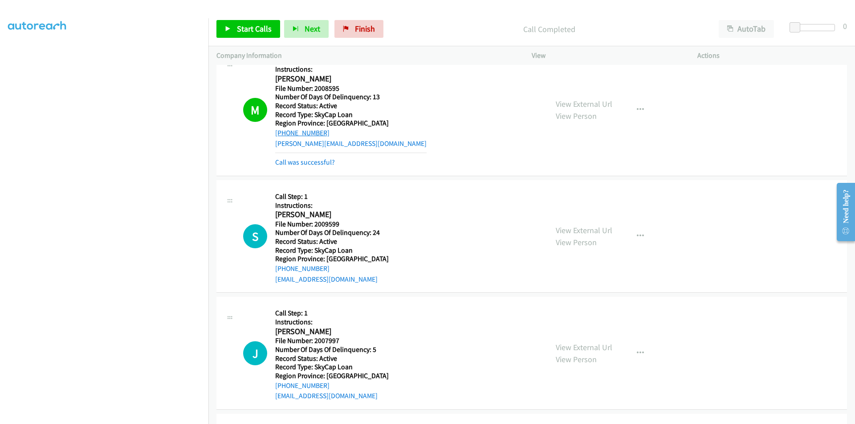
scroll to position [2809, 0]
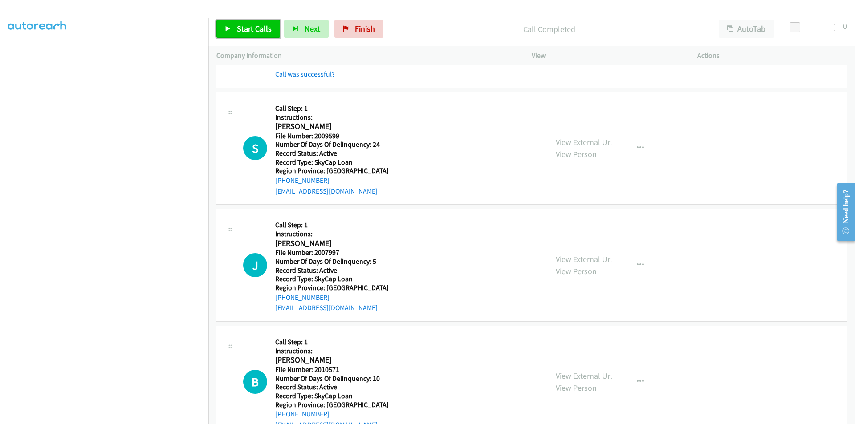
click at [248, 25] on span "Start Calls" at bounding box center [254, 29] width 35 height 10
click at [248, 25] on span "Pause" at bounding box center [247, 29] width 20 height 10
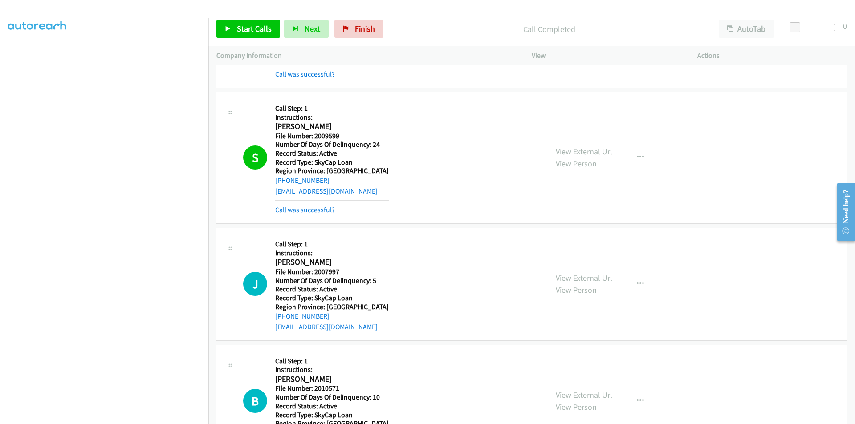
scroll to position [2942, 0]
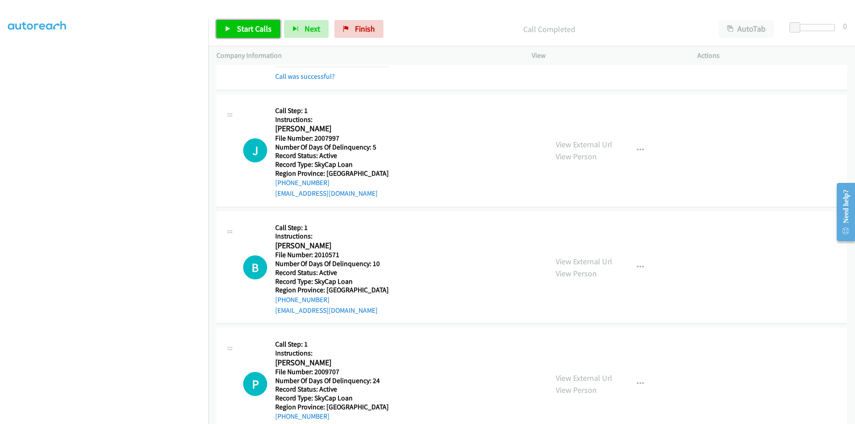
click at [238, 24] on span "Start Calls" at bounding box center [254, 29] width 35 height 10
click at [240, 29] on span "Pause" at bounding box center [247, 29] width 20 height 10
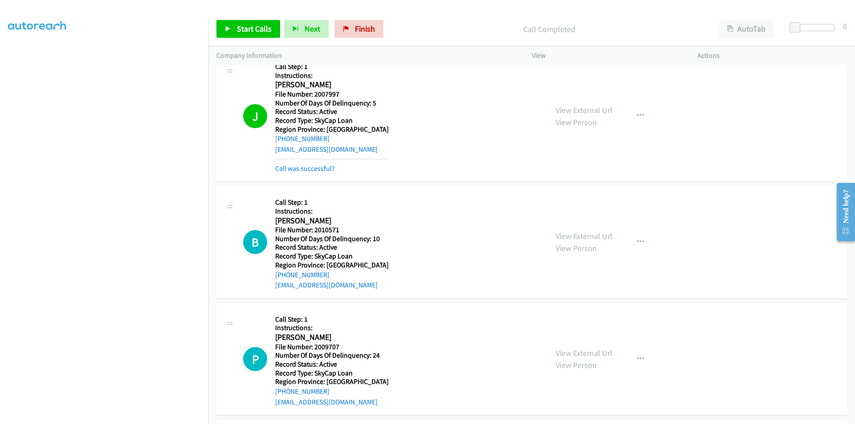
scroll to position [3076, 0]
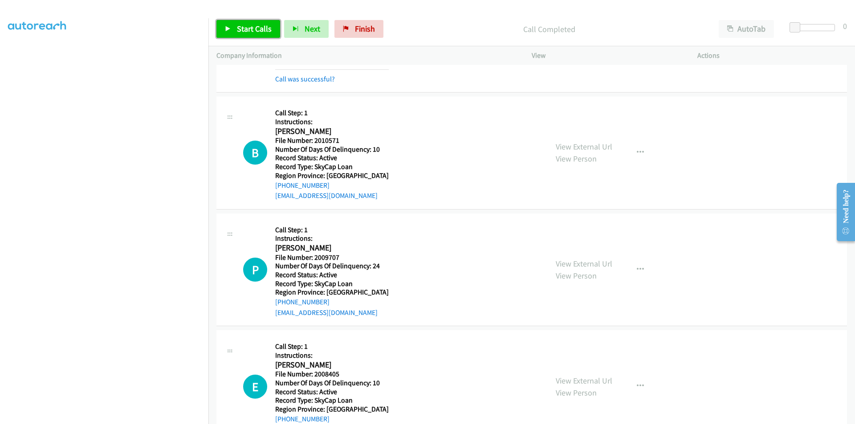
click at [240, 25] on span "Start Calls" at bounding box center [254, 29] width 35 height 10
click at [240, 25] on span "Pause" at bounding box center [247, 29] width 20 height 10
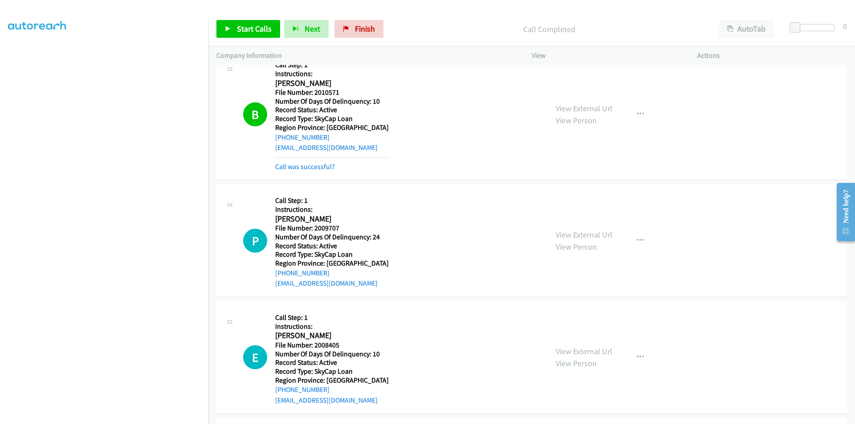
scroll to position [3209, 0]
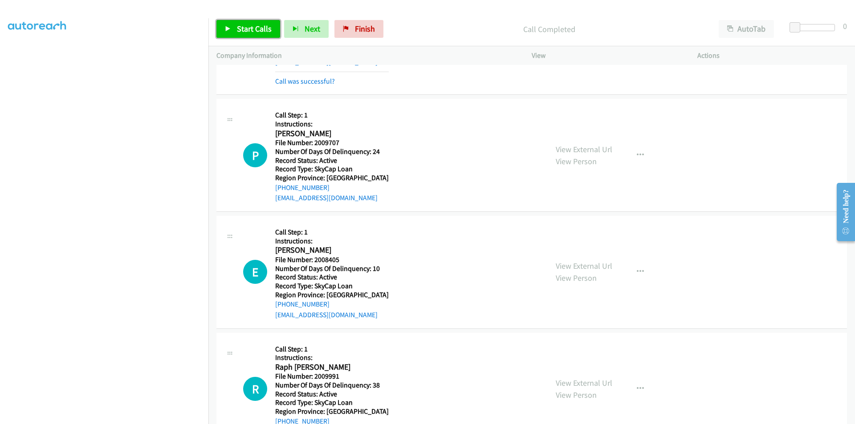
click at [255, 24] on span "Start Calls" at bounding box center [254, 29] width 35 height 10
click at [255, 29] on span "Pause" at bounding box center [247, 29] width 20 height 10
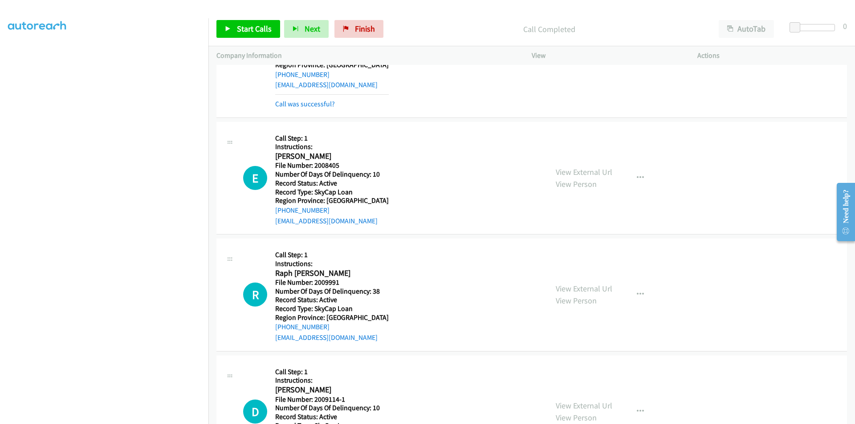
scroll to position [3343, 0]
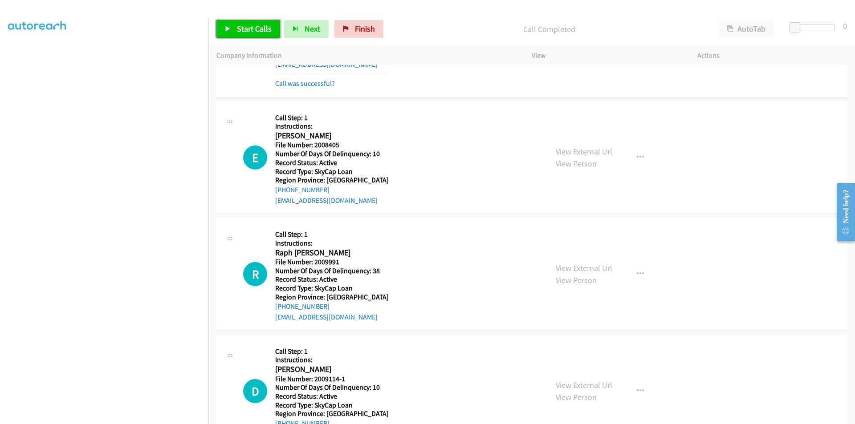
click at [240, 30] on span "Start Calls" at bounding box center [254, 29] width 35 height 10
click at [247, 28] on span "Pause" at bounding box center [247, 29] width 20 height 10
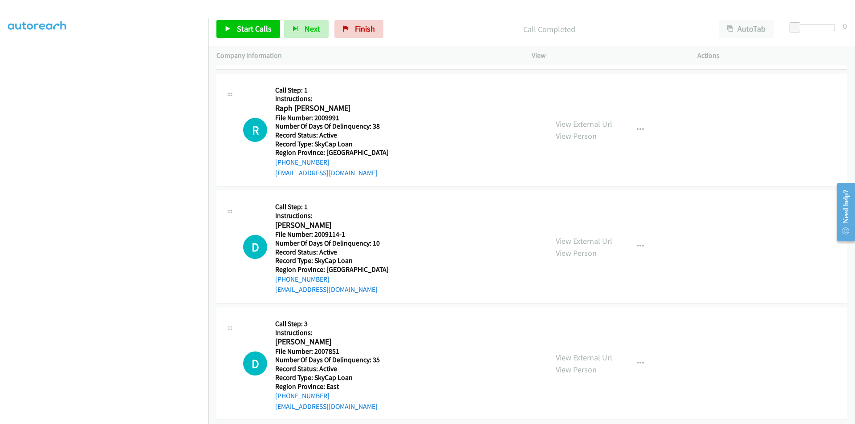
scroll to position [3521, 0]
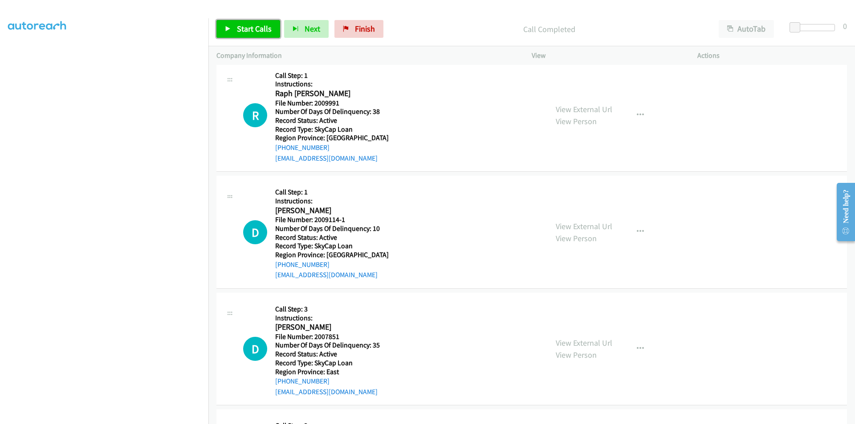
click at [251, 27] on span "Start Calls" at bounding box center [254, 29] width 35 height 10
click at [251, 27] on span "Pause" at bounding box center [247, 29] width 20 height 10
